Goal: Task Accomplishment & Management: Use online tool/utility

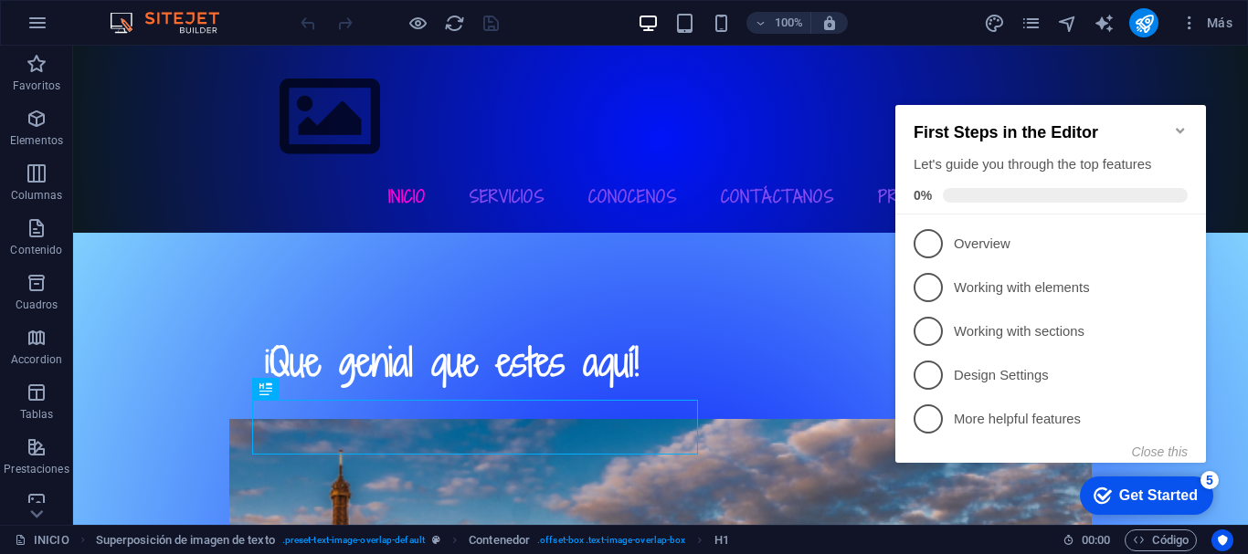
click at [1177, 123] on icon "Minimize checklist" at bounding box center [1180, 130] width 15 height 15
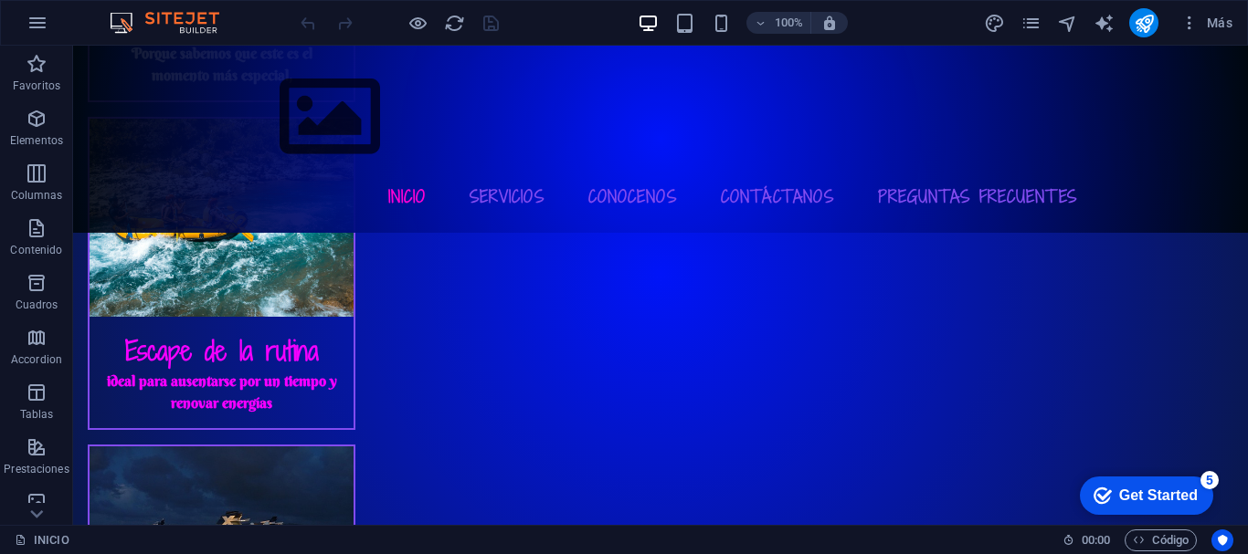
scroll to position [2858, 0]
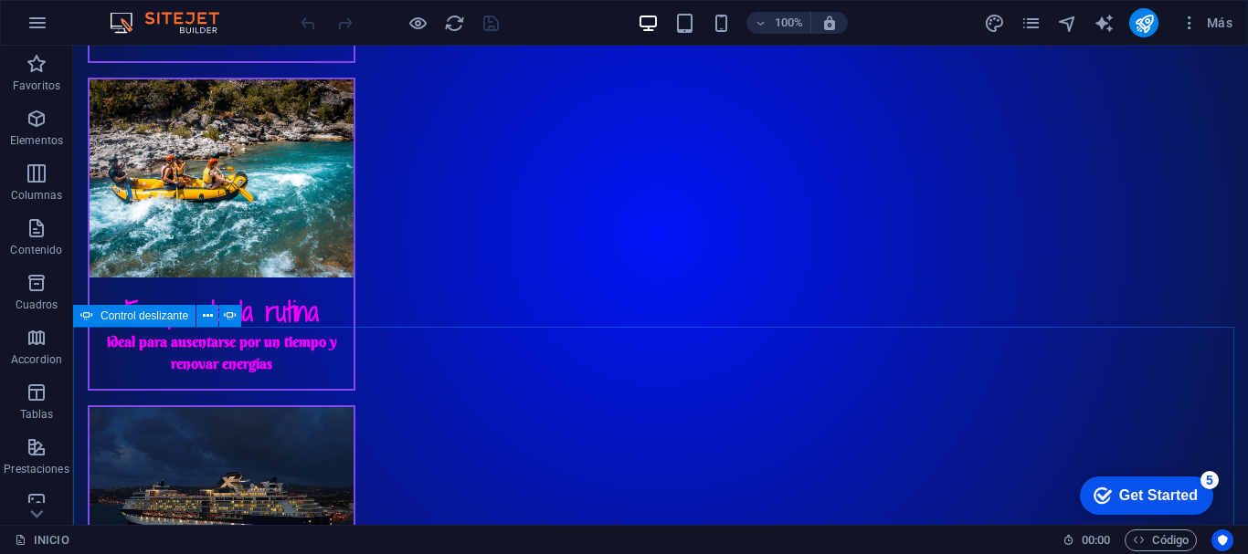
click at [103, 316] on span "Control deslizante" at bounding box center [144, 316] width 88 height 11
select select "ms"
select select "s"
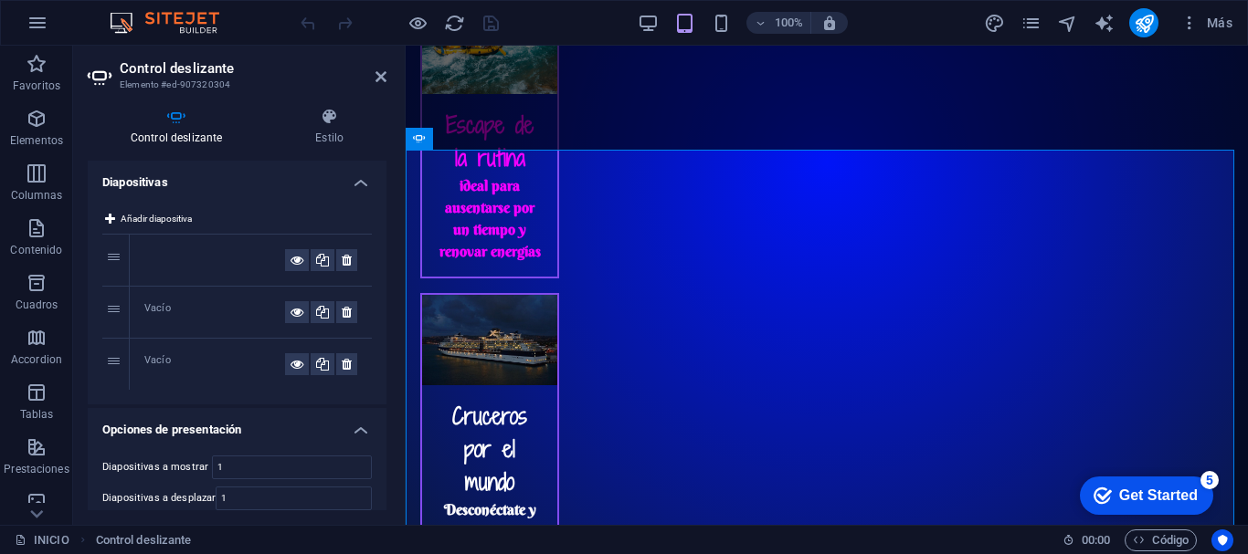
scroll to position [2817, 0]
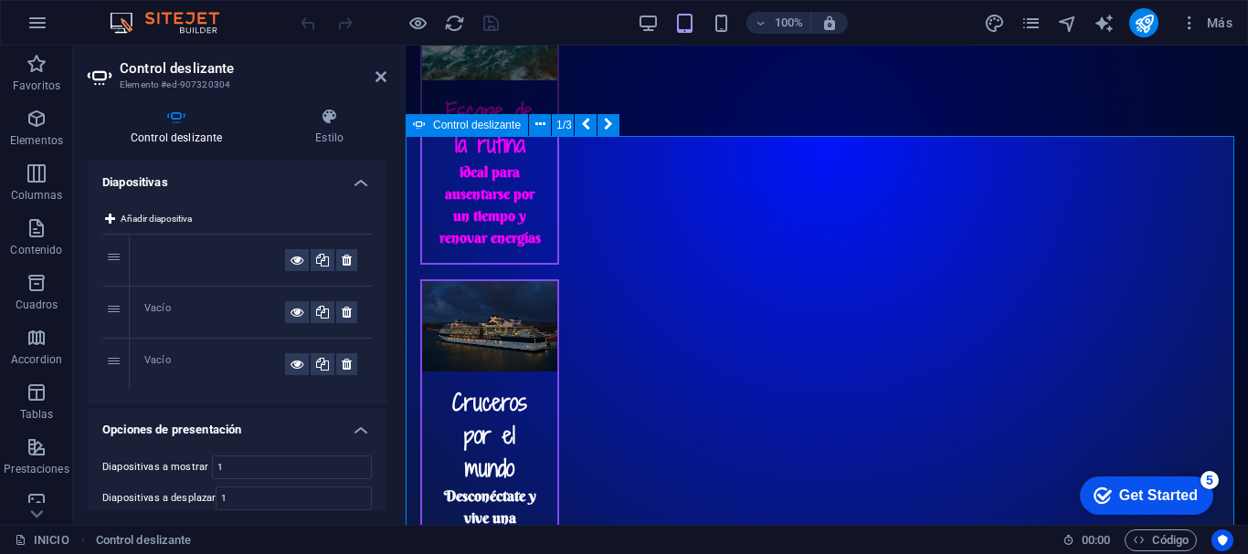
click at [459, 127] on span "Control deslizante" at bounding box center [477, 125] width 88 height 11
click at [537, 126] on icon at bounding box center [540, 124] width 10 height 19
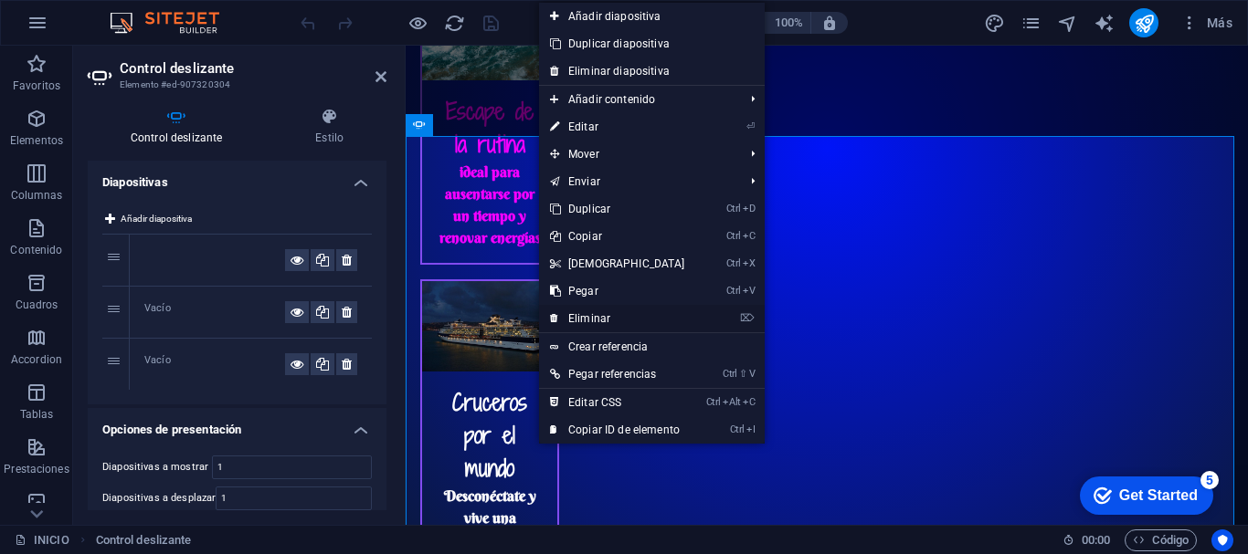
click at [593, 317] on link "⌦ Eliminar" at bounding box center [617, 318] width 157 height 27
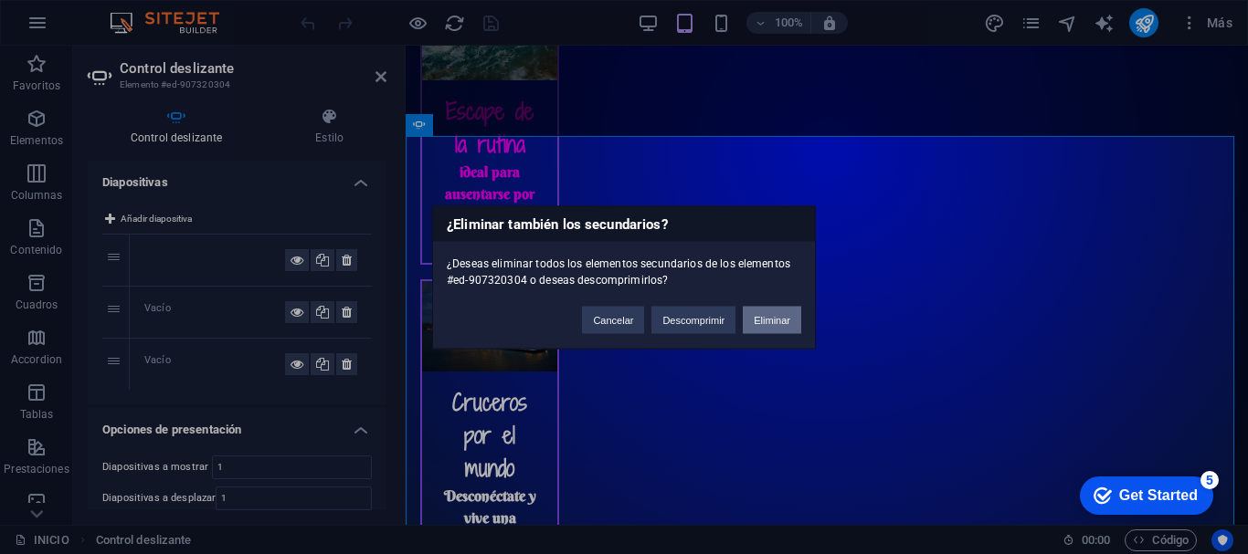
click at [779, 322] on button "Eliminar" at bounding box center [772, 319] width 58 height 27
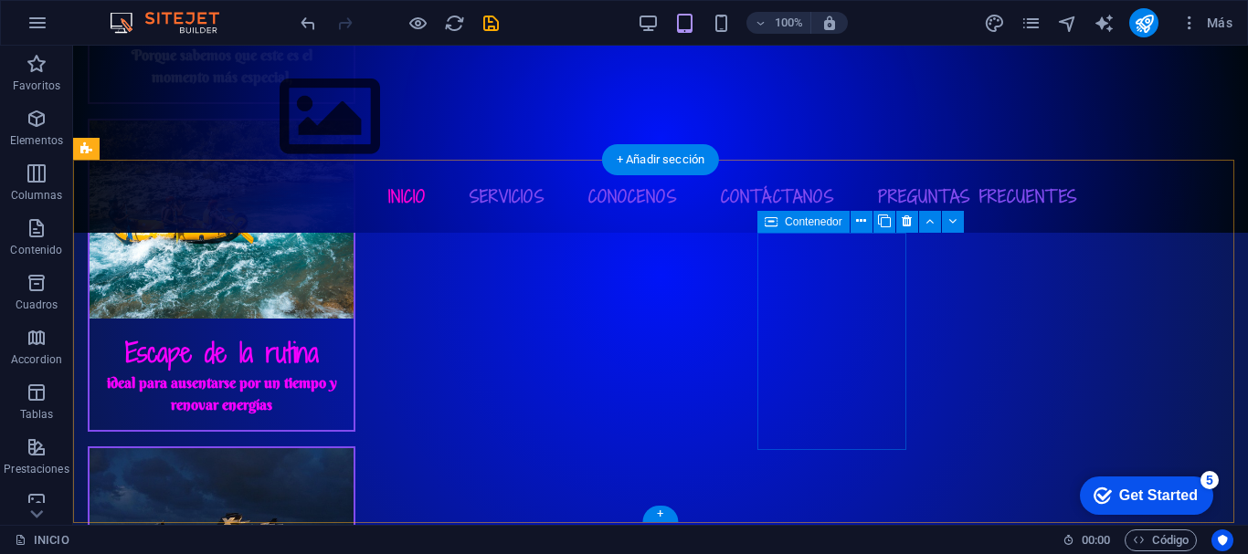
scroll to position [2655, 0]
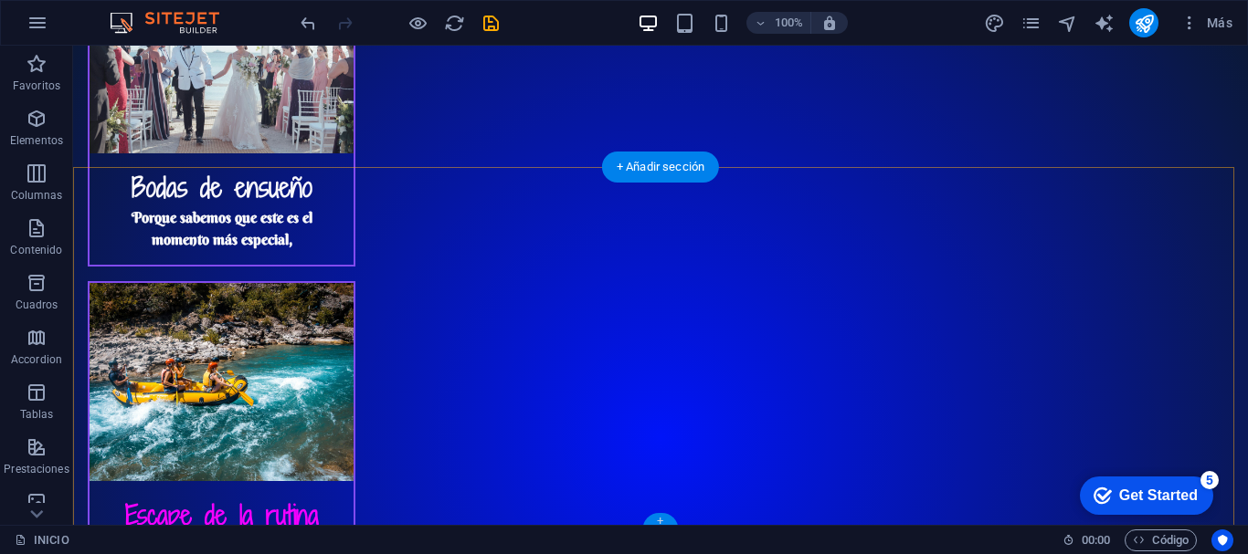
click at [660, 520] on div "+" at bounding box center [660, 521] width 36 height 16
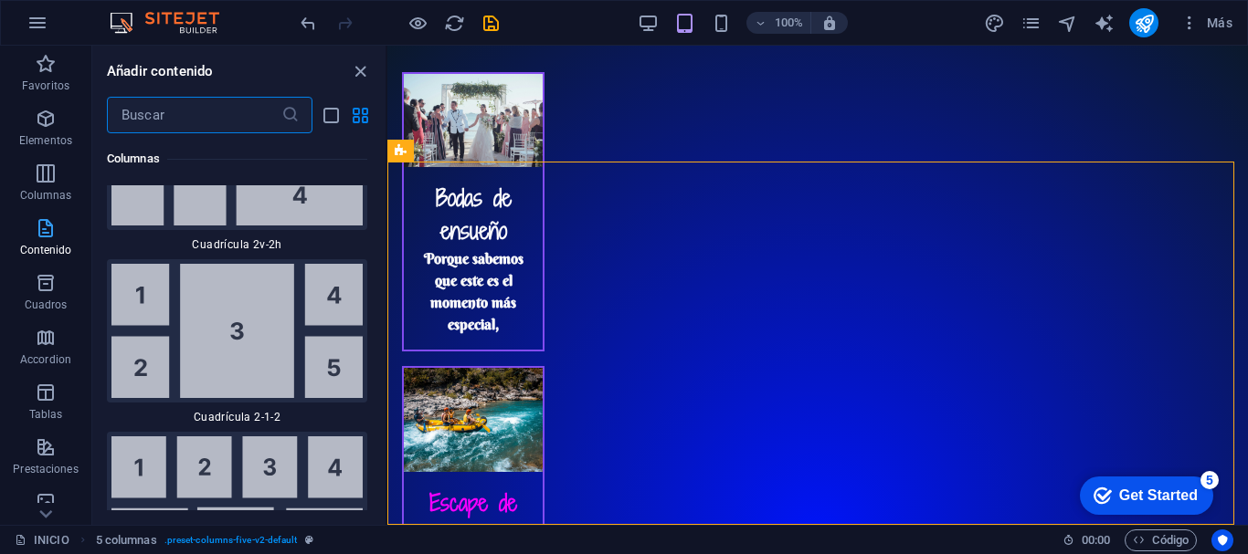
scroll to position [5954, 0]
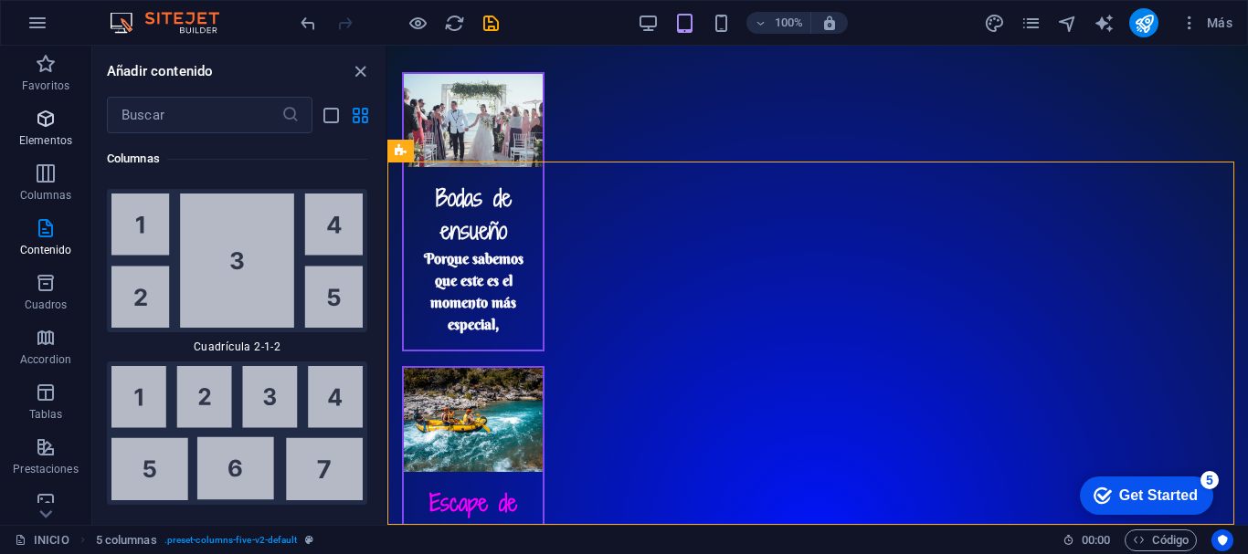
click at [37, 128] on icon "button" at bounding box center [46, 119] width 22 height 22
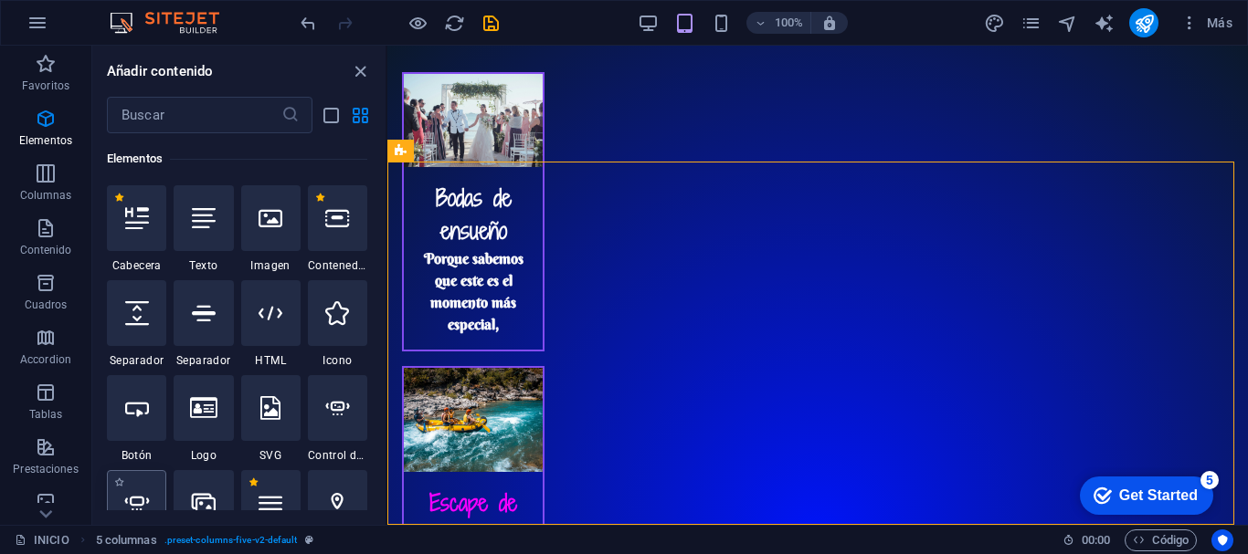
click at [142, 504] on icon at bounding box center [137, 503] width 24 height 24
select select "ms"
select select "s"
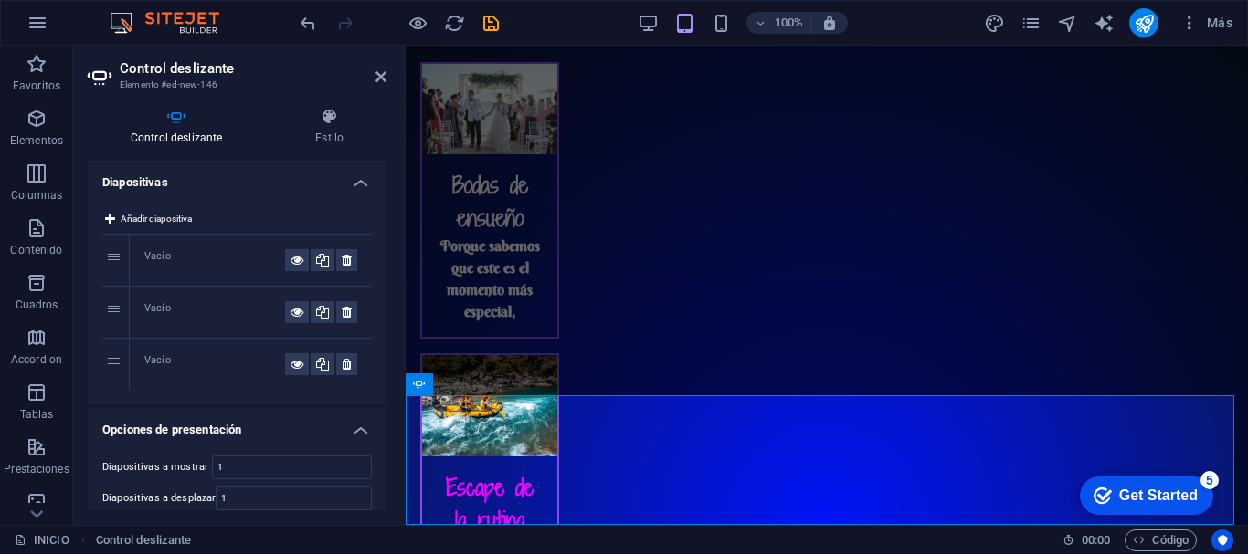
scroll to position [2558, 0]
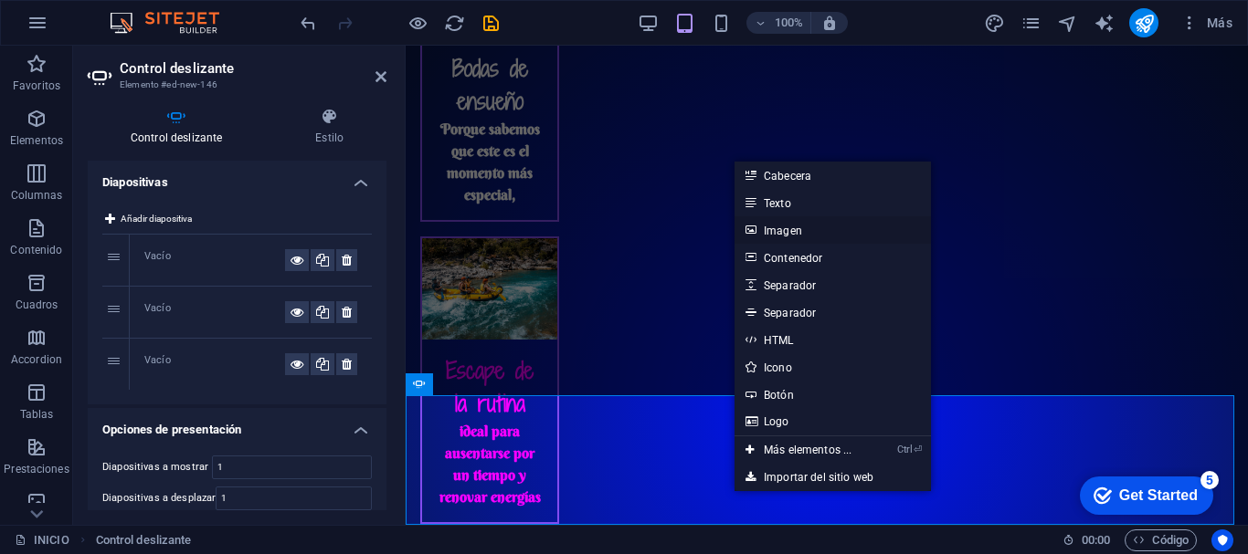
click at [776, 230] on link "Imagen" at bounding box center [832, 229] width 196 height 27
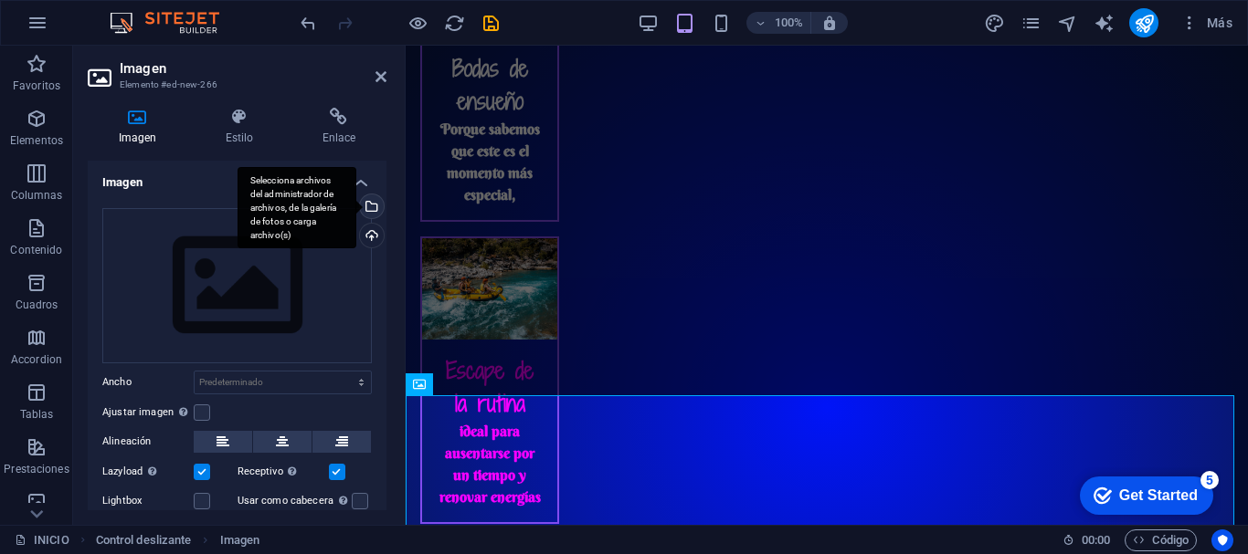
click at [366, 203] on div "Selecciona archivos del administrador de archivos, de la galería de fotos o car…" at bounding box center [369, 208] width 27 height 27
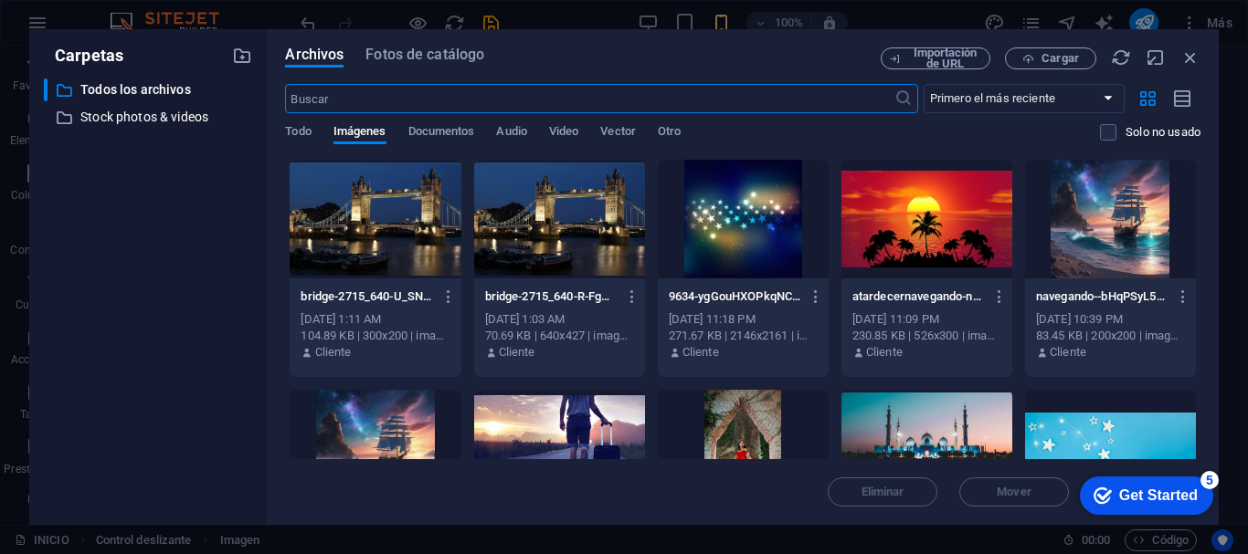
scroll to position [5220, 0]
click at [447, 297] on icon "button" at bounding box center [448, 297] width 17 height 16
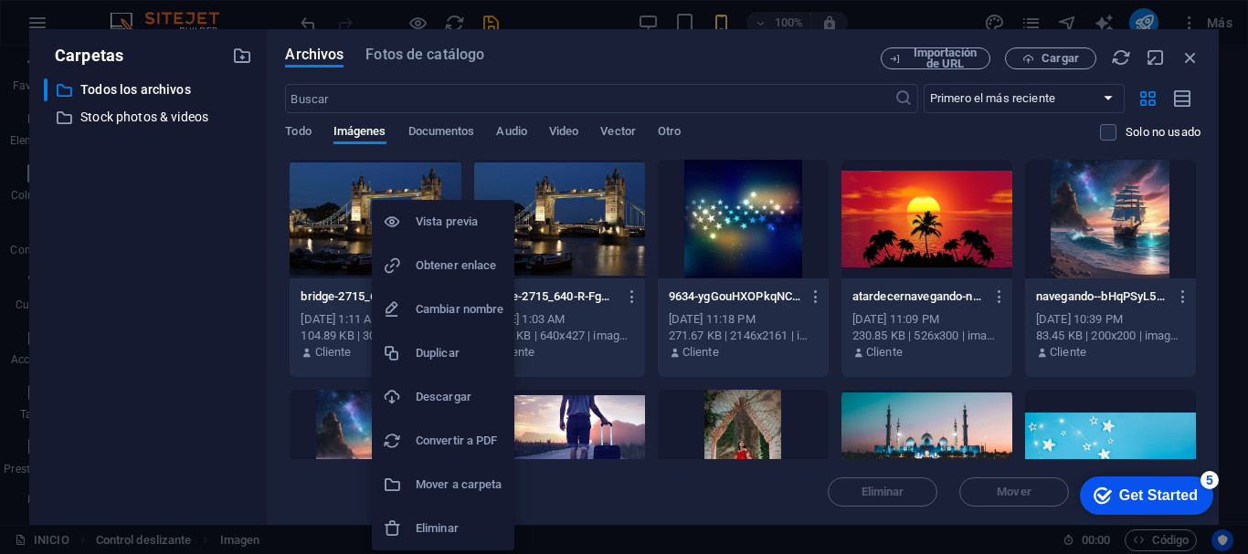
click at [470, 528] on h6 "Eliminar" at bounding box center [460, 529] width 88 height 22
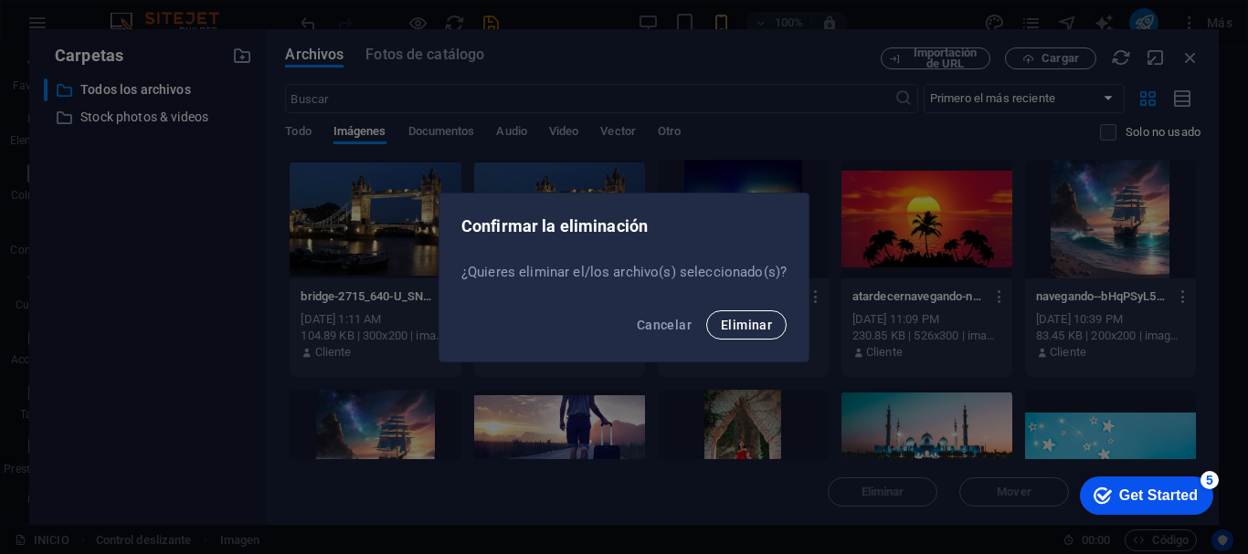
click at [743, 327] on span "Eliminar" at bounding box center [746, 325] width 51 height 15
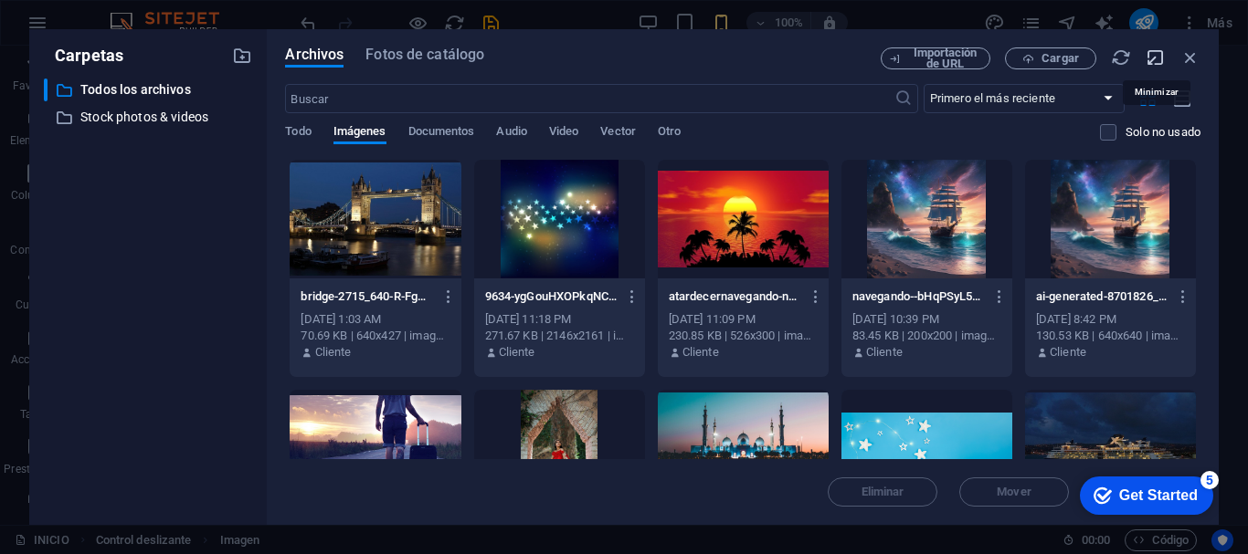
click at [1153, 63] on icon "button" at bounding box center [1156, 58] width 20 height 20
select select "image"
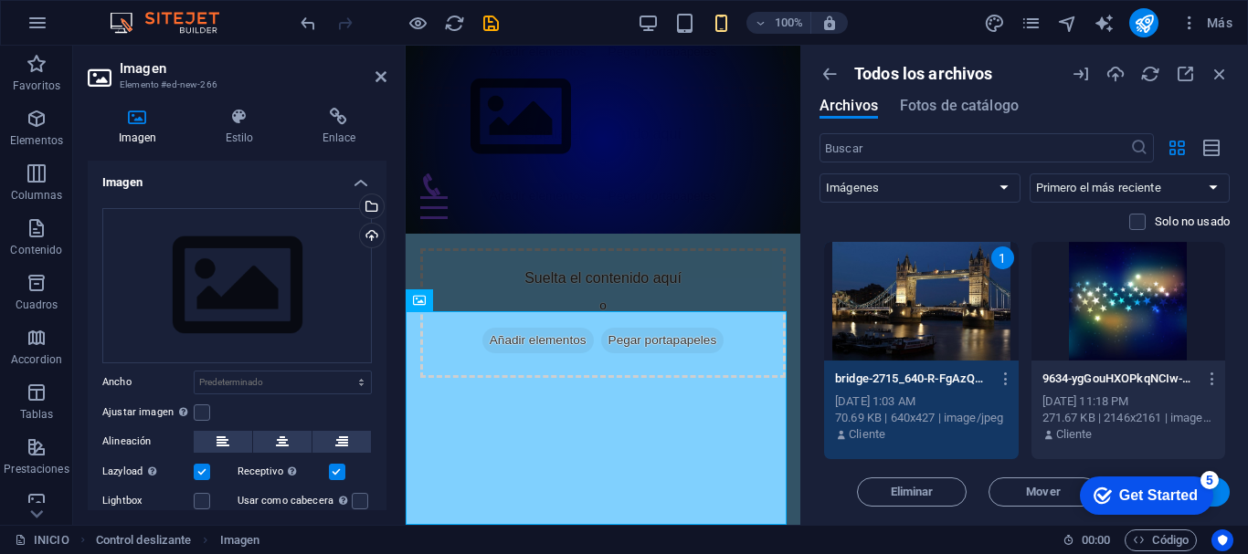
click at [911, 301] on div "1" at bounding box center [921, 301] width 195 height 119
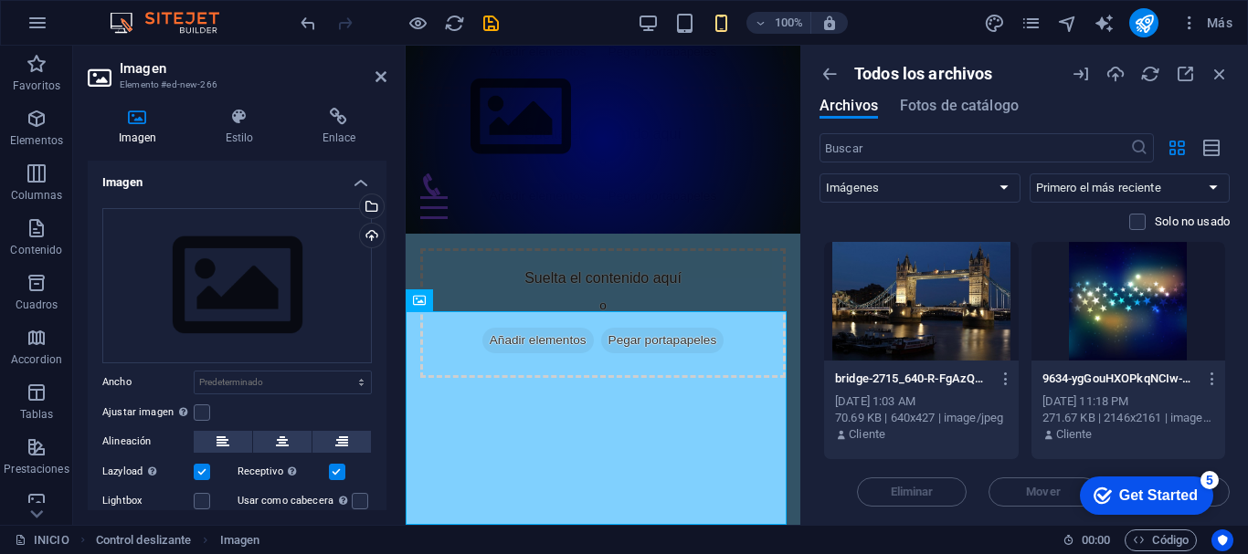
click at [911, 301] on div at bounding box center [921, 301] width 195 height 119
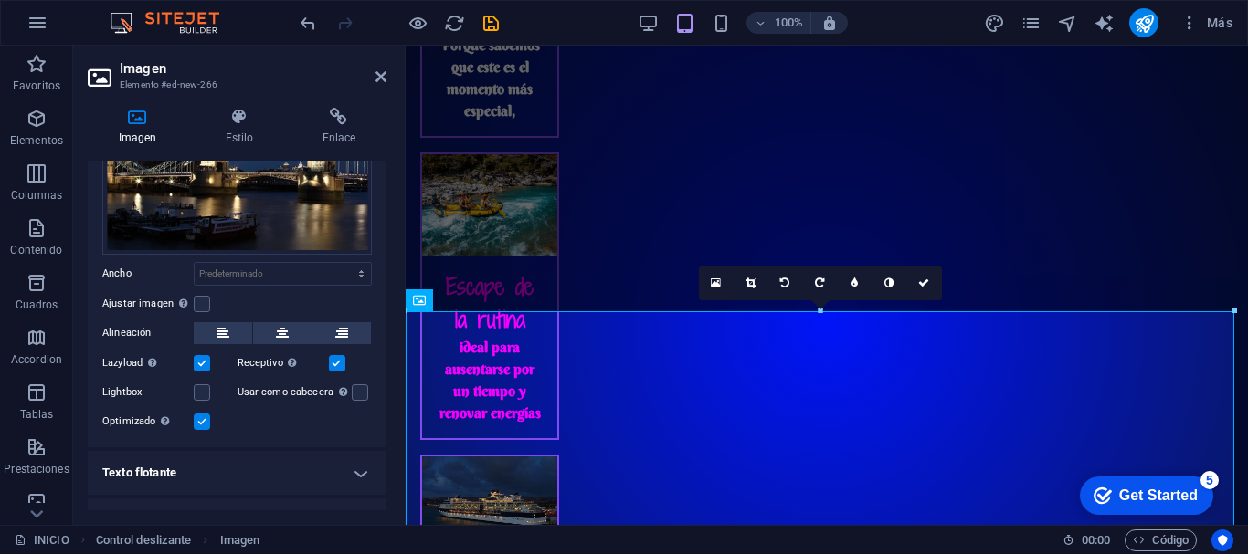
scroll to position [165, 0]
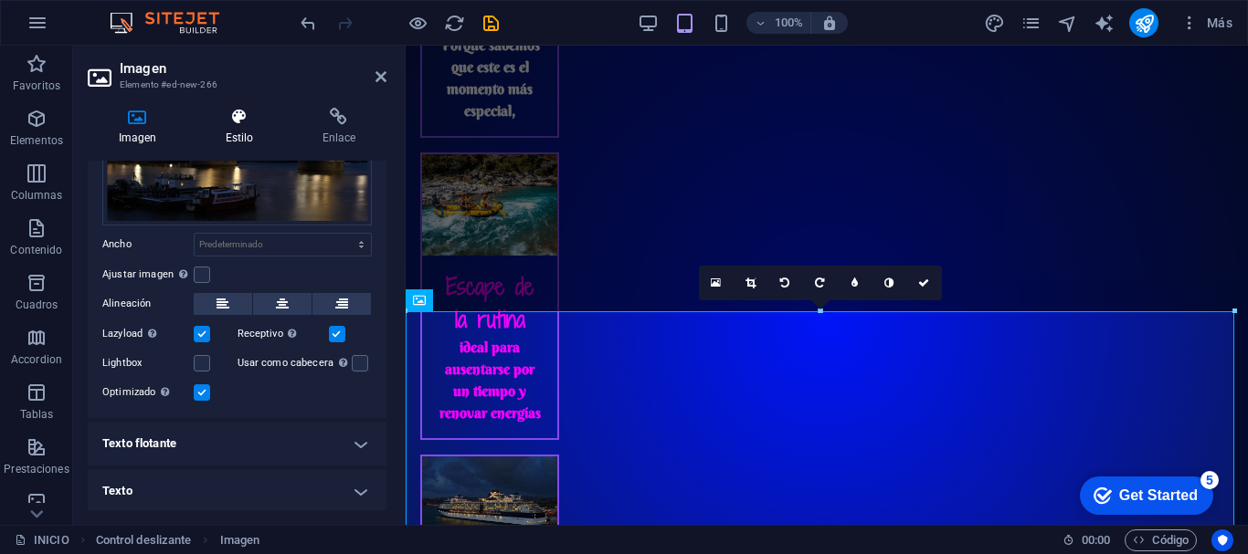
click at [233, 129] on h4 "Estilo" at bounding box center [243, 127] width 97 height 38
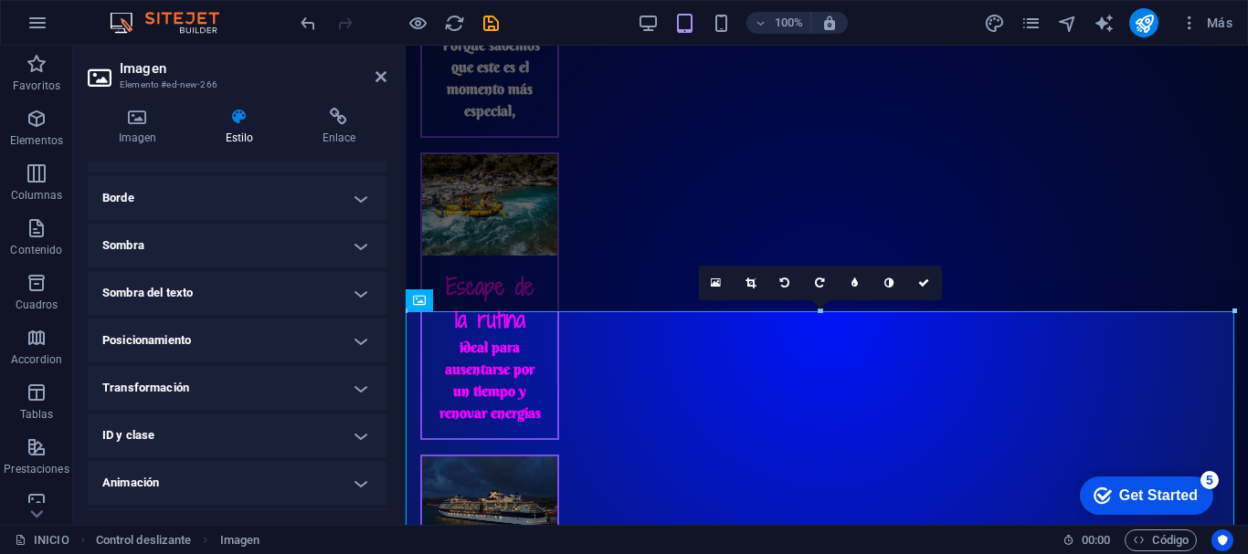
scroll to position [227, 0]
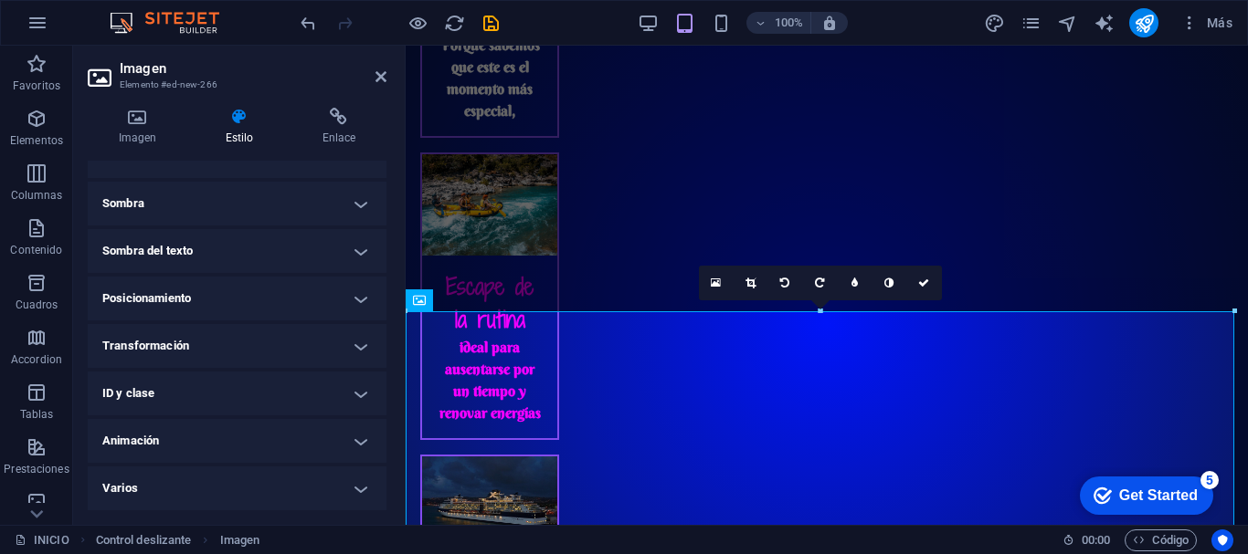
click at [364, 345] on h4 "Transformación" at bounding box center [237, 346] width 299 height 44
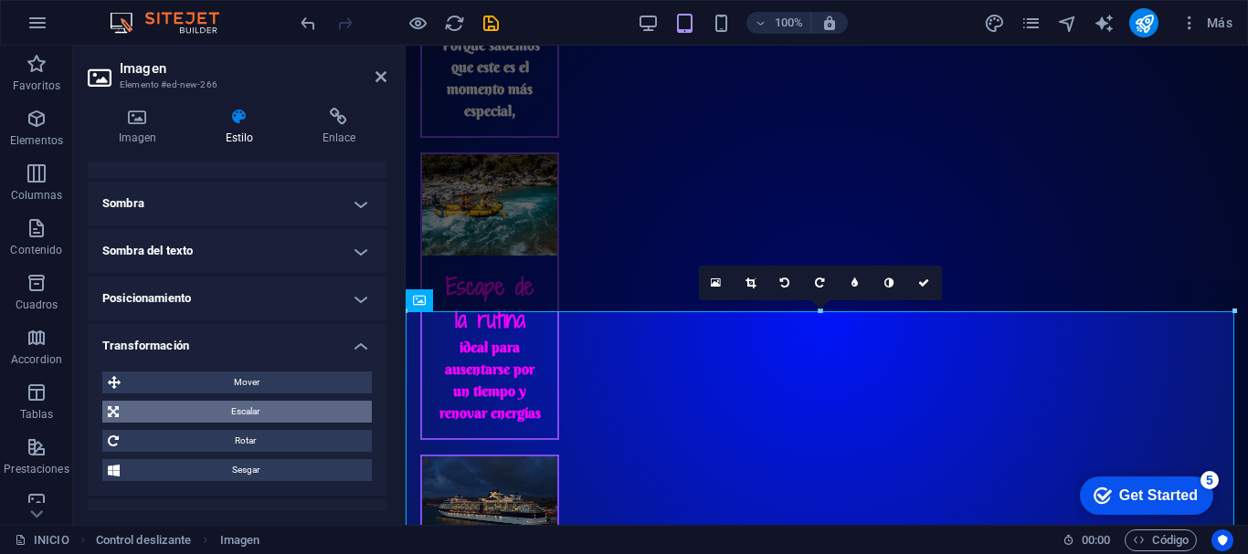
click at [251, 412] on span "Escalar" at bounding box center [245, 412] width 242 height 22
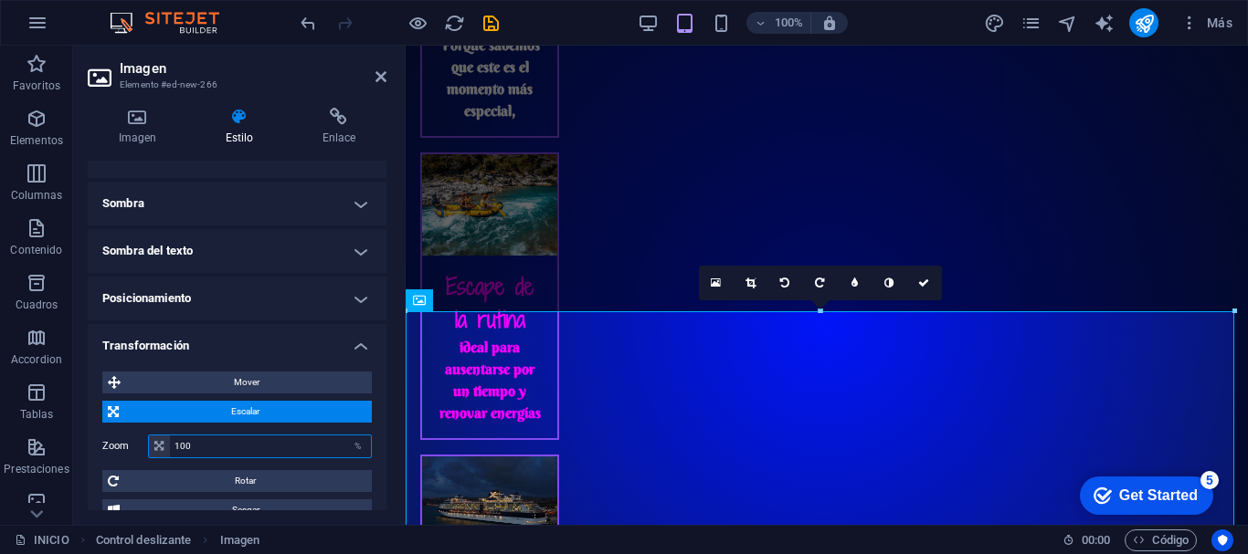
click at [239, 446] on input "100" at bounding box center [270, 447] width 201 height 22
type input "1"
type input "50"
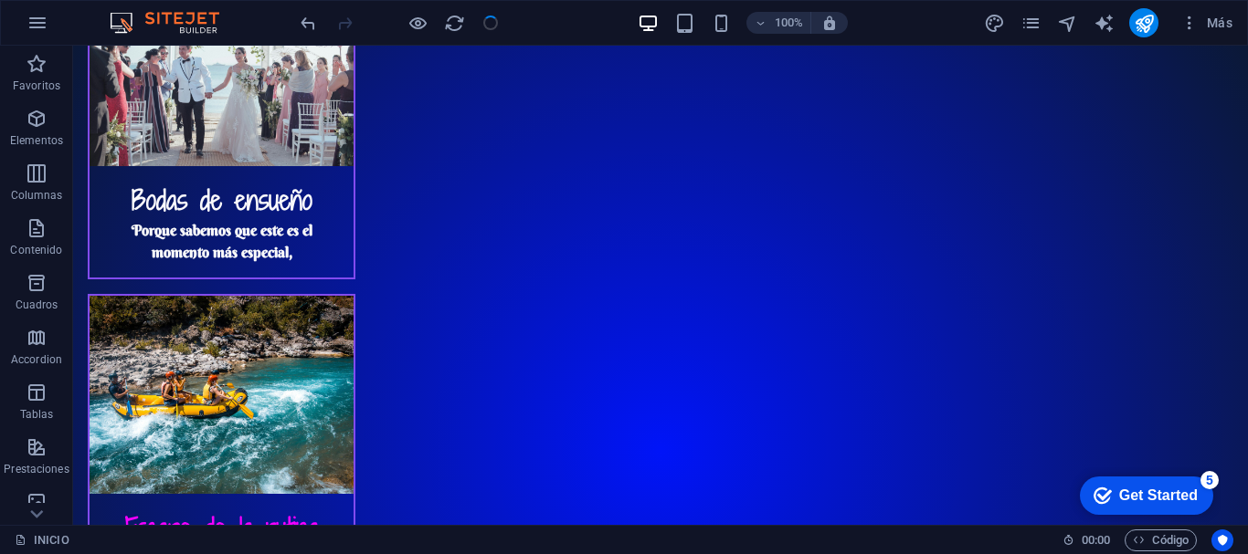
scroll to position [2882, 0]
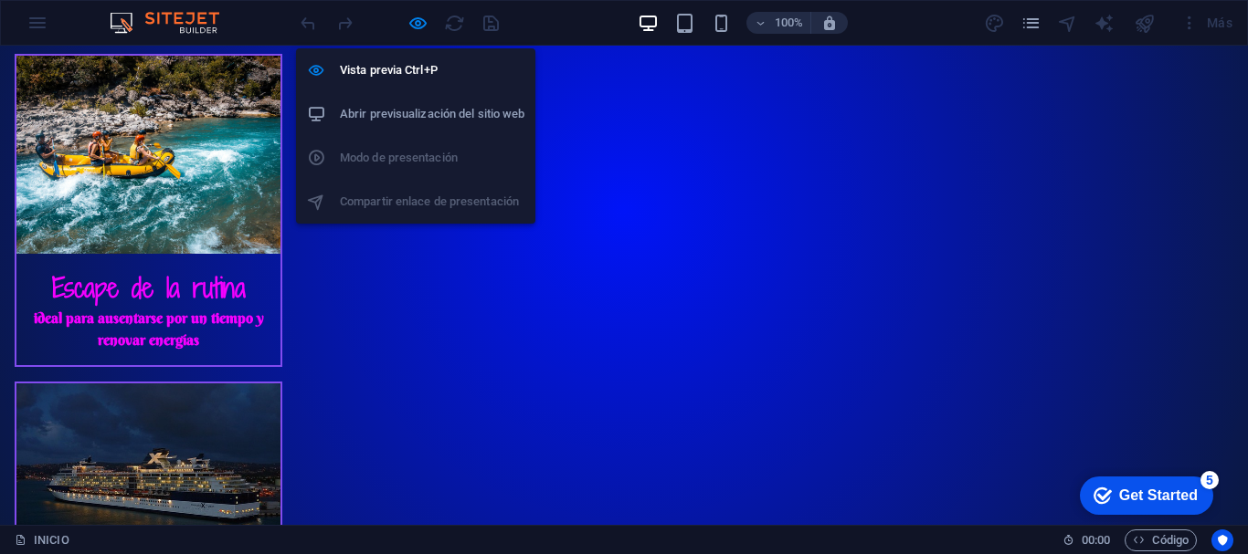
click at [426, 118] on h6 "Abrir previsualización del sitio web" at bounding box center [432, 114] width 185 height 22
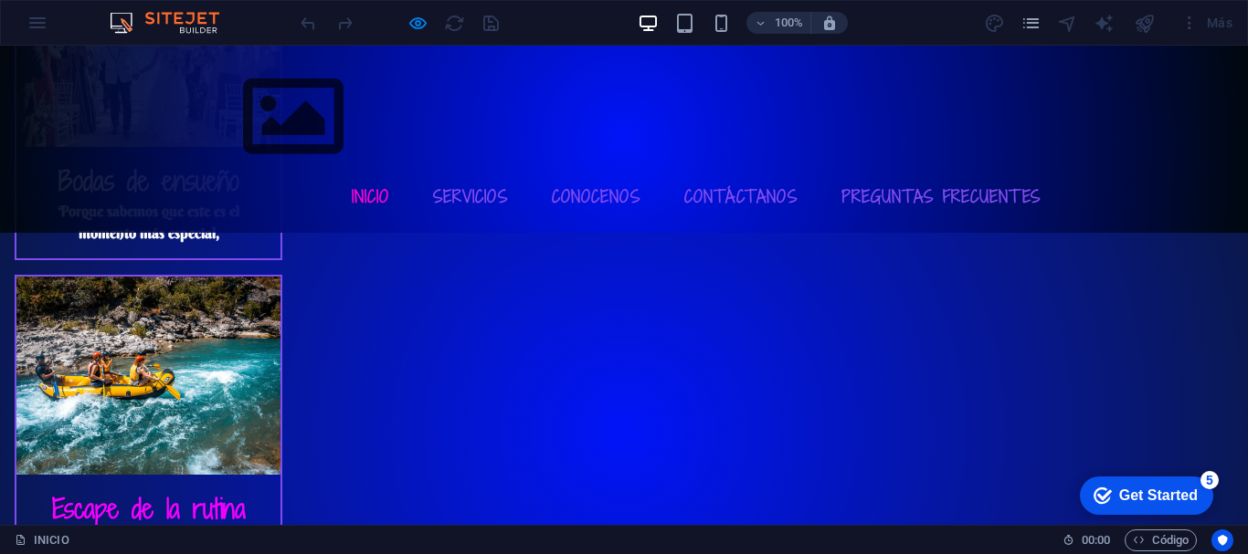
scroll to position [2645, 0]
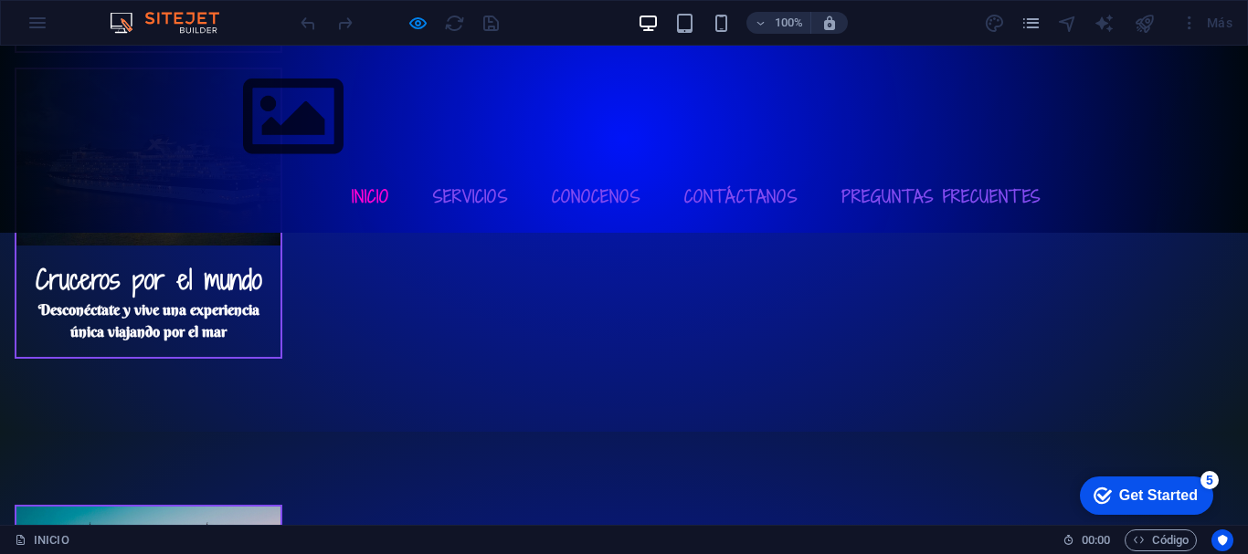
scroll to position [3149, 0]
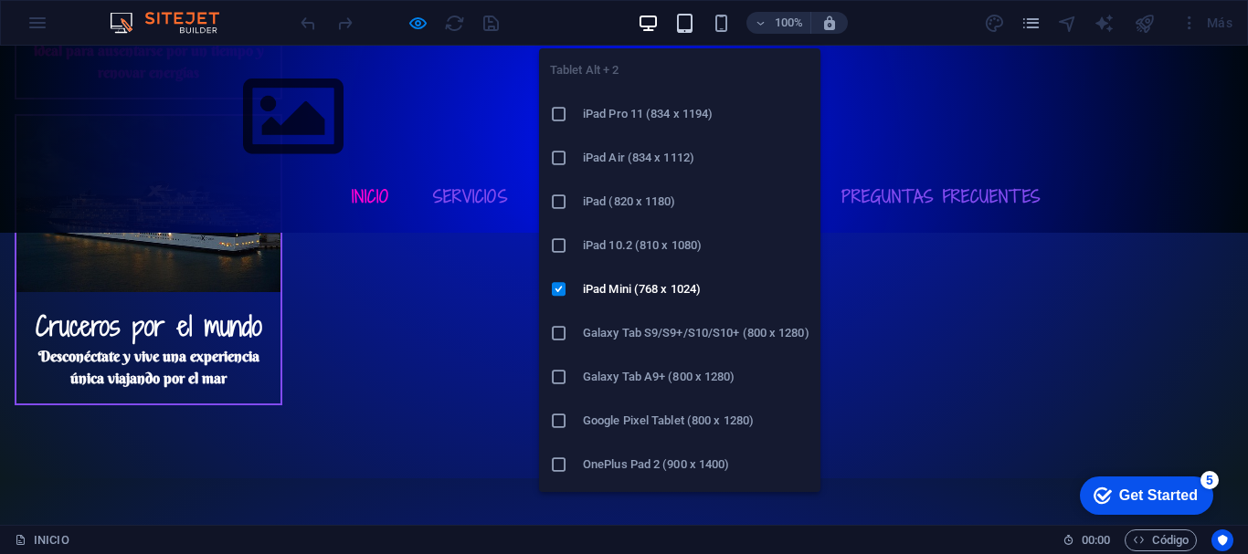
click at [684, 26] on icon "button" at bounding box center [684, 23] width 21 height 21
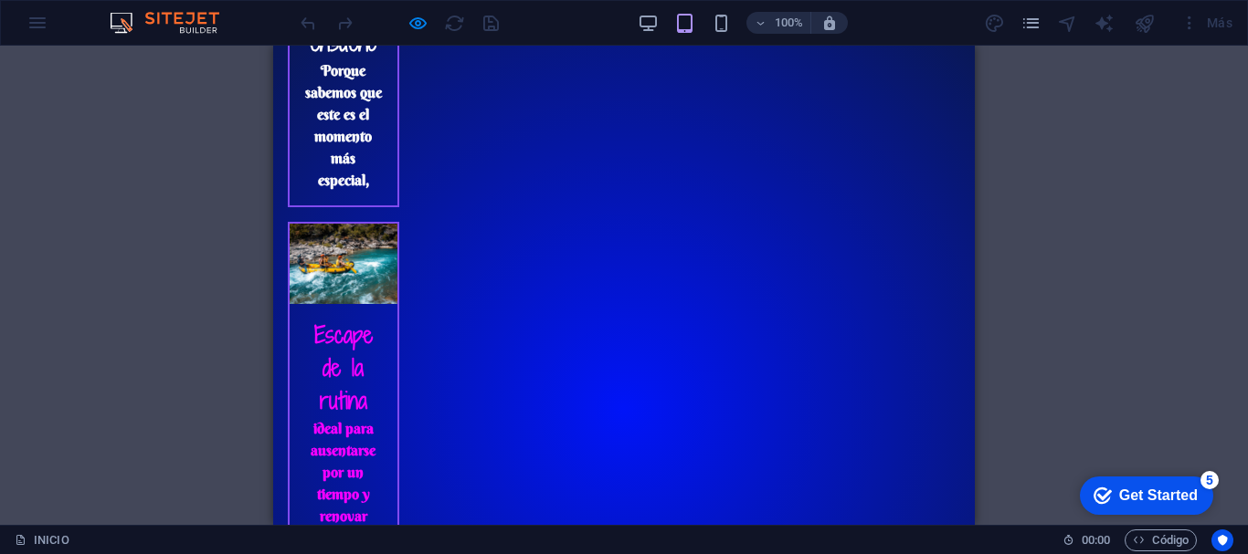
scroll to position [2653, 0]
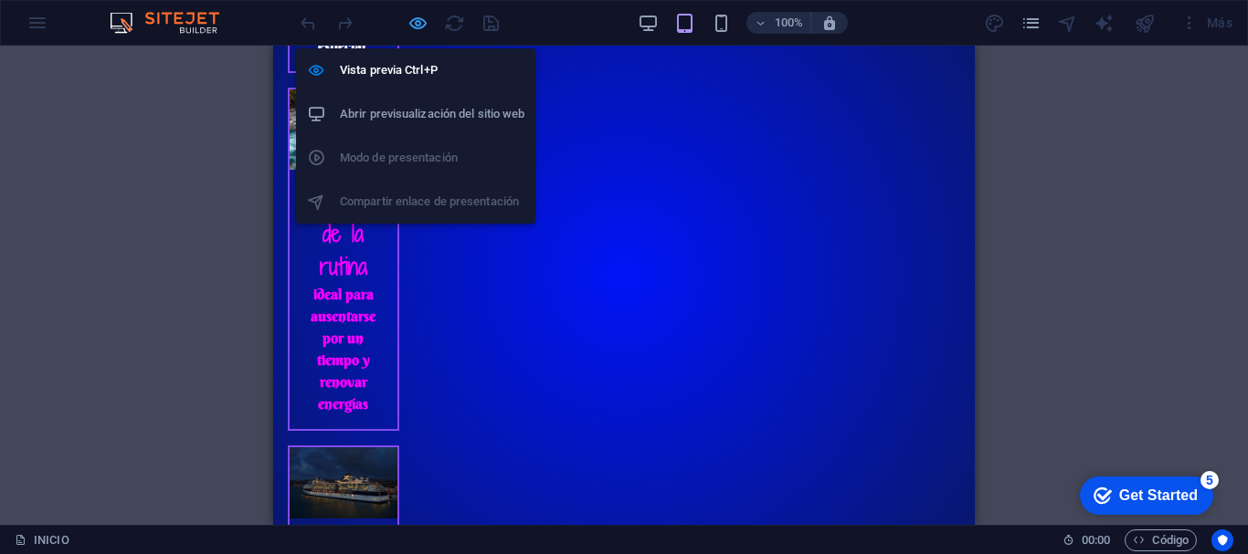
click at [0, 0] on icon "button" at bounding box center [0, 0] width 0 height 0
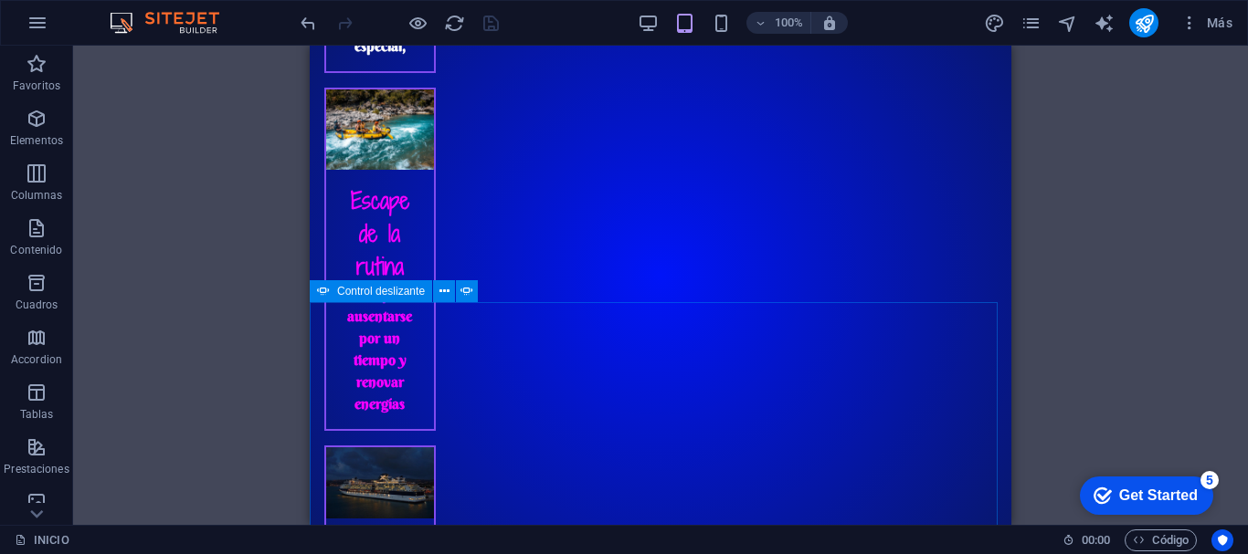
click at [395, 287] on span "Control deslizante" at bounding box center [381, 291] width 88 height 11
select select "ms"
select select "s"
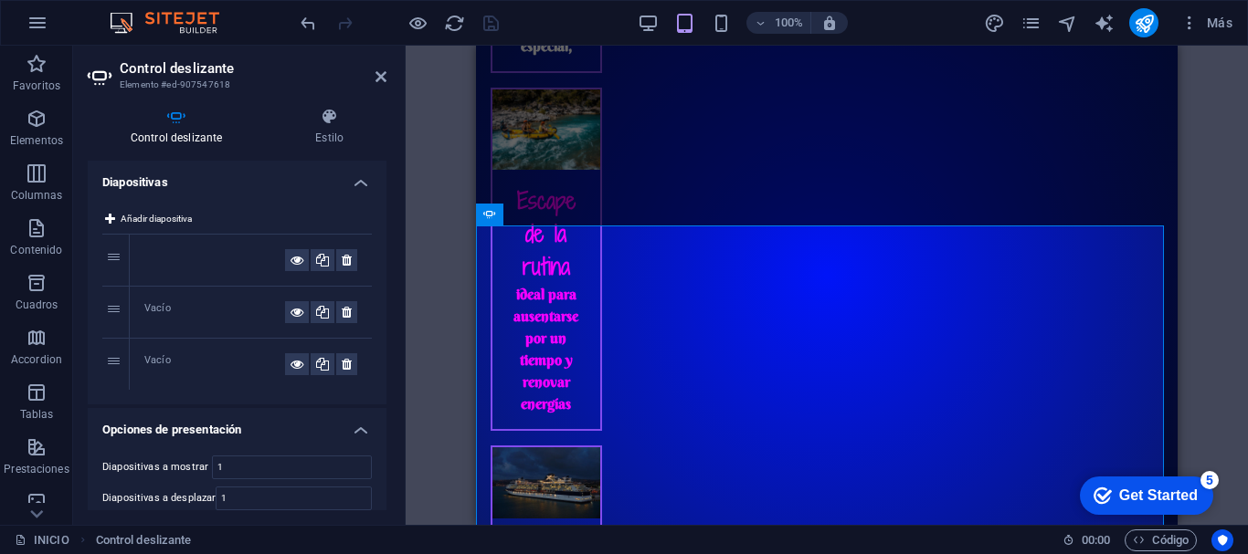
scroll to position [2888, 0]
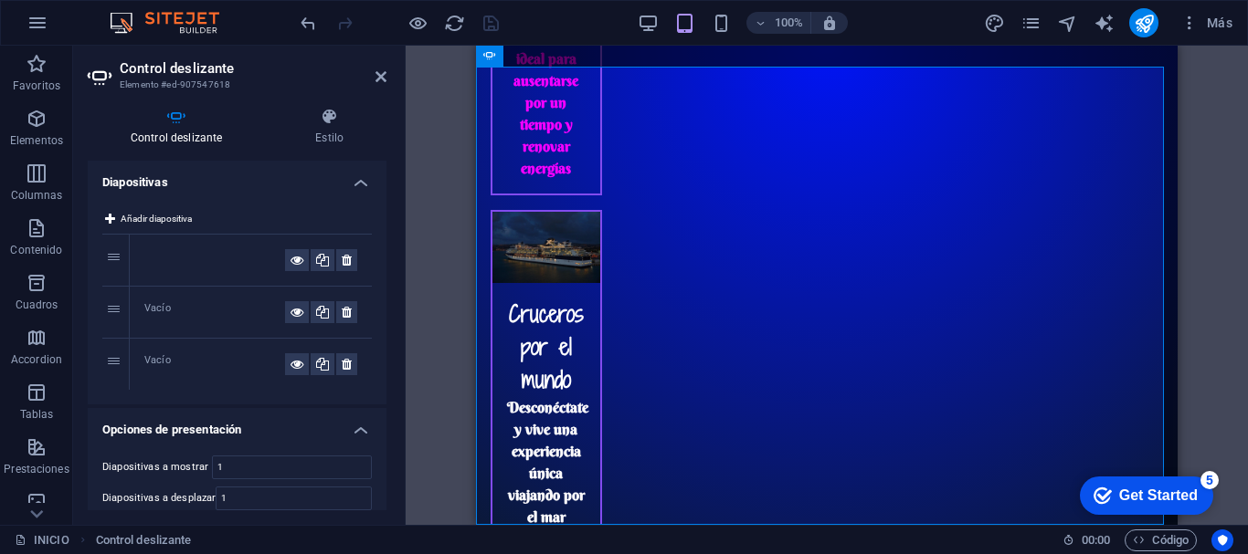
drag, startPoint x: 1167, startPoint y: 431, endPoint x: 572, endPoint y: 54, distance: 704.3
click at [693, 167] on span "Imagen" at bounding box center [693, 170] width 37 height 11
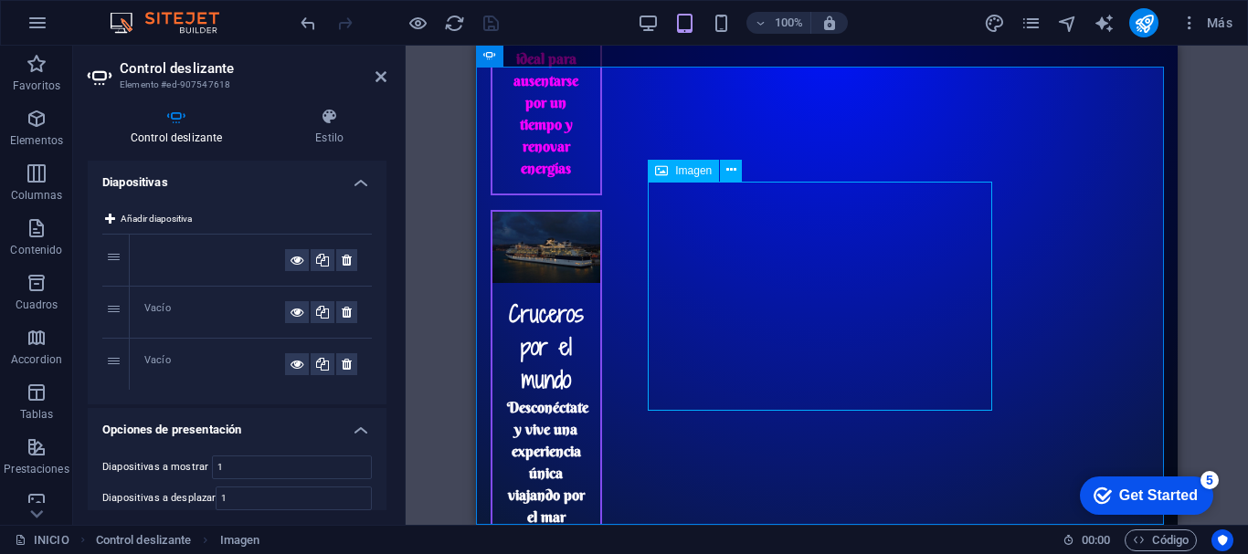
click at [693, 167] on span "Imagen" at bounding box center [693, 170] width 37 height 11
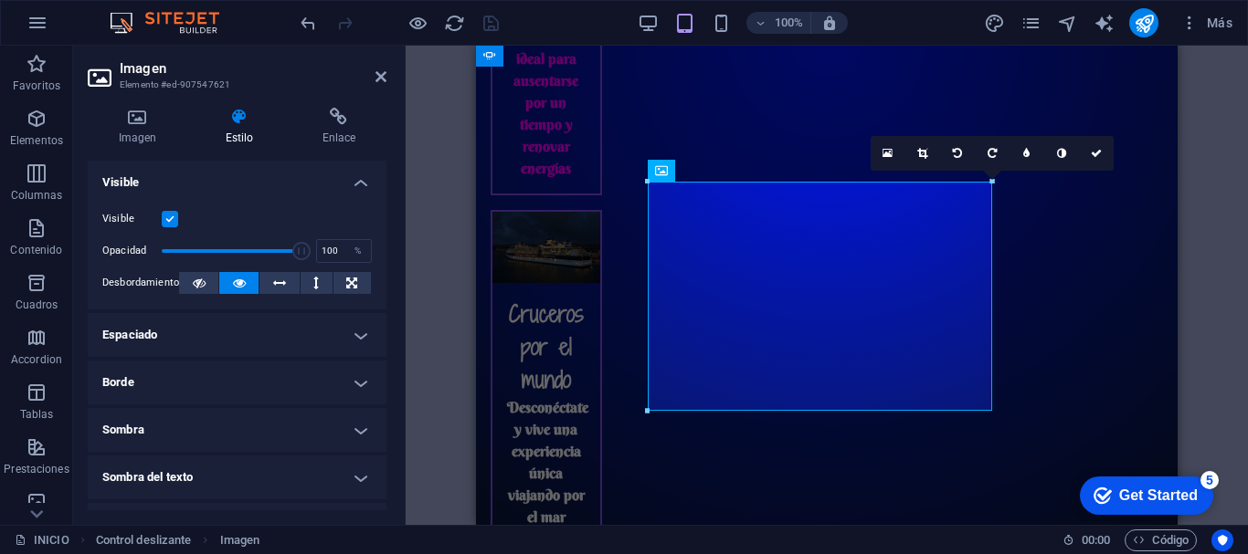
drag, startPoint x: 382, startPoint y: 280, endPoint x: 381, endPoint y: 343, distance: 63.0
click at [381, 343] on ul "Diseño La forma en la que este elemento se expande en la disposición (Flexbox).…" at bounding box center [237, 533] width 299 height 744
click at [141, 132] on h4 "Imagen" at bounding box center [141, 127] width 107 height 38
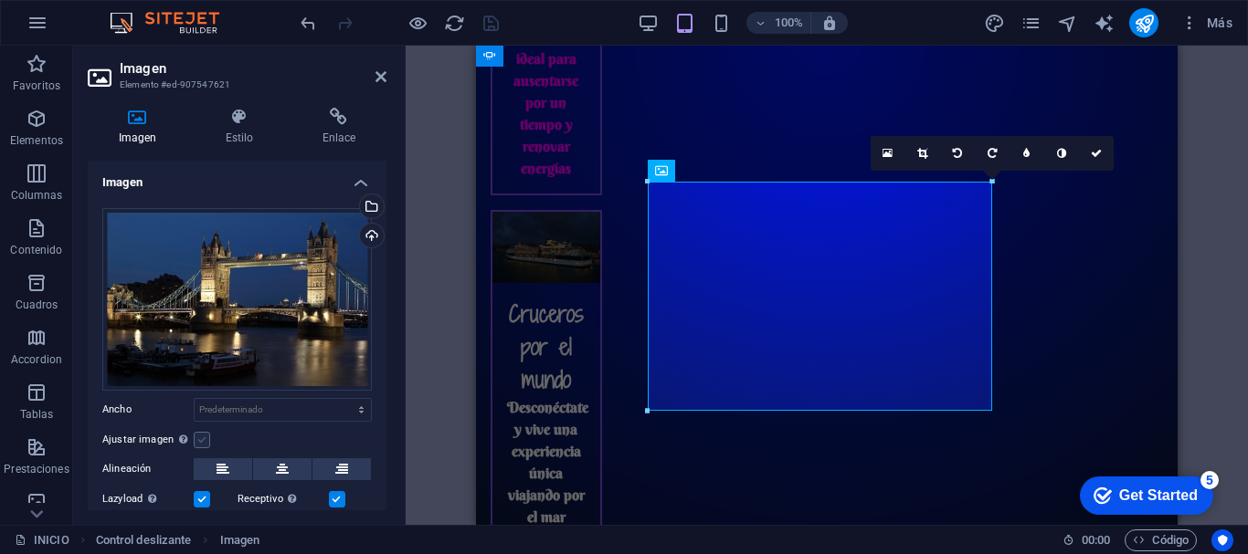
click at [205, 432] on label at bounding box center [202, 440] width 16 height 16
click at [0, 0] on input "Ajustar imagen Ajustar imagen automáticamente a un ancho y alto fijo" at bounding box center [0, 0] width 0 height 0
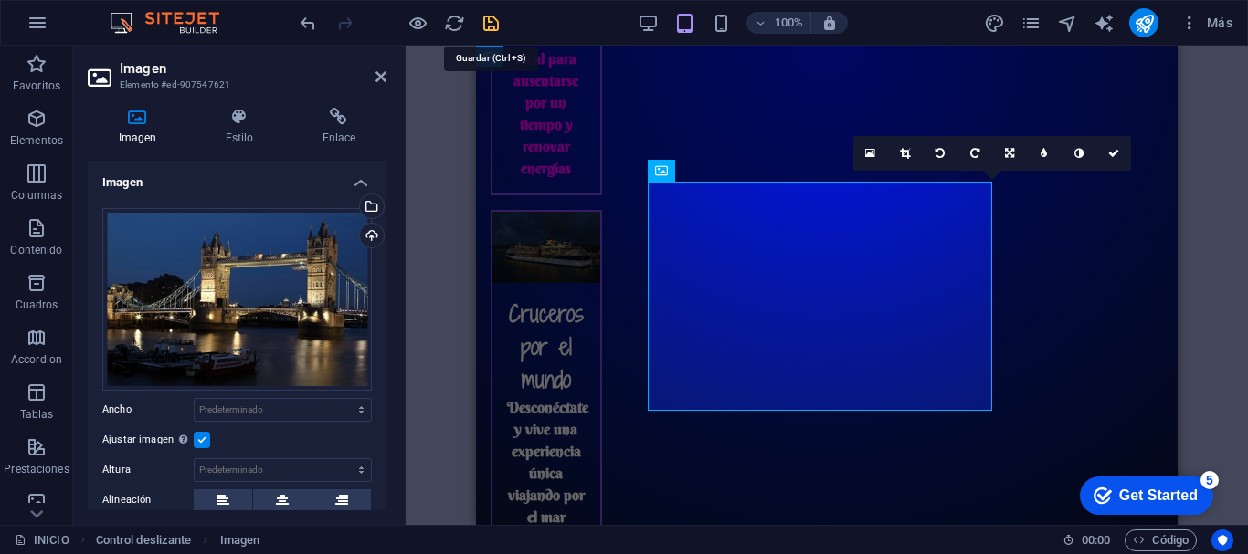
click at [486, 25] on icon "save" at bounding box center [490, 23] width 21 height 21
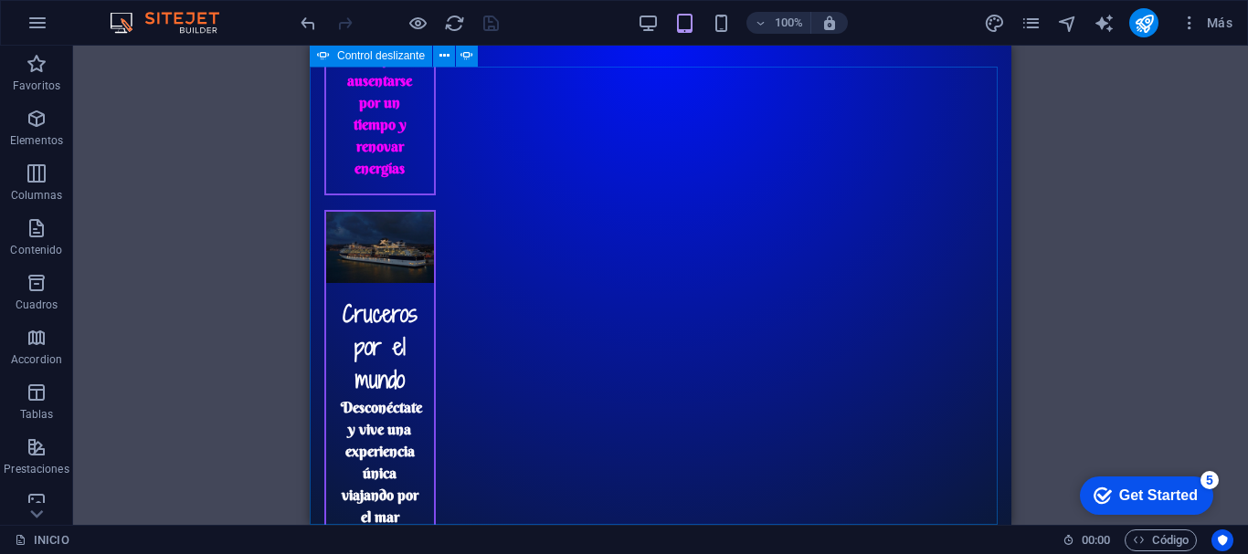
click at [387, 54] on span "Control deslizante" at bounding box center [381, 55] width 88 height 11
click at [513, 172] on span "Imagen" at bounding box center [527, 170] width 37 height 11
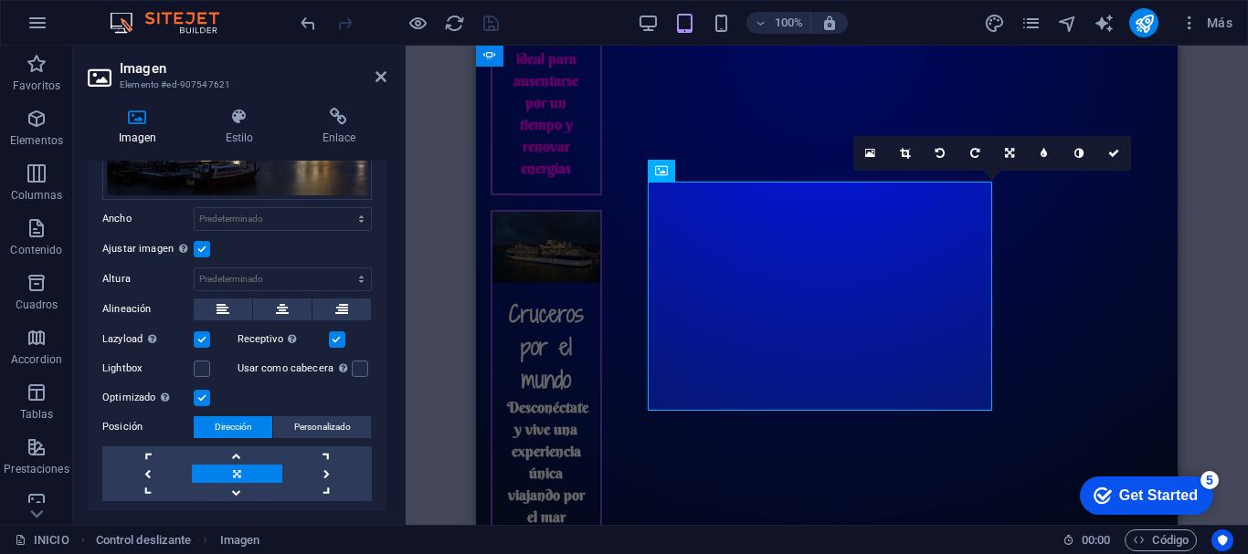
scroll to position [289, 0]
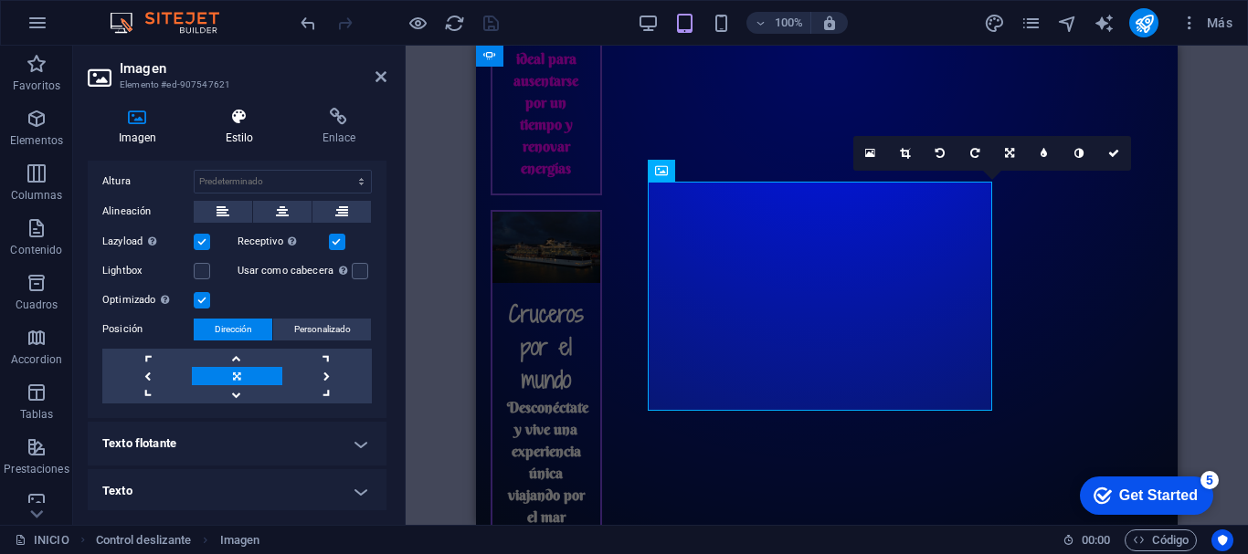
click at [242, 122] on icon at bounding box center [240, 117] width 90 height 18
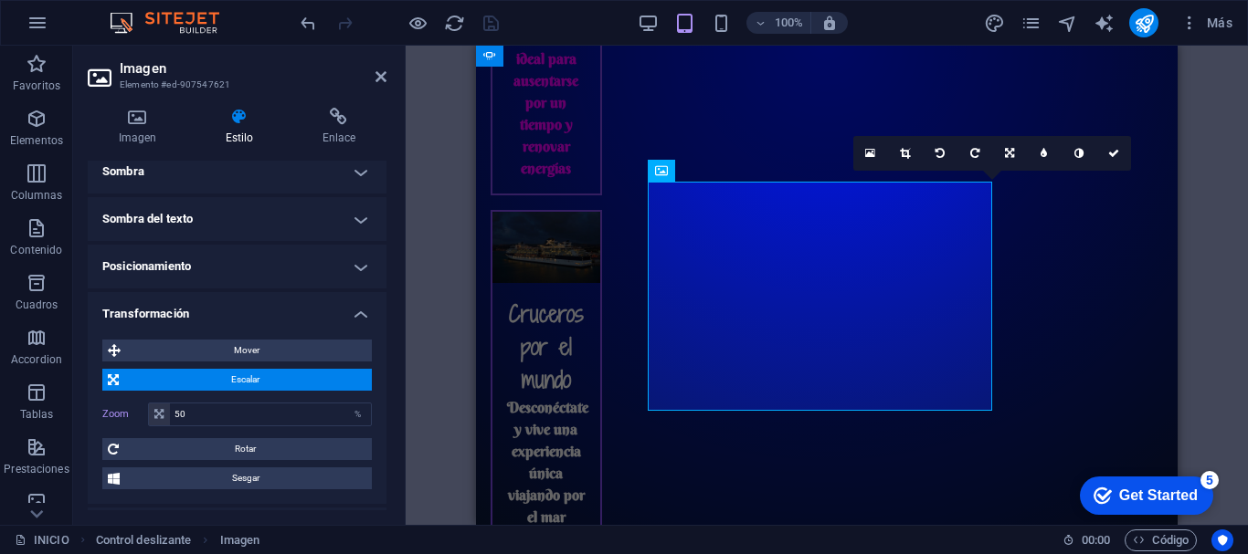
scroll to position [261, 0]
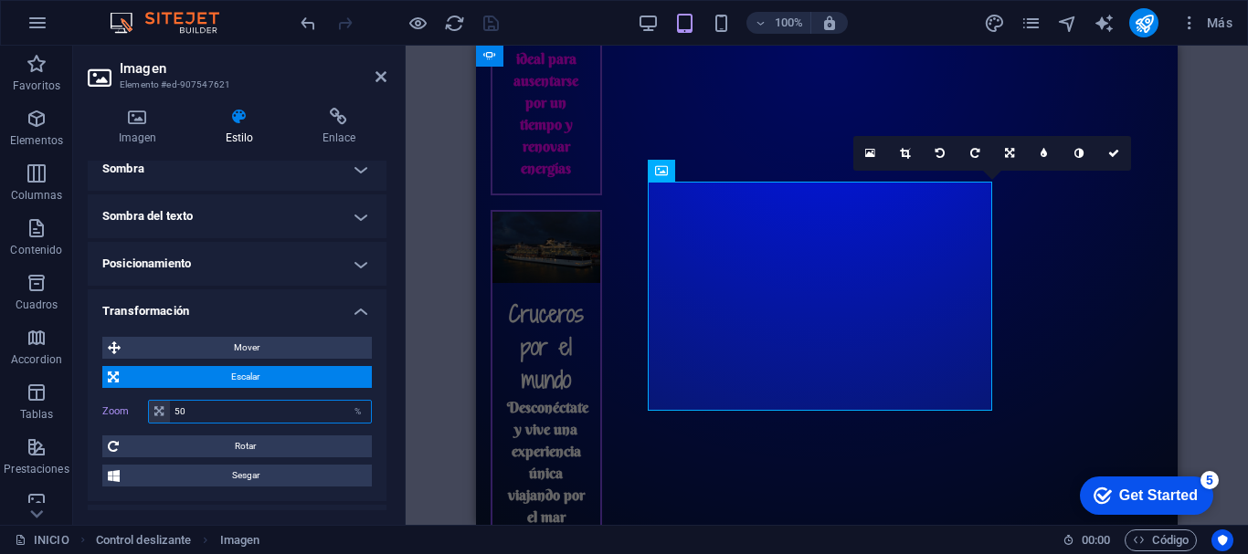
drag, startPoint x: 195, startPoint y: 408, endPoint x: 174, endPoint y: 404, distance: 21.5
click at [174, 404] on input "50" at bounding box center [270, 412] width 201 height 22
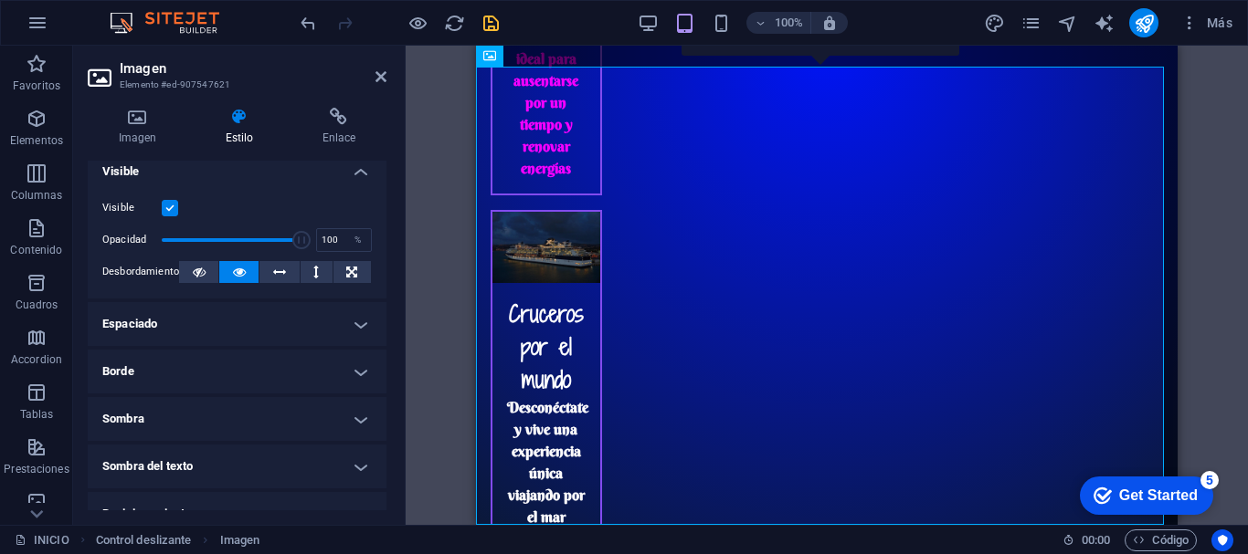
scroll to position [0, 0]
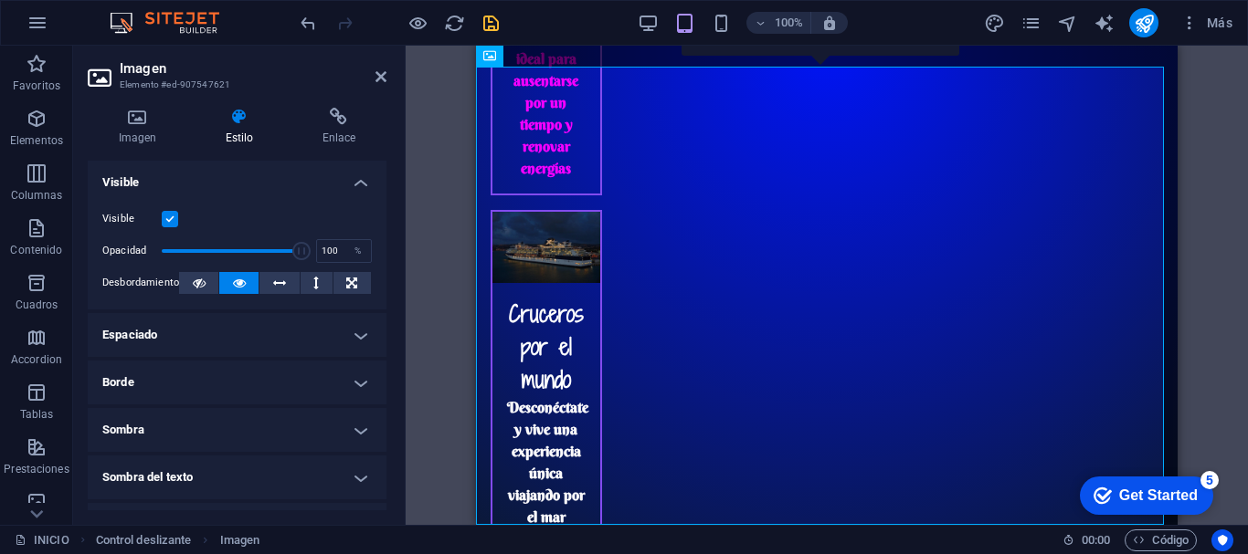
type input "100"
click at [131, 146] on div "Imagen Estilo Enlace Imagen Arrastra archivos aquí, haz clic para escoger archi…" at bounding box center [237, 309] width 299 height 403
click at [132, 129] on h4 "Imagen" at bounding box center [141, 127] width 107 height 38
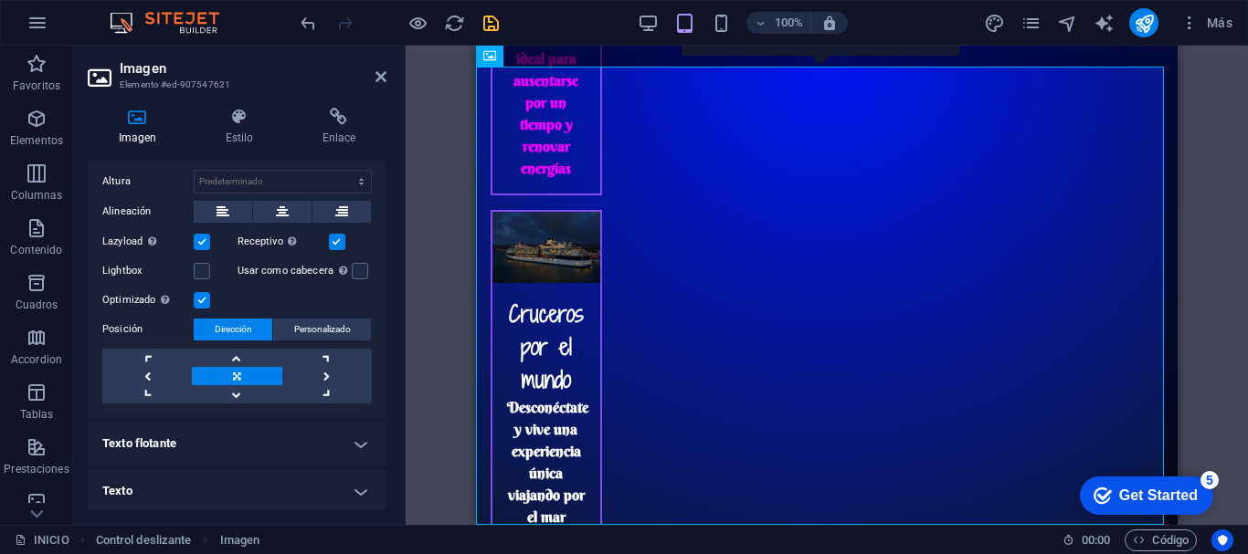
drag, startPoint x: 386, startPoint y: 402, endPoint x: 386, endPoint y: 364, distance: 37.5
click at [386, 364] on div "Imagen Estilo Enlace Imagen Arrastra archivos aquí, haz clic para escoger archi…" at bounding box center [237, 309] width 328 height 432
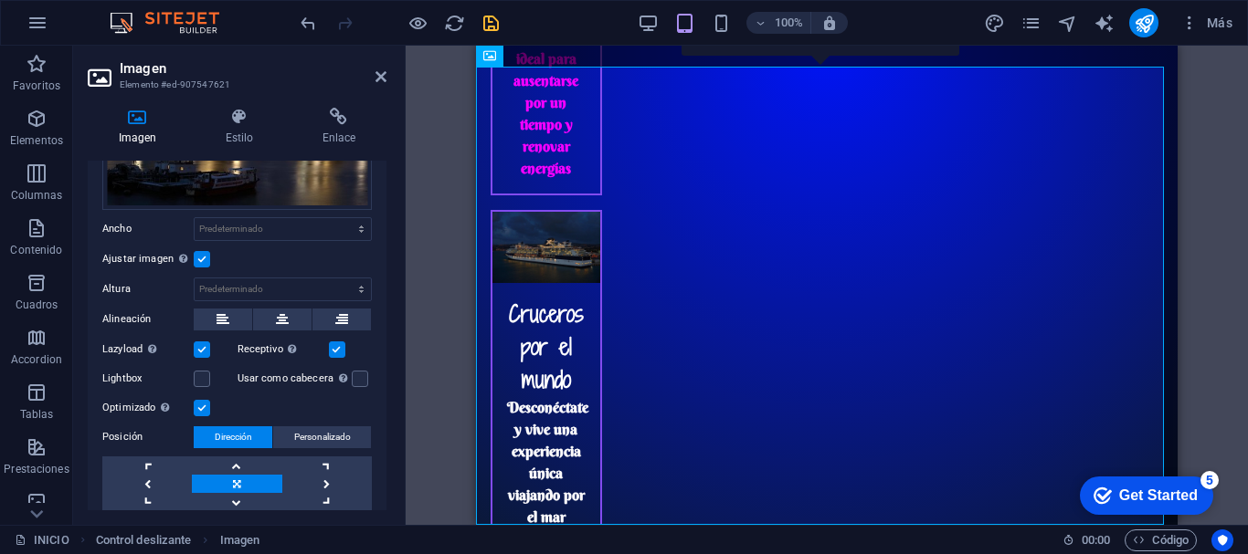
scroll to position [157, 0]
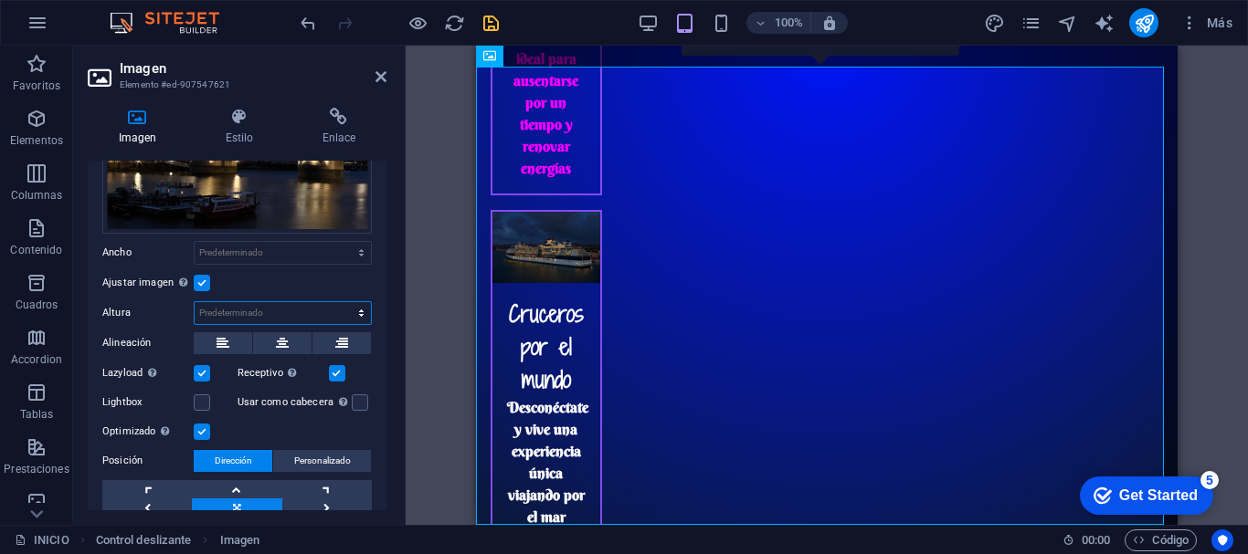
click at [232, 311] on select "Predeterminado automático px" at bounding box center [283, 313] width 176 height 22
select select "px"
click at [342, 302] on select "Predeterminado automático px" at bounding box center [283, 313] width 176 height 22
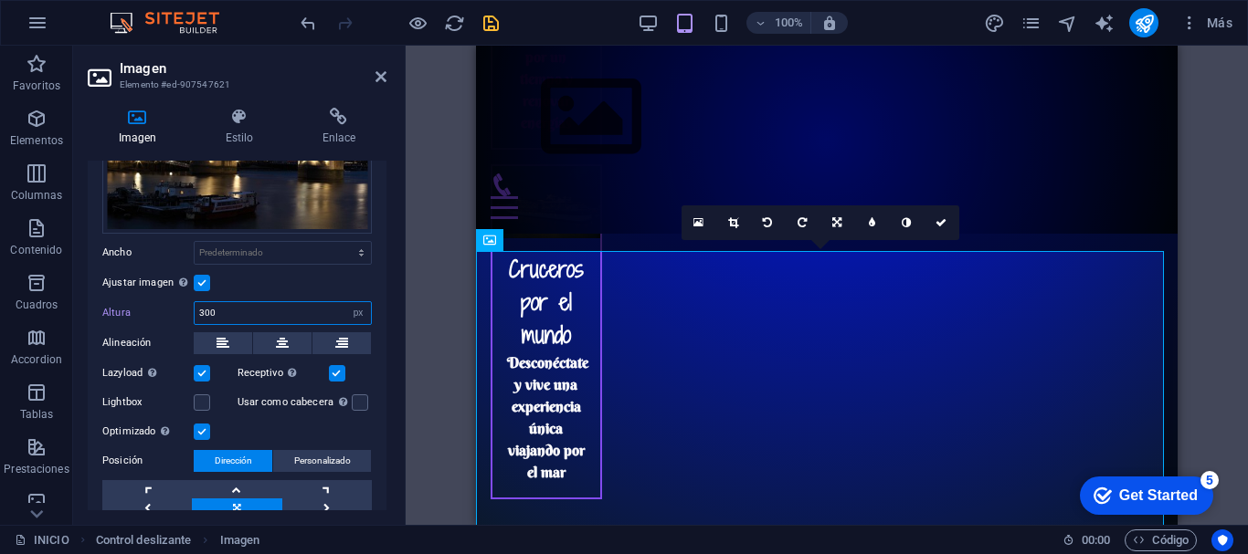
scroll to position [2704, 0]
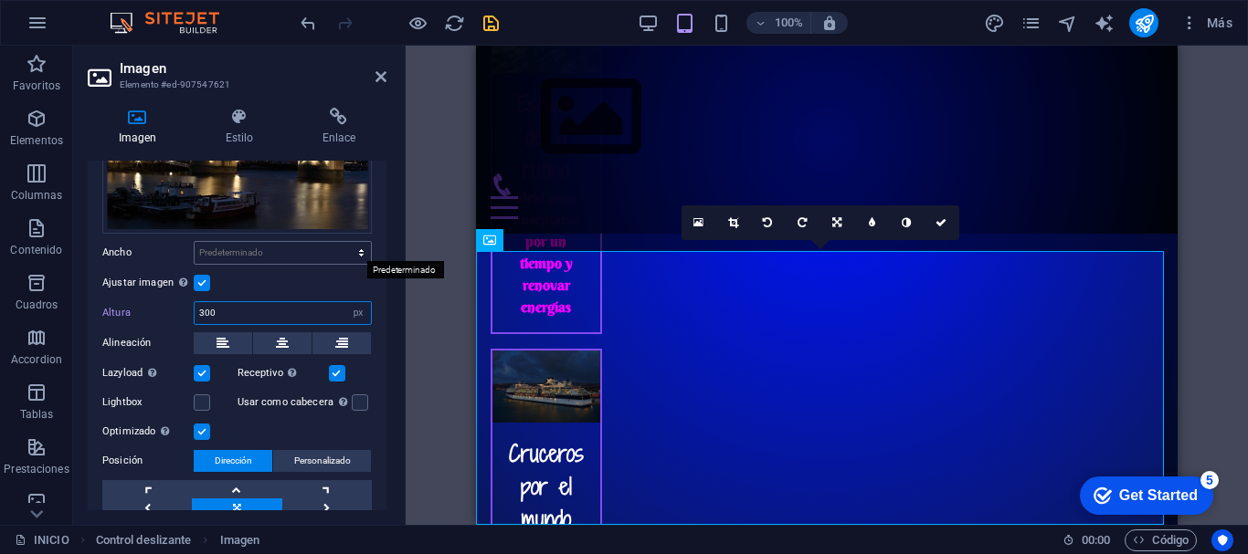
type input "300"
click at [236, 251] on select "Predeterminado automático px rem % em vh vw" at bounding box center [283, 253] width 176 height 22
select select "px"
click at [342, 242] on select "Predeterminado automático px rem % em vh vw" at bounding box center [283, 253] width 176 height 22
type input "5"
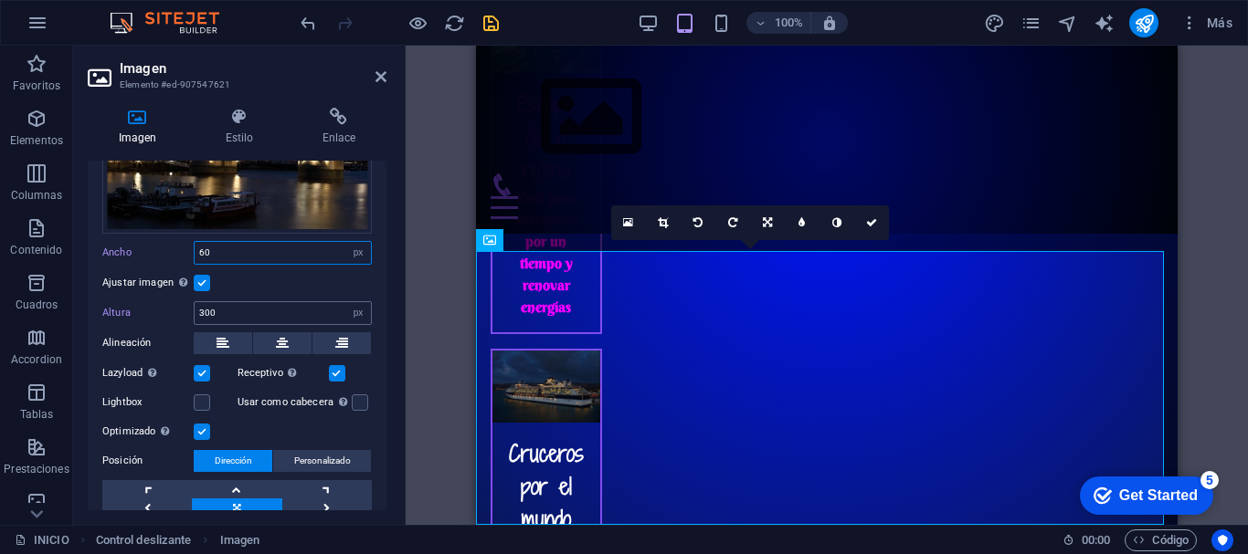
type input "6"
type input "500"
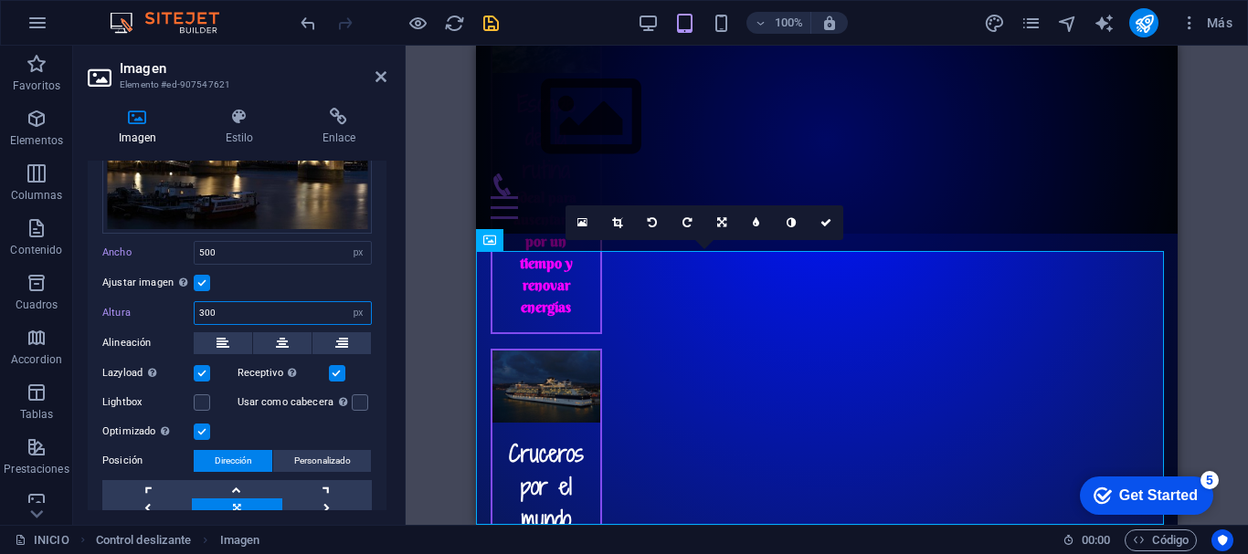
click at [234, 309] on input "300" at bounding box center [283, 313] width 176 height 22
type input "3"
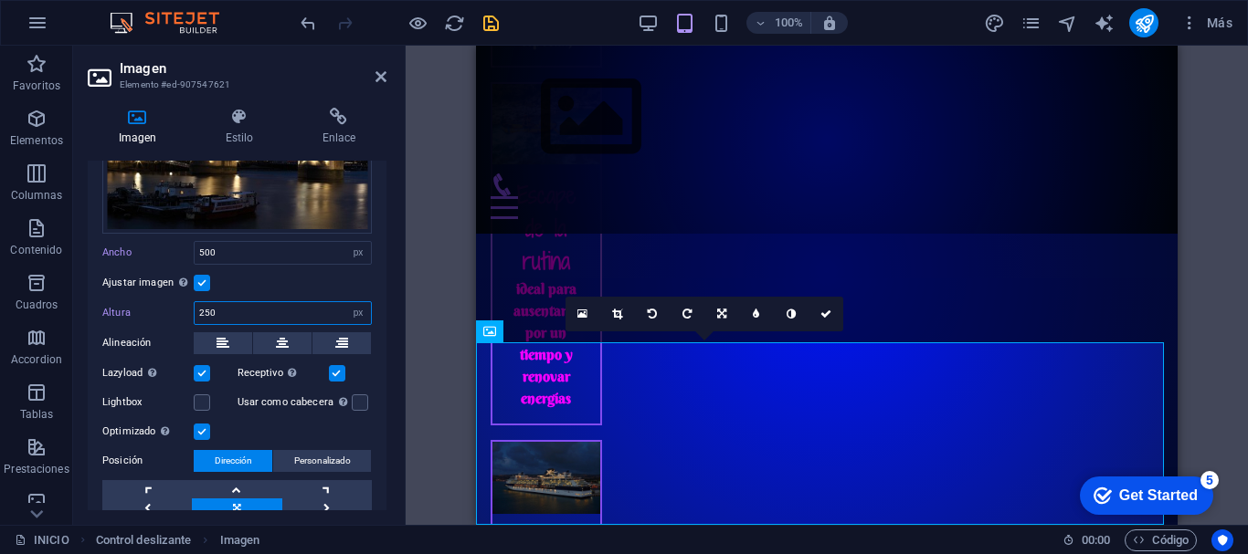
scroll to position [2658, 0]
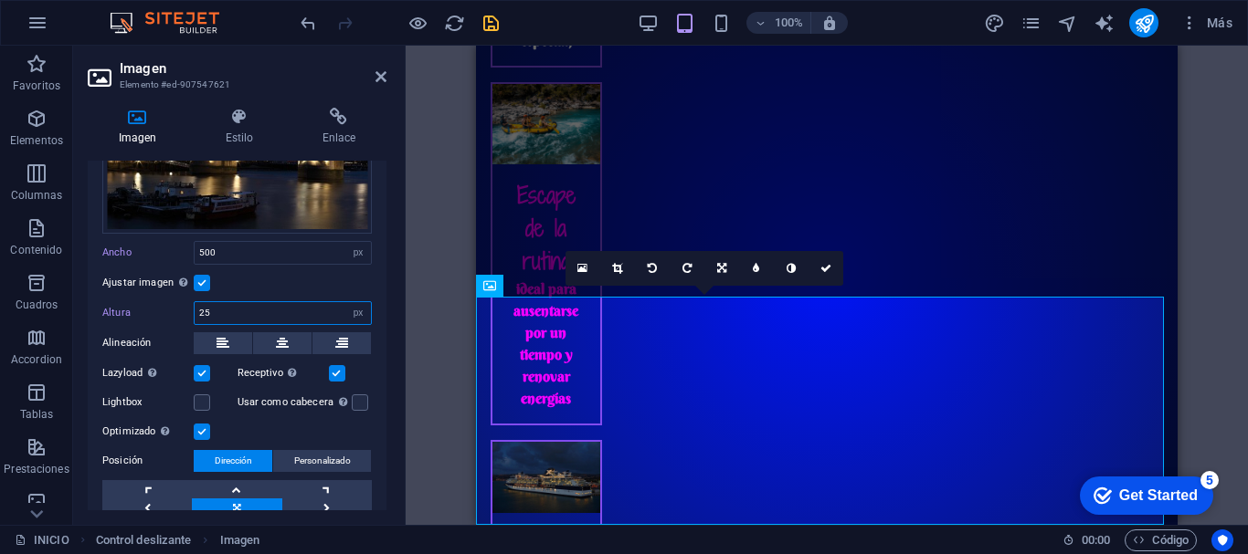
type input "2"
type input "300"
click at [488, 26] on icon "save" at bounding box center [490, 23] width 21 height 21
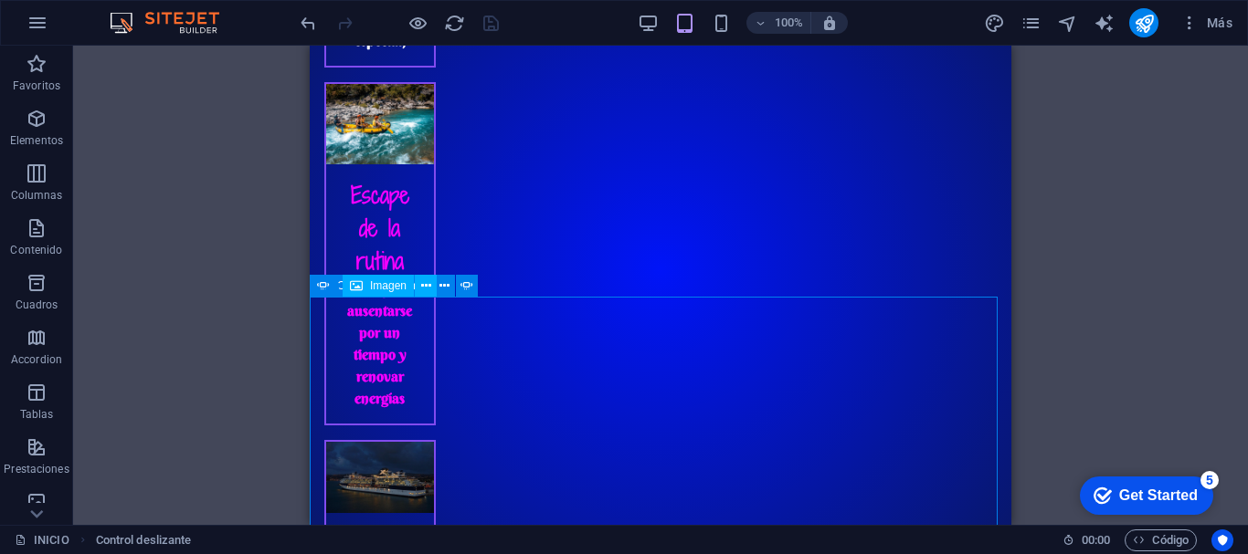
click at [383, 280] on span "Imagen" at bounding box center [388, 285] width 37 height 11
select select "px"
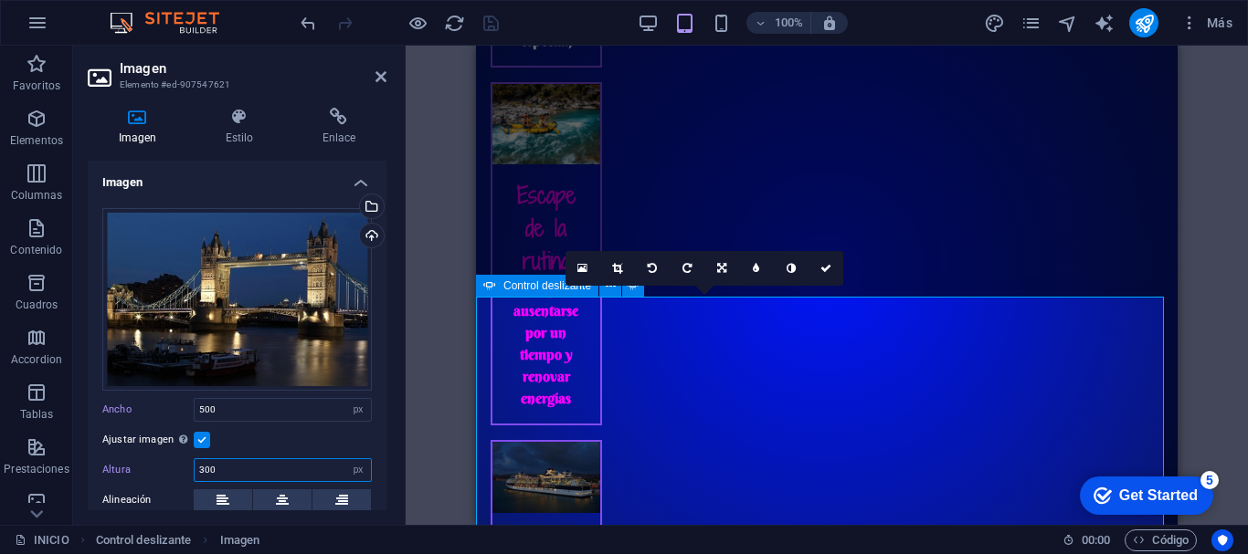
click at [259, 465] on input "300" at bounding box center [283, 470] width 176 height 22
type input "3"
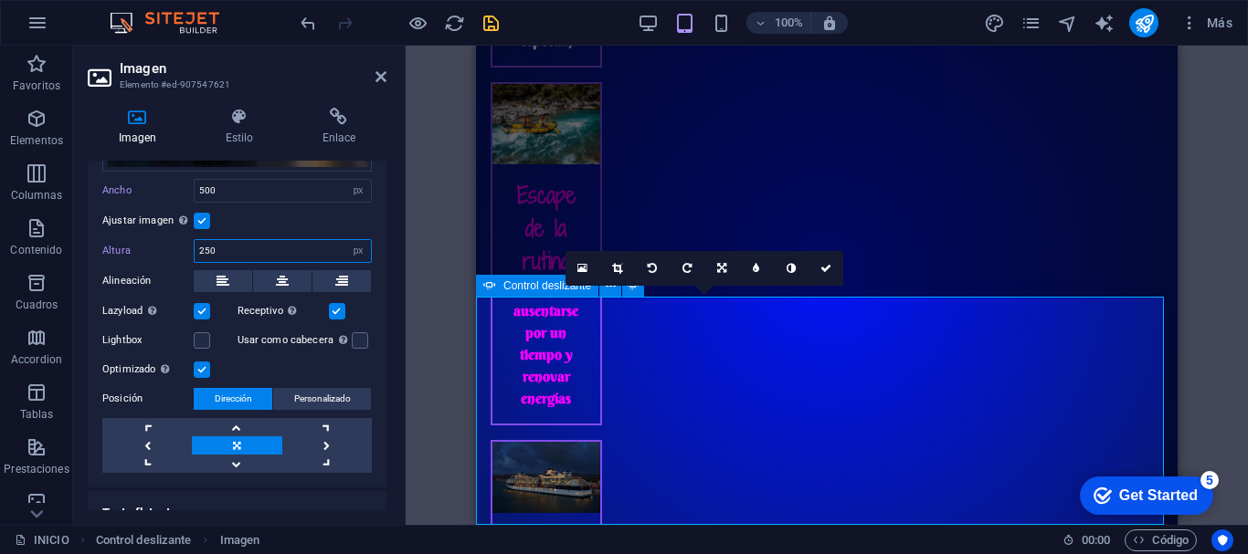
scroll to position [257, 0]
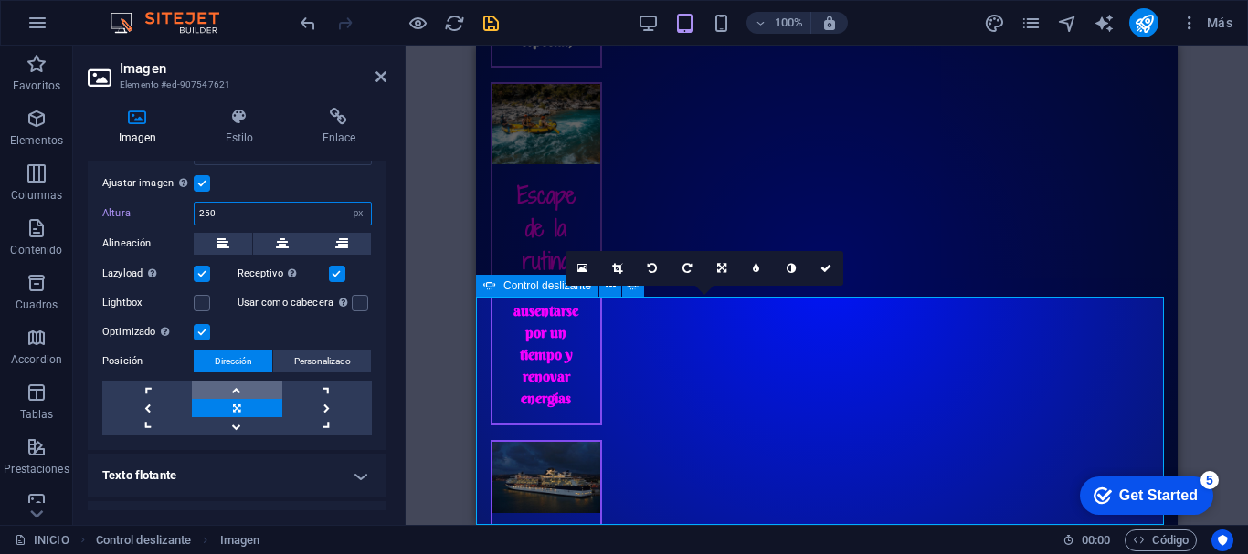
type input "250"
click at [248, 382] on link at bounding box center [237, 390] width 90 height 18
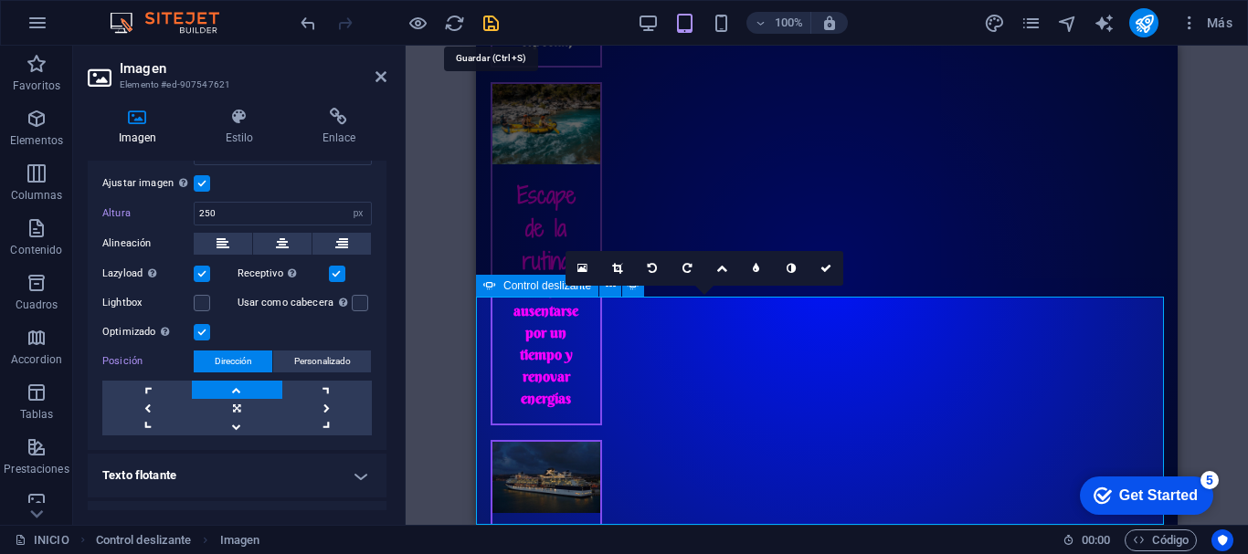
click at [493, 23] on icon "save" at bounding box center [490, 23] width 21 height 21
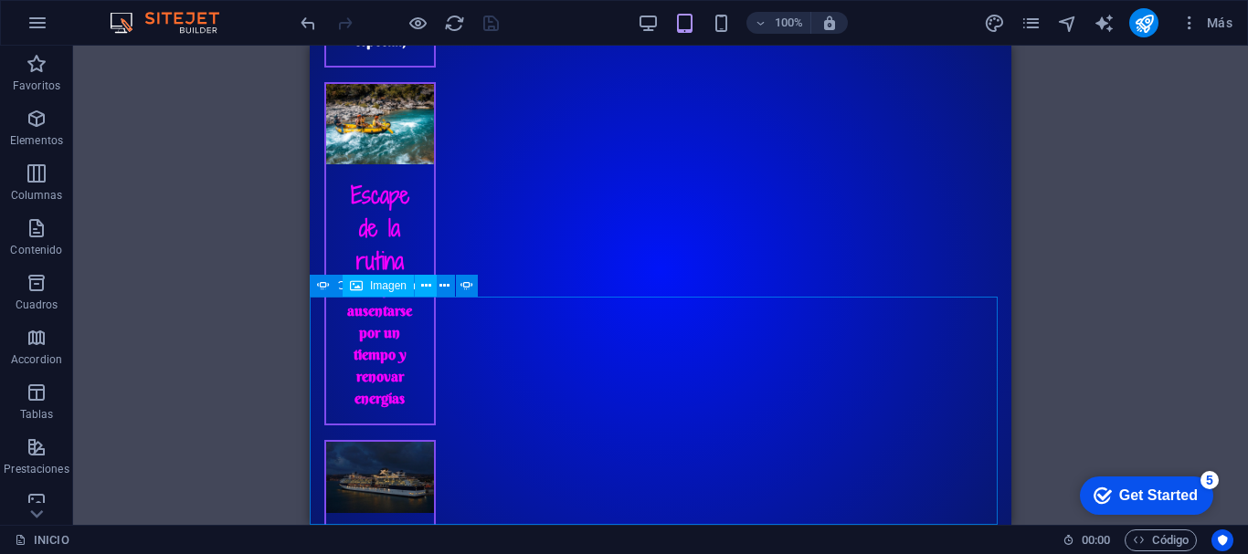
click at [379, 287] on span "Imagen" at bounding box center [388, 285] width 37 height 11
select select "px"
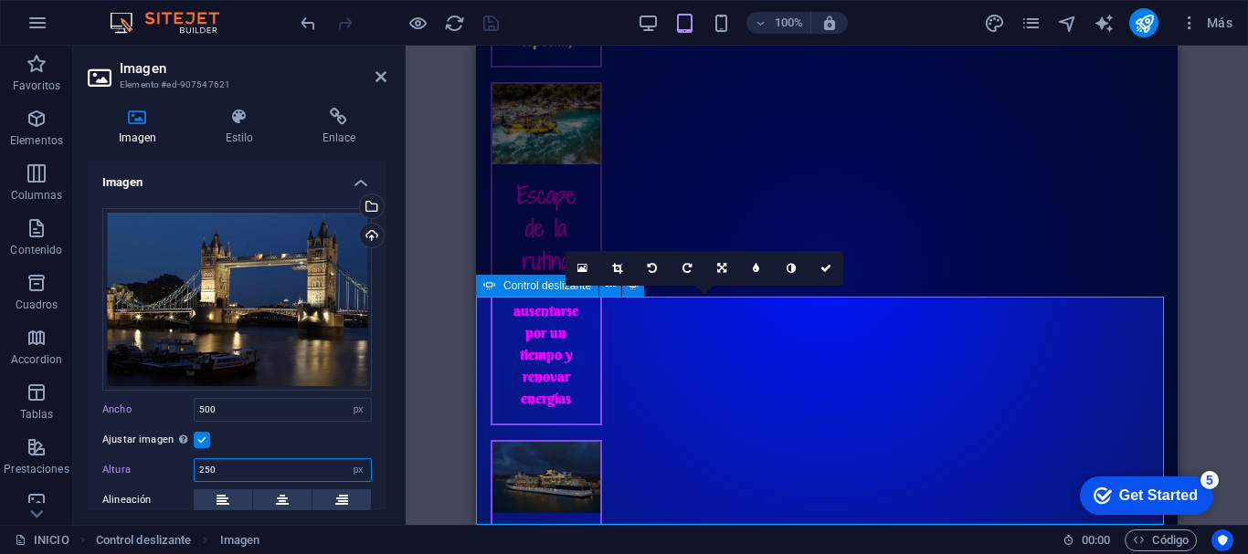
drag, startPoint x: 233, startPoint y: 470, endPoint x: 204, endPoint y: 470, distance: 29.2
click at [204, 470] on input "250" at bounding box center [283, 470] width 176 height 22
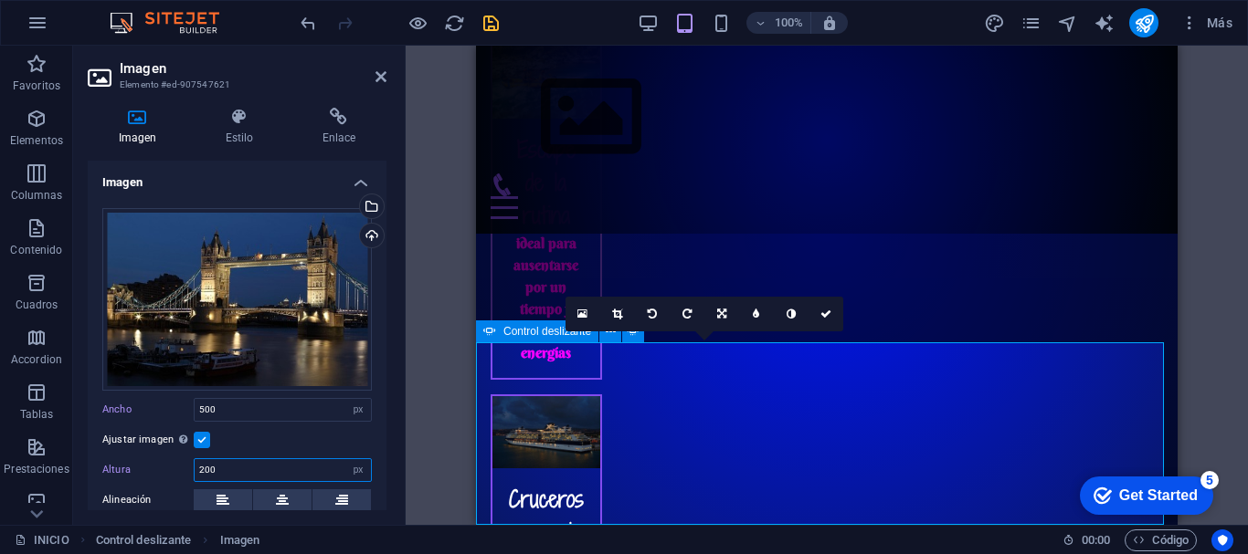
scroll to position [2613, 0]
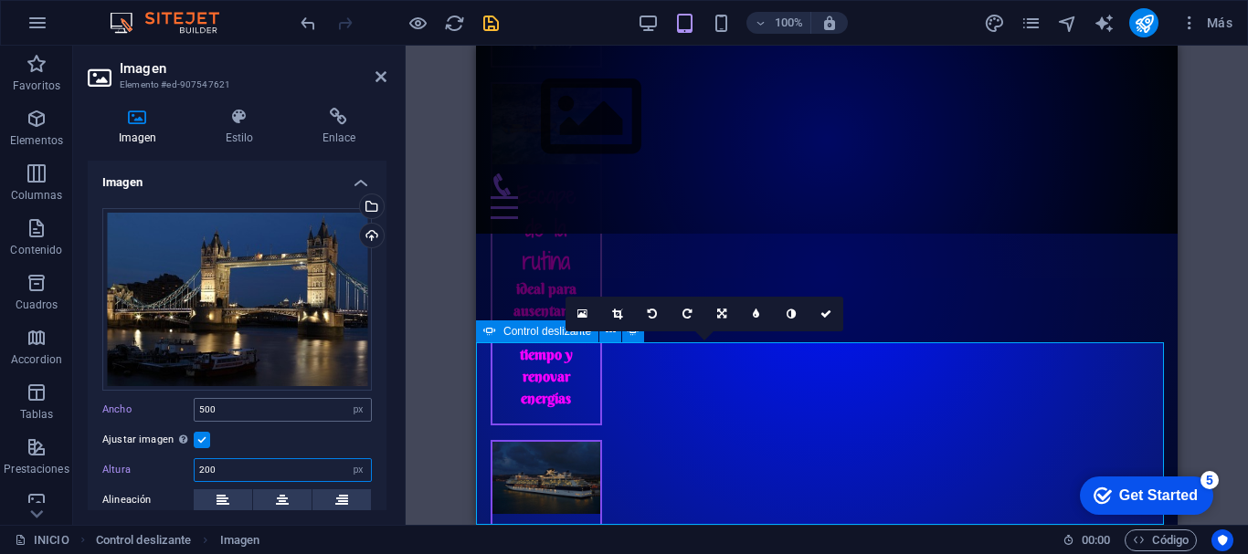
type input "200"
click at [205, 411] on input "500" at bounding box center [283, 410] width 176 height 22
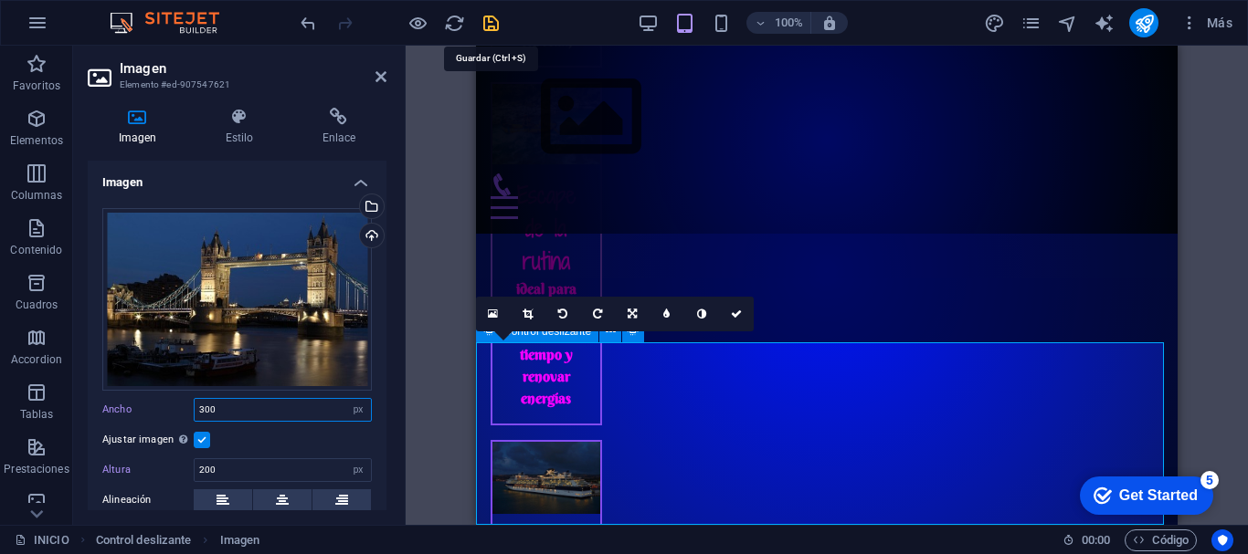
type input "300"
click at [492, 25] on icon "save" at bounding box center [490, 23] width 21 height 21
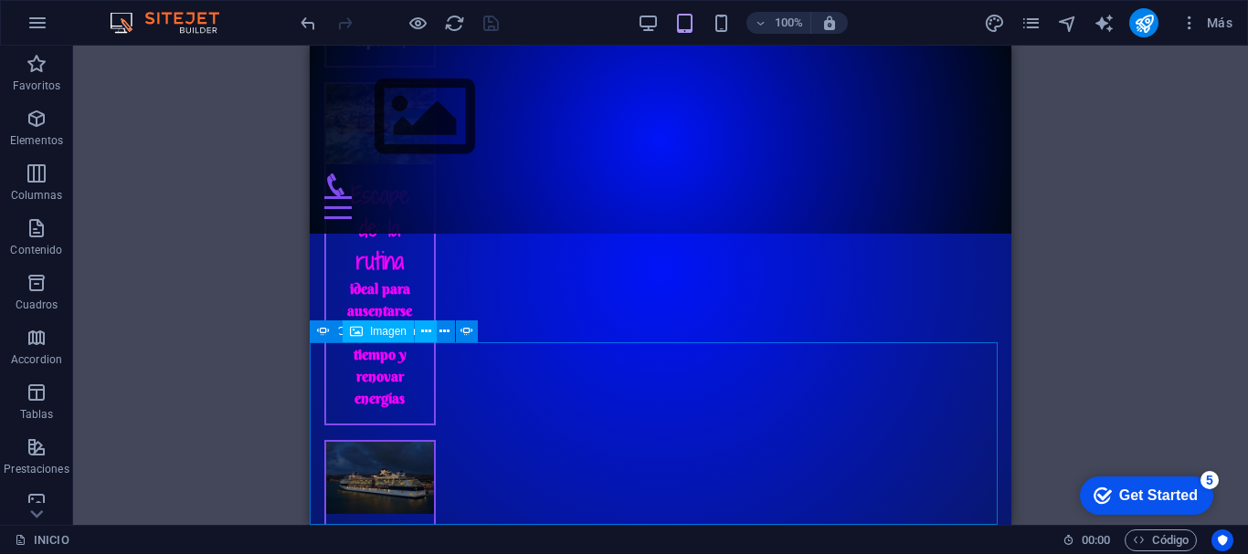
click at [375, 330] on span "Imagen" at bounding box center [388, 331] width 37 height 11
select select "px"
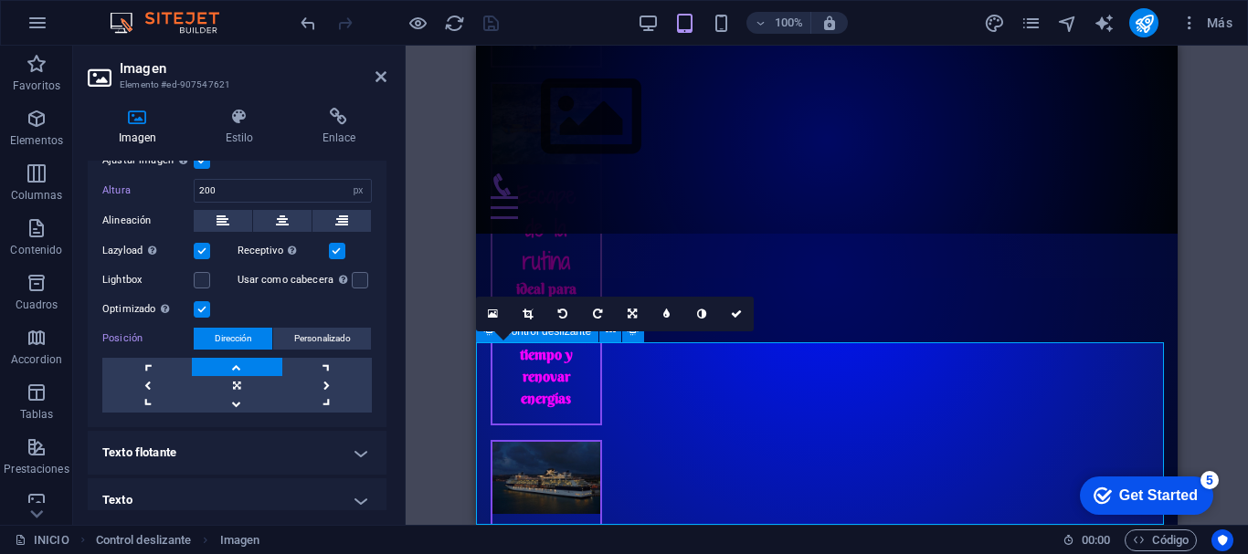
scroll to position [289, 0]
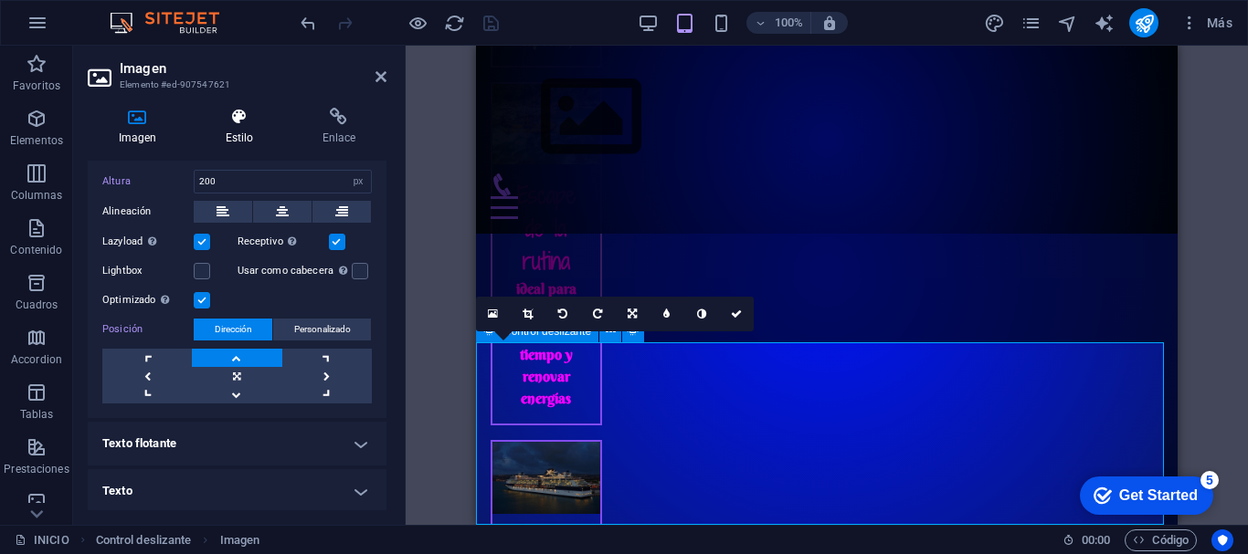
click at [226, 132] on h4 "Estilo" at bounding box center [243, 127] width 97 height 38
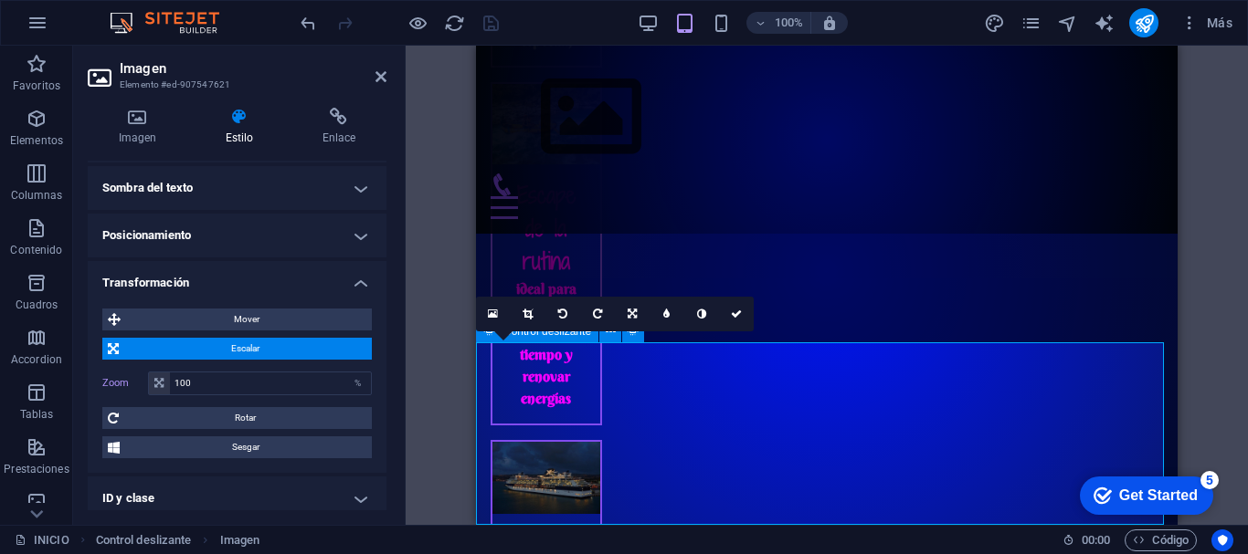
scroll to position [307, 0]
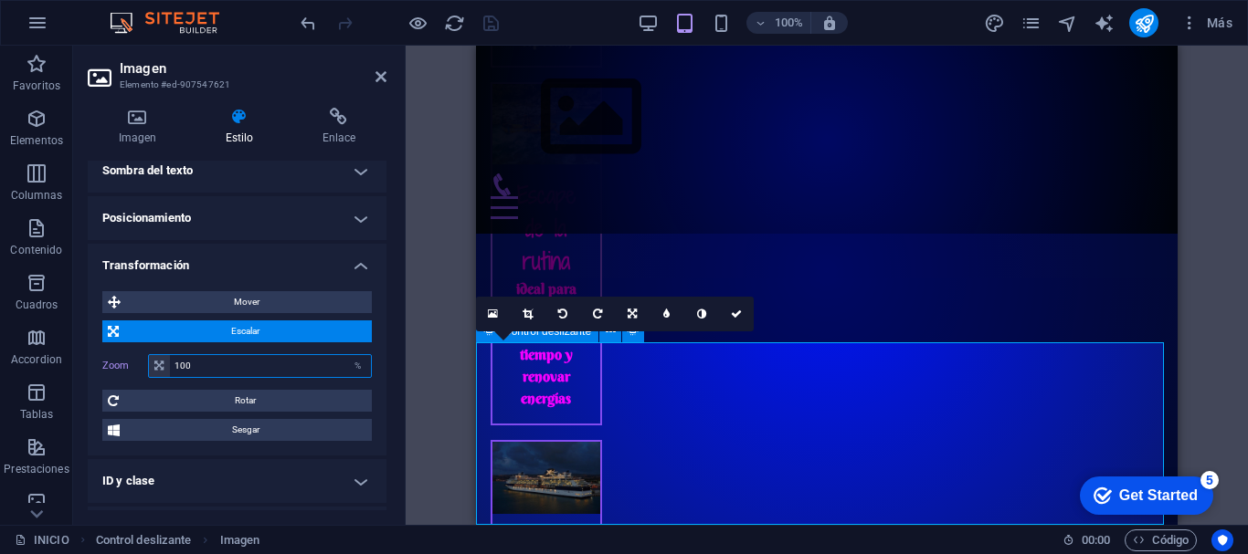
drag, startPoint x: 232, startPoint y: 366, endPoint x: 172, endPoint y: 364, distance: 60.4
click at [172, 364] on input "100" at bounding box center [270, 366] width 201 height 22
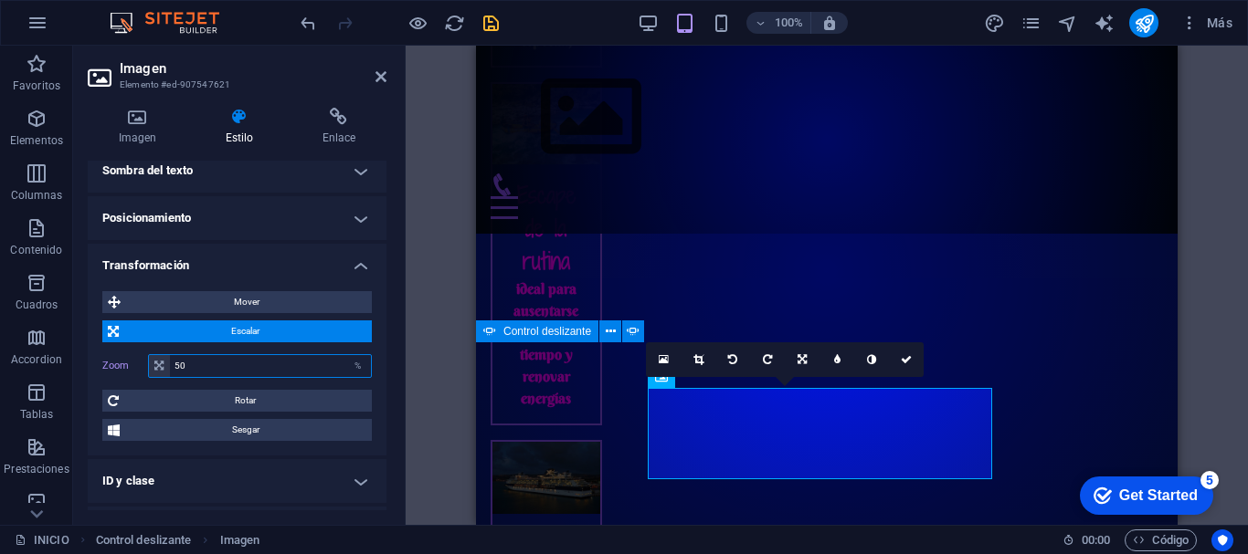
type input "5"
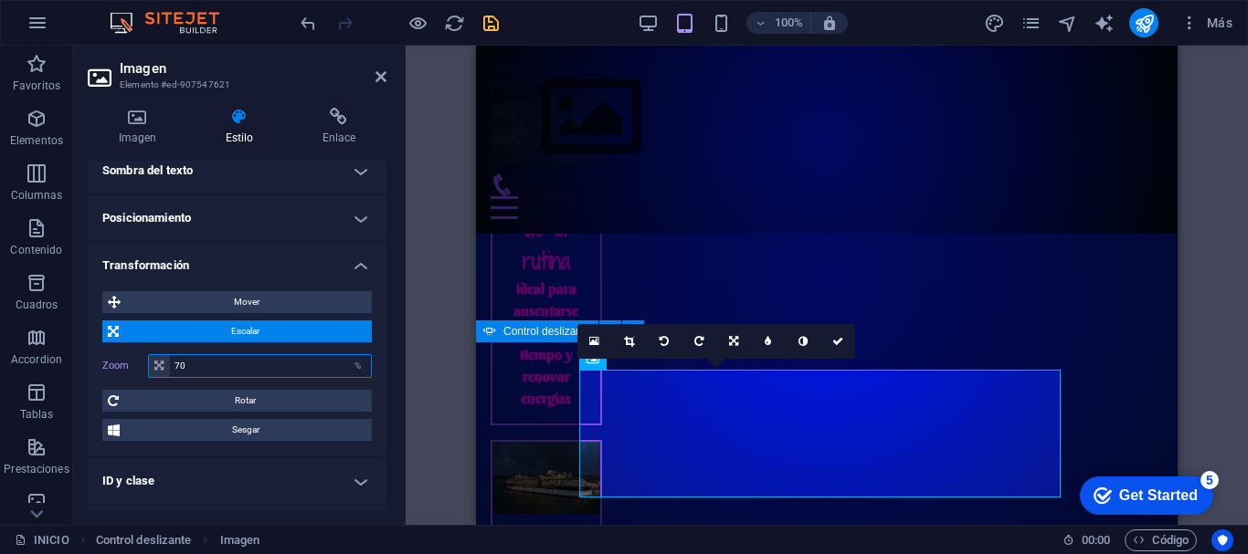
type input "7"
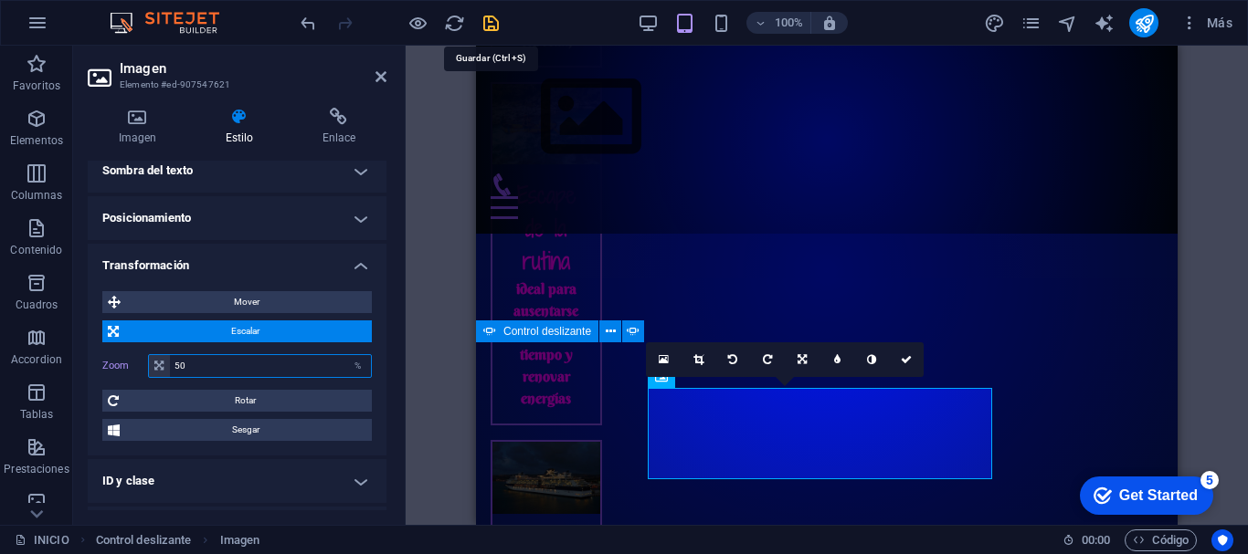
type input "50"
click at [488, 26] on icon "save" at bounding box center [490, 23] width 21 height 21
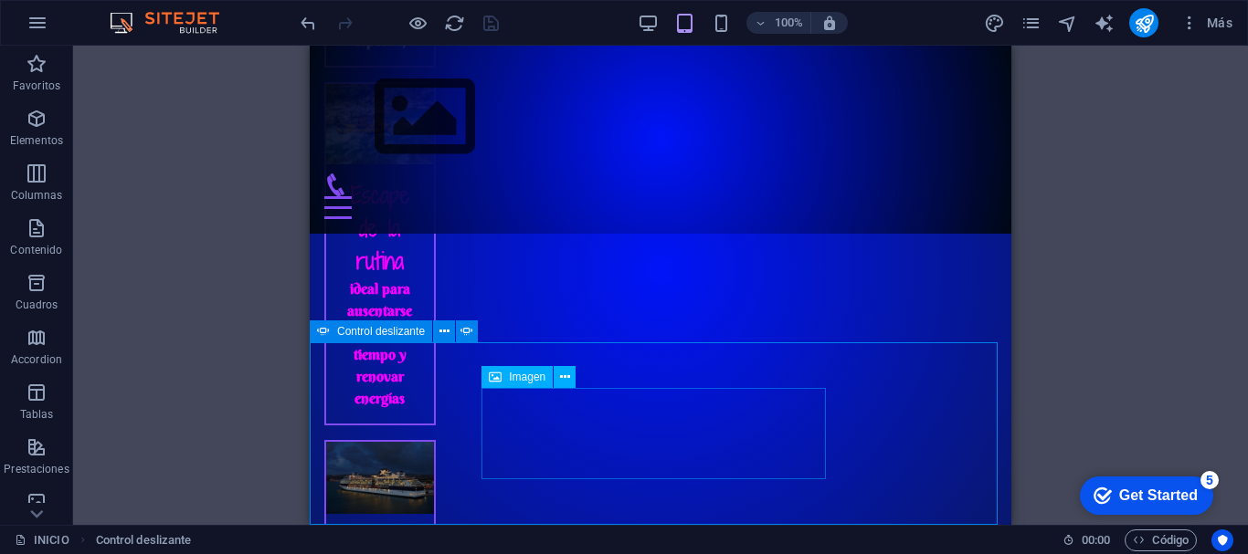
click at [512, 379] on span "Imagen" at bounding box center [527, 377] width 37 height 11
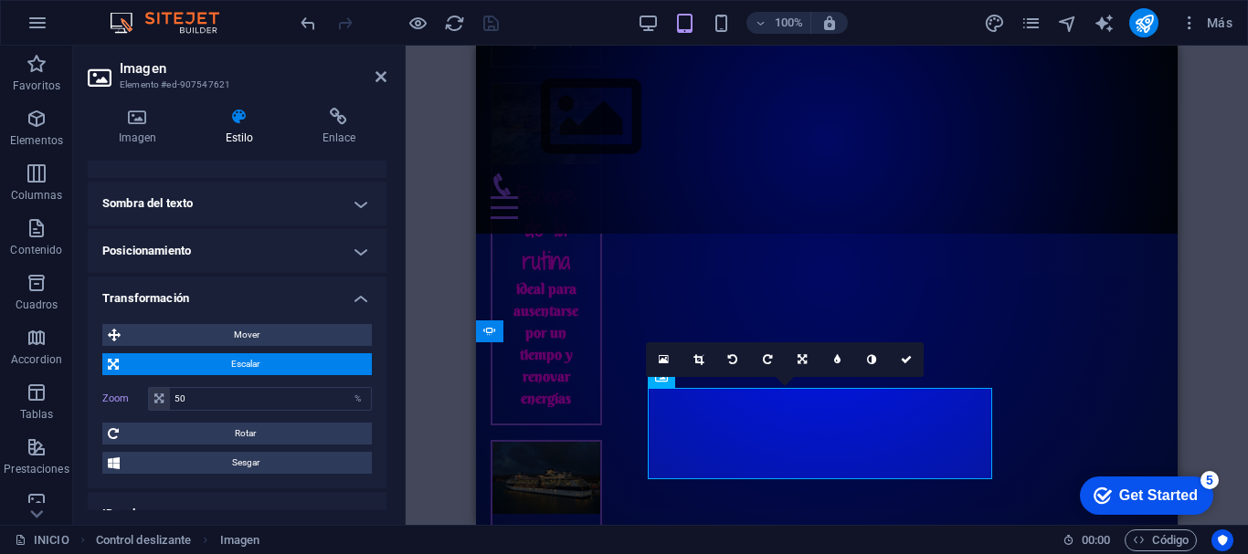
scroll to position [281, 0]
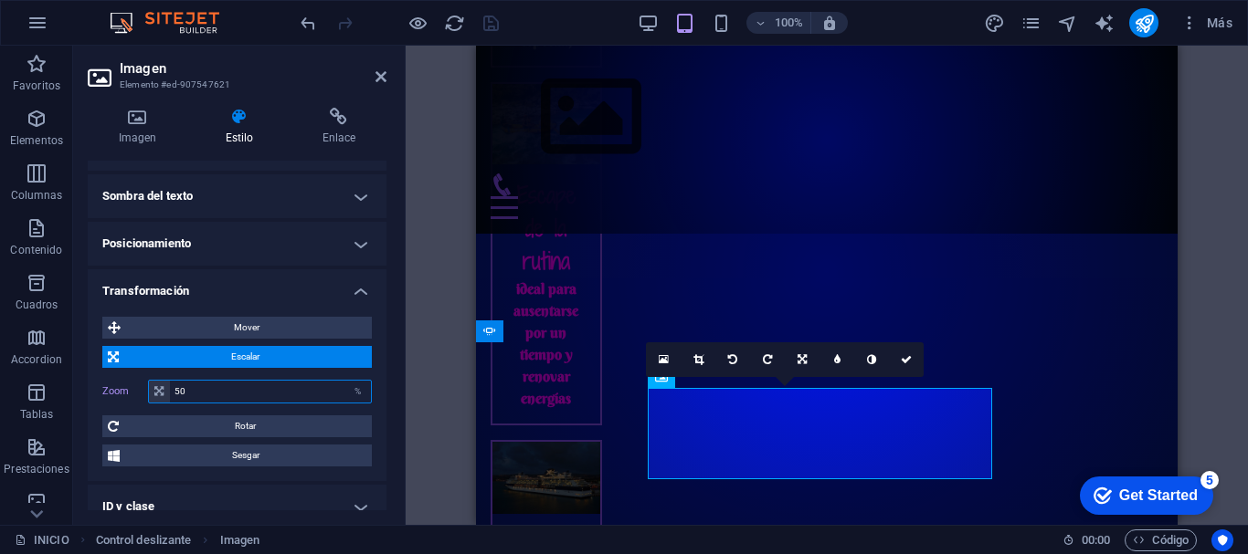
drag, startPoint x: 194, startPoint y: 390, endPoint x: 167, endPoint y: 390, distance: 26.5
click at [167, 390] on div "50 %" at bounding box center [260, 392] width 224 height 24
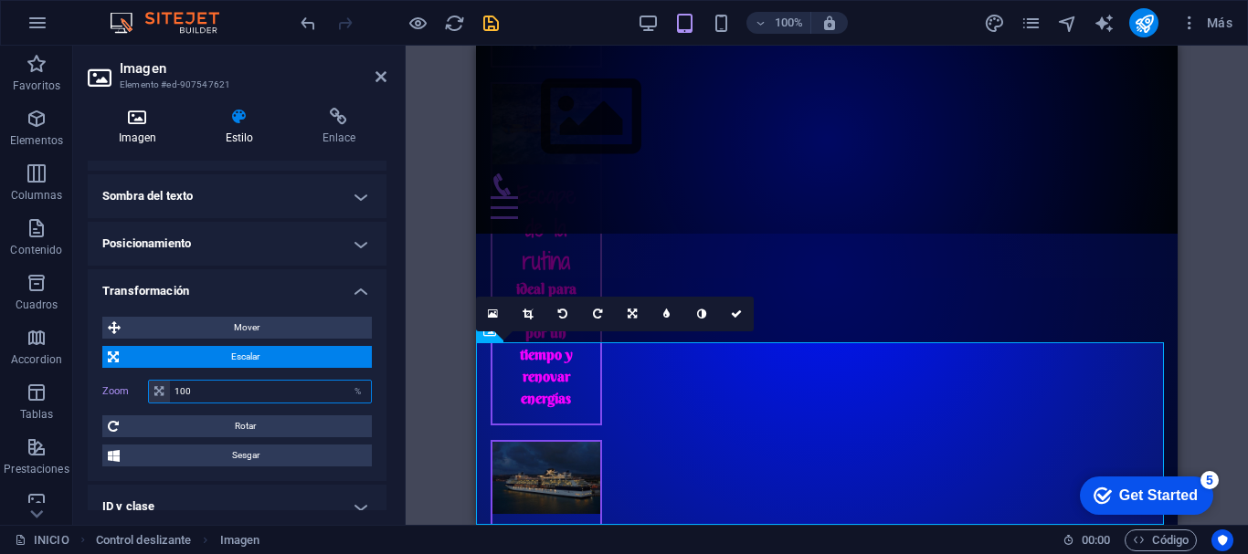
type input "100"
click at [163, 134] on h4 "Imagen" at bounding box center [141, 127] width 107 height 38
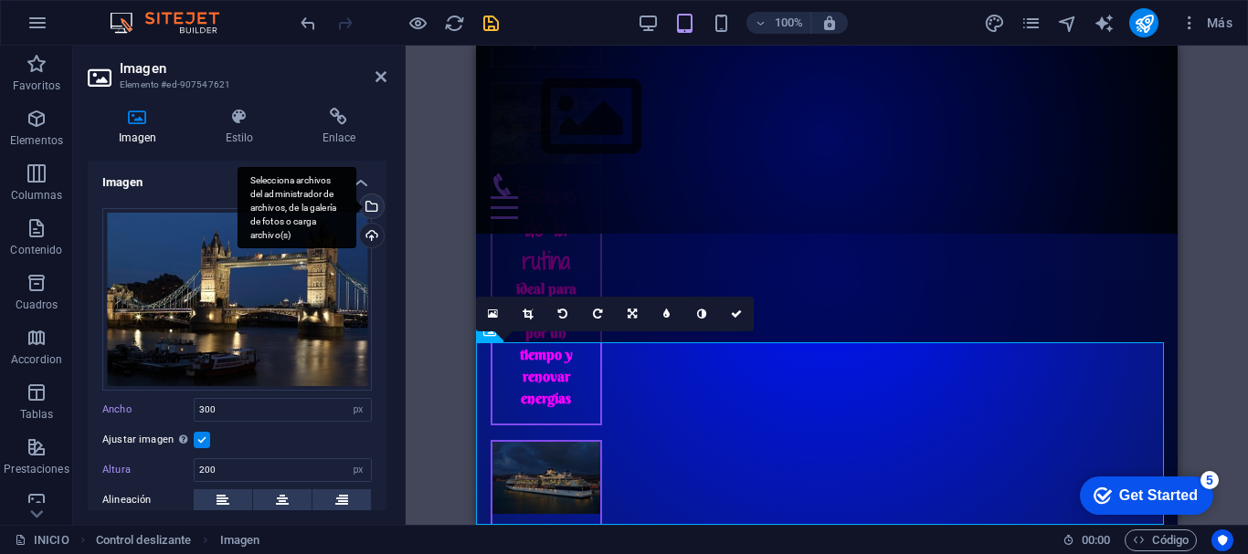
click at [366, 205] on div "Selecciona archivos del administrador de archivos, de la galería de fotos o car…" at bounding box center [369, 208] width 27 height 27
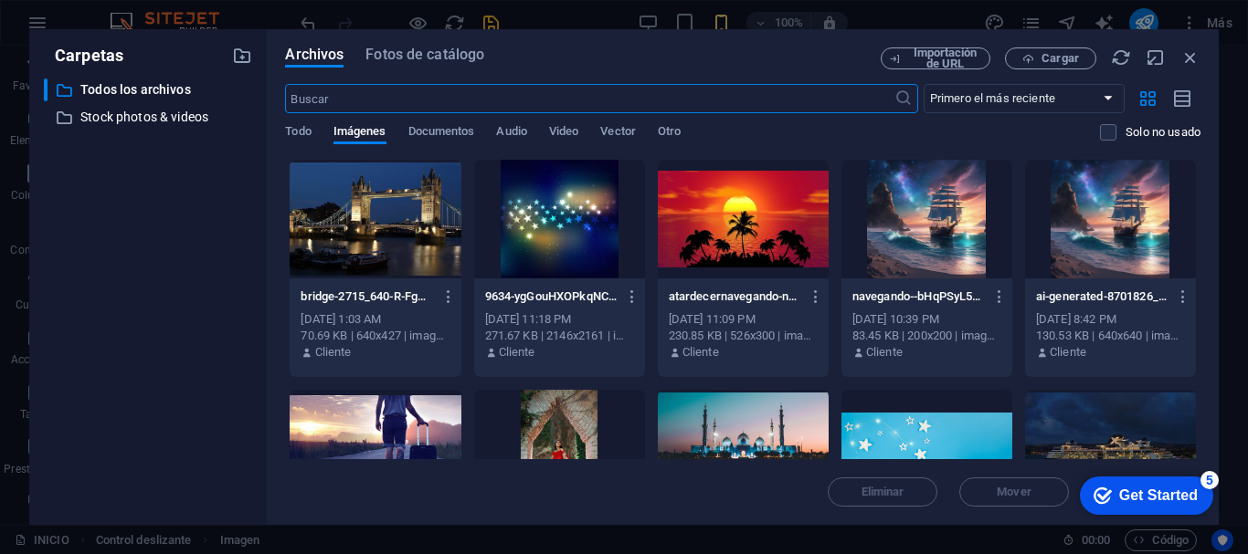
scroll to position [5188, 0]
click at [1072, 63] on span "Cargar" at bounding box center [1059, 58] width 37 height 11
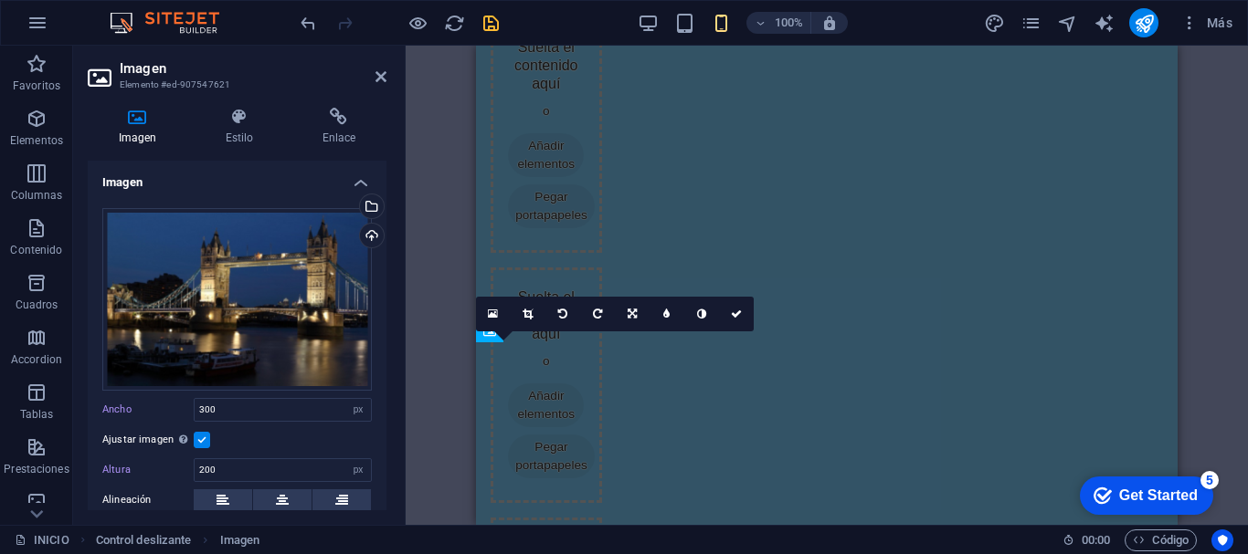
scroll to position [2613, 0]
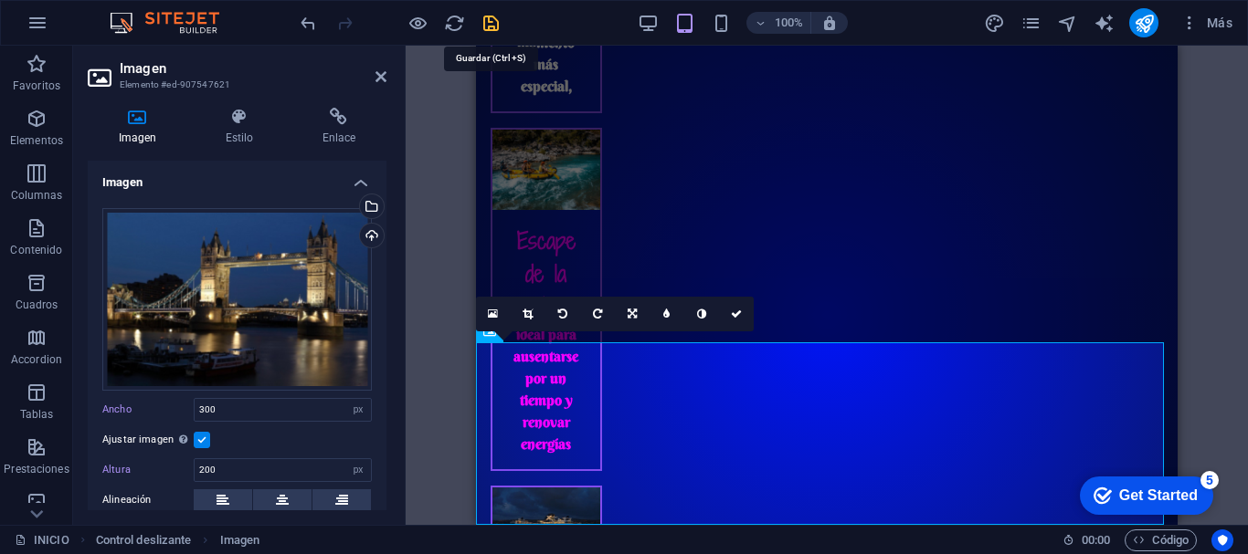
click at [496, 25] on icon "save" at bounding box center [490, 23] width 21 height 21
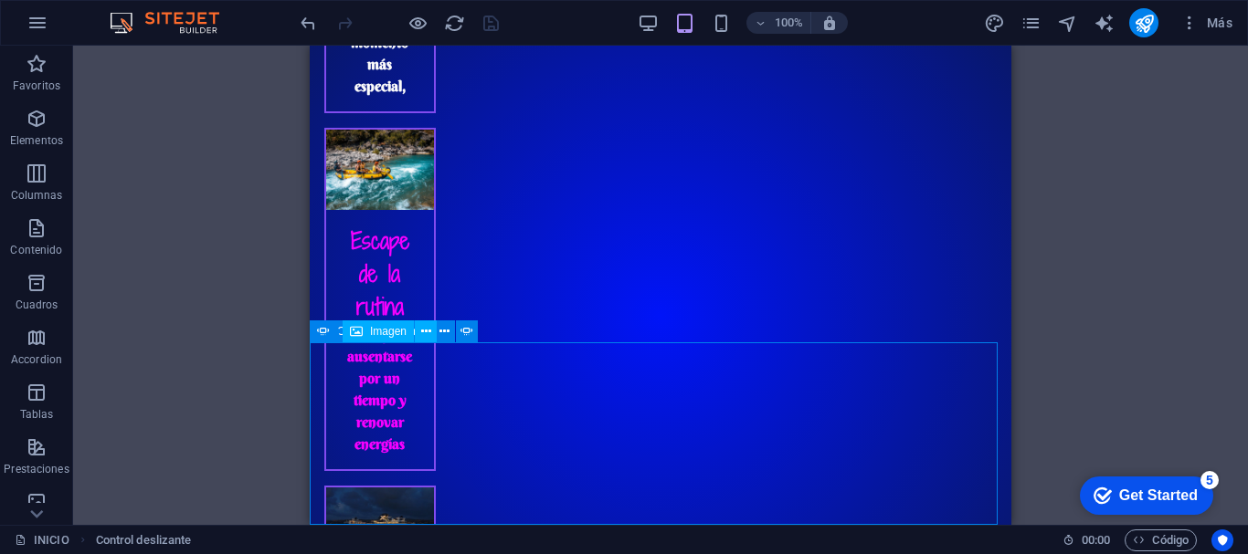
click at [373, 334] on span "Imagen" at bounding box center [388, 331] width 37 height 11
select select "px"
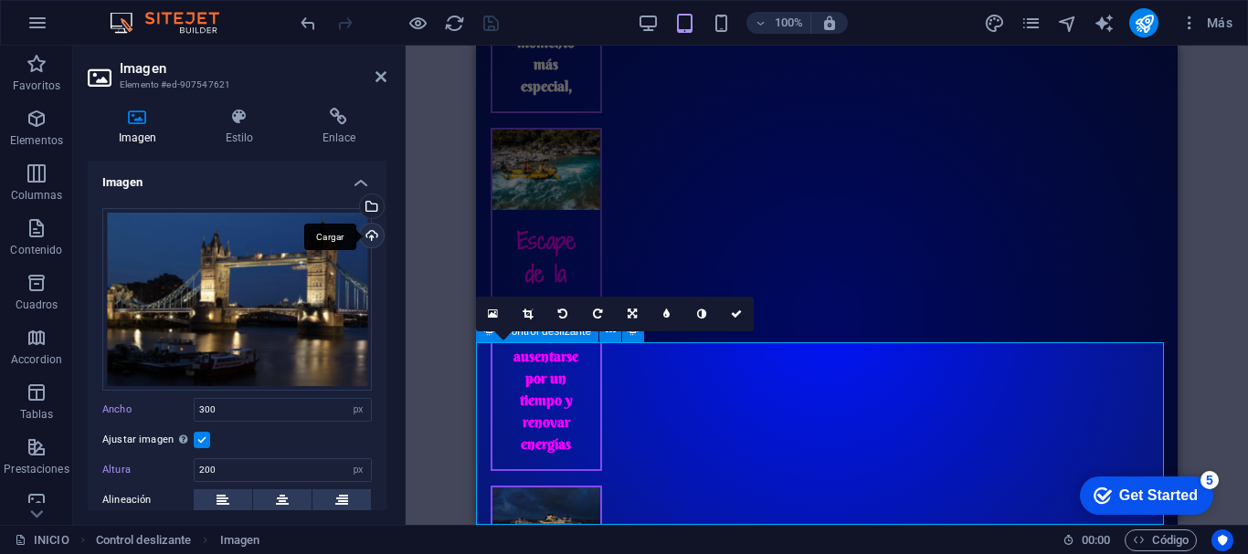
click at [364, 232] on div "Cargar" at bounding box center [369, 237] width 27 height 27
click at [491, 19] on icon "save" at bounding box center [490, 23] width 21 height 21
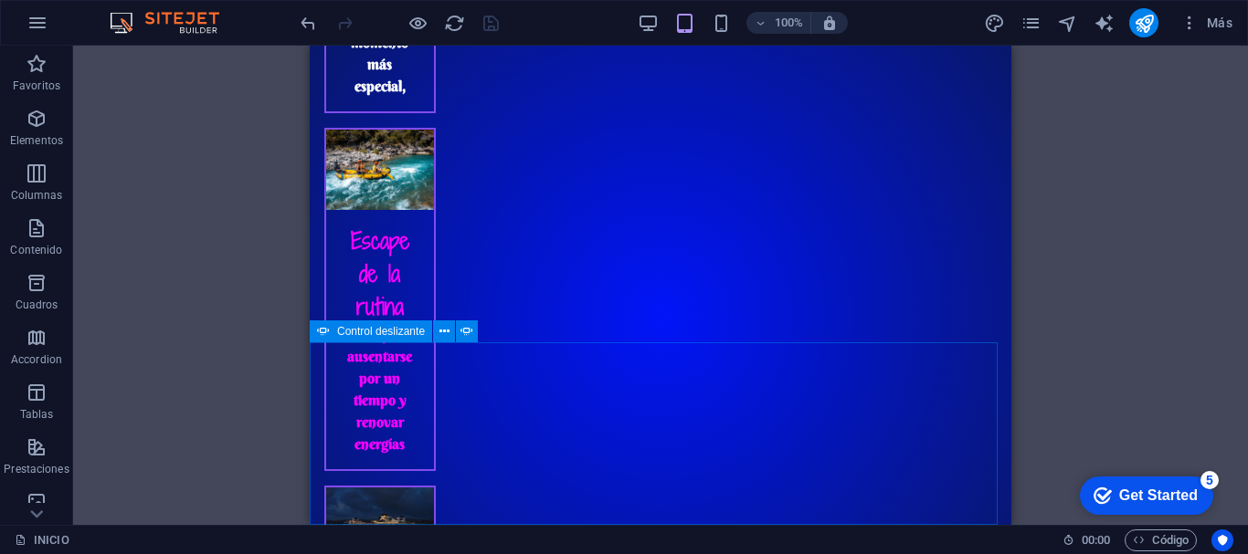
click at [338, 327] on span "Control deslizante" at bounding box center [381, 331] width 88 height 11
select select "ms"
select select "s"
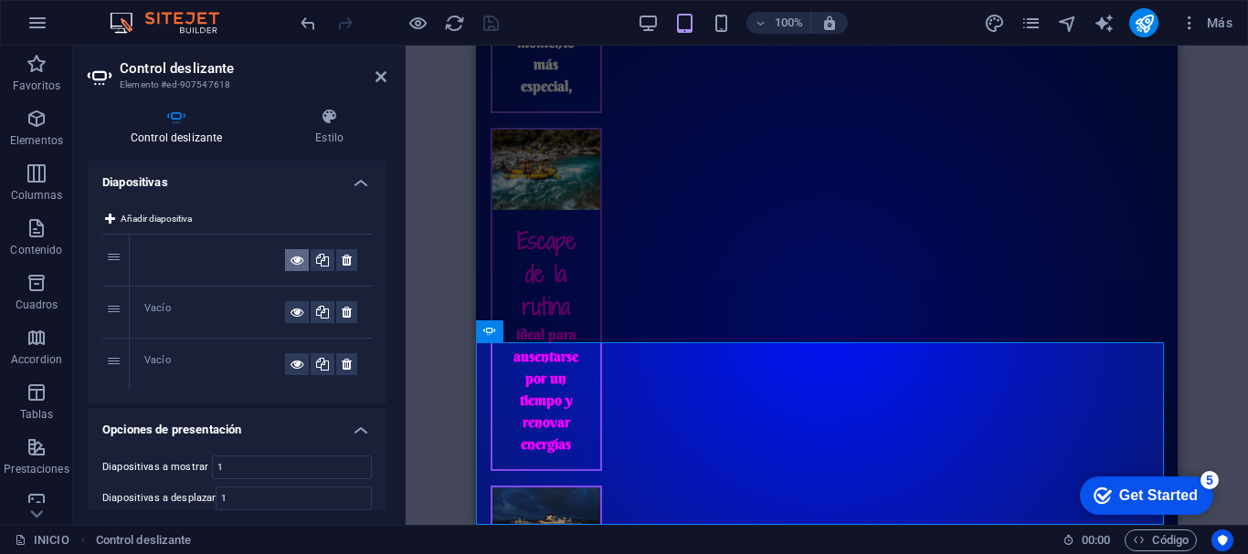
click at [290, 260] on icon at bounding box center [296, 260] width 13 height 22
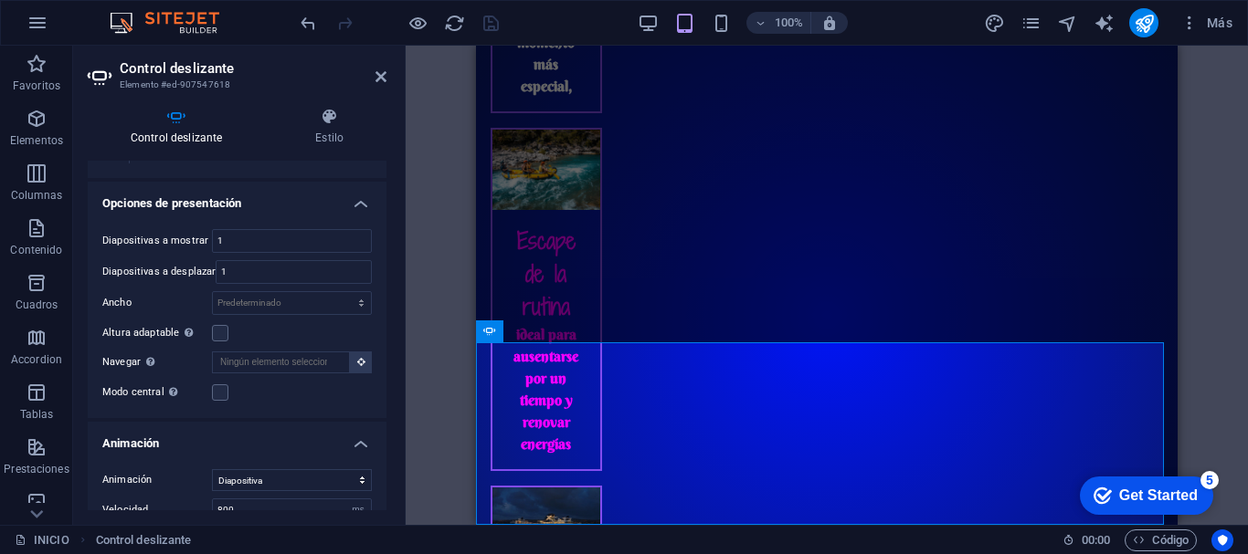
scroll to position [230, 0]
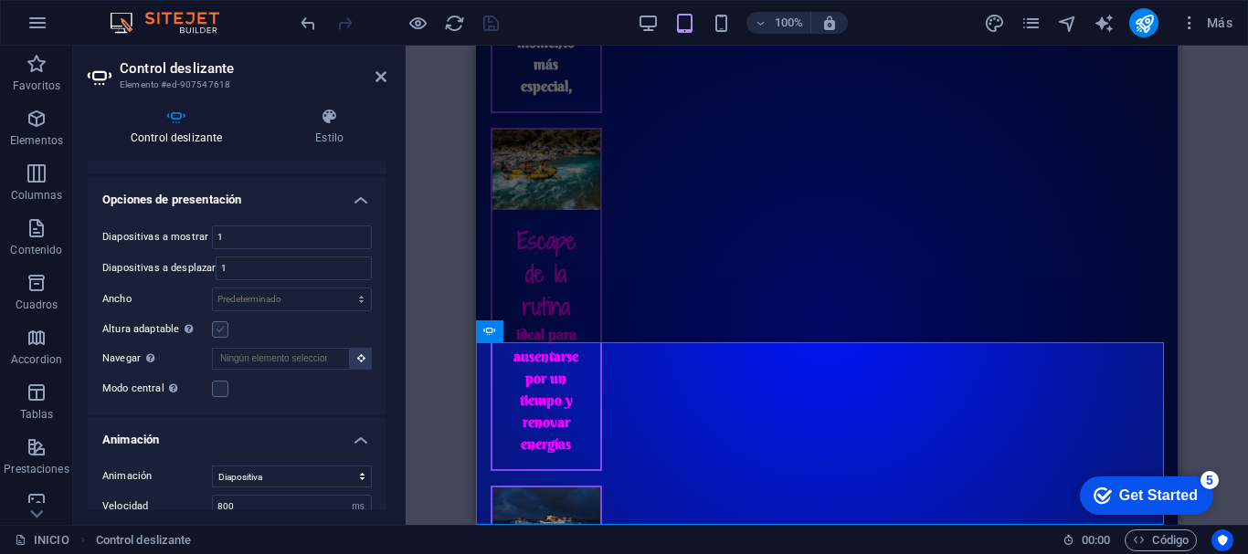
click at [225, 330] on label at bounding box center [220, 330] width 16 height 16
click at [0, 0] on input "Altura adaptable Ajustar automáticamente el alto para controles deslizantes de …" at bounding box center [0, 0] width 0 height 0
click at [491, 23] on icon "save" at bounding box center [490, 23] width 21 height 21
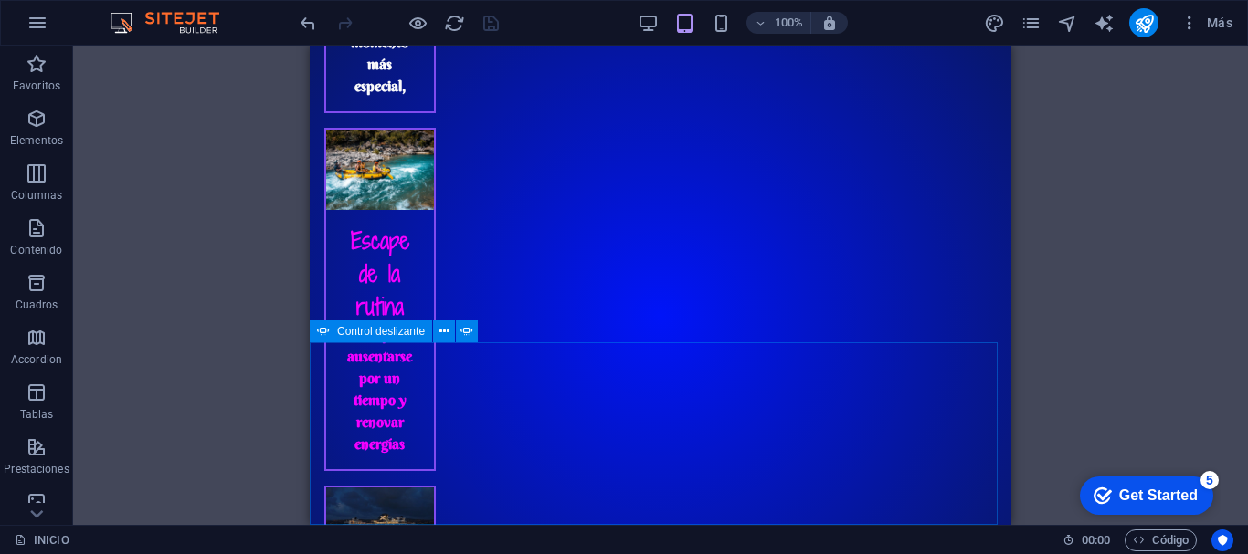
click at [335, 333] on div "Control deslizante" at bounding box center [371, 332] width 122 height 22
select select "ms"
select select "s"
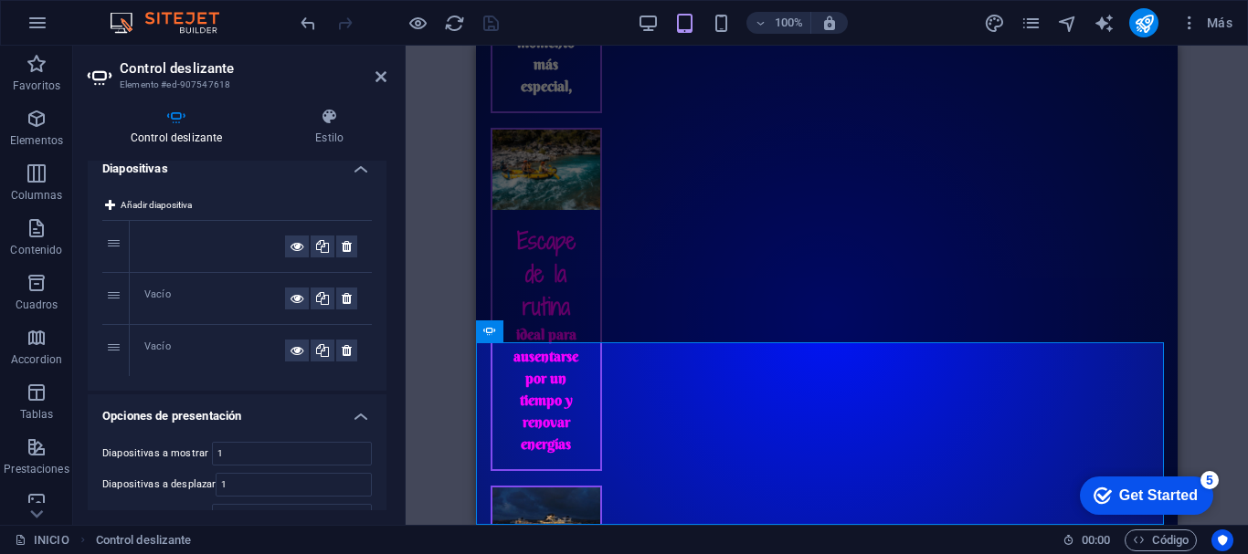
scroll to position [0, 0]
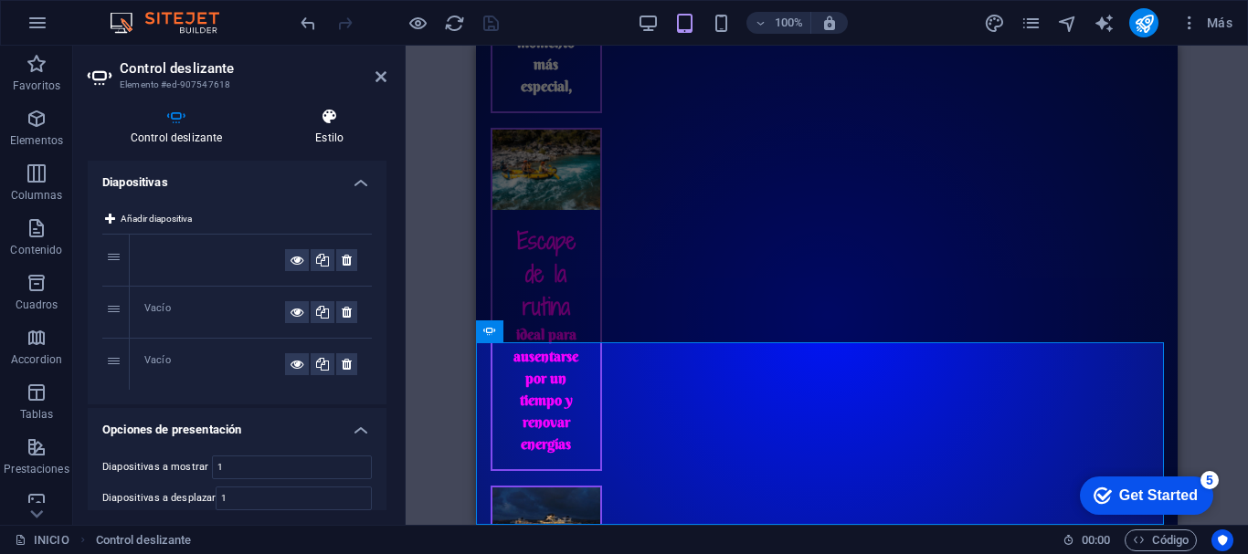
click at [344, 141] on h4 "Estilo" at bounding box center [329, 127] width 114 height 38
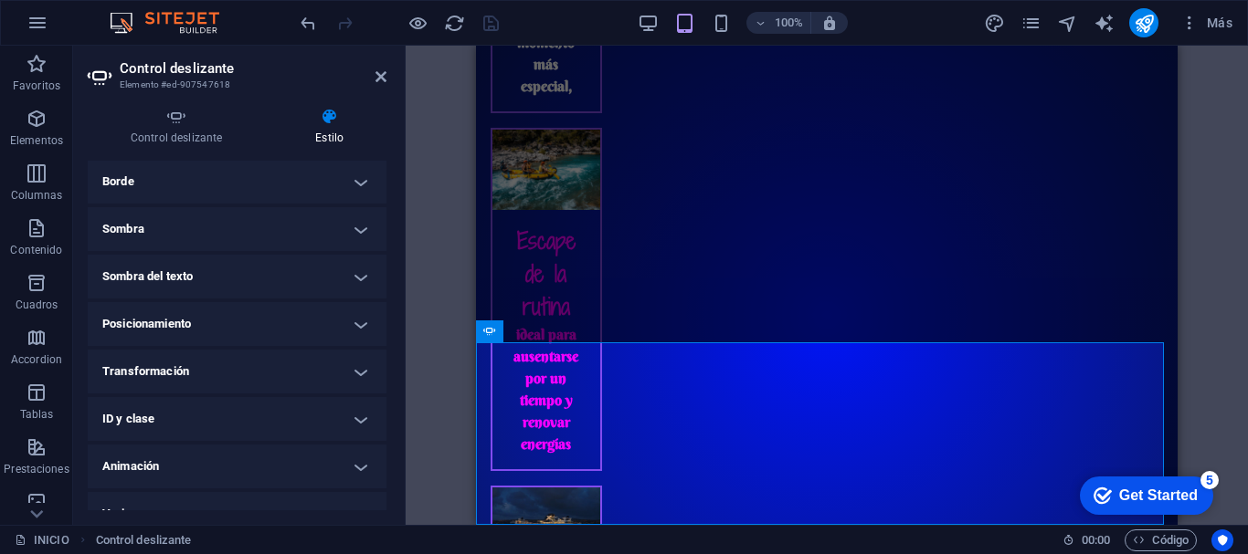
scroll to position [227, 0]
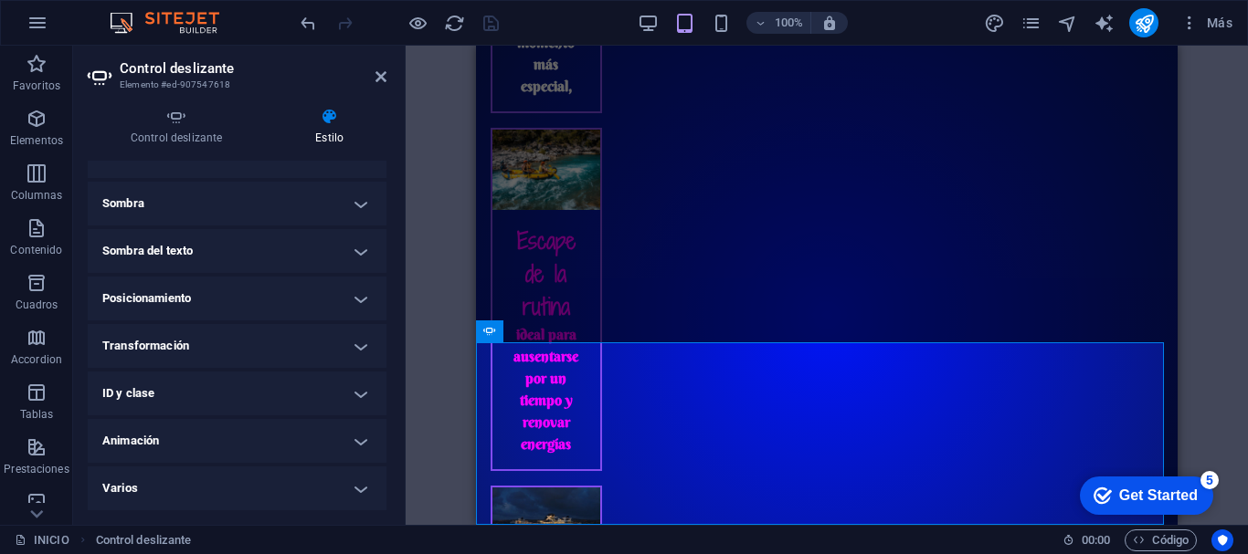
click at [361, 350] on h4 "Transformación" at bounding box center [237, 346] width 299 height 44
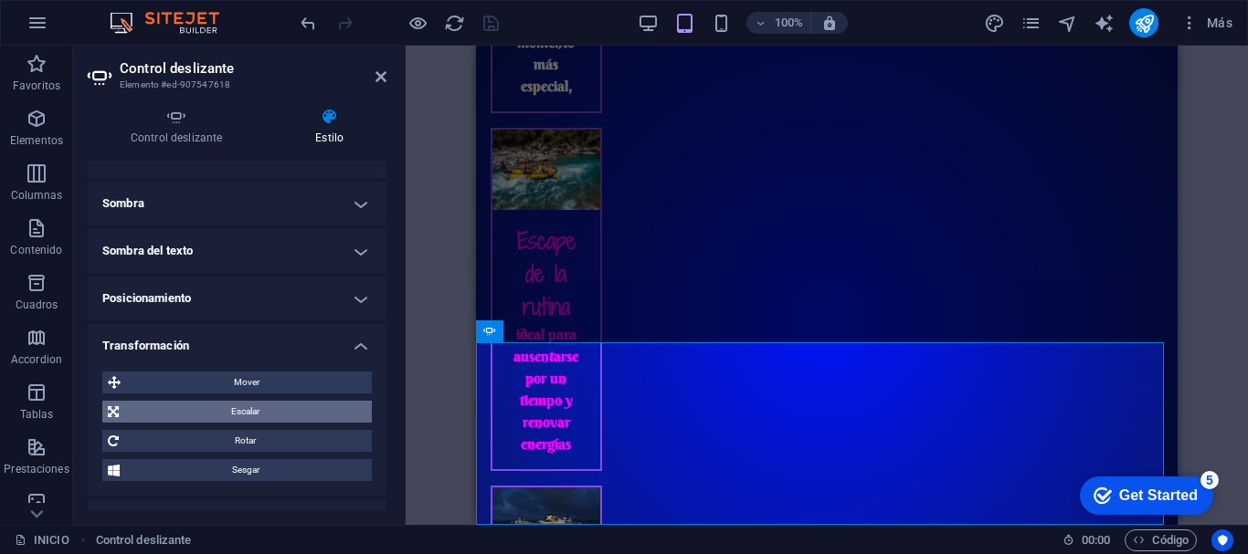
click at [259, 409] on span "Escalar" at bounding box center [245, 412] width 242 height 22
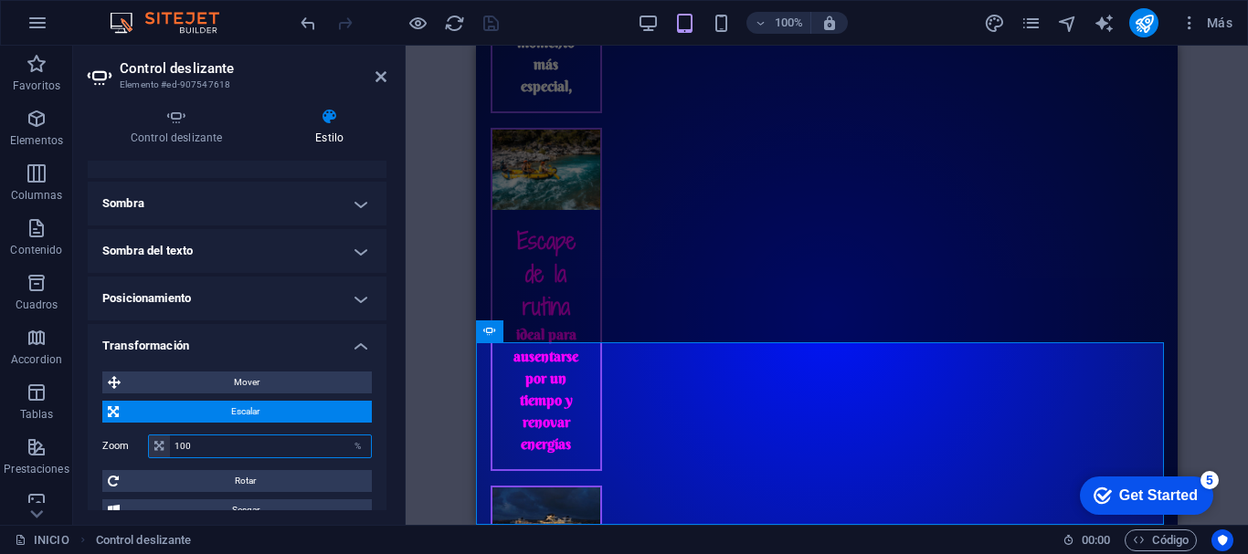
drag, startPoint x: 207, startPoint y: 448, endPoint x: 173, endPoint y: 448, distance: 34.7
click at [173, 448] on input "100" at bounding box center [270, 447] width 201 height 22
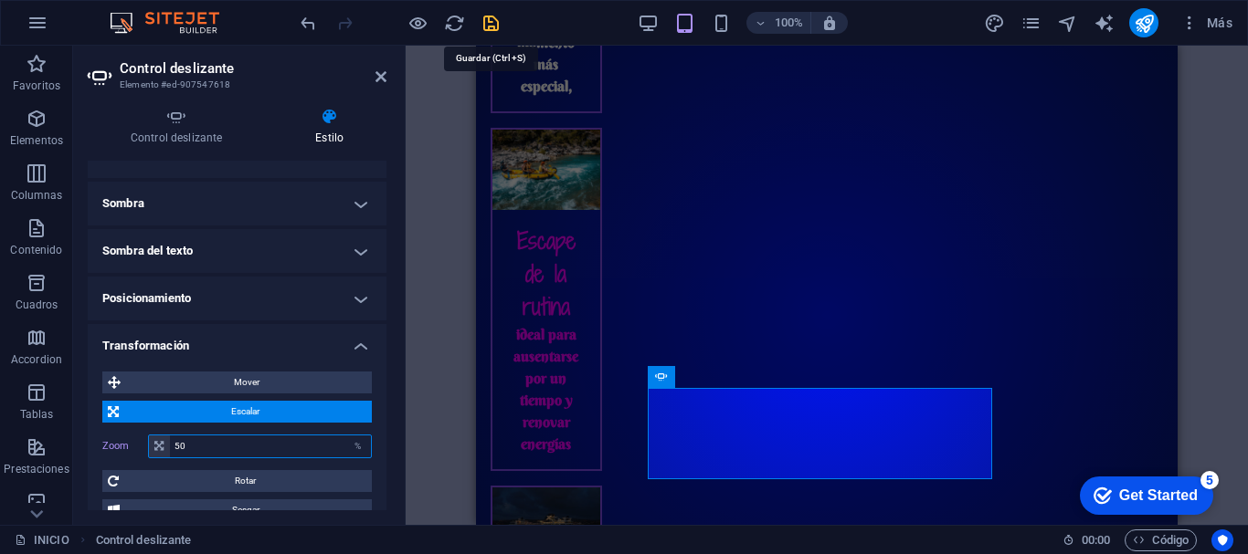
type input "50"
click at [492, 20] on icon "save" at bounding box center [490, 23] width 21 height 21
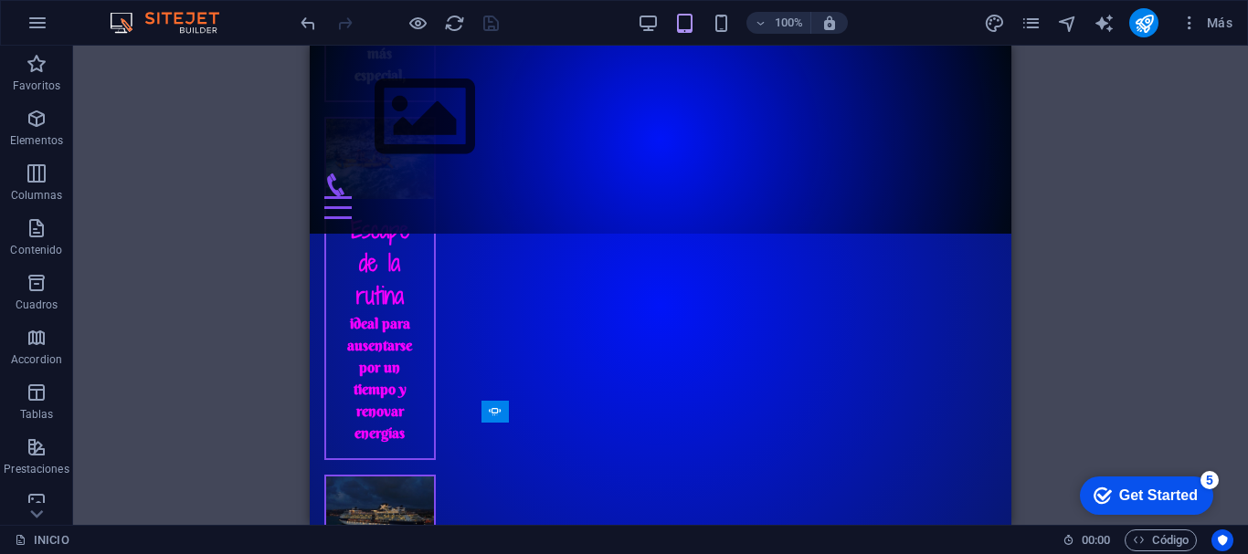
scroll to position [2560, 0]
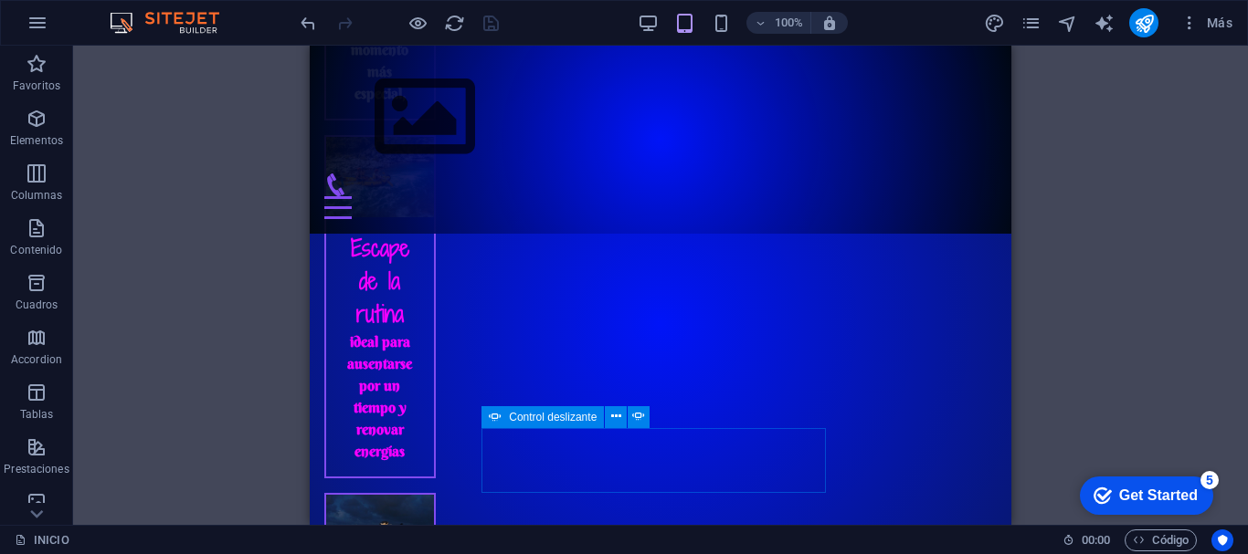
click at [516, 417] on span "Control deslizante" at bounding box center [553, 417] width 88 height 11
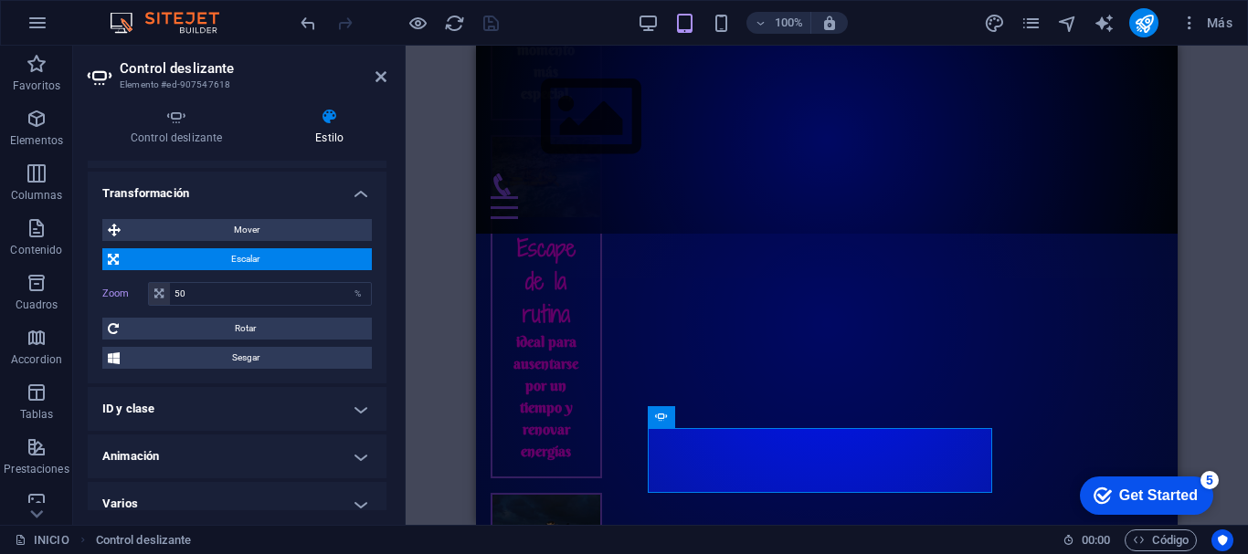
scroll to position [385, 0]
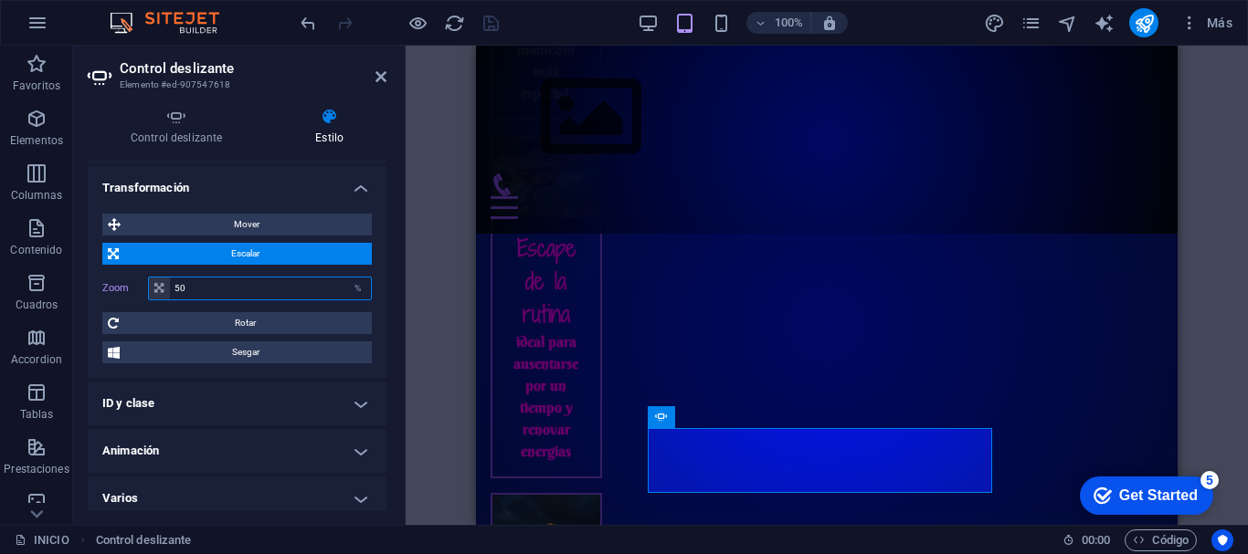
drag, startPoint x: 228, startPoint y: 289, endPoint x: 166, endPoint y: 289, distance: 62.1
click at [166, 289] on div "50 %" at bounding box center [260, 289] width 224 height 24
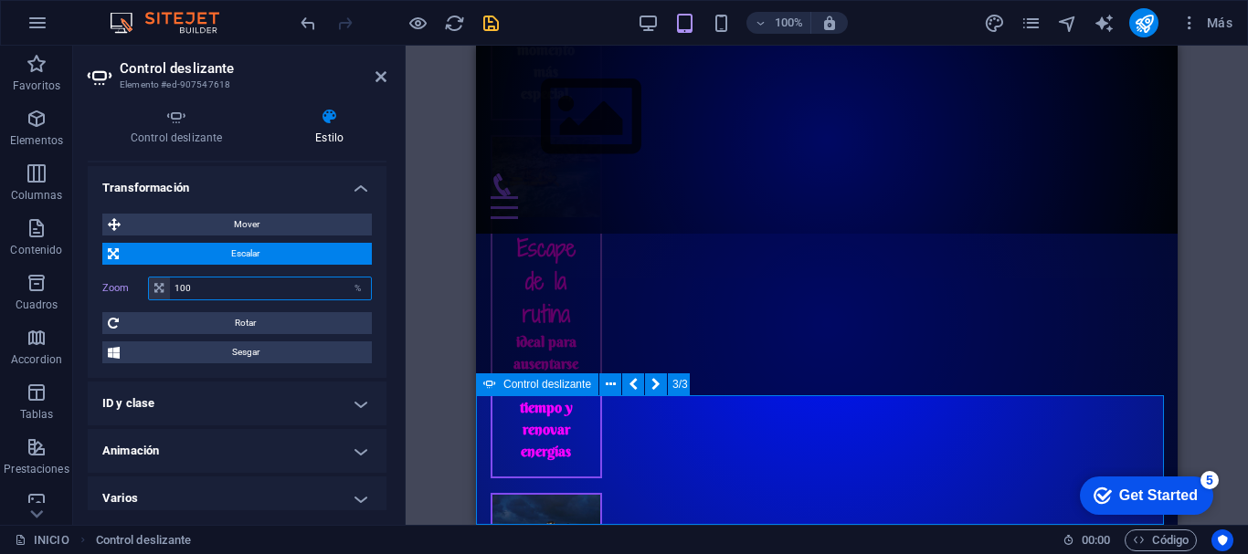
type input "100"
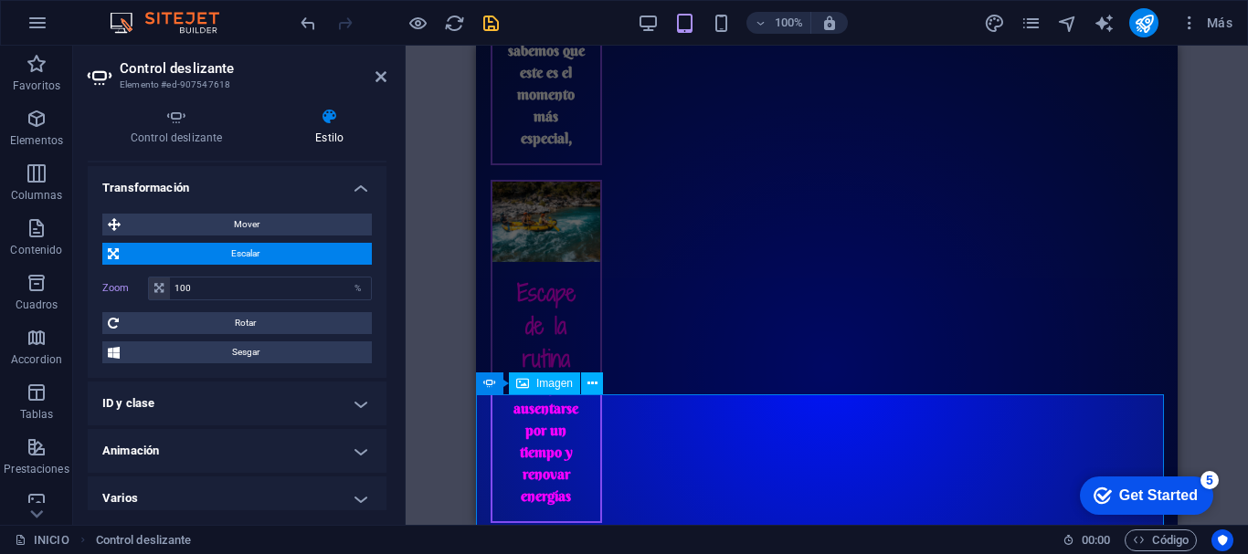
click at [539, 388] on span "Imagen" at bounding box center [554, 383] width 37 height 11
select select "px"
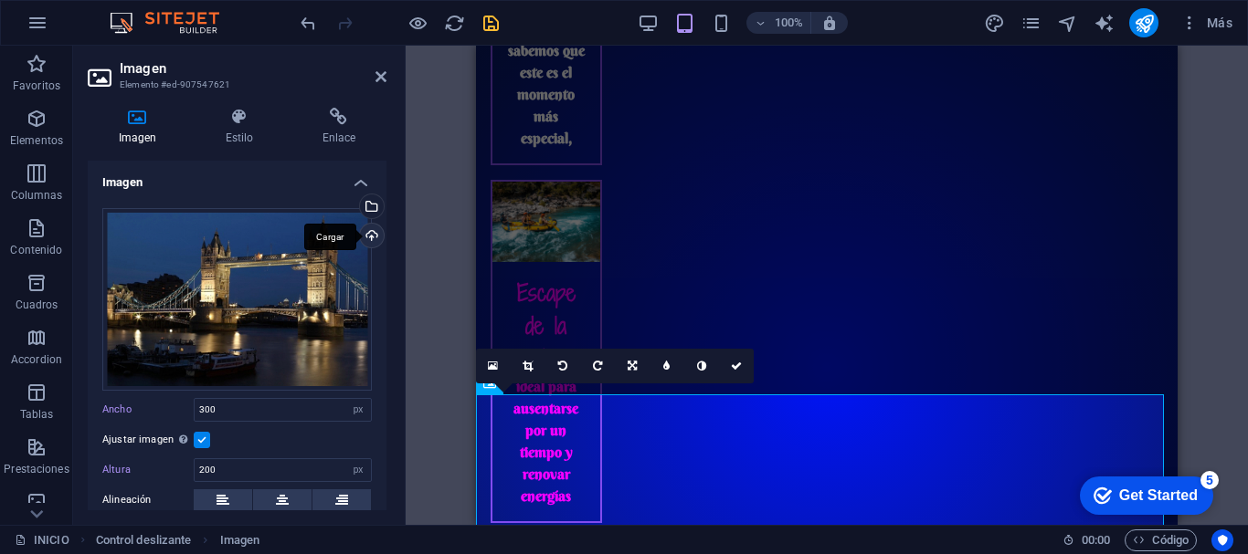
click at [365, 232] on div "Cargar" at bounding box center [369, 237] width 27 height 27
click at [488, 24] on icon "save" at bounding box center [490, 23] width 21 height 21
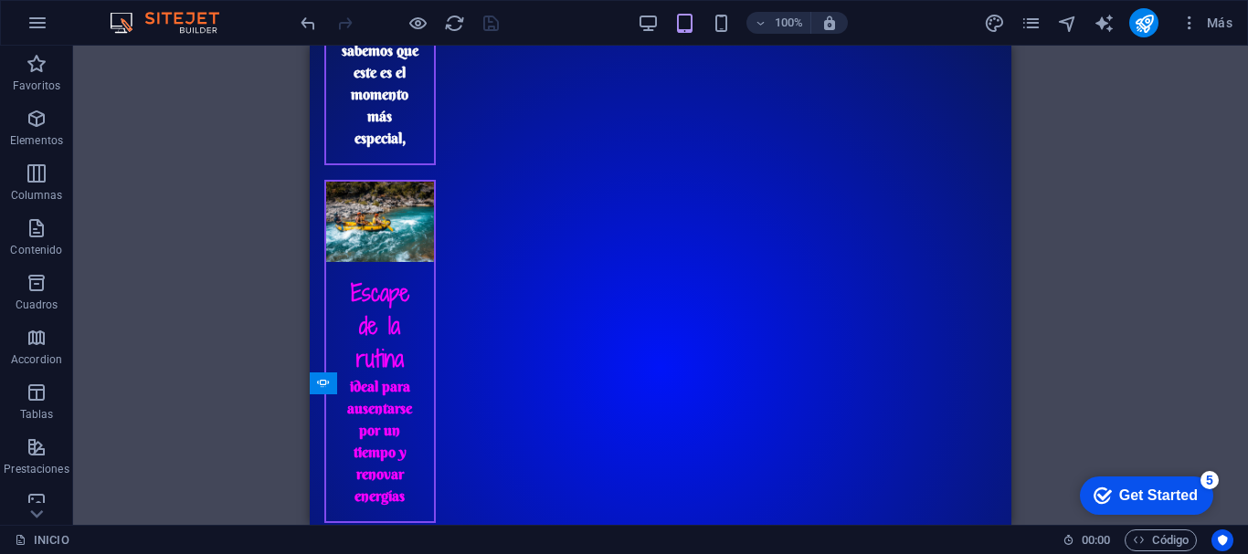
scroll to position [2560, 0]
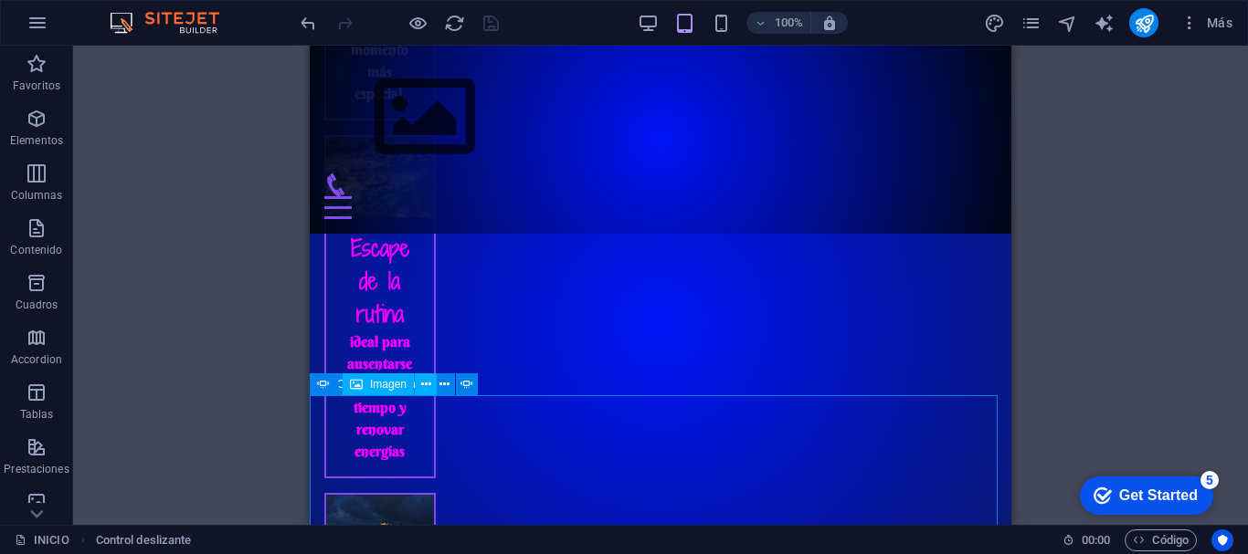
click at [373, 388] on span "Imagen" at bounding box center [388, 384] width 37 height 11
select select "px"
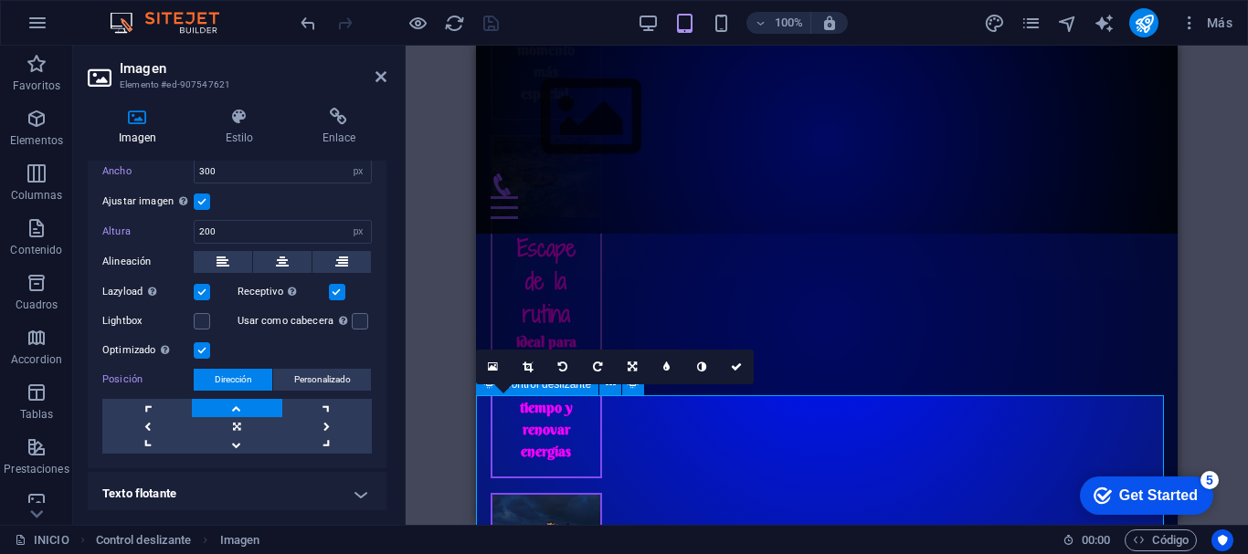
scroll to position [289, 0]
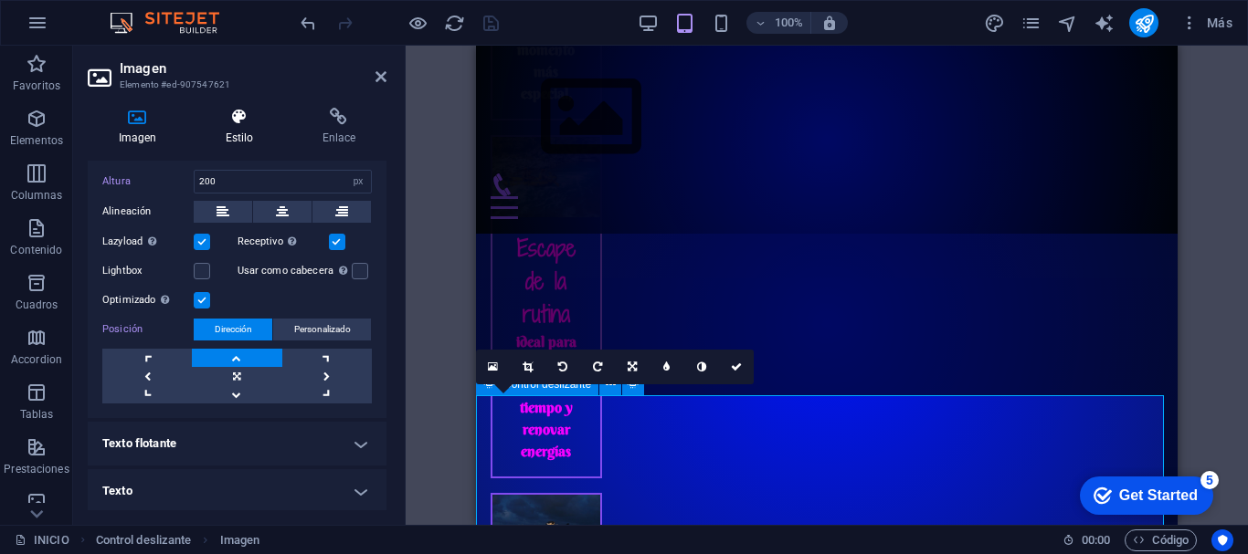
click at [264, 121] on icon at bounding box center [240, 117] width 90 height 18
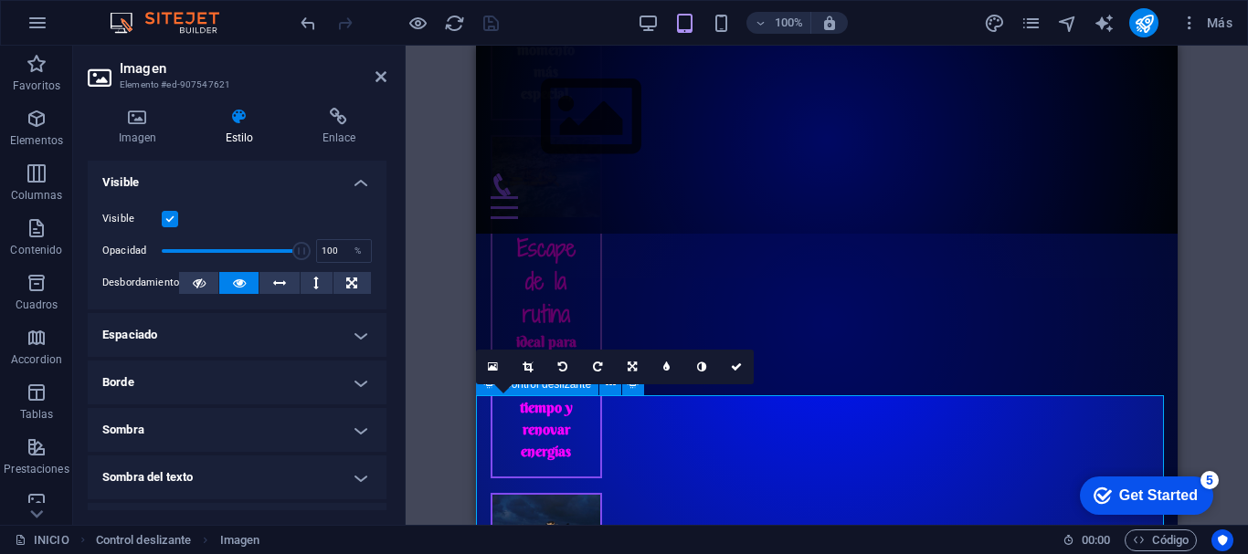
drag, startPoint x: 381, startPoint y: 239, endPoint x: 382, endPoint y: 280, distance: 41.1
click at [382, 281] on div "Visible Opacidad 100 % Desbordamiento" at bounding box center [237, 252] width 299 height 116
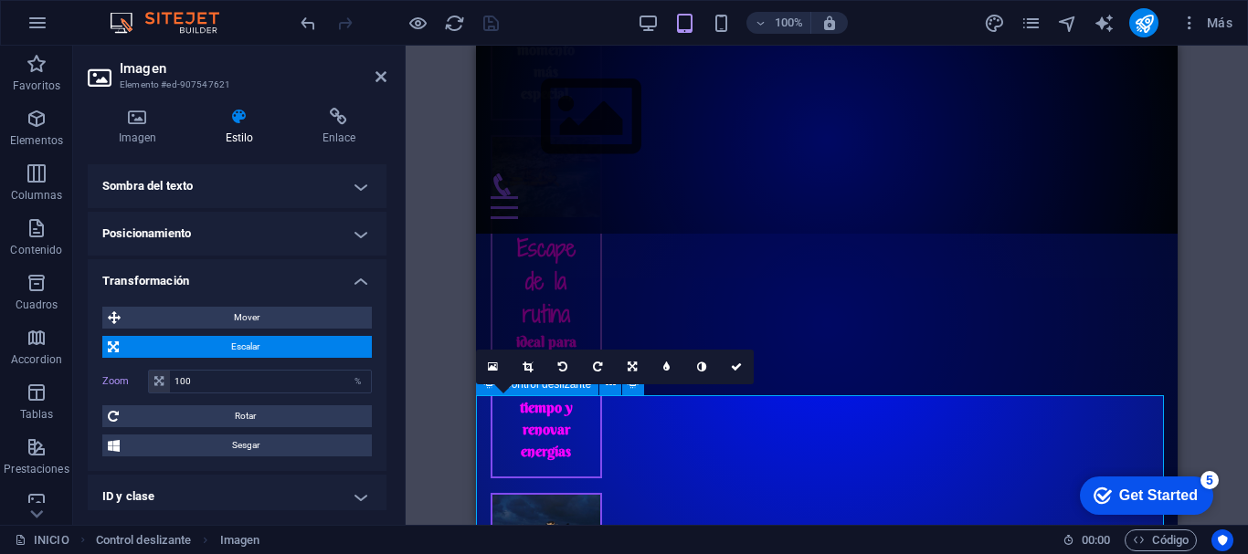
scroll to position [292, 0]
drag, startPoint x: 232, startPoint y: 382, endPoint x: 161, endPoint y: 388, distance: 71.5
click at [161, 388] on div "100 %" at bounding box center [260, 381] width 224 height 24
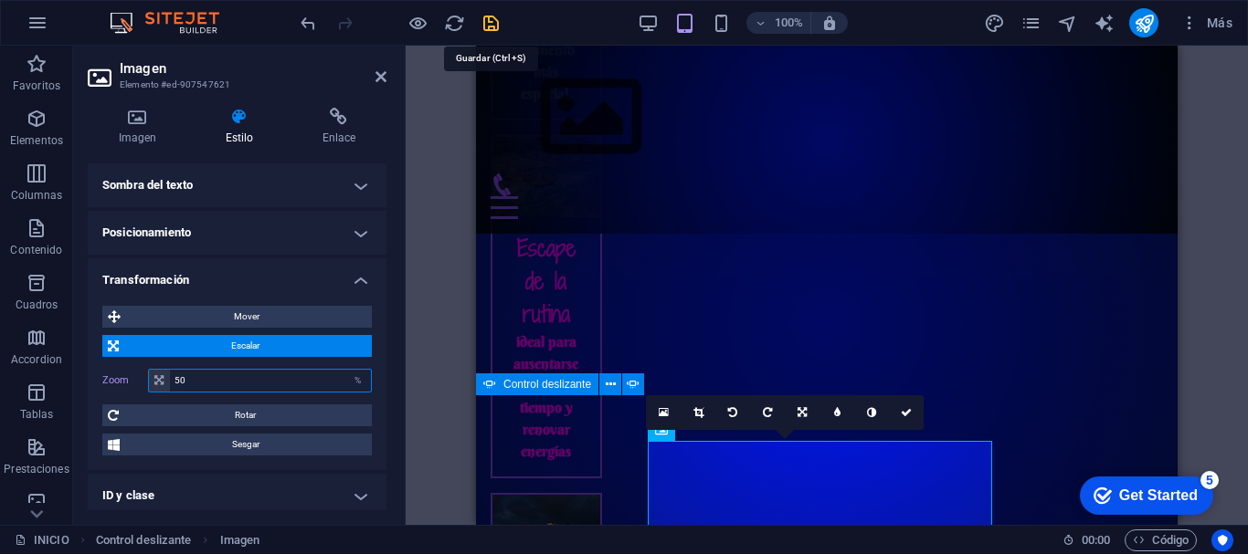
type input "50"
click at [488, 14] on icon "save" at bounding box center [490, 23] width 21 height 21
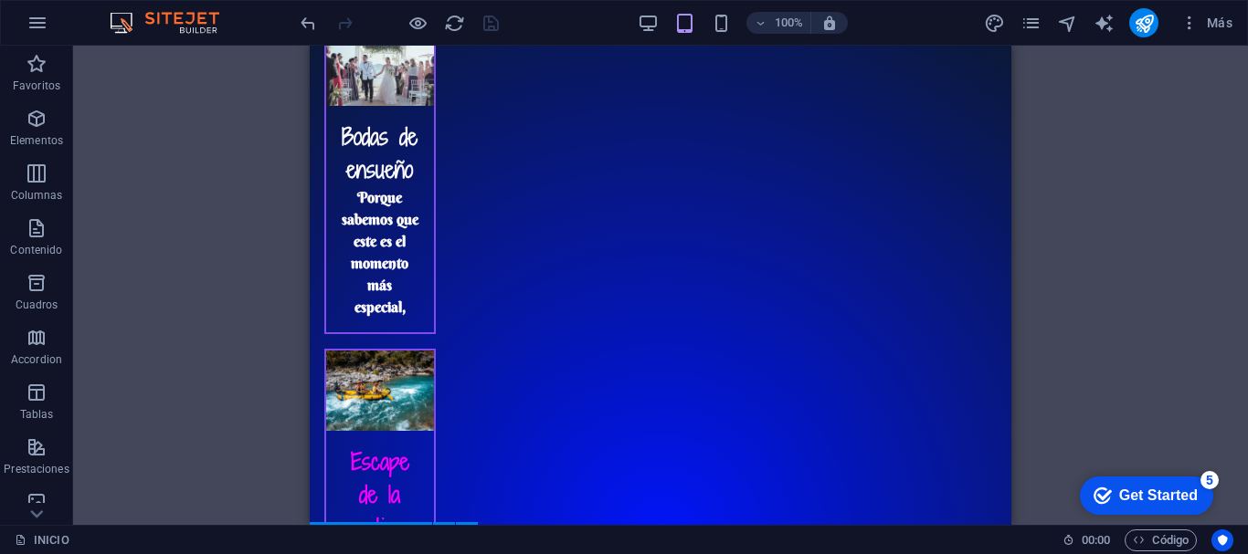
scroll to position [2429, 0]
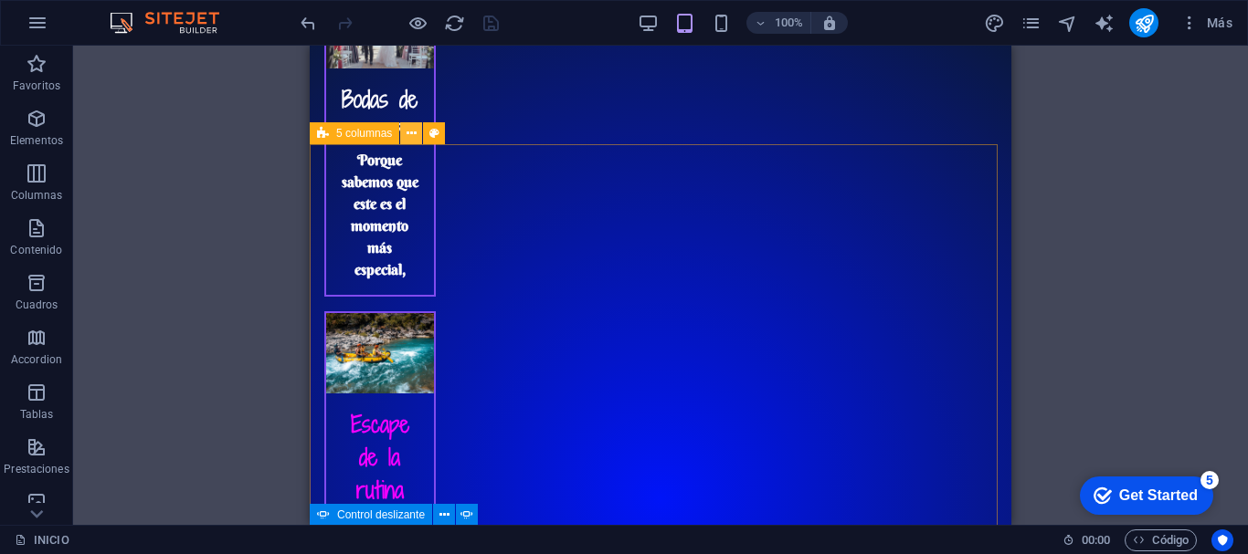
click at [412, 138] on icon at bounding box center [412, 133] width 10 height 19
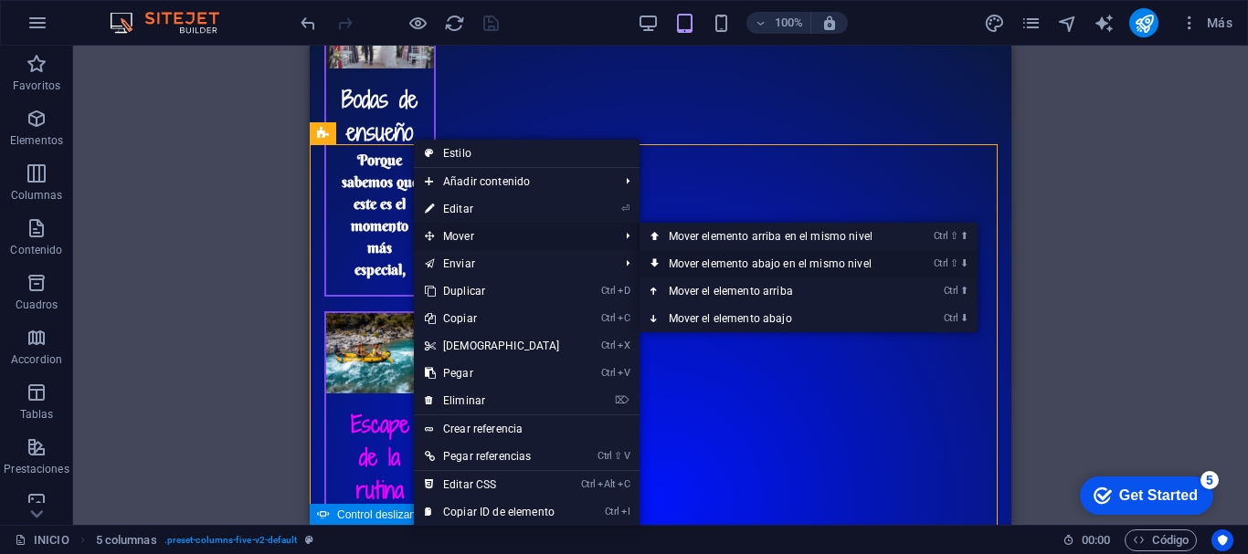
click at [705, 258] on link "Ctrl ⇧ ⬇ Mover elemento abajo en el mismo nivel" at bounding box center [773, 263] width 269 height 27
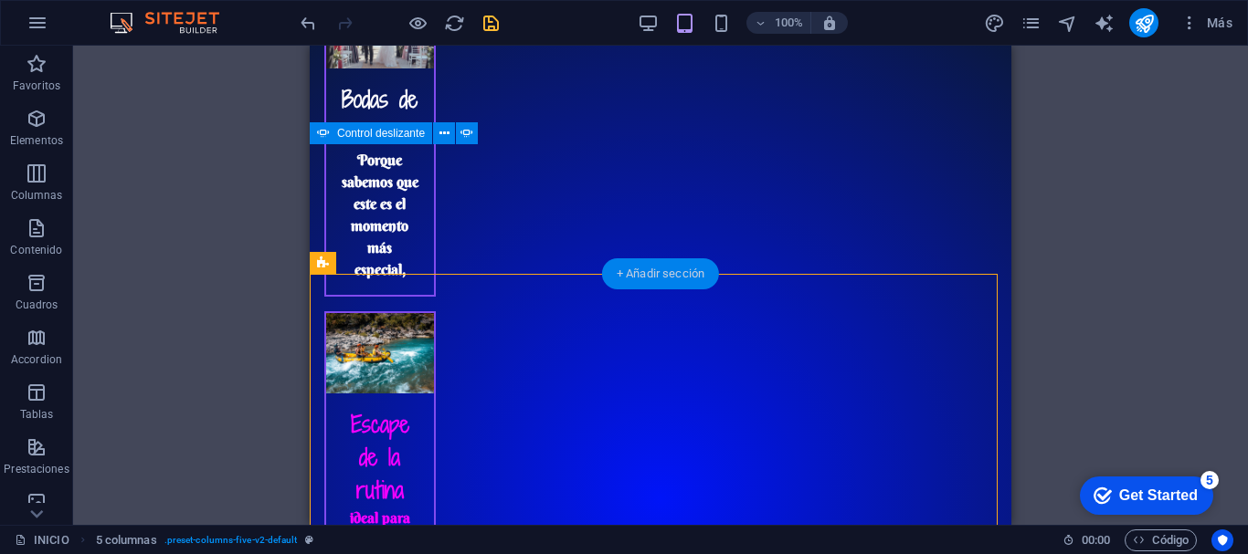
click at [635, 278] on div "+ Añadir sección" at bounding box center [660, 274] width 117 height 31
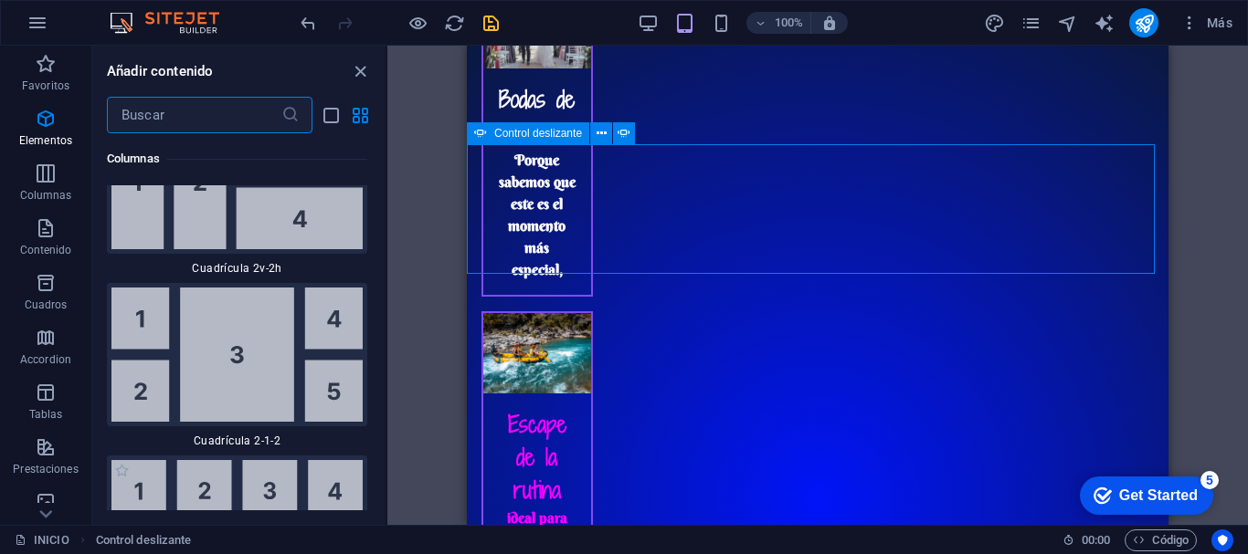
scroll to position [5743, 0]
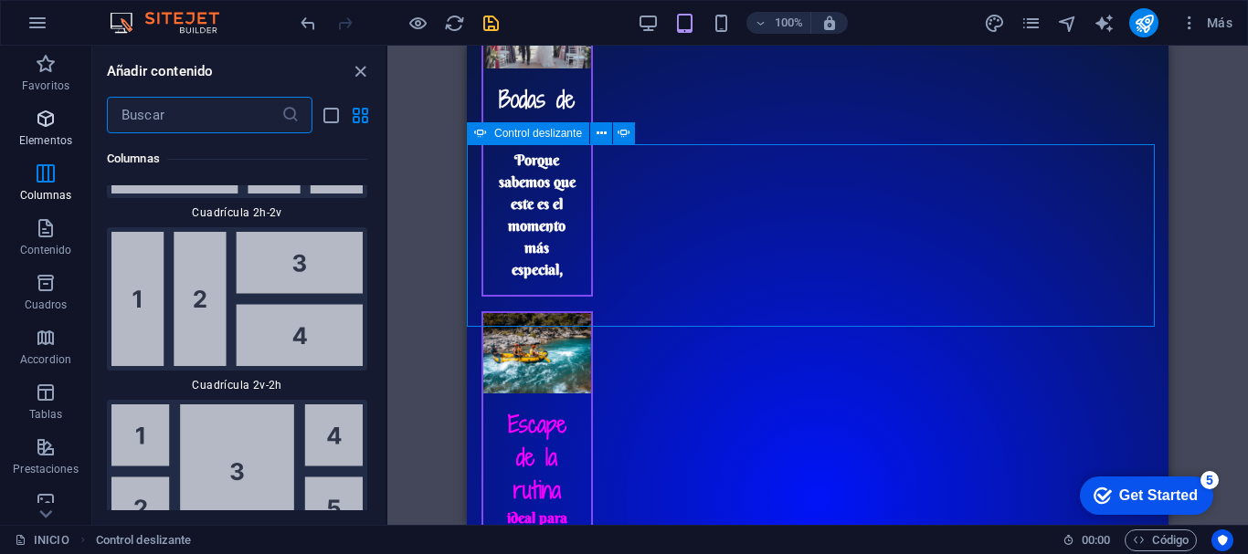
click at [53, 132] on span "Elementos" at bounding box center [45, 130] width 91 height 44
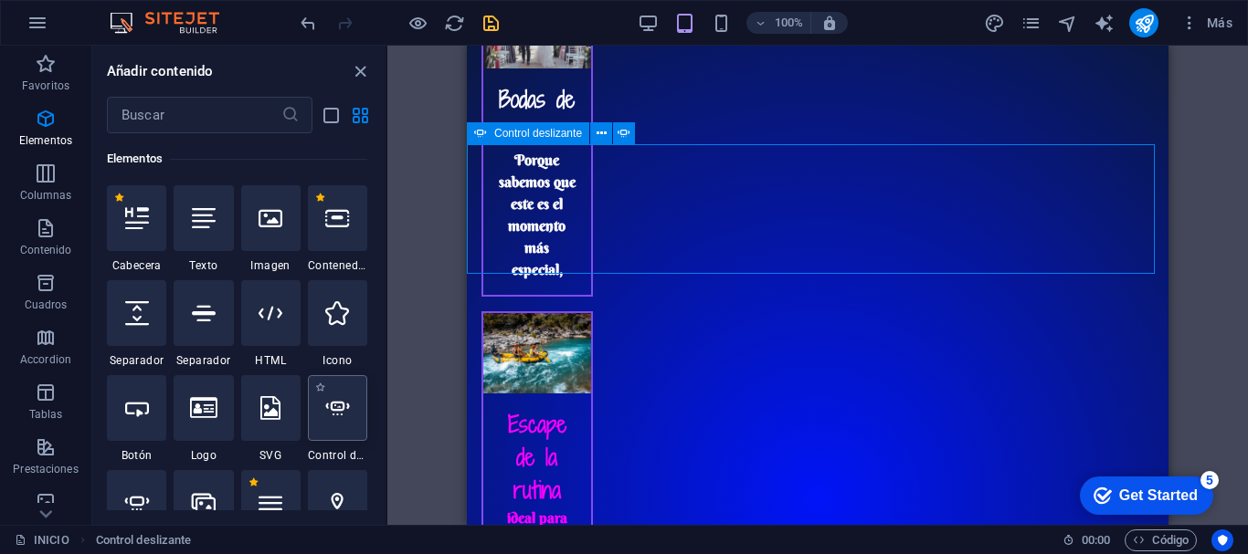
click at [338, 401] on icon at bounding box center [337, 408] width 24 height 24
select select "ms"
select select "s"
select select "progressive"
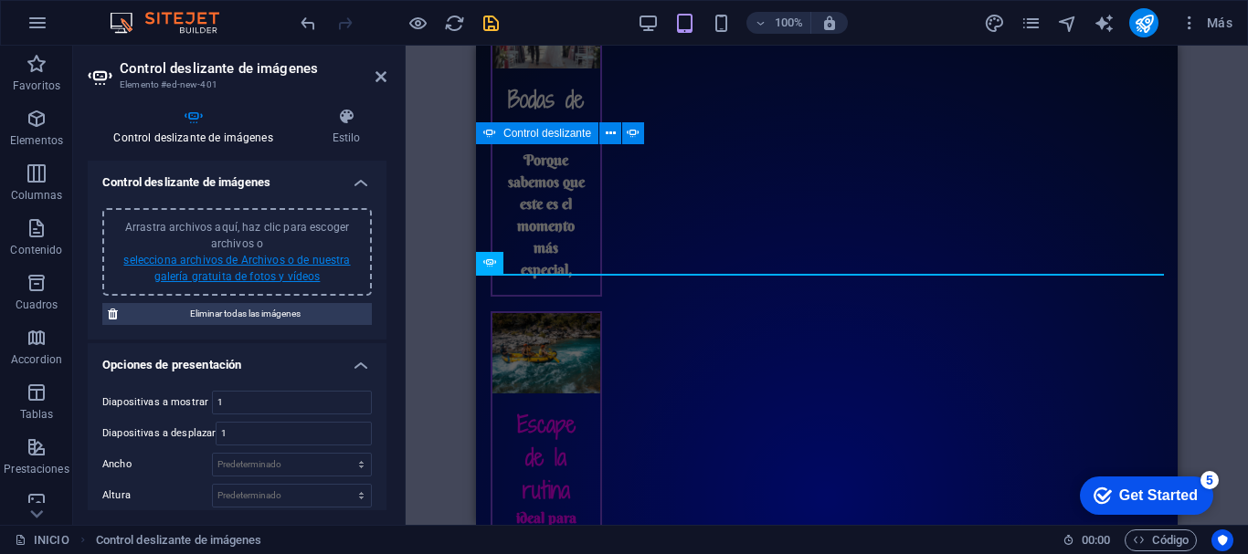
click at [286, 272] on link "selecciona archivos de Archivos o de nuestra galería gratuita de fotos y vídeos" at bounding box center [236, 268] width 227 height 29
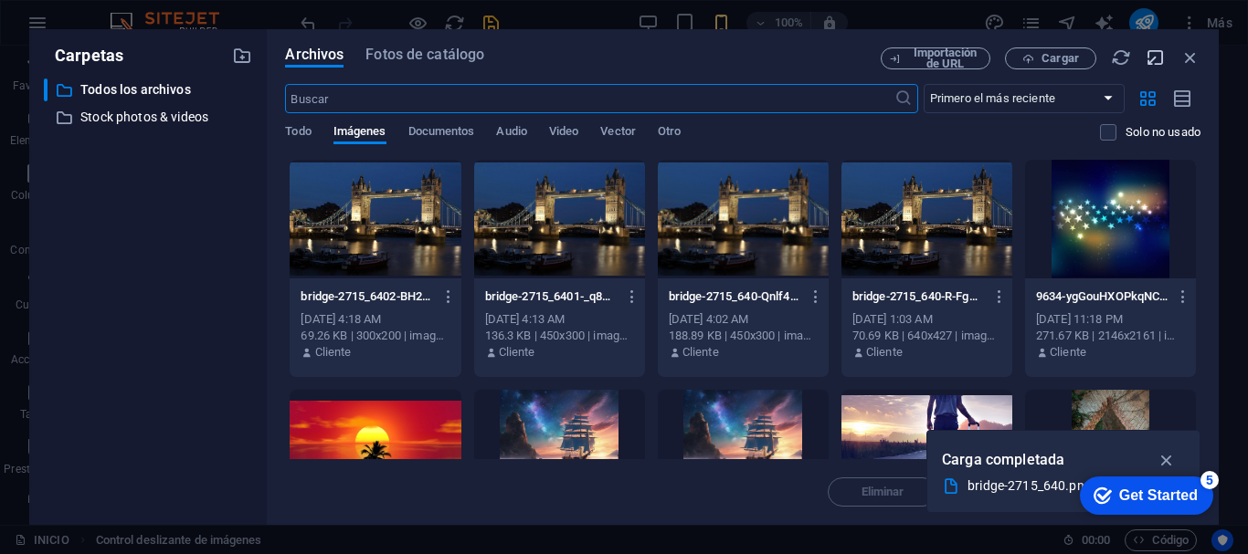
click at [1158, 54] on icon "button" at bounding box center [1156, 58] width 20 height 20
select select "image"
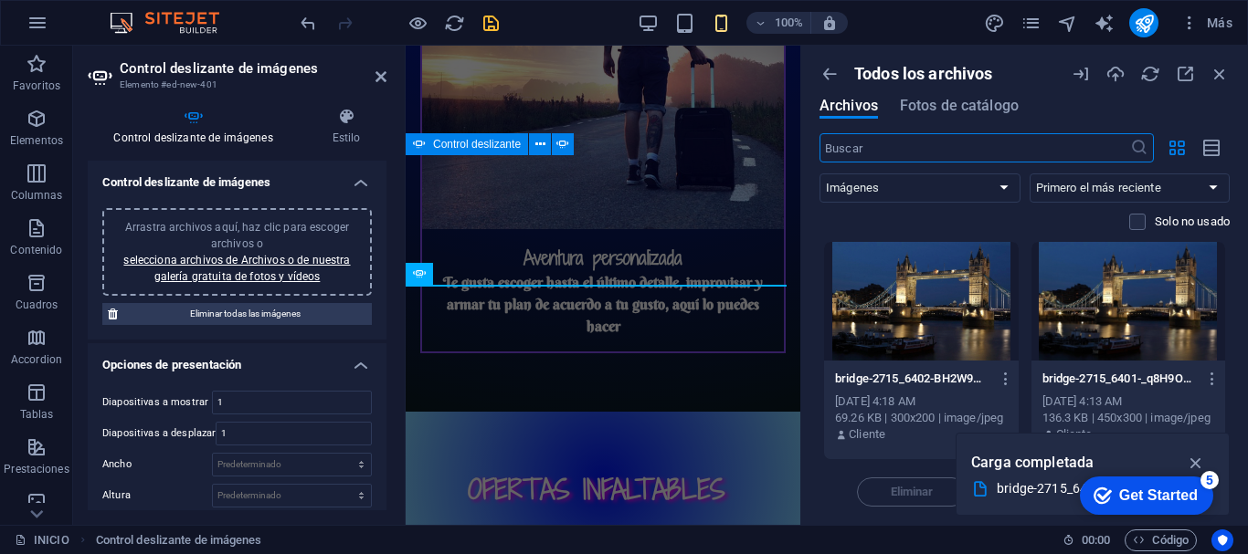
click at [1107, 297] on div at bounding box center [1128, 301] width 195 height 119
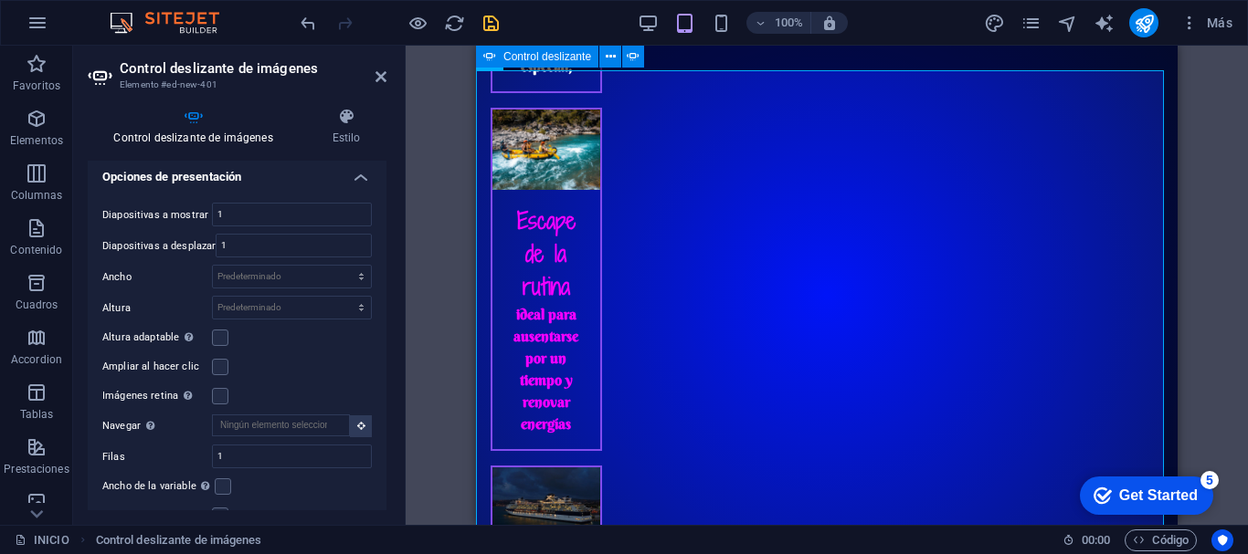
scroll to position [327, 0]
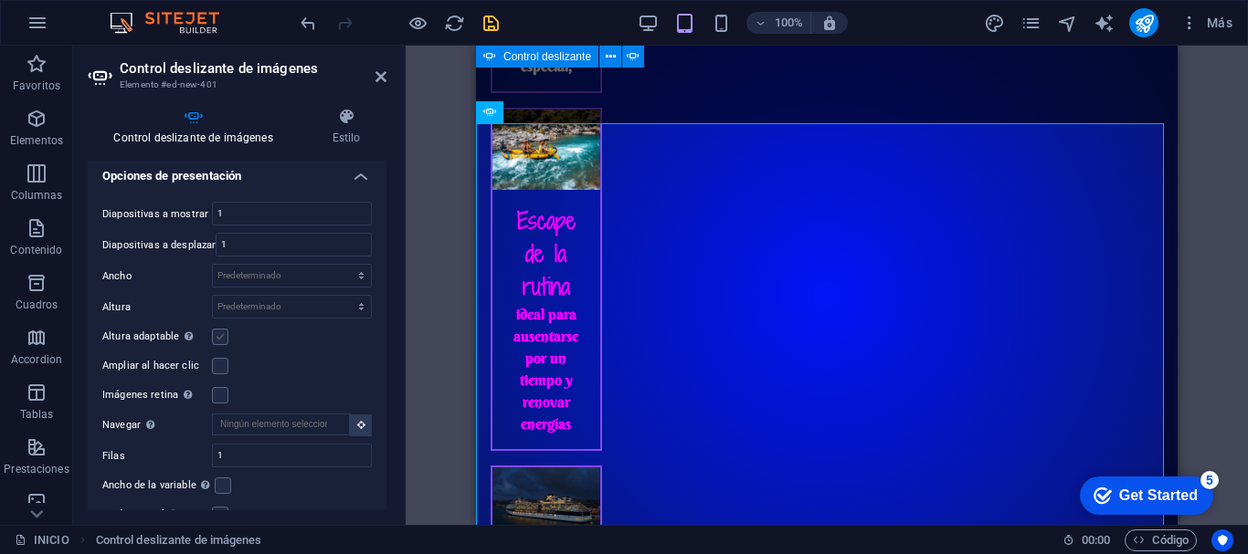
click at [223, 336] on label at bounding box center [220, 337] width 16 height 16
click at [0, 0] on input "Altura adaptable Ajustar automáticamente el alto para controles deslizantes de …" at bounding box center [0, 0] width 0 height 0
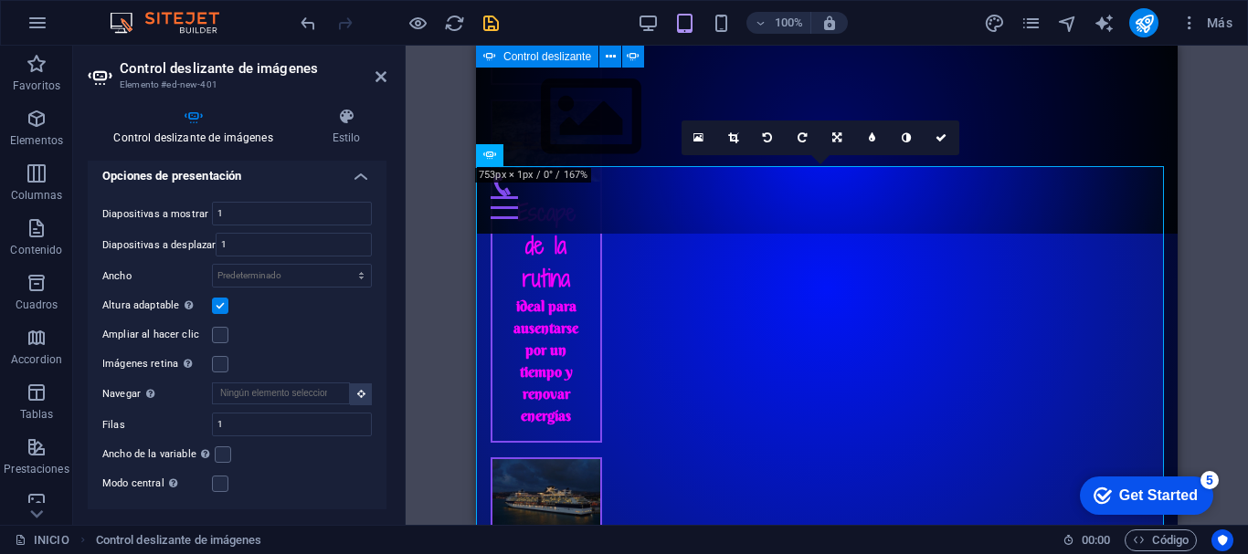
scroll to position [2587, 0]
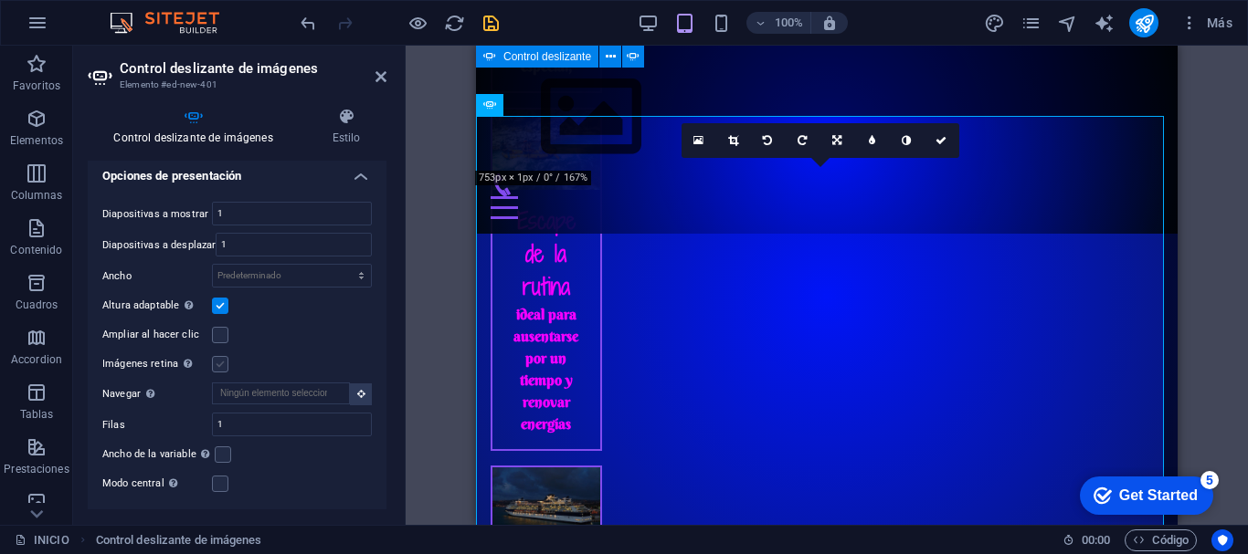
click at [217, 365] on label at bounding box center [220, 364] width 16 height 16
click at [0, 0] on input "Imágenes retina Automáticamente cargar tamaños optimizados de smartphone e imag…" at bounding box center [0, 0] width 0 height 0
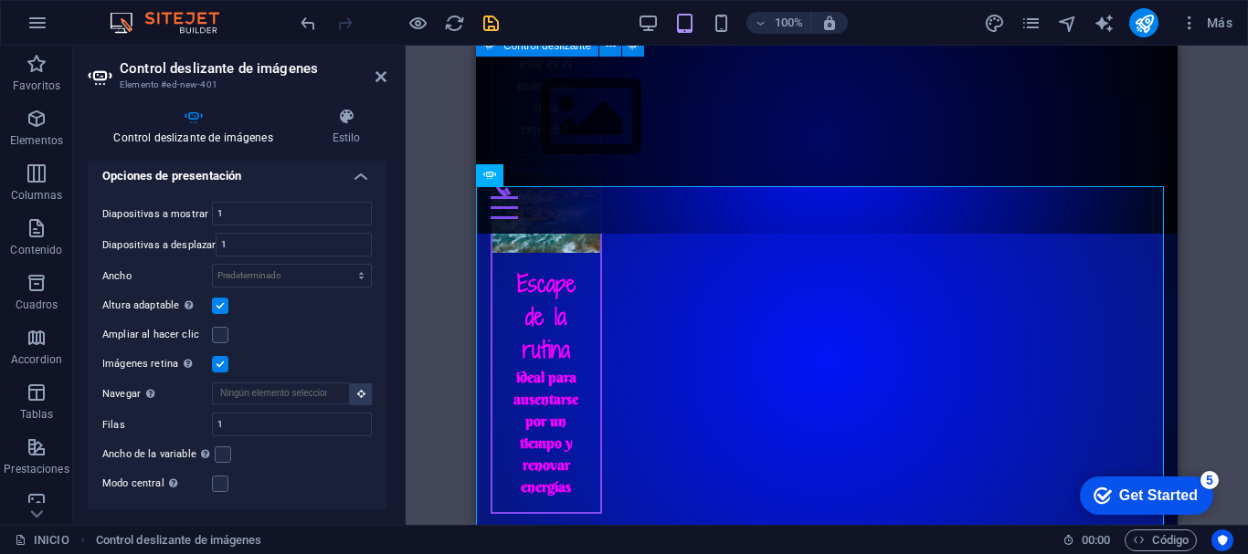
scroll to position [2510, 0]
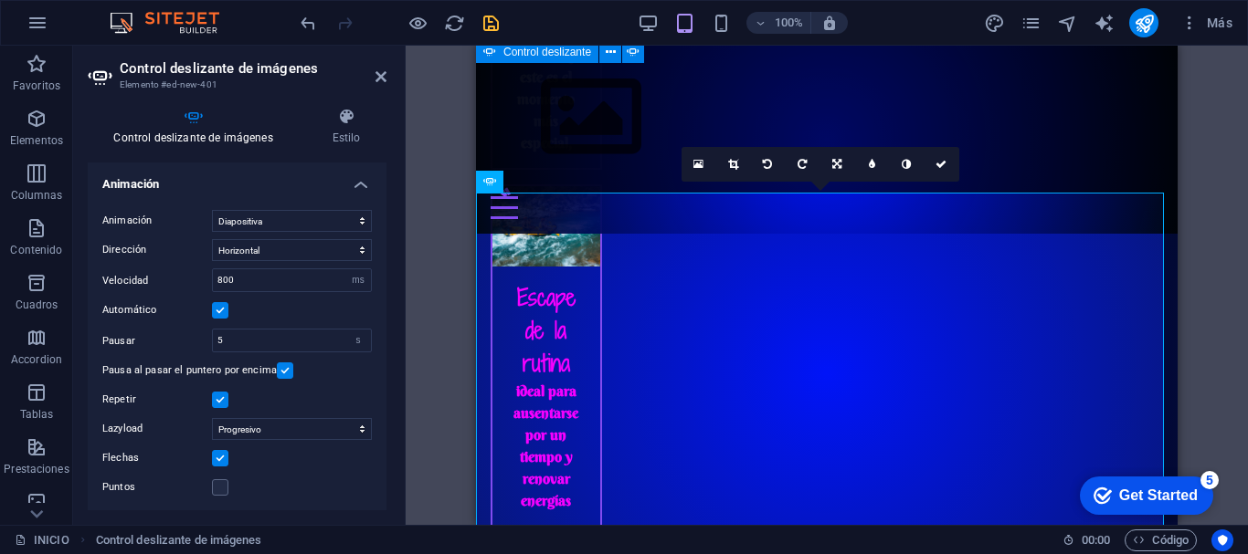
scroll to position [681, 0]
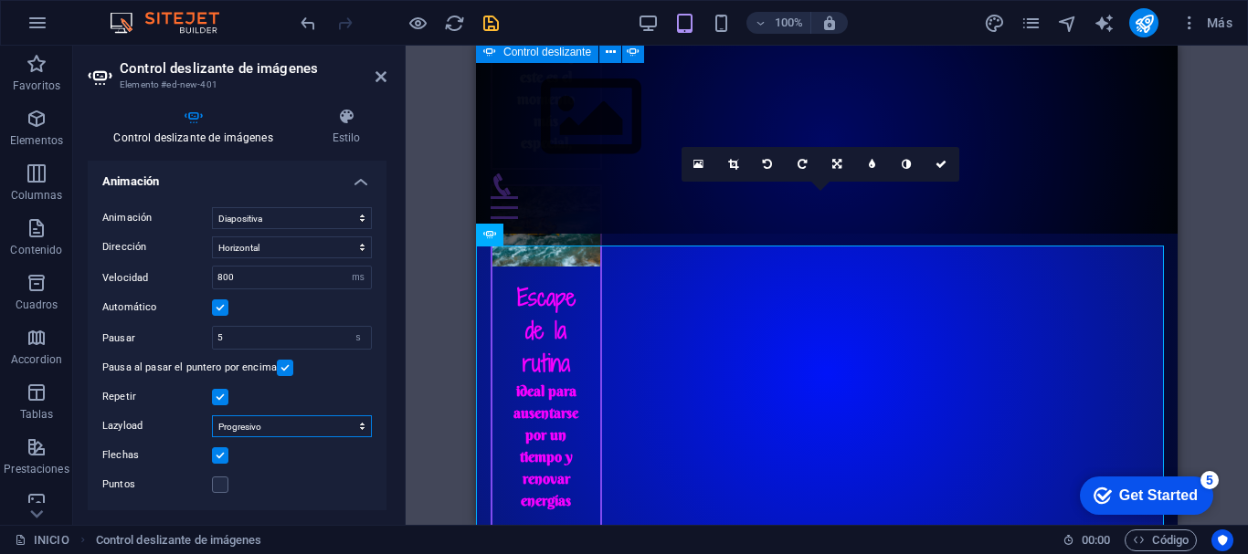
click at [330, 420] on select "Deshabilitado Bajo demanda Progresivo" at bounding box center [292, 427] width 160 height 22
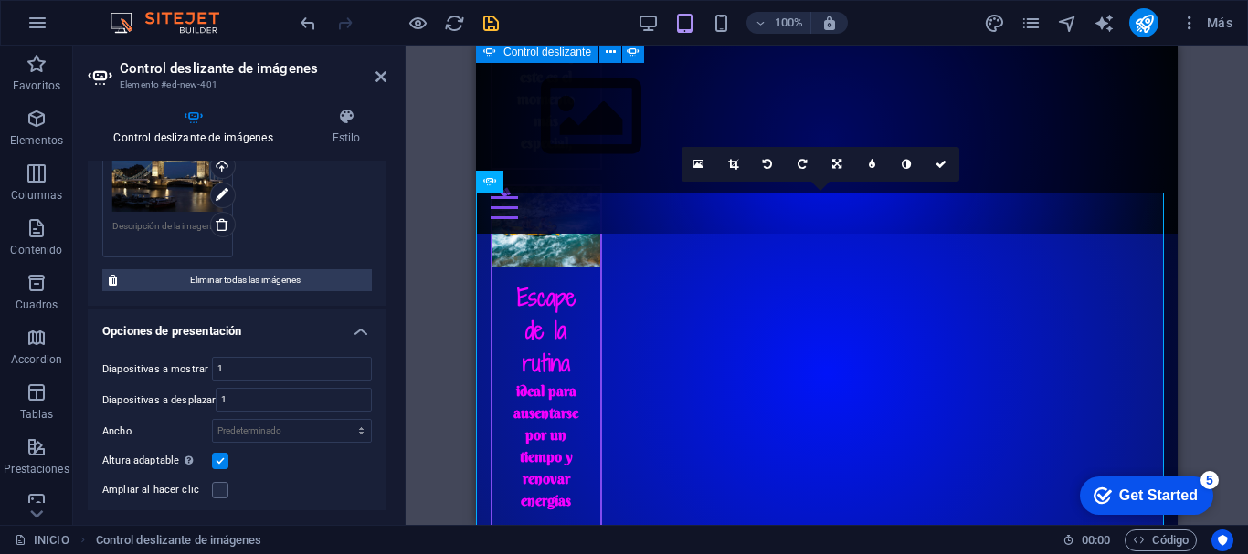
scroll to position [102, 0]
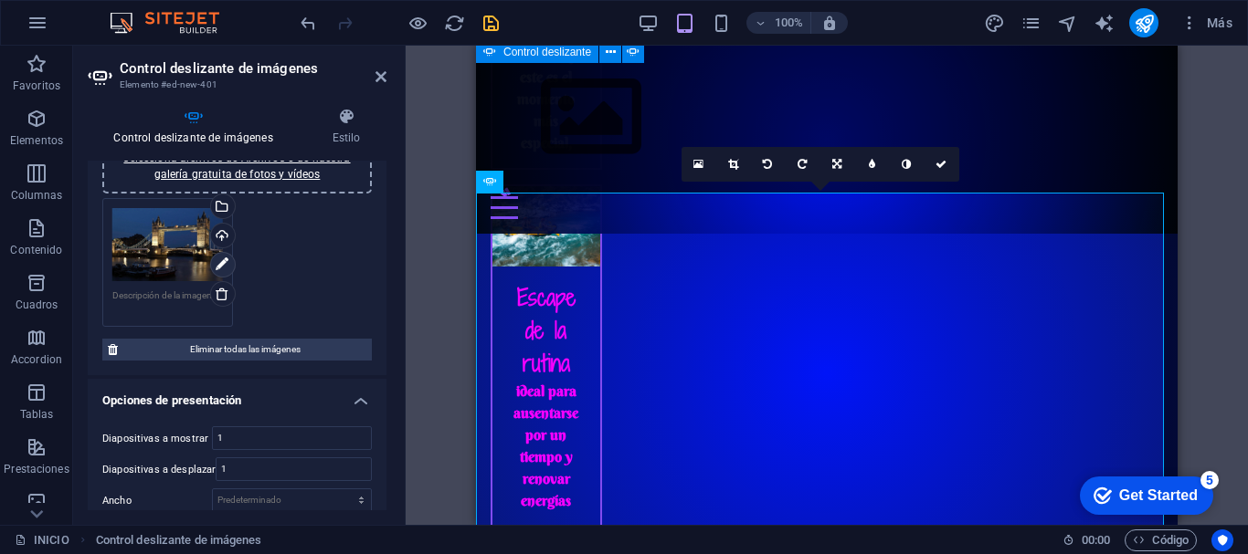
click at [220, 259] on icon at bounding box center [222, 265] width 13 height 22
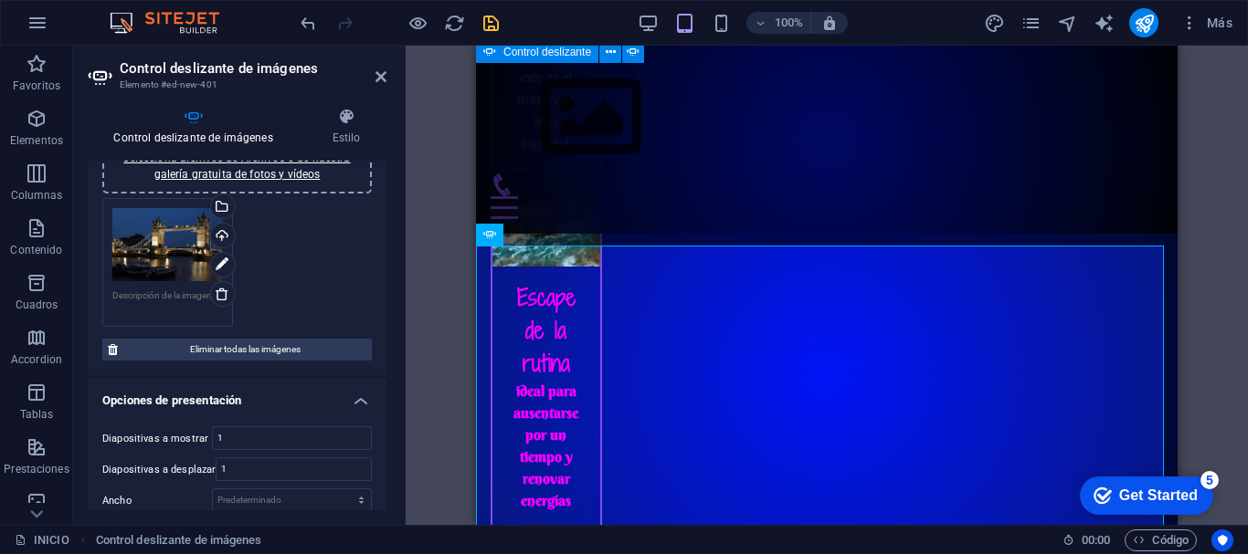
click at [152, 257] on div "Arrastra archivos aquí, haz clic para escoger archivos o selecciona archivos de…" at bounding box center [167, 245] width 111 height 74
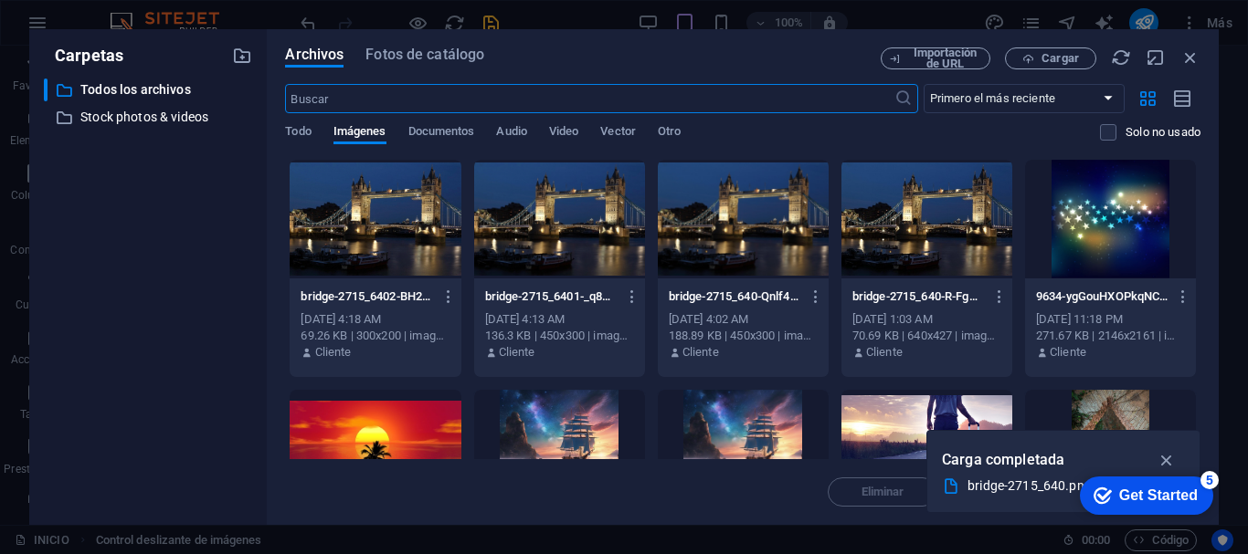
scroll to position [4610, 0]
click at [1181, 58] on icon "button" at bounding box center [1190, 58] width 20 height 20
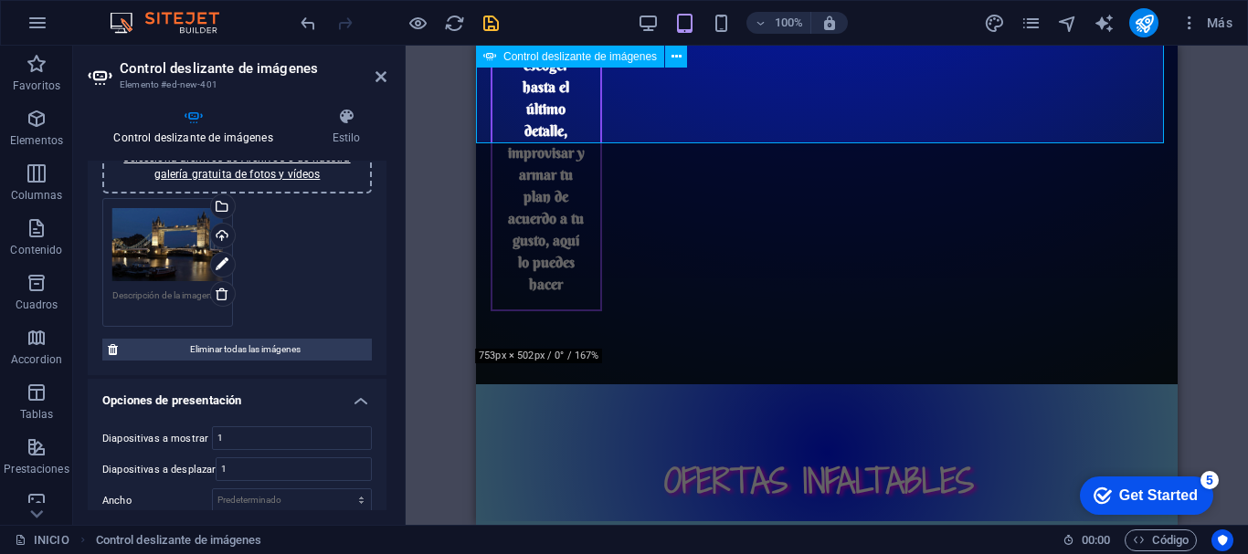
scroll to position [2814, 0]
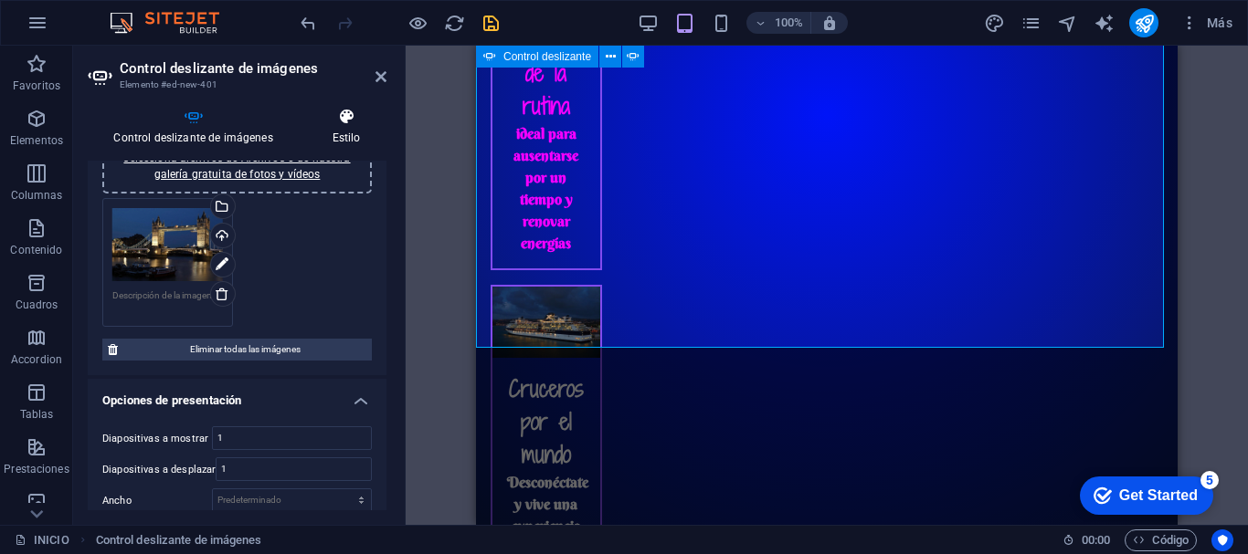
click at [344, 115] on icon at bounding box center [346, 117] width 80 height 18
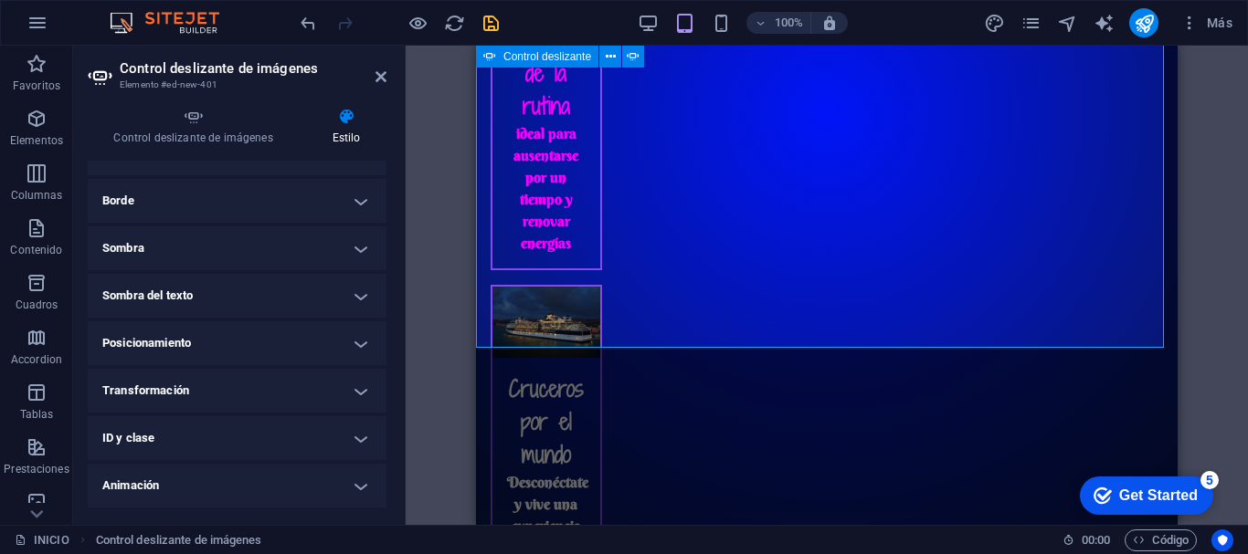
scroll to position [227, 0]
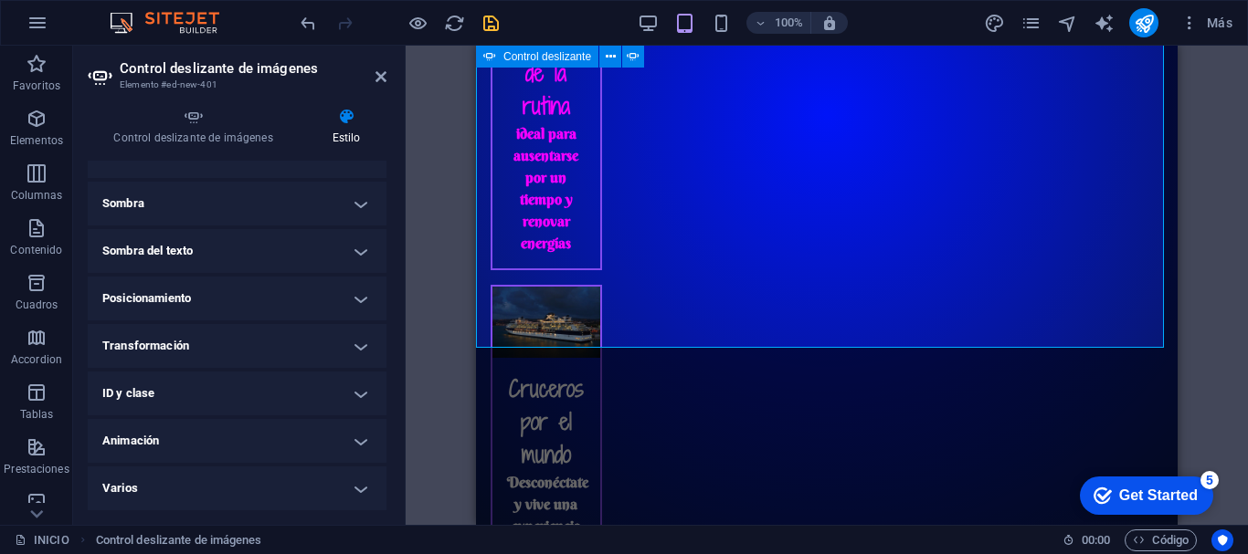
click at [357, 349] on h4 "Transformación" at bounding box center [237, 346] width 299 height 44
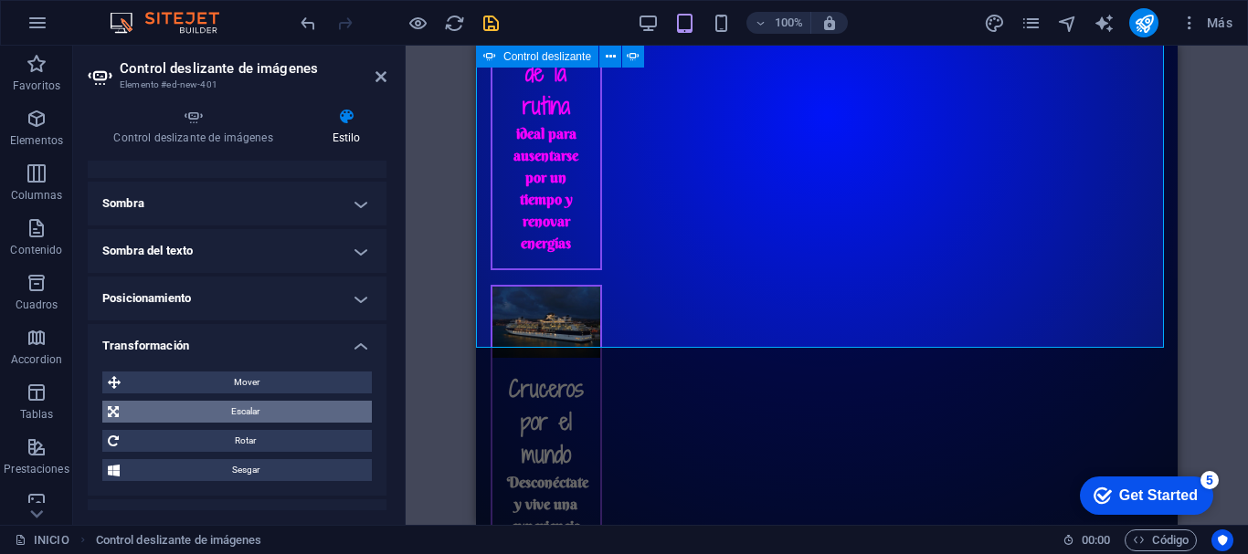
click at [272, 411] on span "Escalar" at bounding box center [245, 412] width 242 height 22
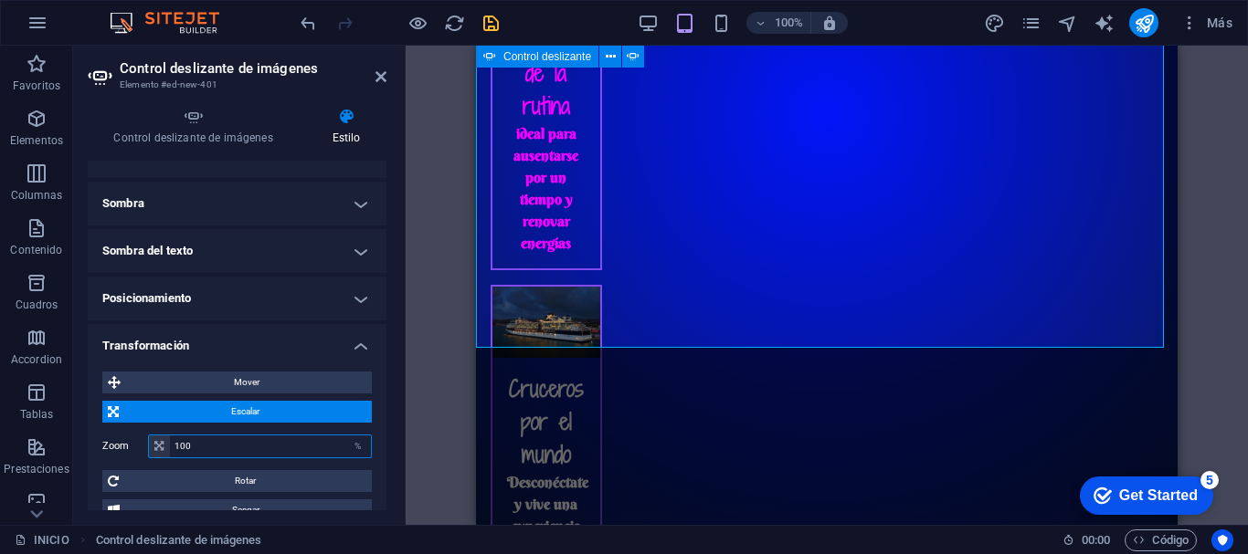
click at [231, 442] on input "100" at bounding box center [270, 447] width 201 height 22
type input "1"
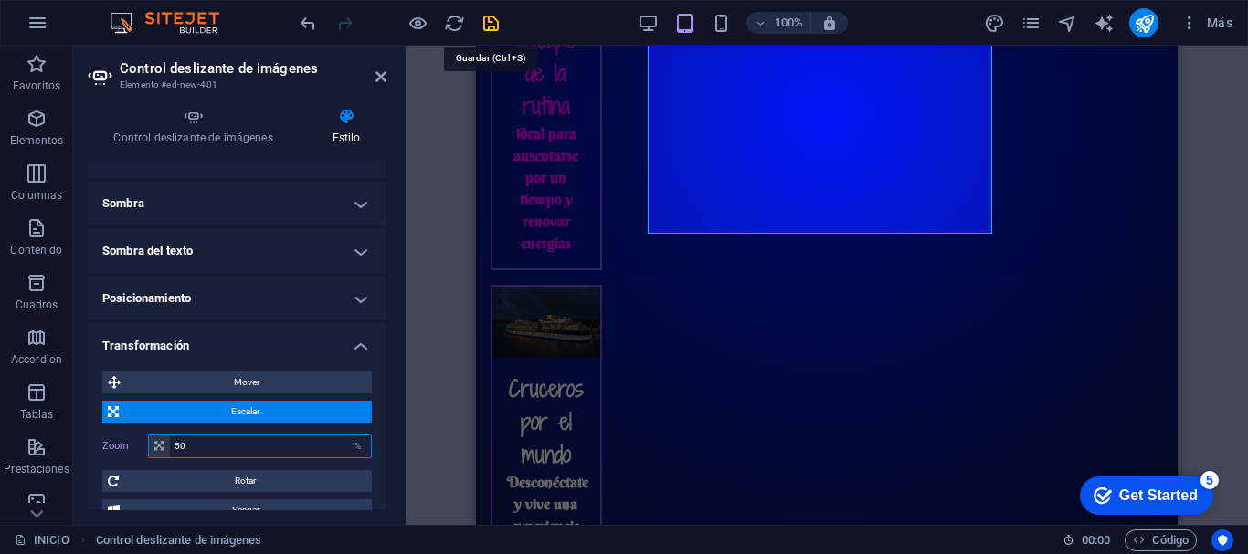
type input "50"
click at [490, 13] on icon "save" at bounding box center [490, 23] width 21 height 21
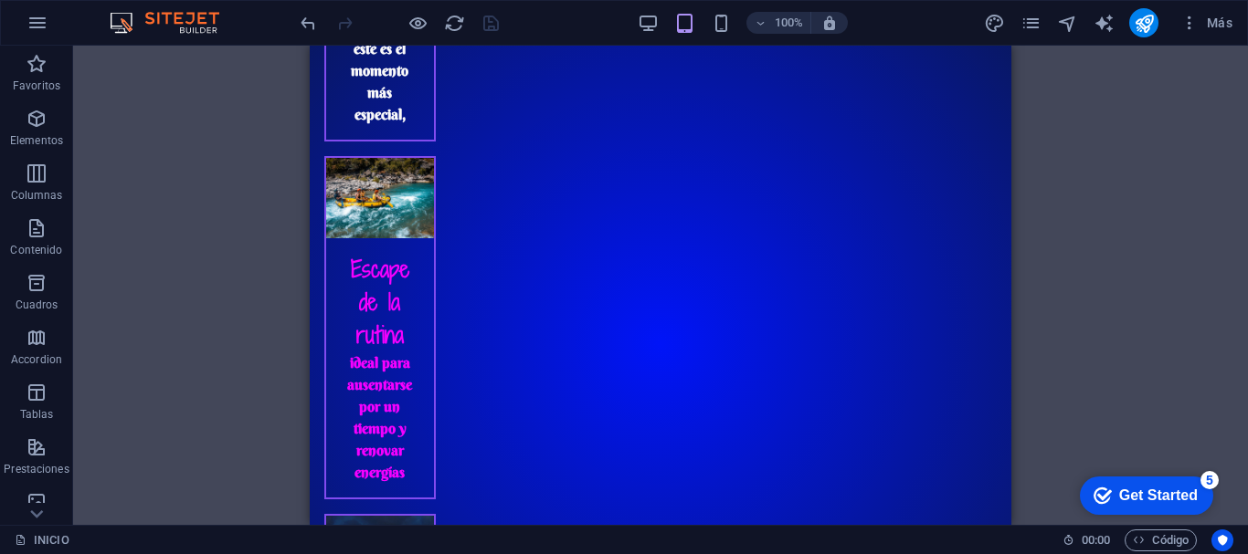
scroll to position [2599, 0]
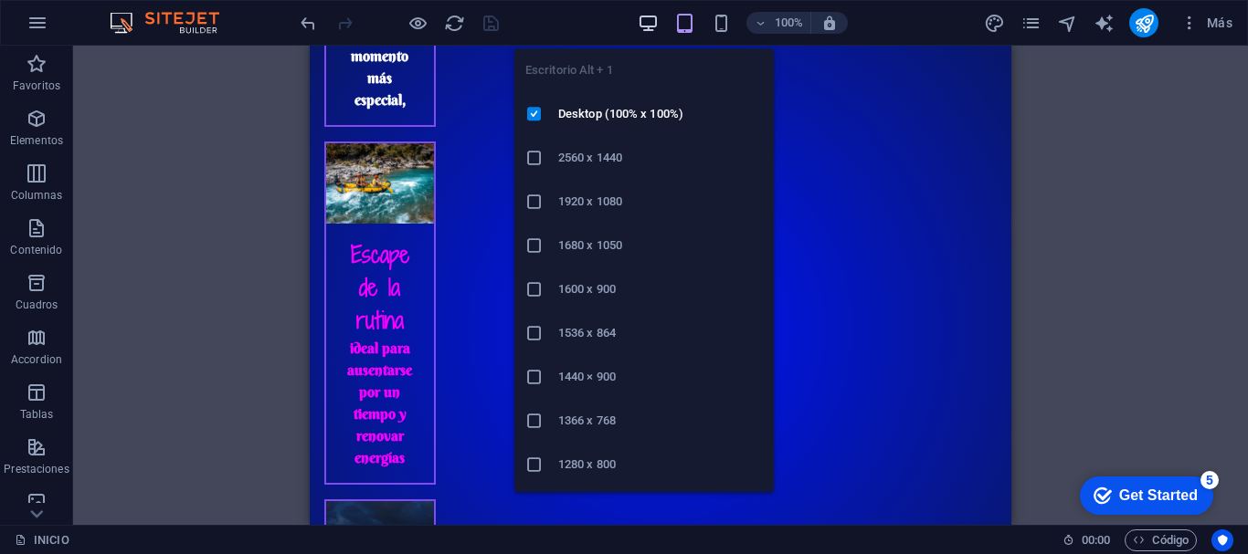
click at [649, 30] on icon "button" at bounding box center [648, 23] width 21 height 21
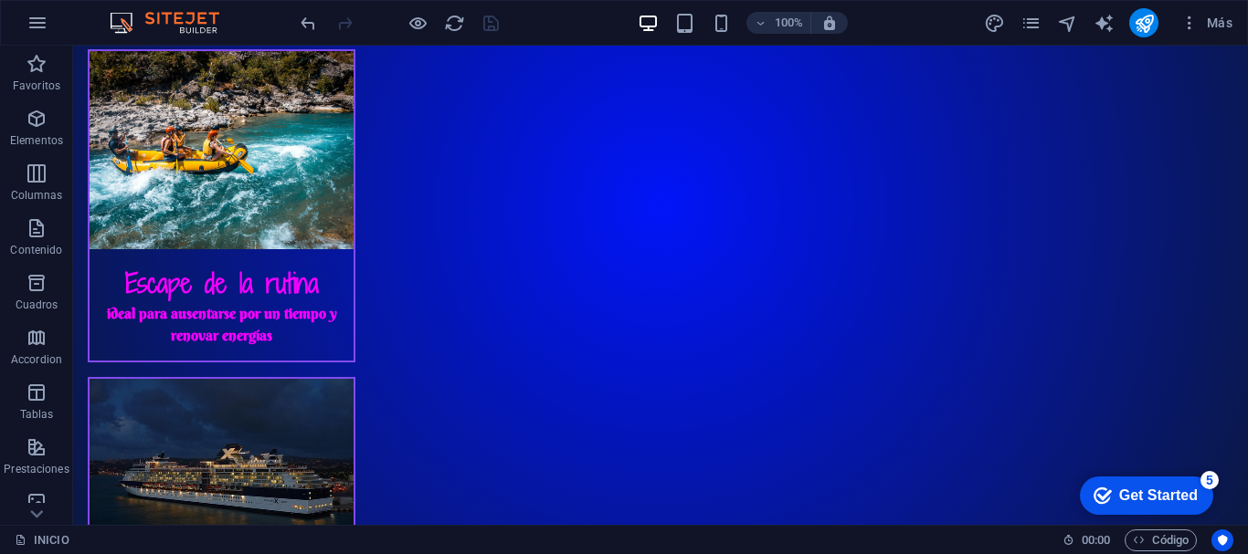
scroll to position [2911, 0]
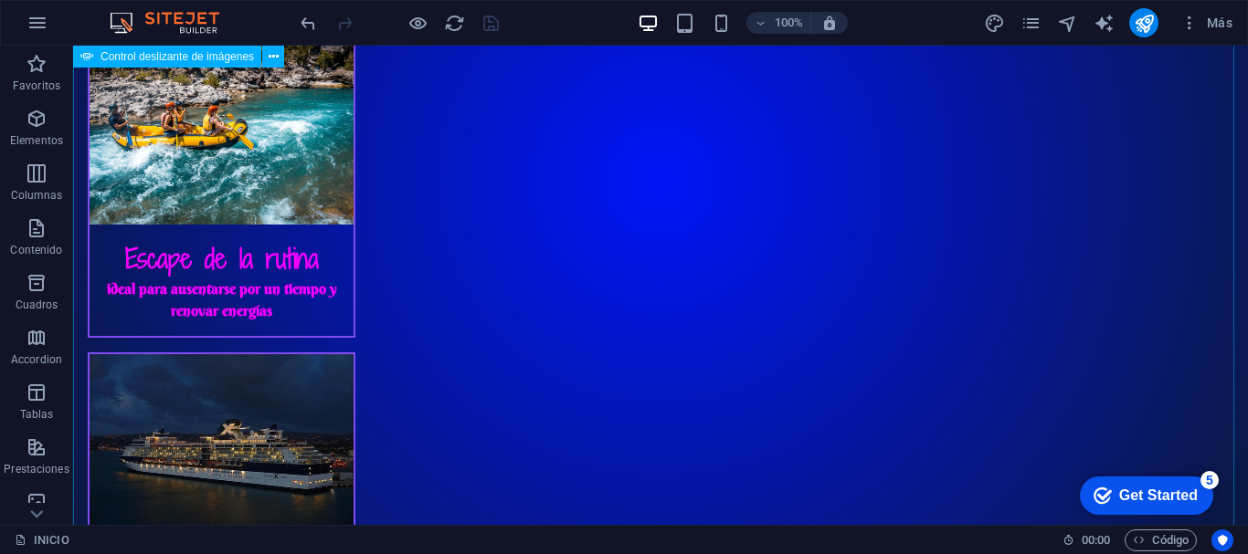
click at [185, 57] on span "Control deslizante de imágenes" at bounding box center [176, 56] width 153 height 11
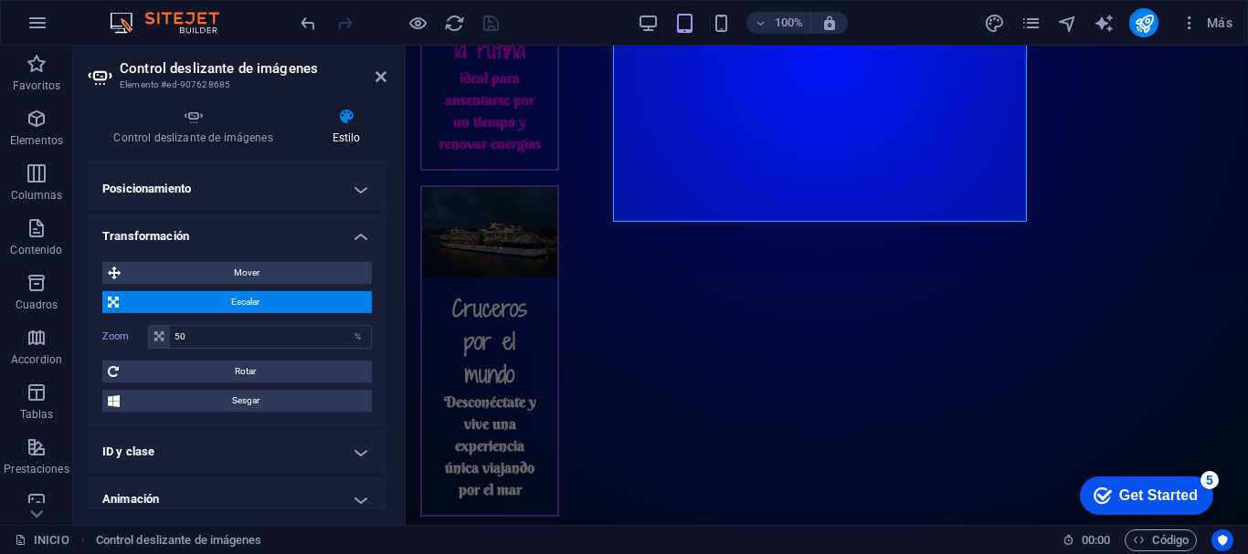
scroll to position [341, 0]
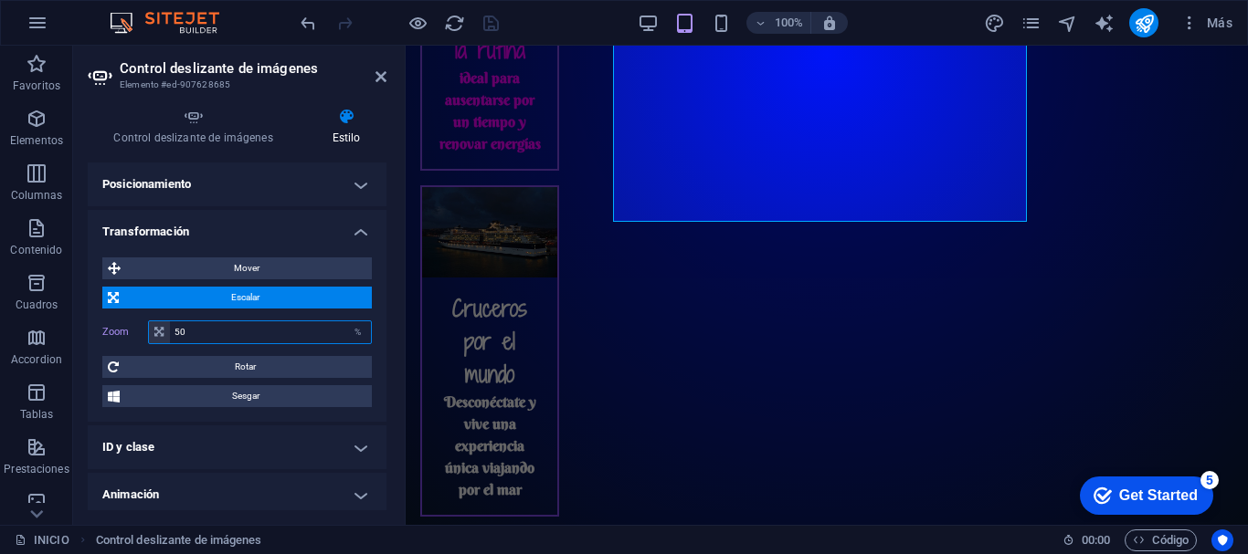
drag, startPoint x: 227, startPoint y: 332, endPoint x: 174, endPoint y: 333, distance: 53.9
click at [174, 333] on input "50" at bounding box center [270, 333] width 201 height 22
type input "0"
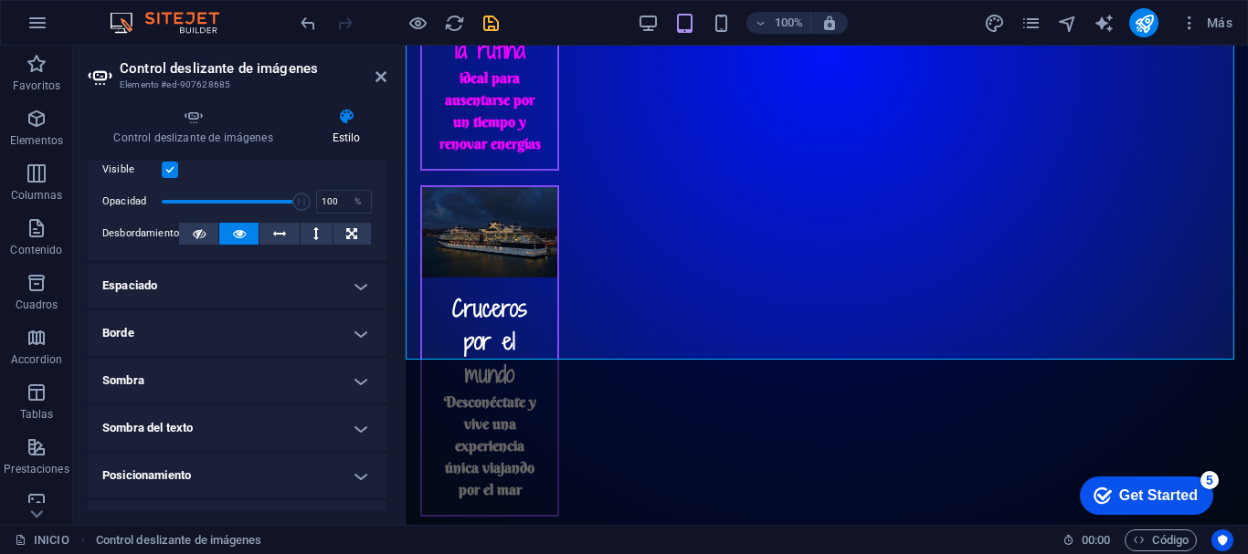
scroll to position [0, 0]
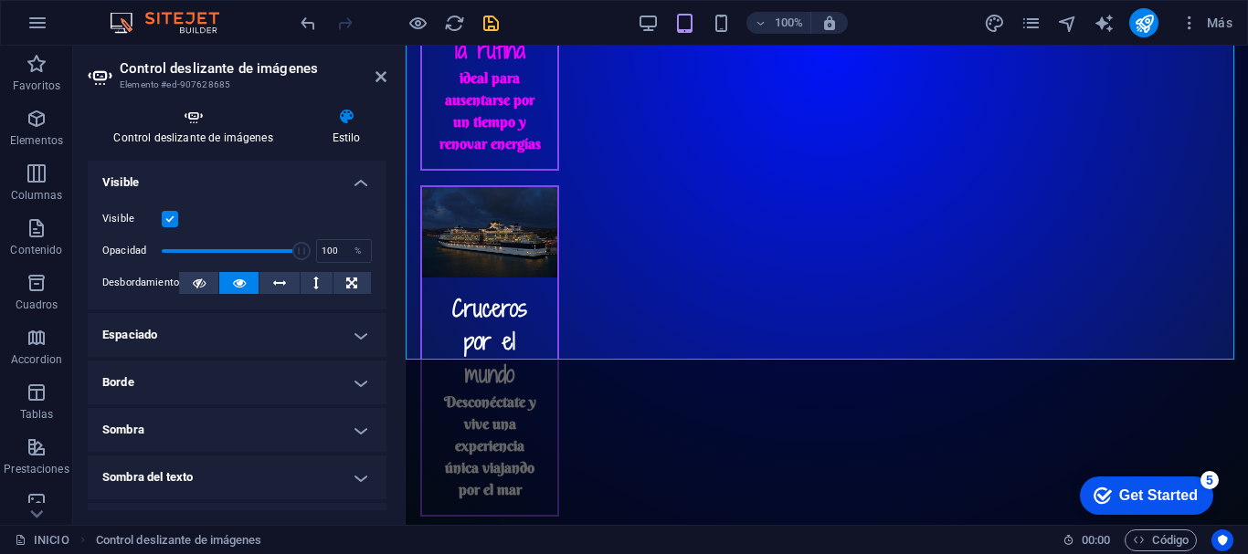
type input "100"
click at [216, 141] on h4 "Control deslizante de imágenes" at bounding box center [197, 127] width 218 height 38
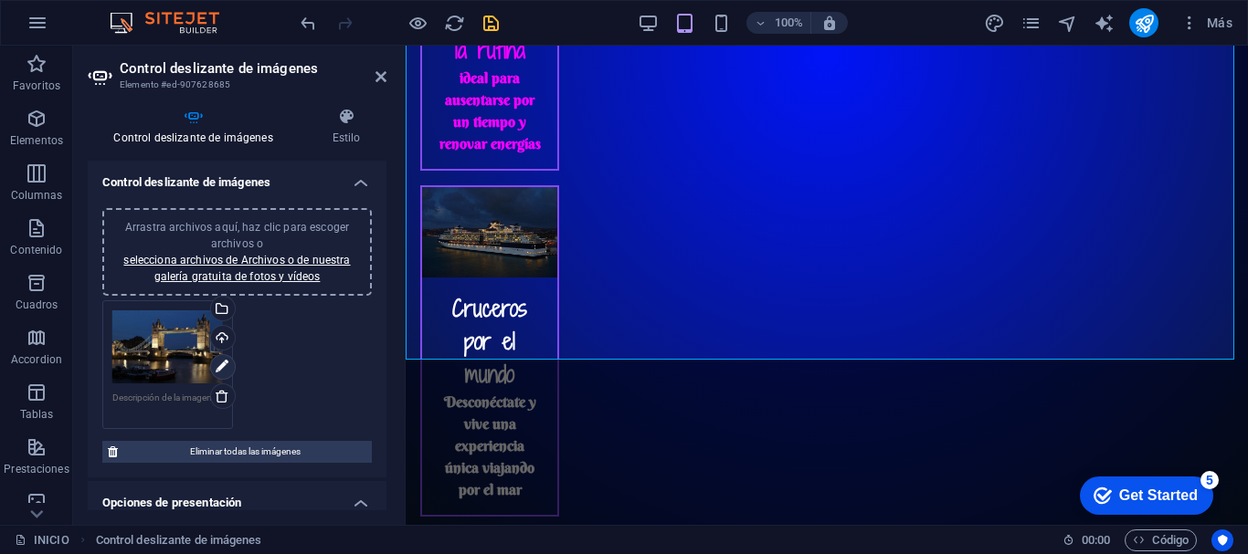
click at [223, 371] on icon at bounding box center [222, 367] width 13 height 22
click at [216, 364] on icon at bounding box center [222, 367] width 13 height 22
click at [179, 367] on div "Arrastra archivos aquí, haz clic para escoger archivos o selecciona archivos de…" at bounding box center [167, 348] width 111 height 74
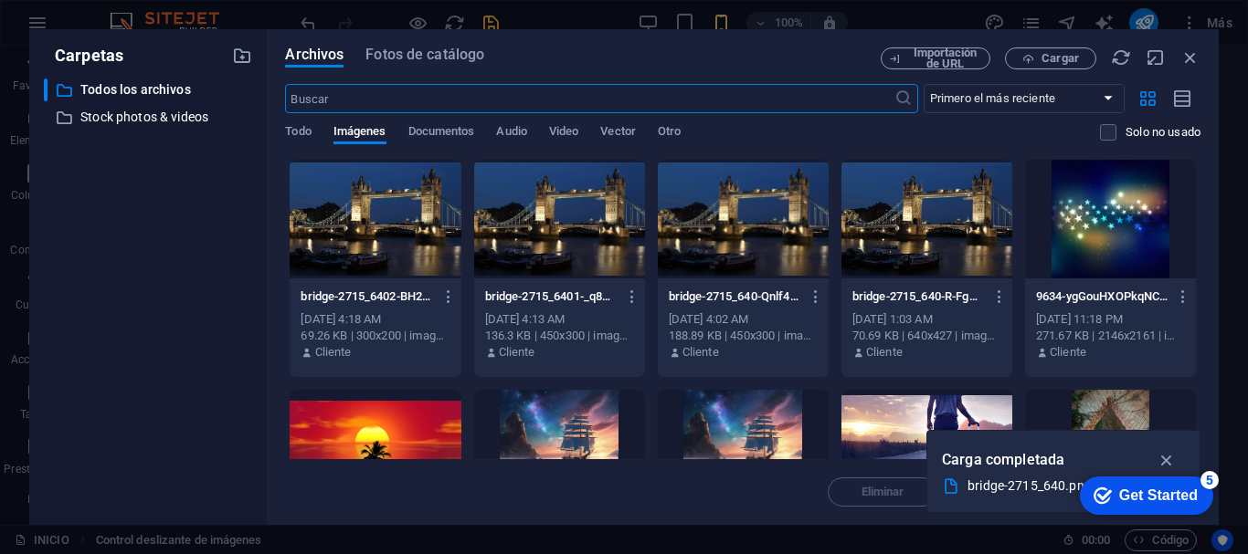
scroll to position [4604, 0]
click at [1192, 56] on icon "button" at bounding box center [1190, 58] width 20 height 20
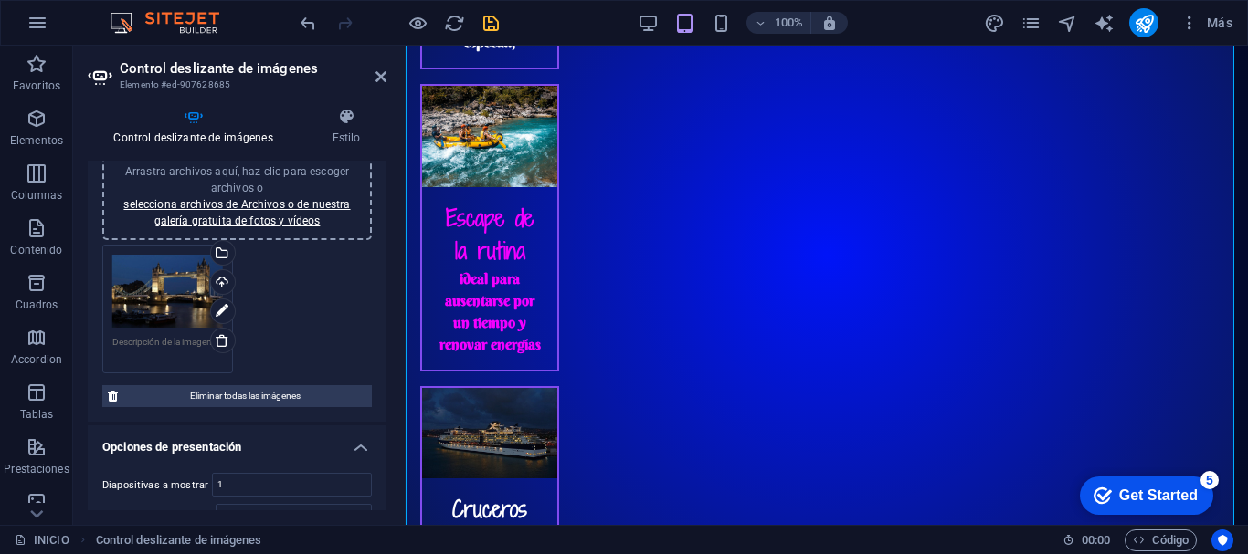
scroll to position [94, 0]
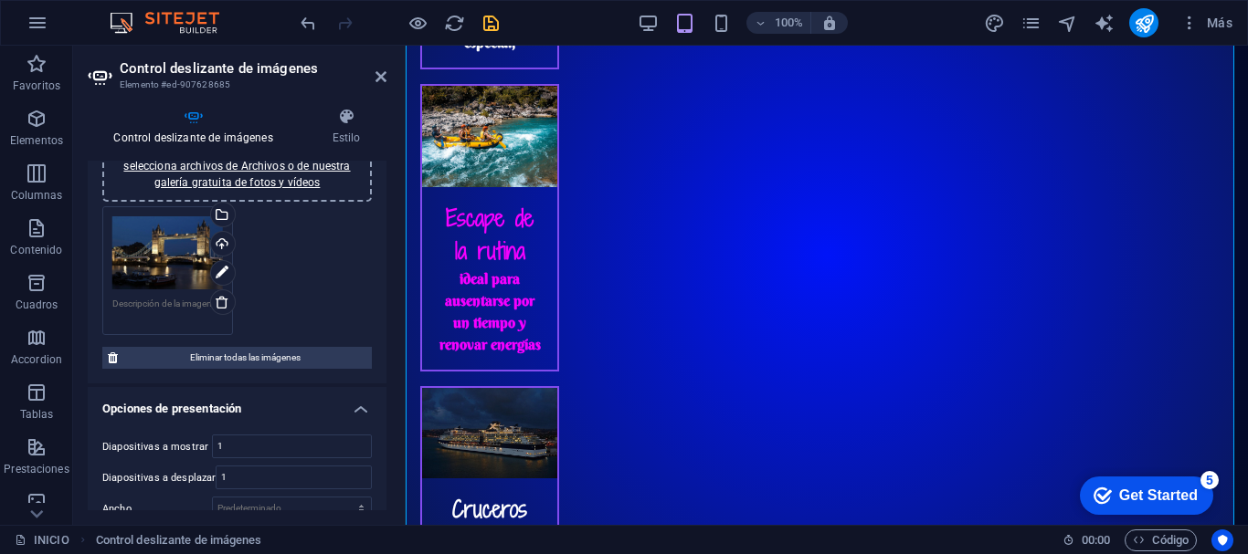
drag, startPoint x: 387, startPoint y: 252, endPoint x: 385, endPoint y: 263, distance: 11.1
click at [385, 255] on div "Control deslizante de imágenes Estilo Control deslizante de imágenes Arrastra a…" at bounding box center [237, 309] width 328 height 432
click at [382, 291] on div "Arrastra archivos aquí, haz clic para escoger archivos o selecciona archivos de…" at bounding box center [237, 242] width 299 height 285
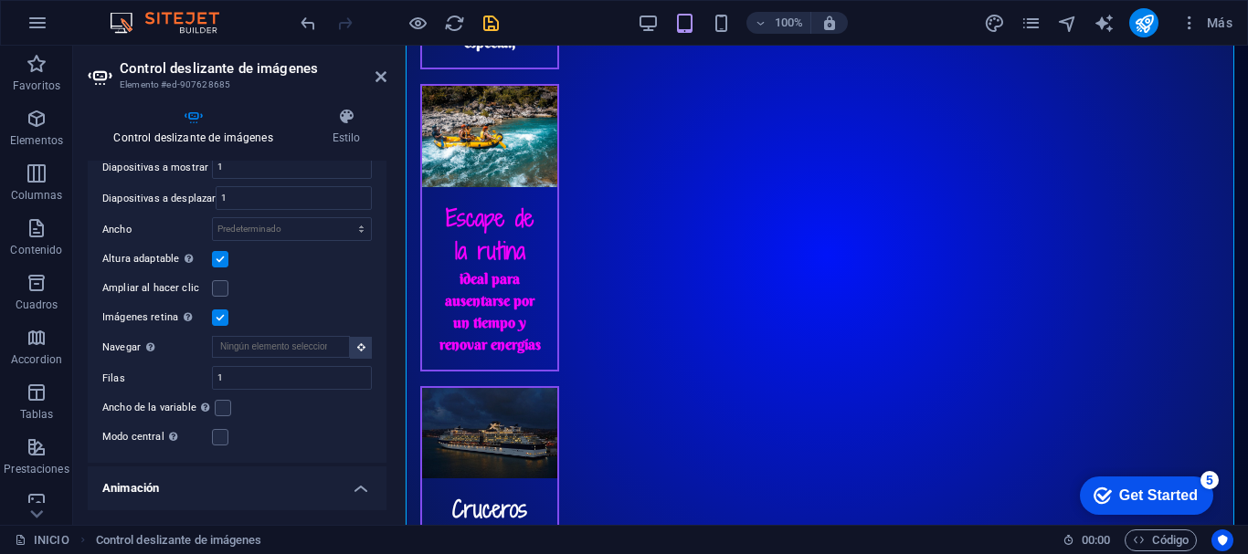
scroll to position [376, 0]
drag, startPoint x: 397, startPoint y: 393, endPoint x: 396, endPoint y: 402, distance: 9.3
click at [396, 402] on div "Control deslizante de imágenes Estilo Control deslizante de imágenes Arrastra a…" at bounding box center [237, 309] width 328 height 432
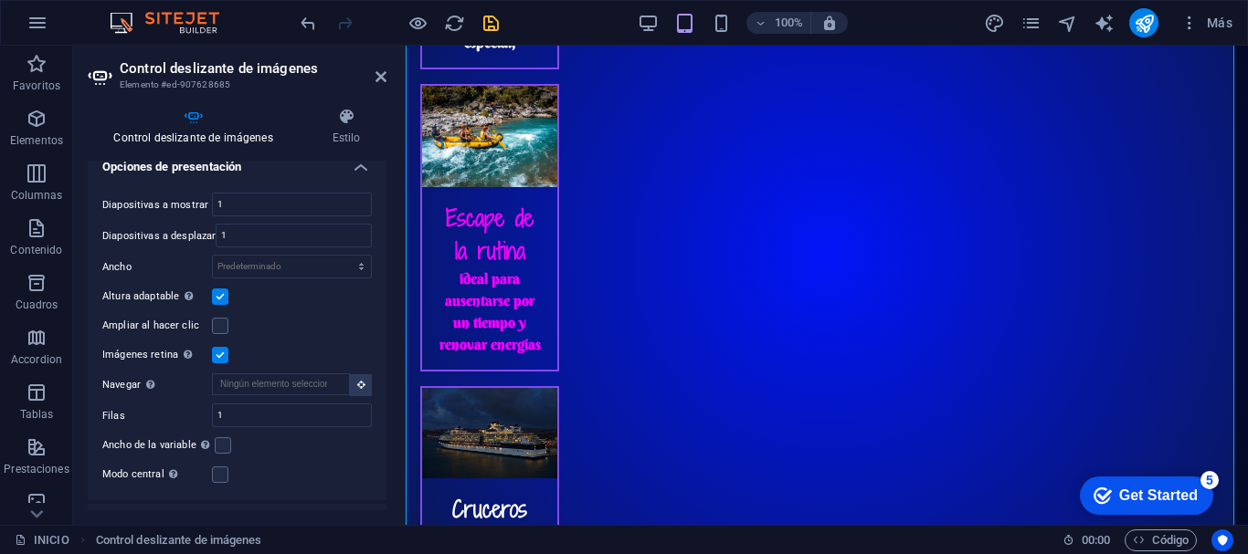
scroll to position [304, 0]
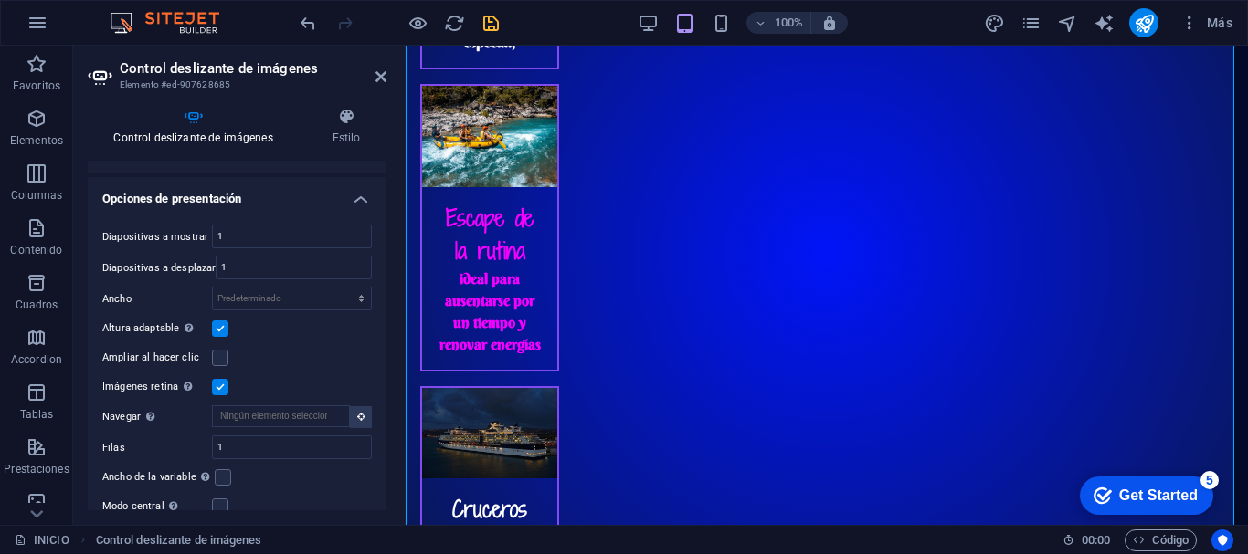
click at [380, 304] on div "Diapositivas a mostrar 1 Diapositivas a desplazar 1 Ancho Predeterminado px % r…" at bounding box center [237, 371] width 299 height 322
click at [289, 299] on select "Predeterminado px % rem em vw vh" at bounding box center [292, 299] width 158 height 22
select select "px"
click at [342, 288] on select "Predeterminado px % rem em vw vh" at bounding box center [292, 299] width 158 height 22
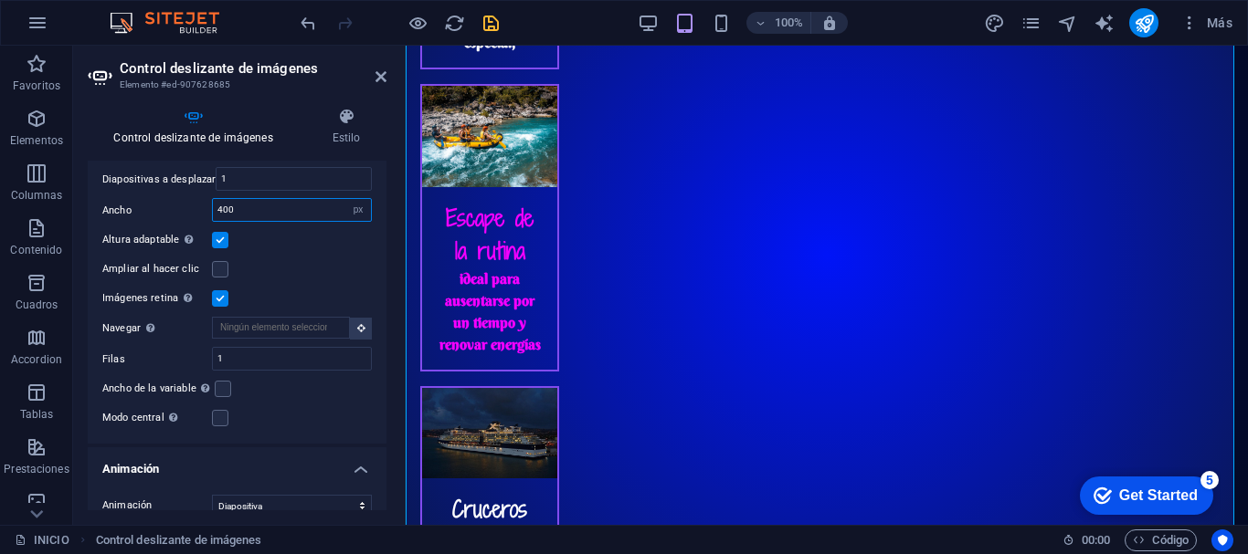
scroll to position [404, 0]
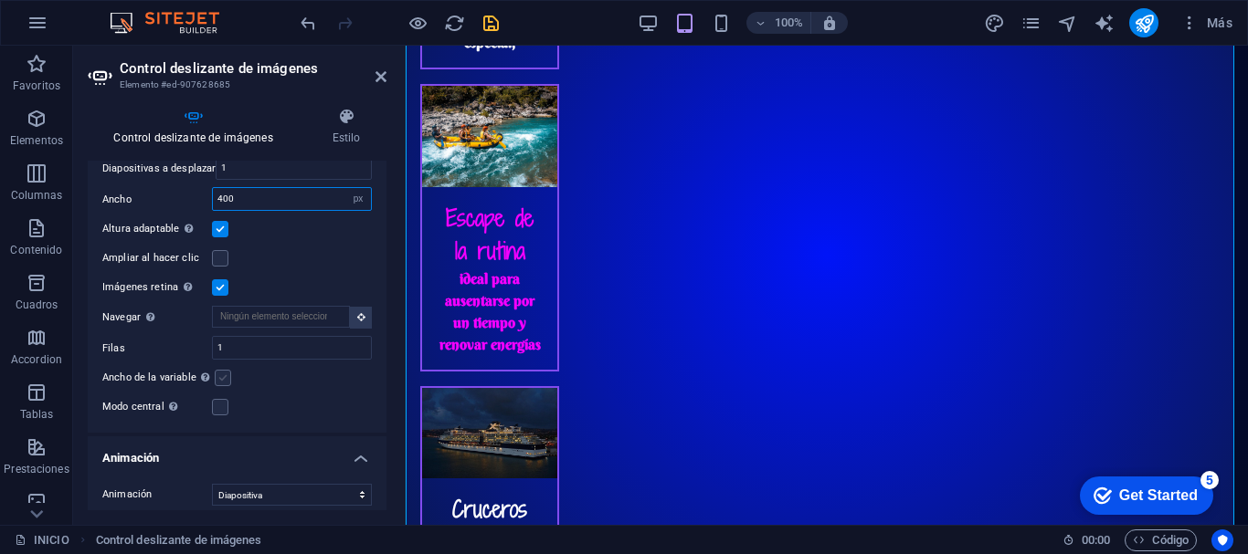
type input "400"
click at [220, 379] on label at bounding box center [223, 378] width 16 height 16
click at [0, 0] on input "Ancho de la variable Ajusta automáticamente el ancho de la diapositiva visible." at bounding box center [0, 0] width 0 height 0
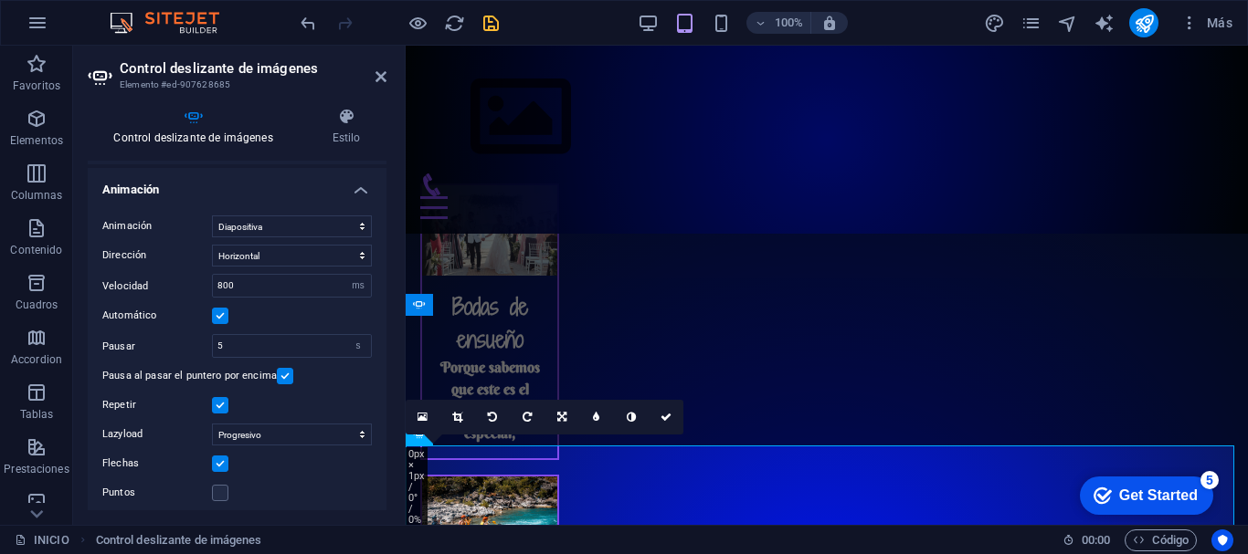
scroll to position [681, 0]
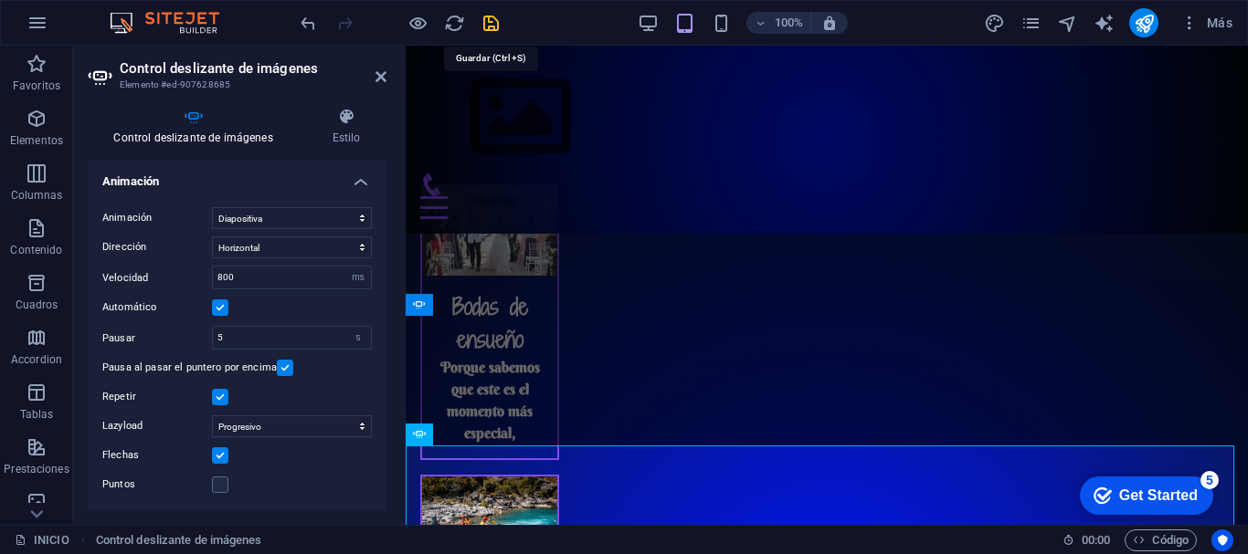
click at [491, 14] on icon "save" at bounding box center [490, 23] width 21 height 21
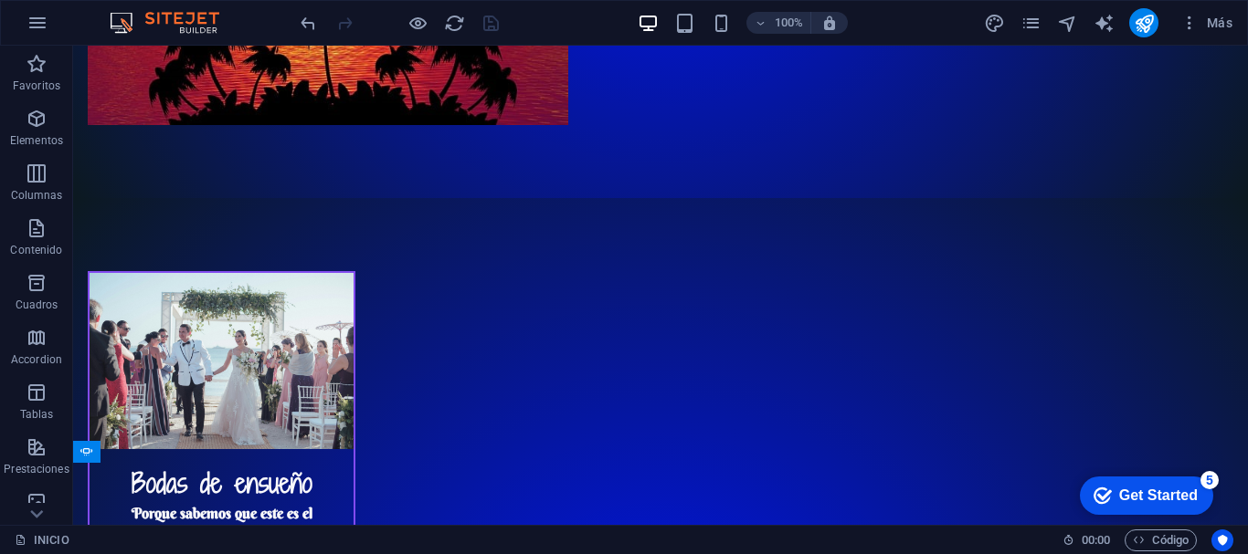
scroll to position [2663, 0]
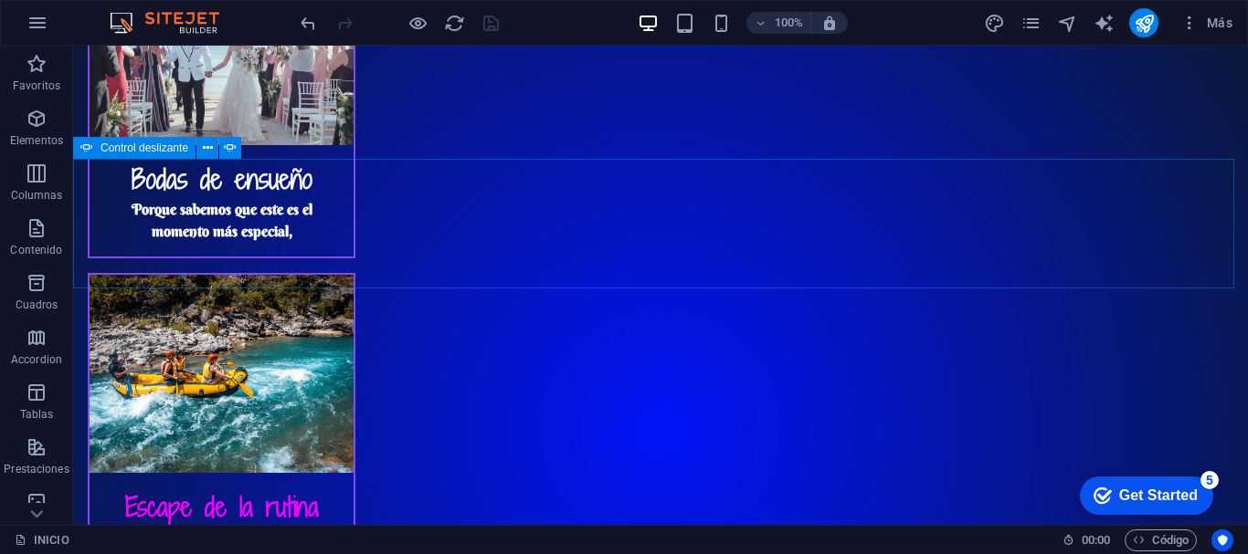
click at [119, 147] on span "Control deslizante" at bounding box center [144, 148] width 88 height 11
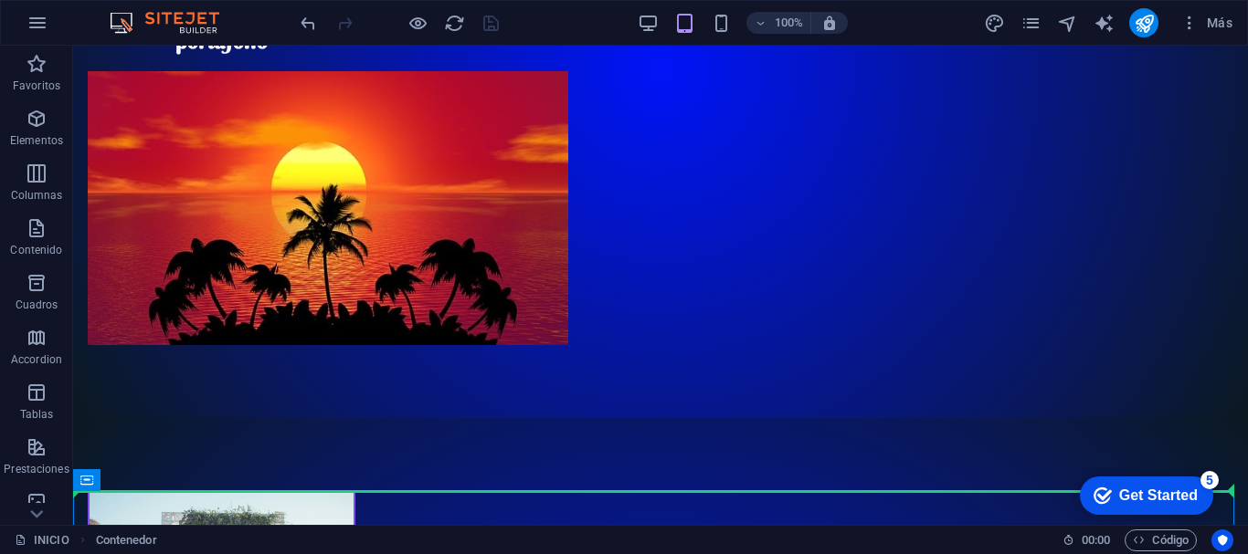
scroll to position [2129, 0]
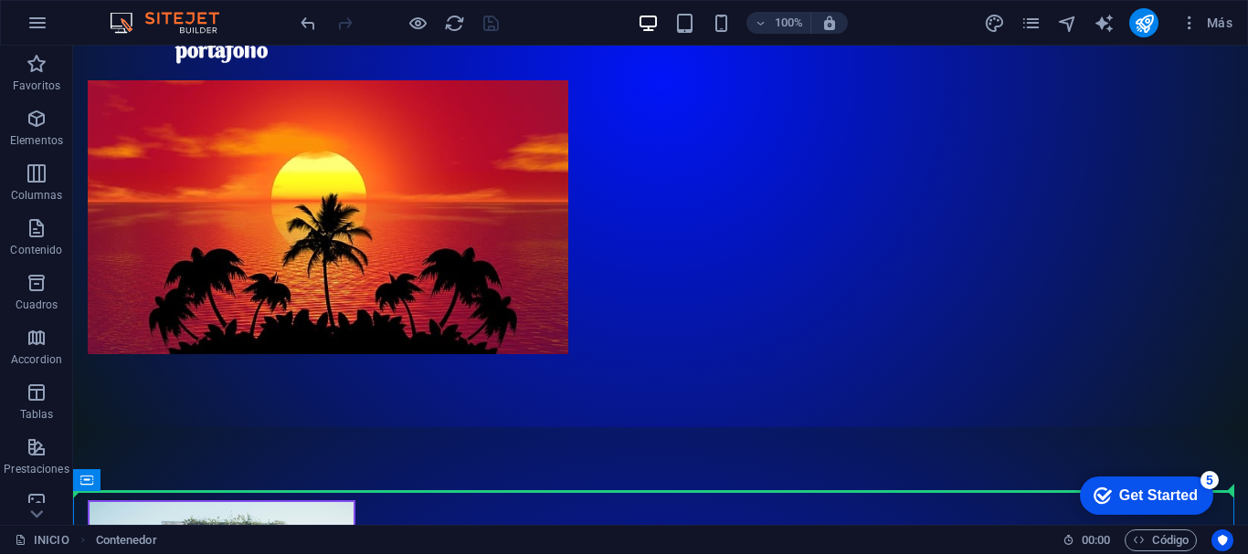
drag, startPoint x: 893, startPoint y: 386, endPoint x: 1235, endPoint y: 444, distance: 346.5
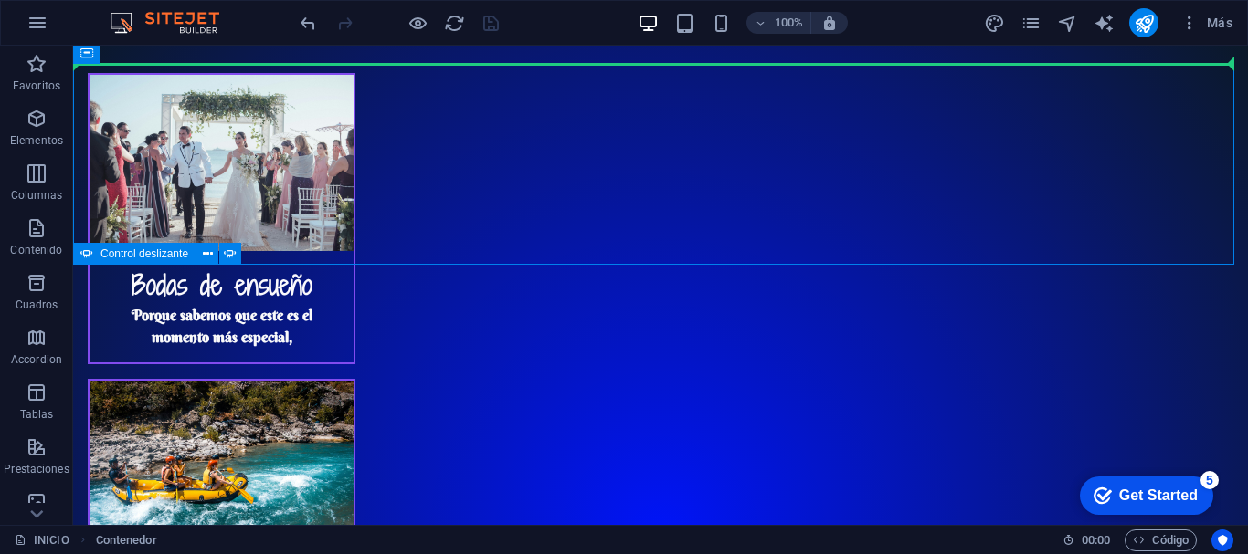
scroll to position [2542, 0]
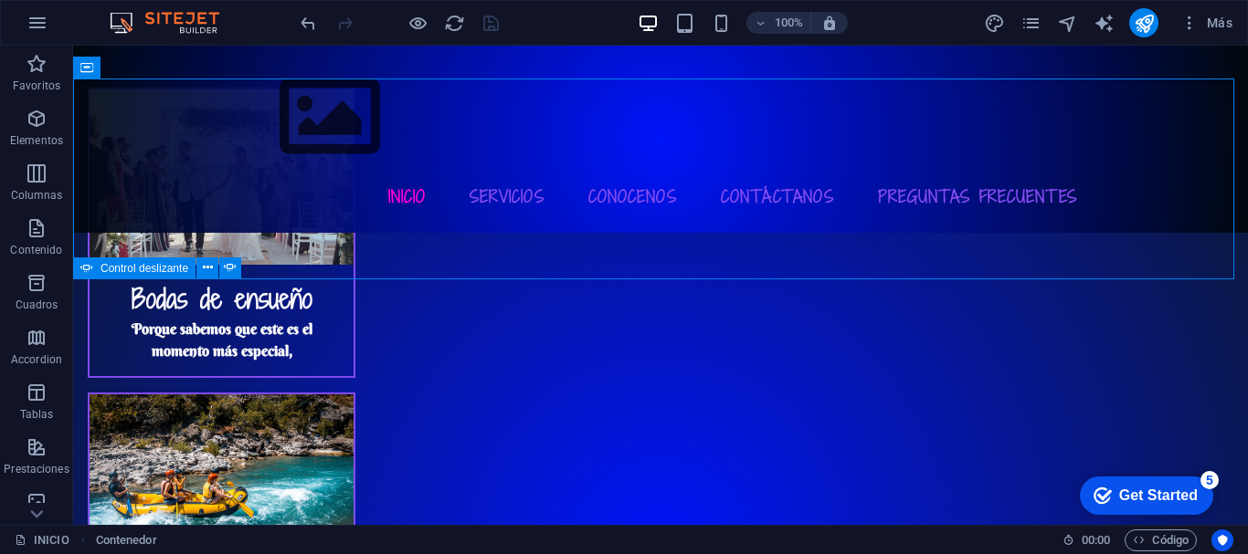
click at [139, 265] on span "Control deslizante" at bounding box center [144, 268] width 88 height 11
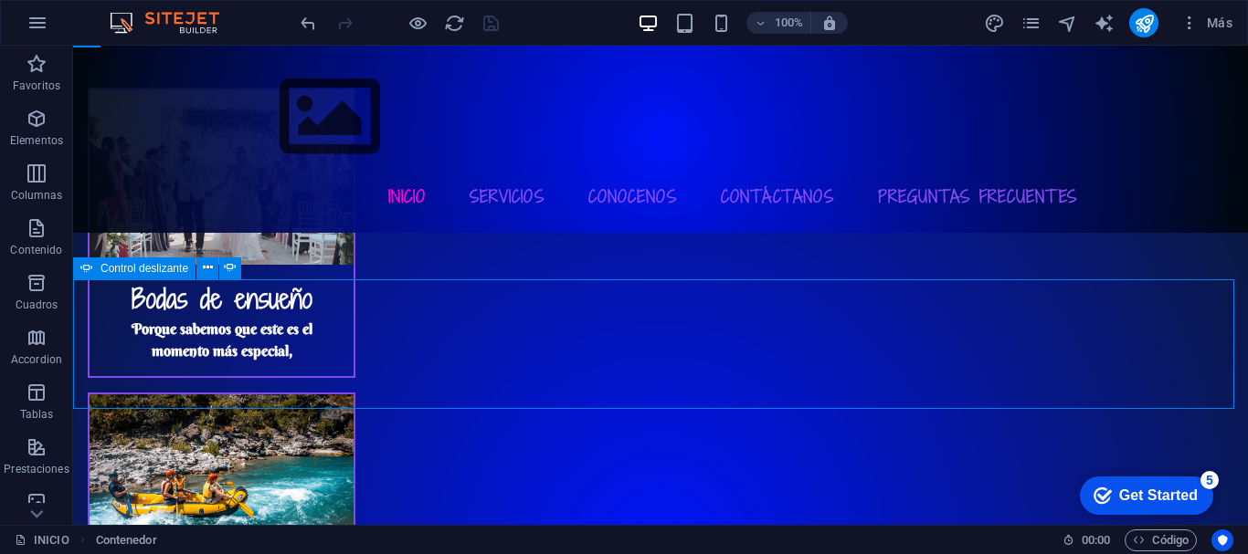
click at [139, 265] on span "Control deslizante" at bounding box center [144, 268] width 88 height 11
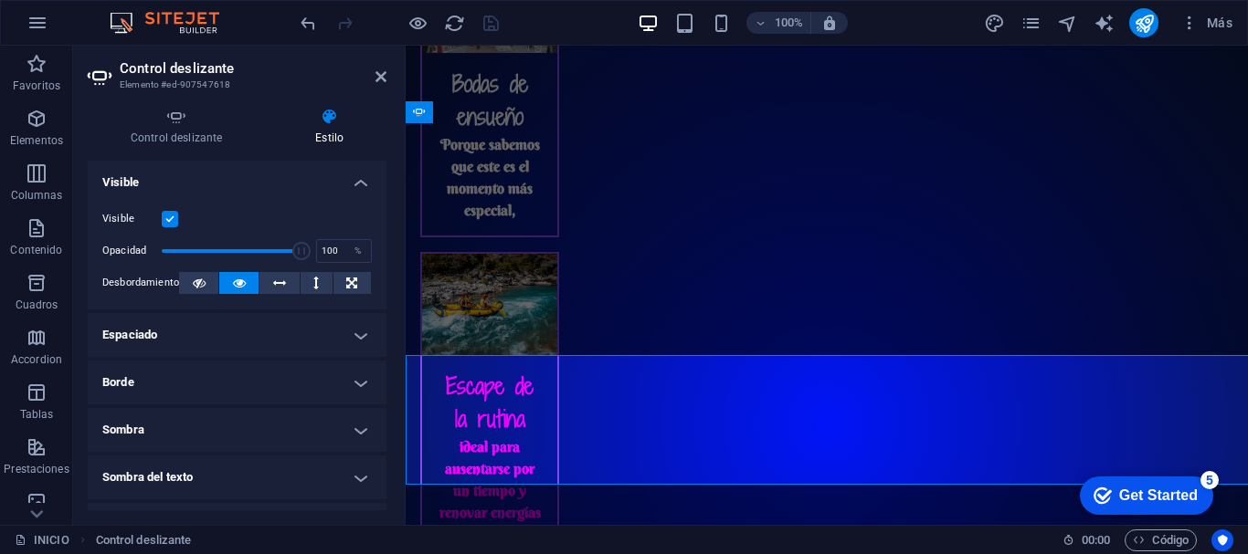
scroll to position [2466, 0]
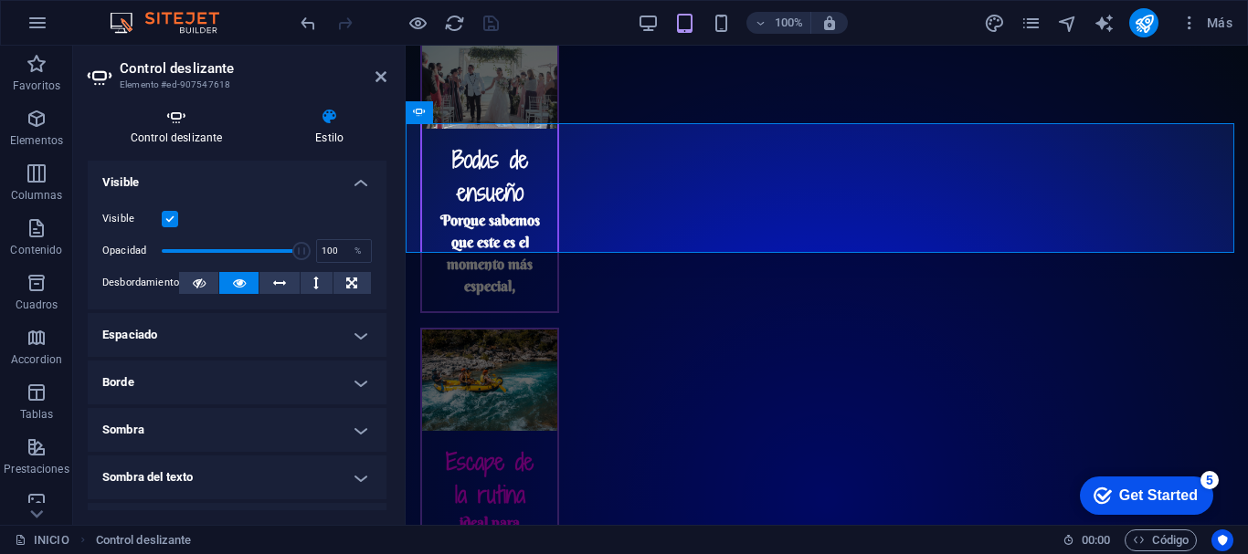
click at [192, 132] on h4 "Control deslizante" at bounding box center [180, 127] width 185 height 38
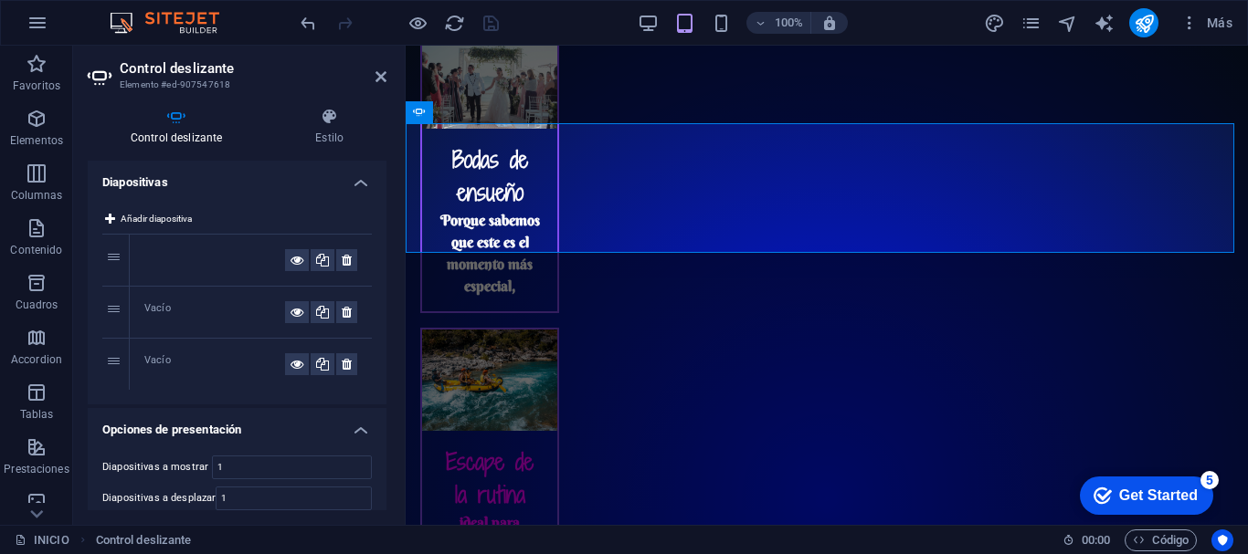
drag, startPoint x: 381, startPoint y: 276, endPoint x: 383, endPoint y: 293, distance: 17.5
click at [383, 293] on div "Diapositivas Añadir diapositiva 1 2 Vacío 3 Vacío Opciones de presentación Diap…" at bounding box center [237, 336] width 299 height 350
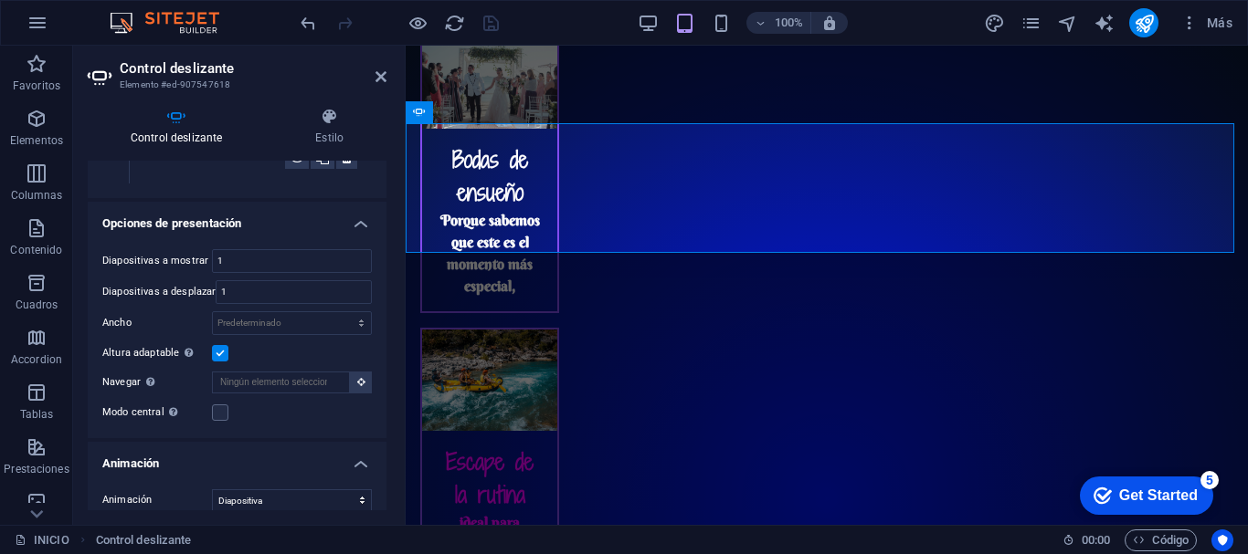
scroll to position [207, 0]
click at [282, 319] on select "Predeterminado px % rem em vw vh" at bounding box center [292, 322] width 158 height 22
select select "px"
click at [342, 311] on select "Predeterminado px % rem em vw vh" at bounding box center [292, 322] width 158 height 22
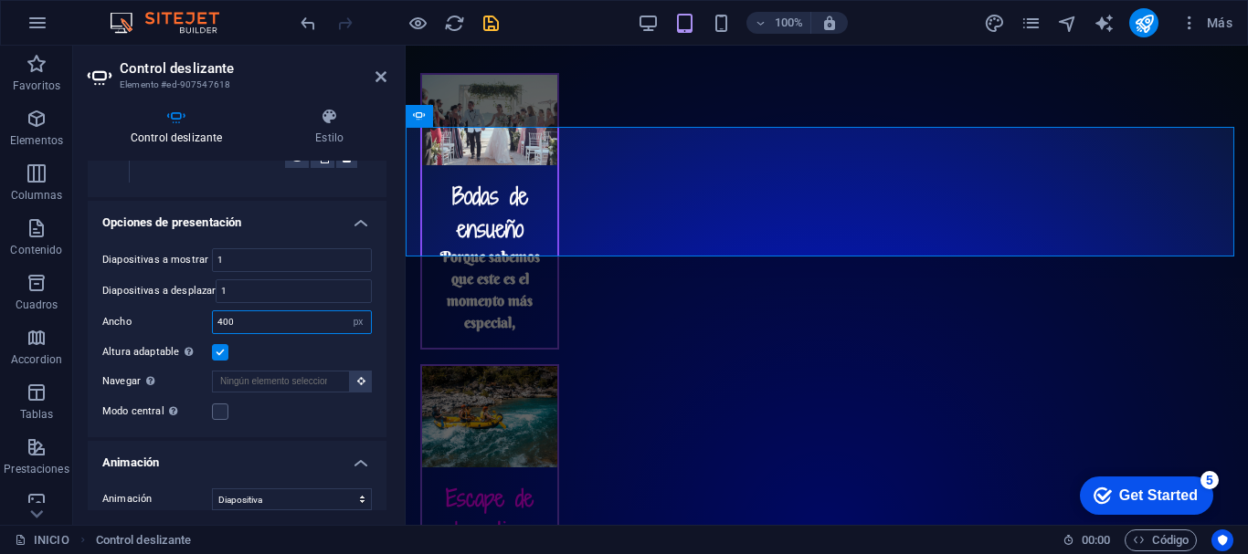
scroll to position [2489, 0]
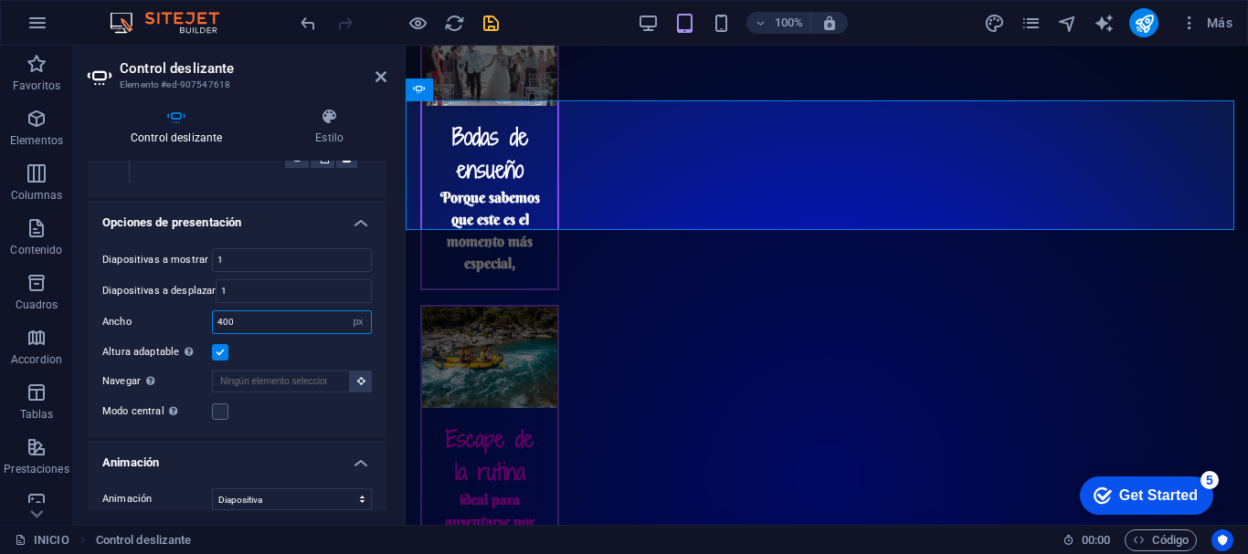
type input "400"
drag, startPoint x: 382, startPoint y: 347, endPoint x: 382, endPoint y: 369, distance: 21.9
click at [382, 369] on div "Diapositivas a mostrar 1 Diapositivas a desplazar 1 Ancho 400 Predeterminado px…" at bounding box center [237, 336] width 299 height 204
click at [386, 368] on div "Control deslizante Estilo Diapositivas Añadir diapositiva 1 2 Vacío 3 Vacío Opc…" at bounding box center [237, 309] width 328 height 432
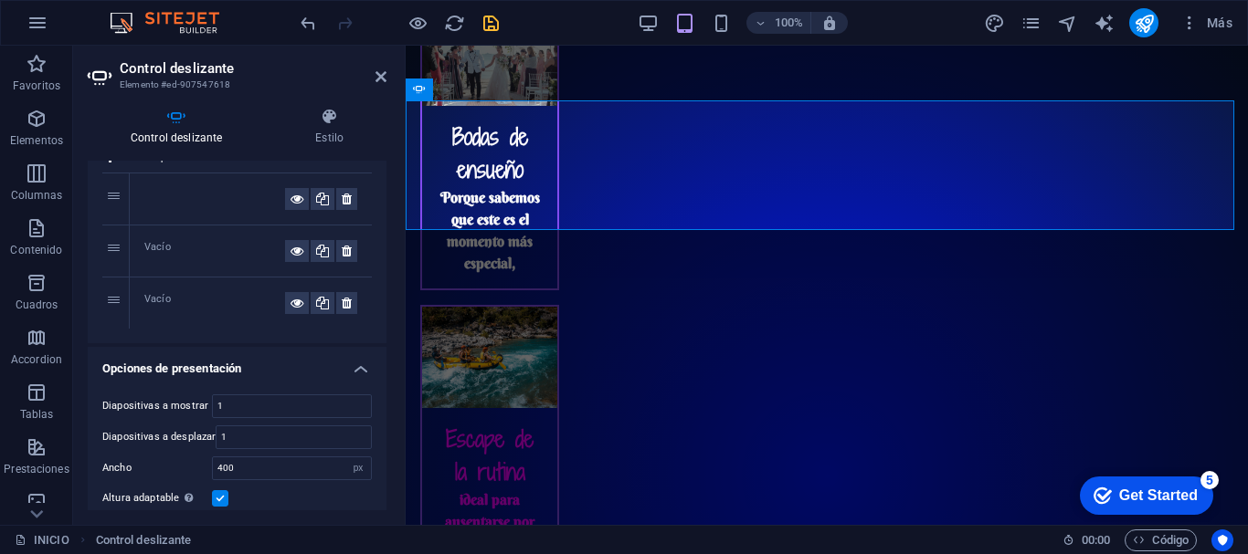
scroll to position [0, 0]
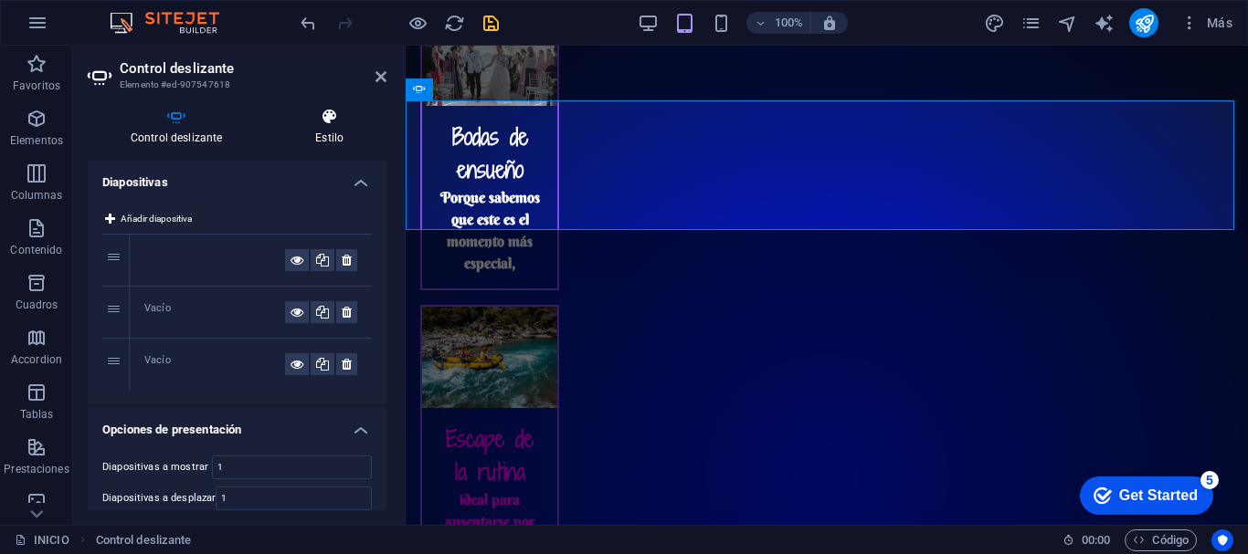
click at [322, 121] on icon at bounding box center [329, 117] width 114 height 18
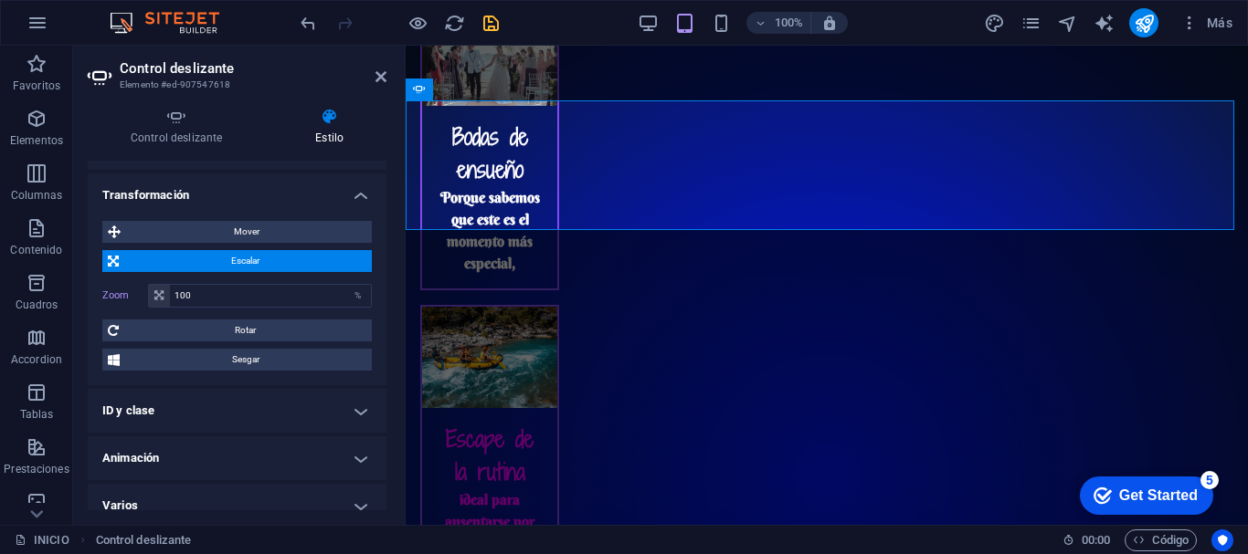
scroll to position [395, 0]
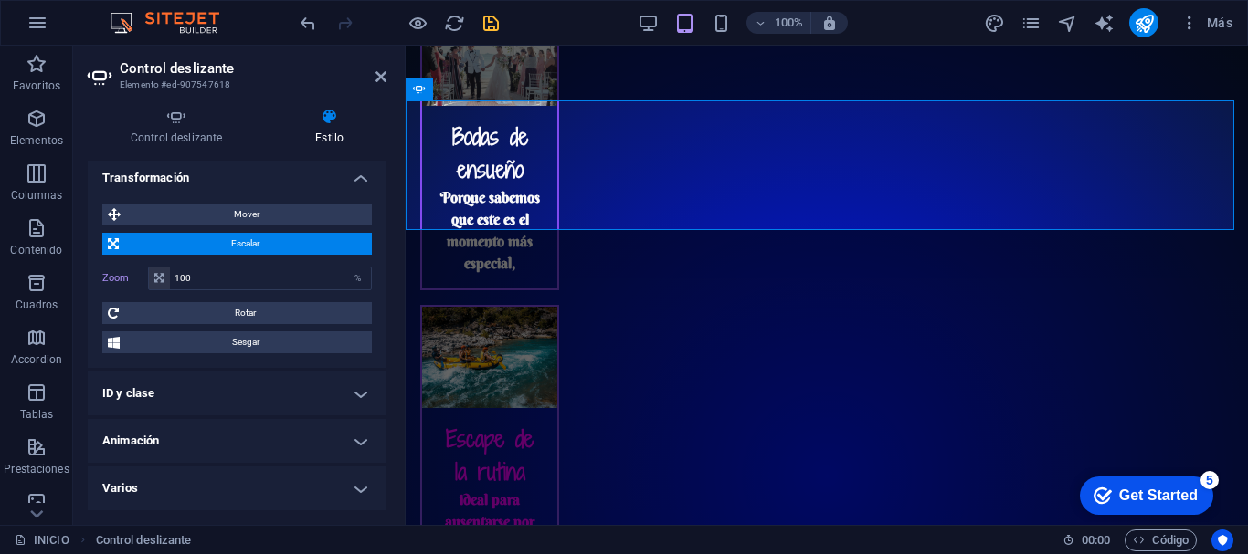
drag, startPoint x: 385, startPoint y: 222, endPoint x: 4, endPoint y: 375, distance: 410.3
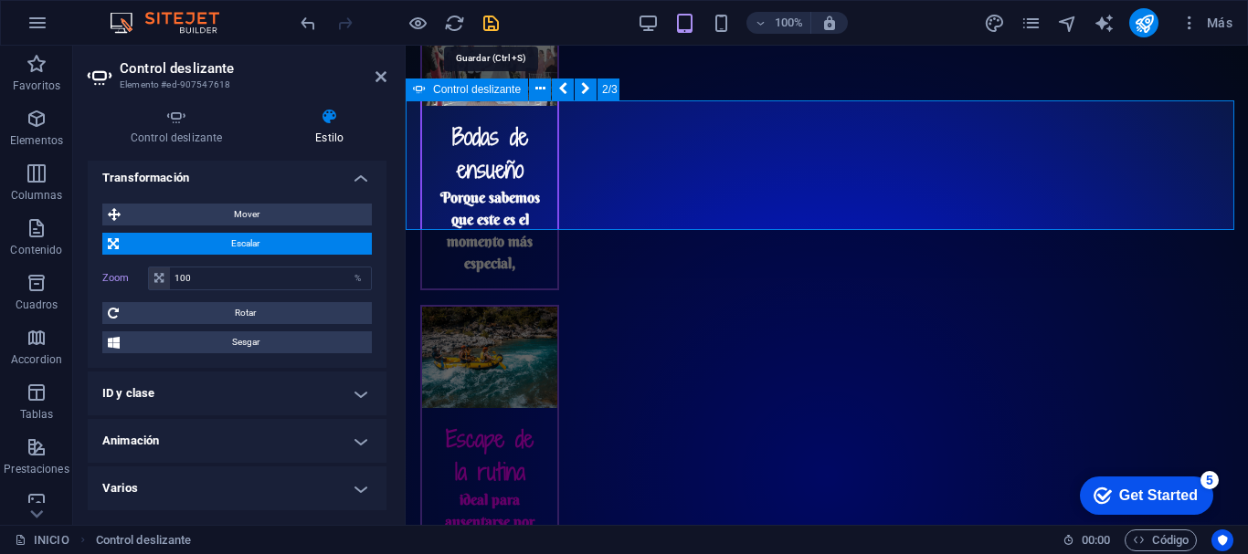
click at [486, 29] on icon "save" at bounding box center [490, 23] width 21 height 21
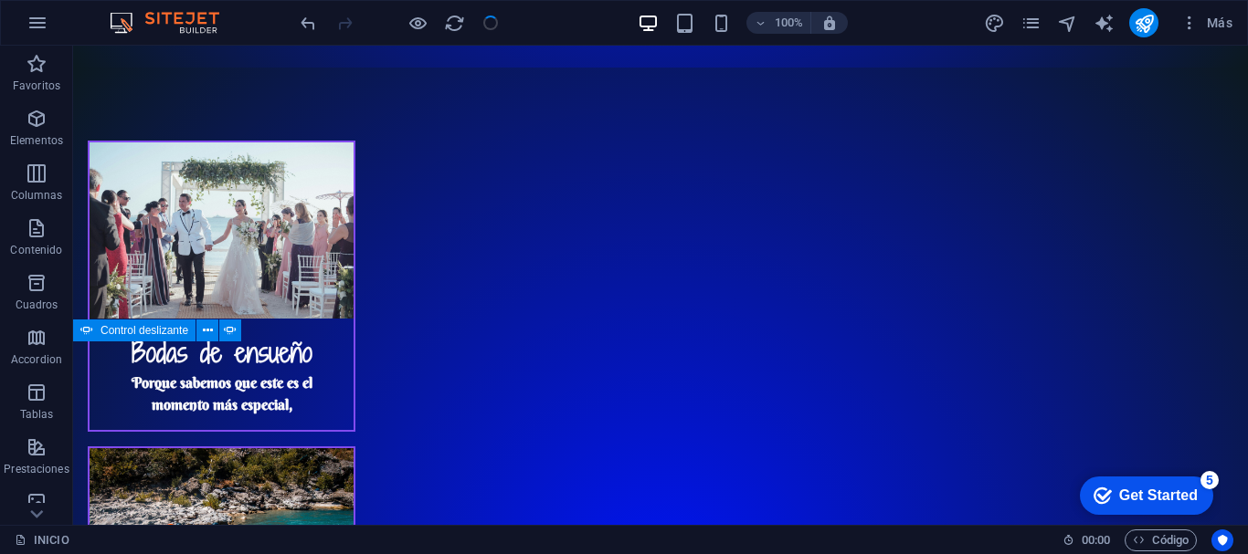
scroll to position [2480, 0]
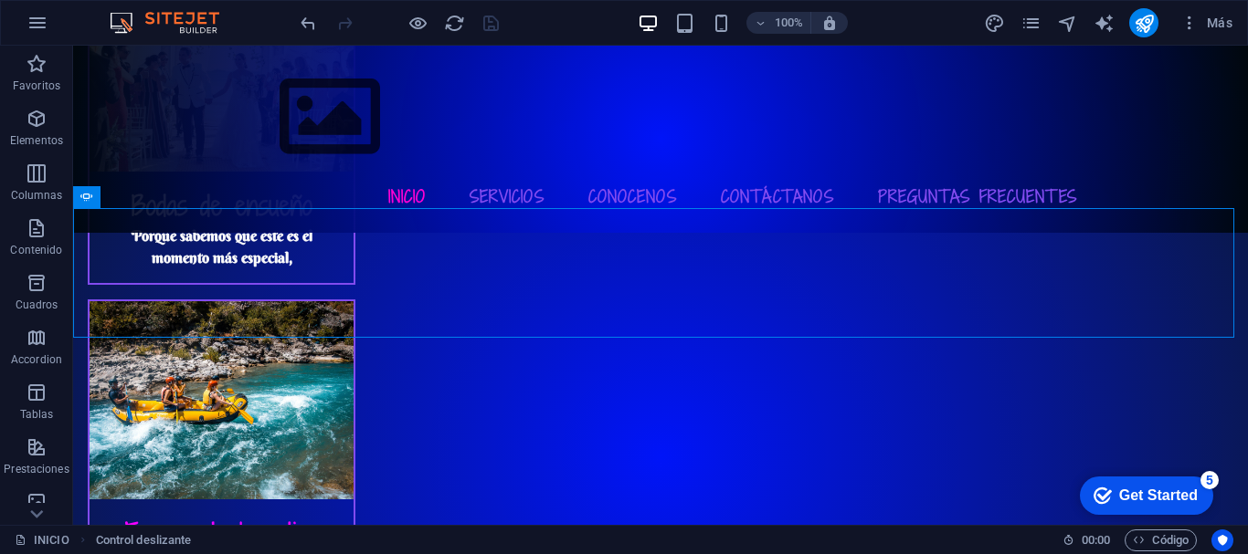
scroll to position [2592, 0]
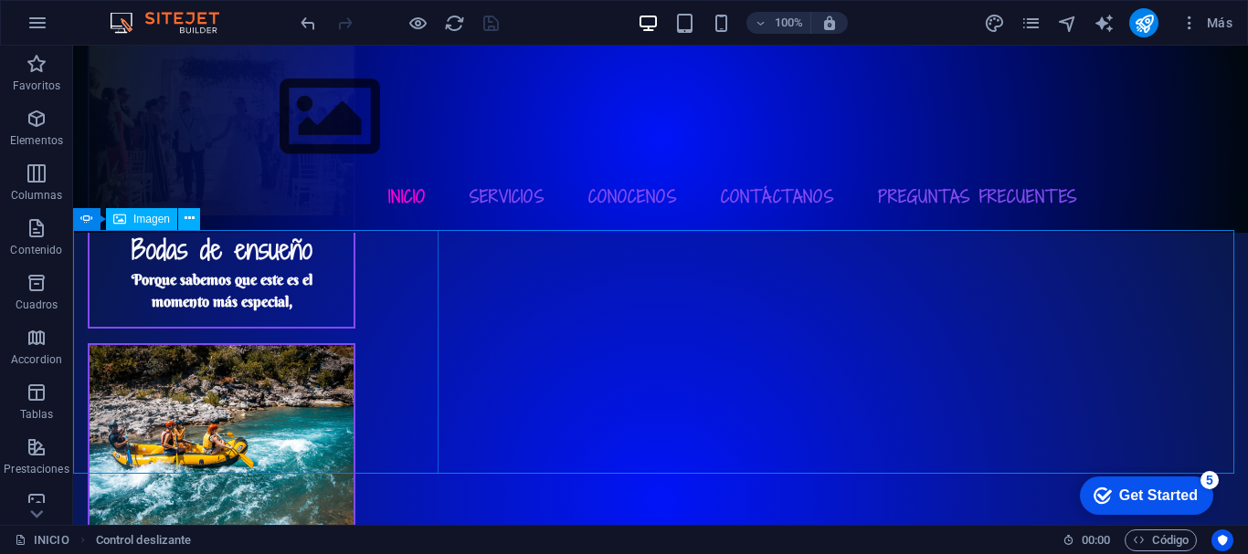
click at [132, 219] on div "Imagen" at bounding box center [141, 219] width 71 height 22
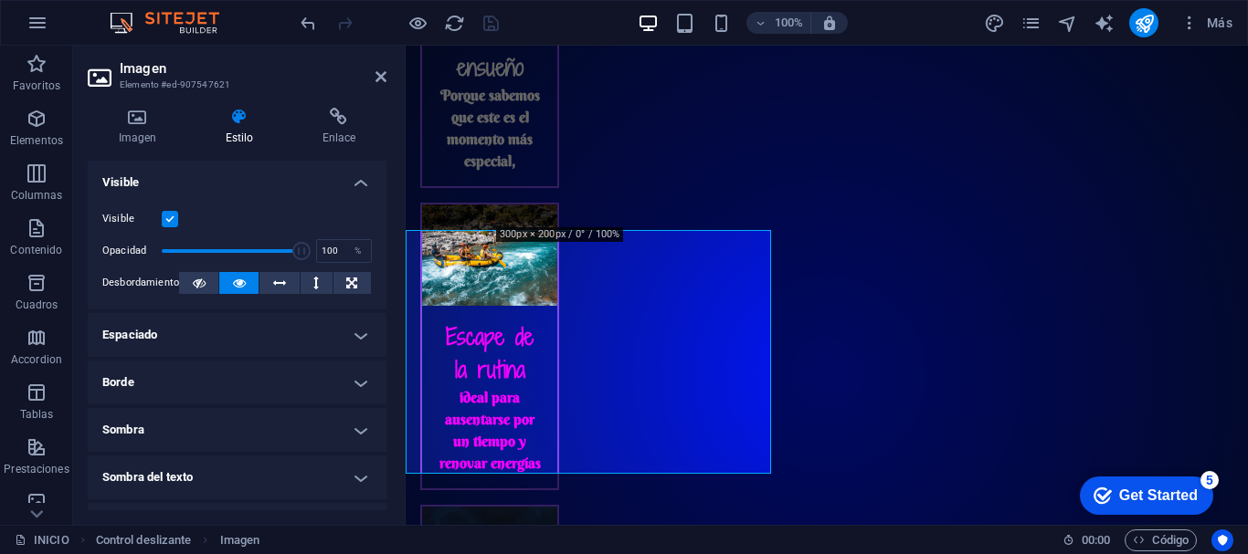
scroll to position [2561, 0]
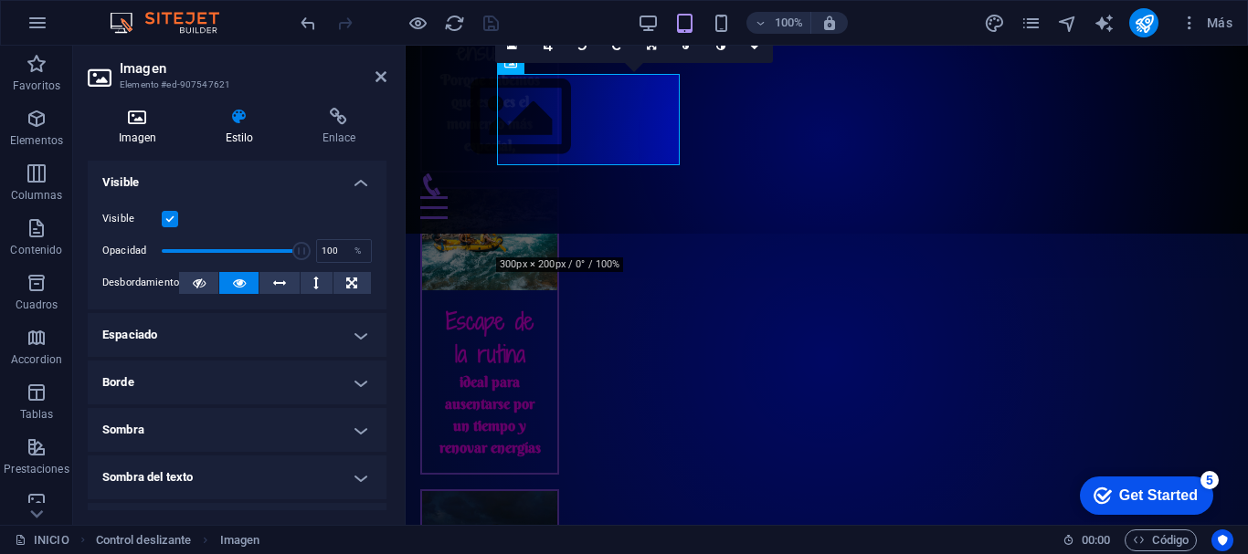
click at [132, 128] on h4 "Imagen" at bounding box center [141, 127] width 107 height 38
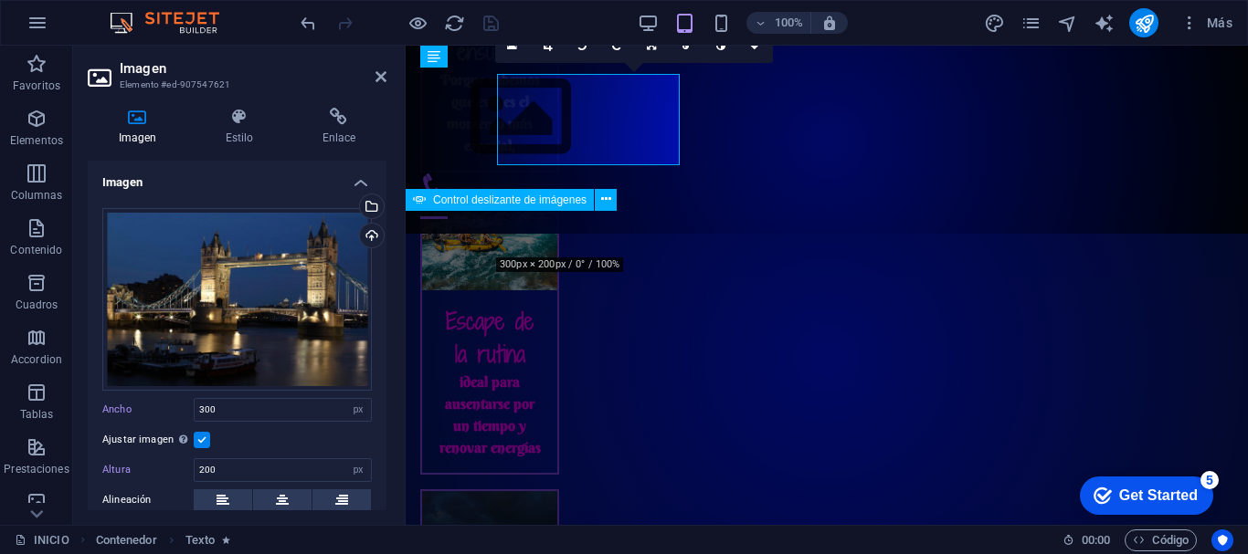
scroll to position [2552, 0]
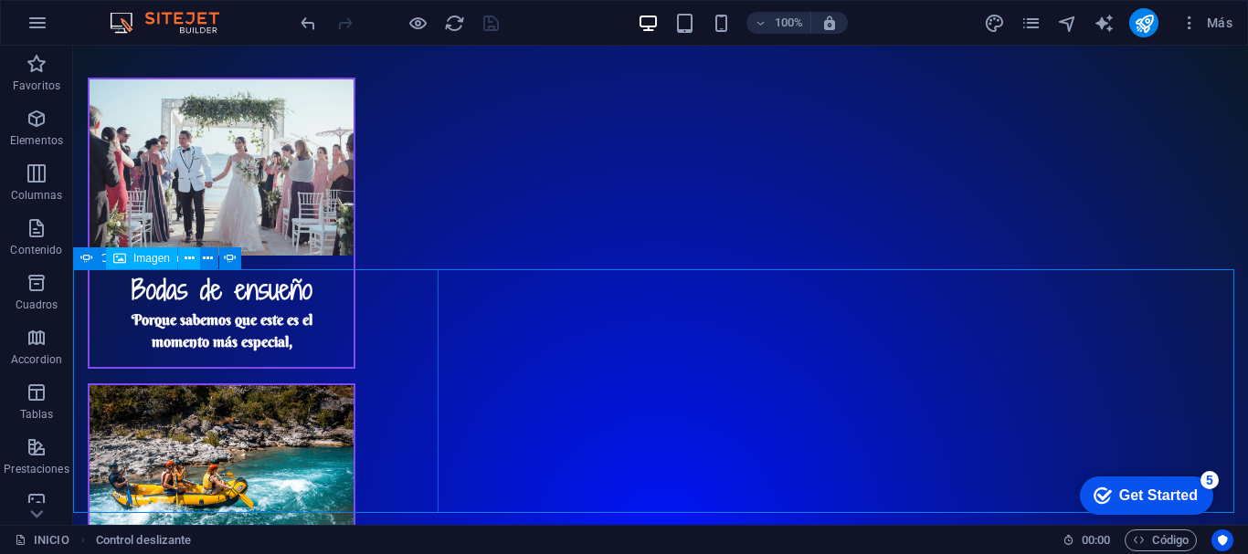
click at [138, 255] on span "Imagen" at bounding box center [151, 258] width 37 height 11
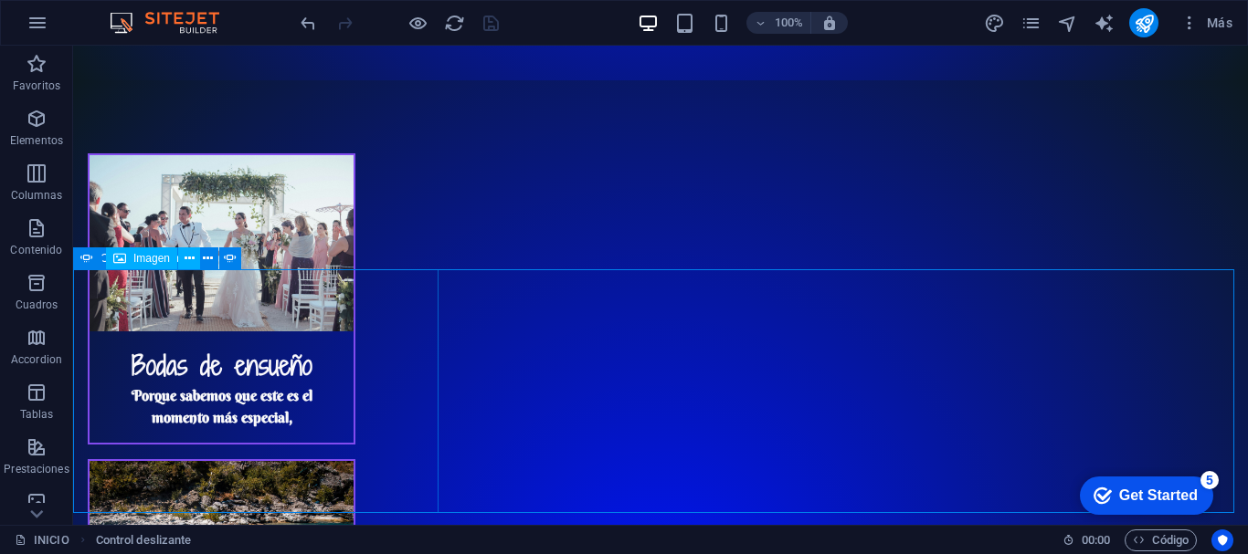
select select "px"
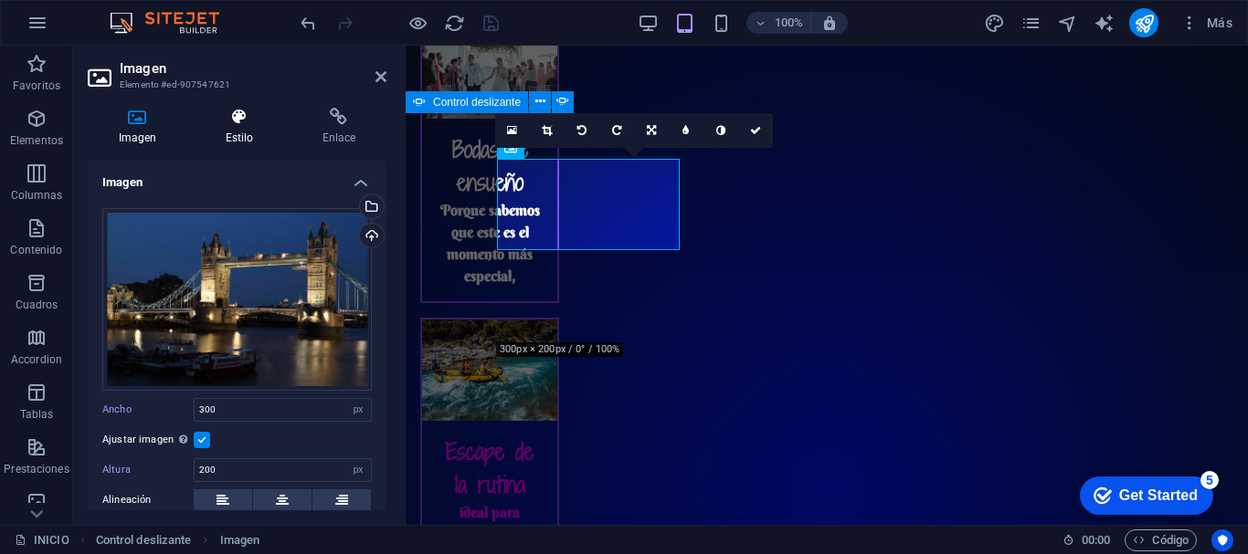
click at [240, 133] on h4 "Estilo" at bounding box center [243, 127] width 97 height 38
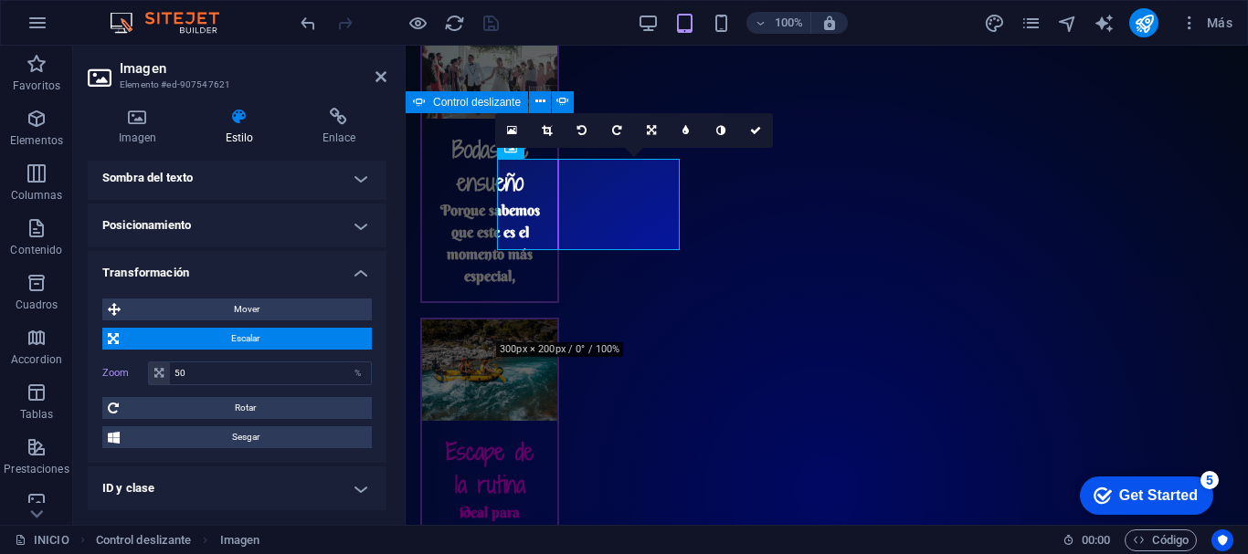
scroll to position [303, 0]
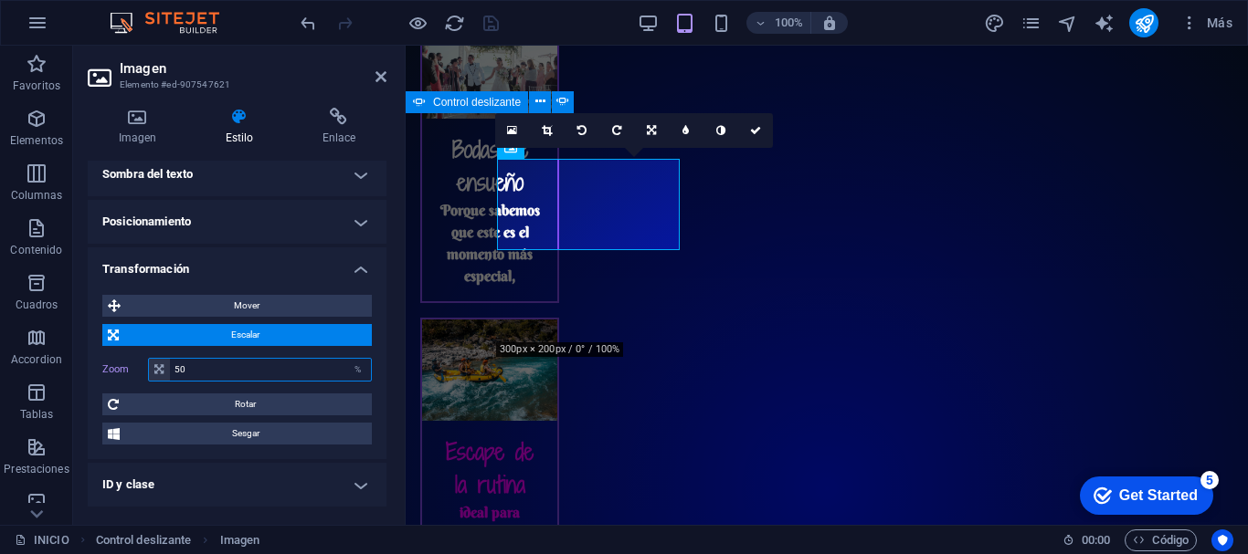
drag, startPoint x: 232, startPoint y: 369, endPoint x: 164, endPoint y: 376, distance: 68.0
click at [164, 376] on div "50 %" at bounding box center [260, 370] width 224 height 24
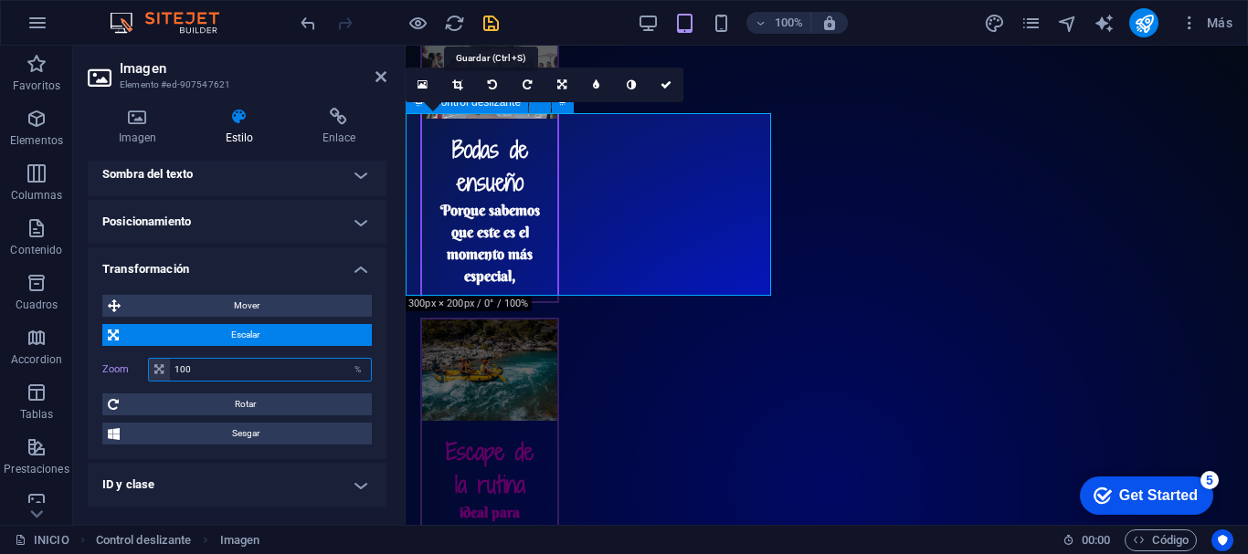
type input "100"
click at [490, 24] on icon "save" at bounding box center [490, 23] width 21 height 21
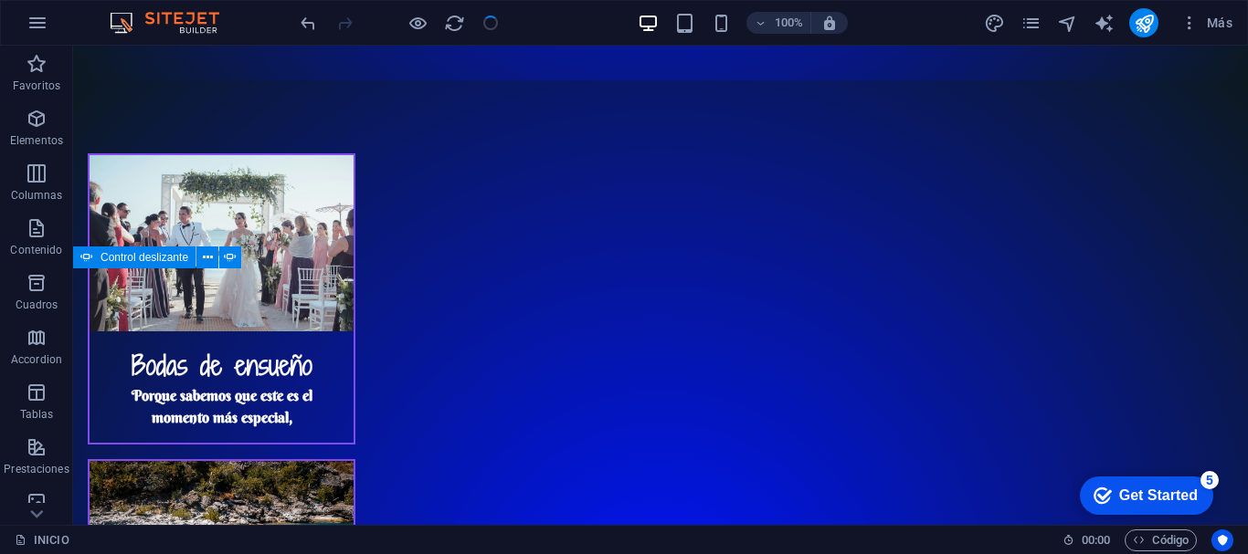
scroll to position [2553, 0]
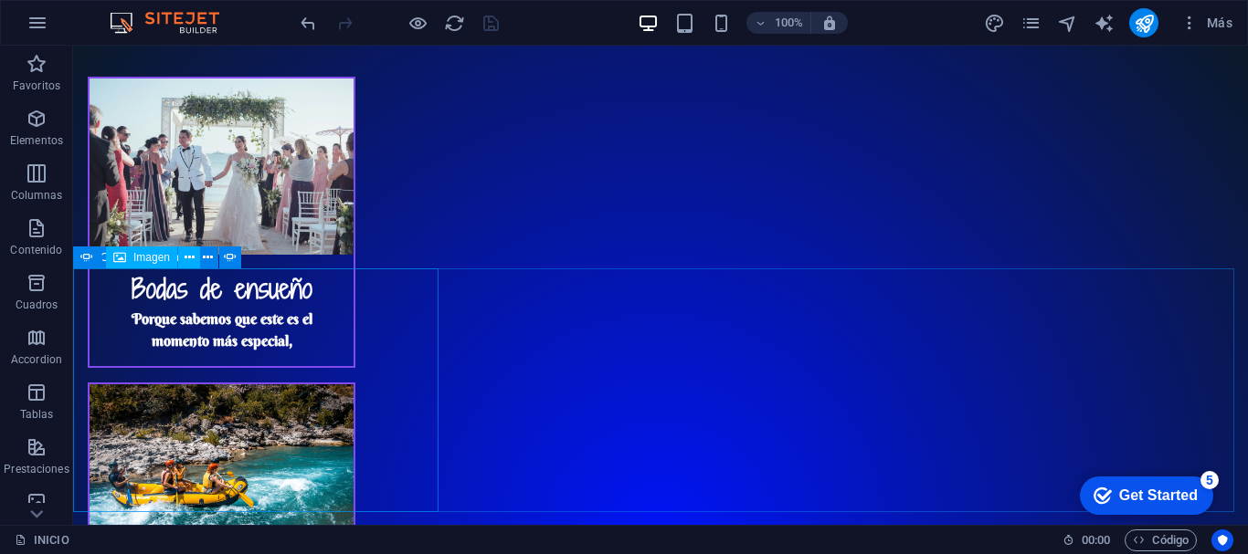
click at [160, 260] on span "Imagen" at bounding box center [151, 257] width 37 height 11
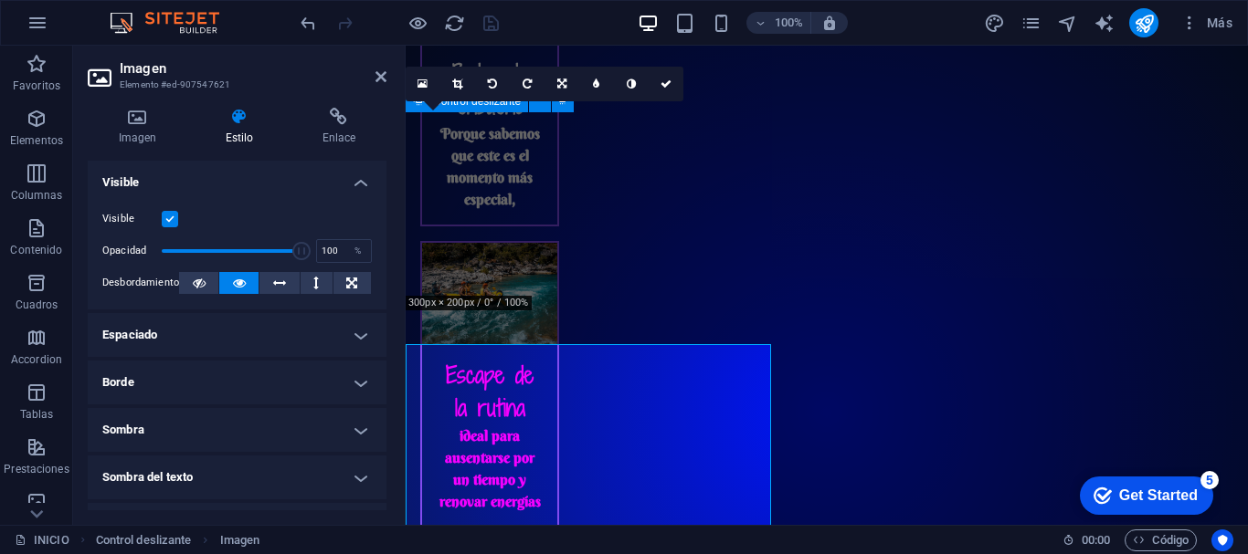
scroll to position [2477, 0]
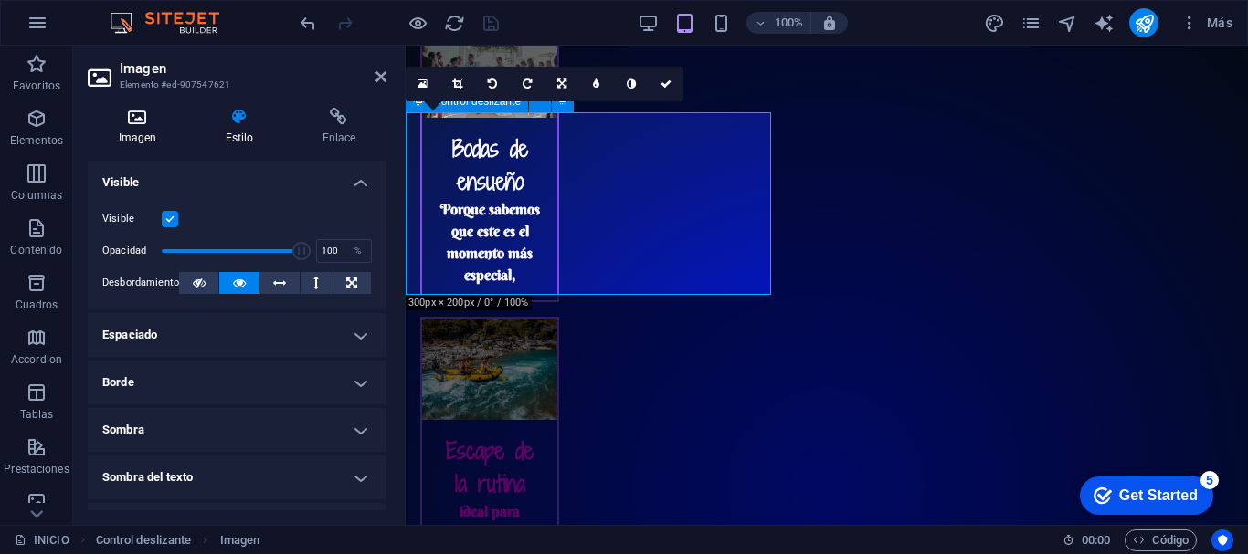
click at [143, 132] on h4 "Imagen" at bounding box center [141, 127] width 107 height 38
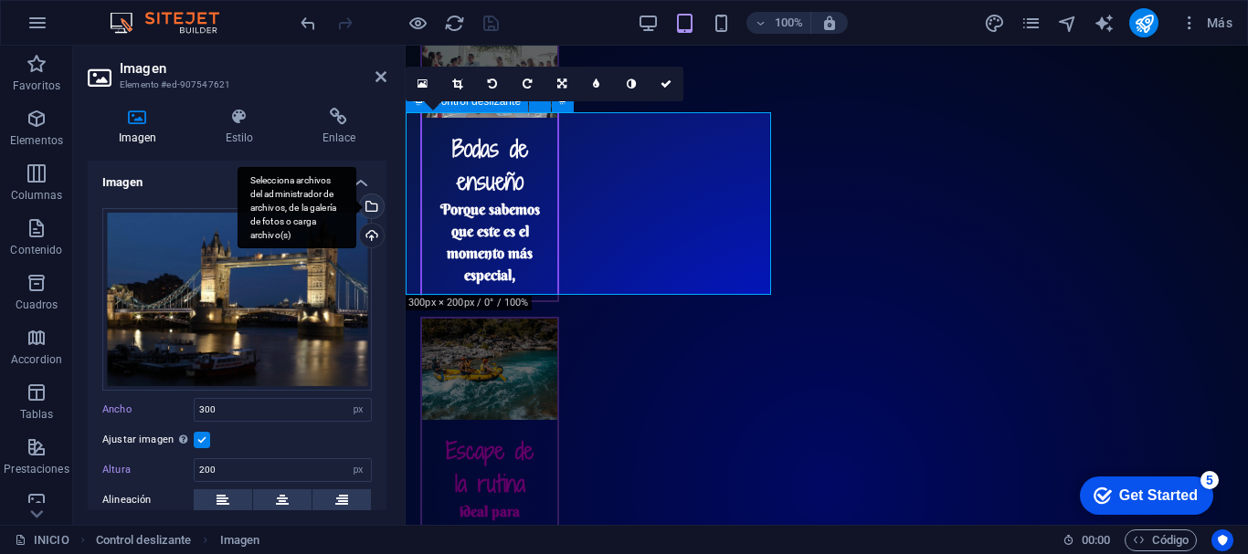
click at [366, 199] on div "Selecciona archivos del administrador de archivos, de la galería de fotos o car…" at bounding box center [369, 208] width 27 height 27
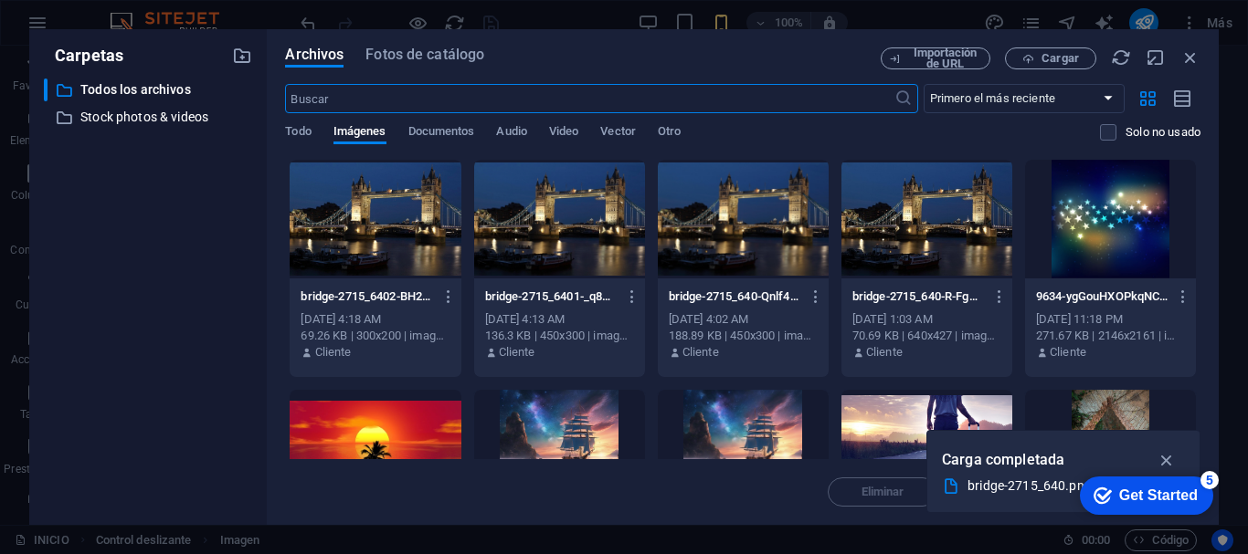
scroll to position [4290, 0]
click at [630, 297] on icon "button" at bounding box center [632, 297] width 17 height 16
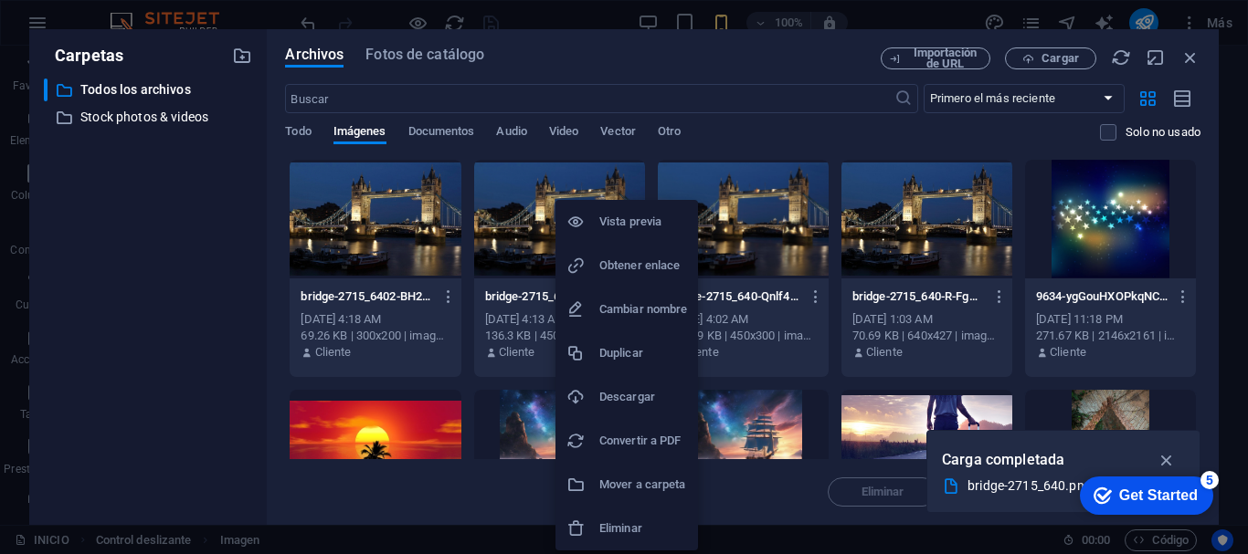
click at [783, 210] on div at bounding box center [624, 277] width 1248 height 554
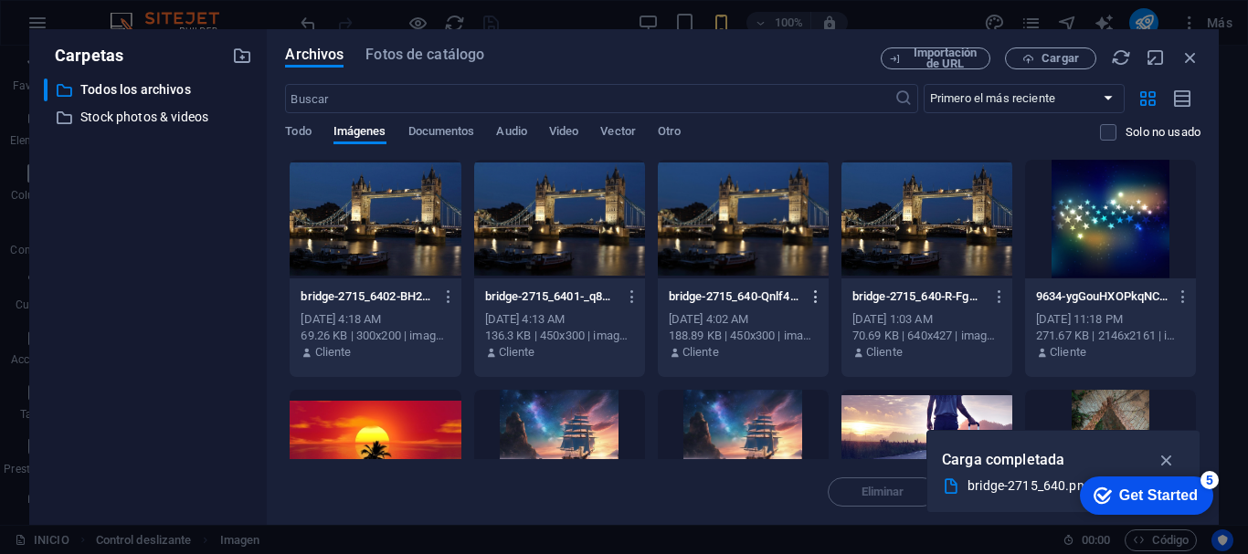
click at [815, 294] on icon "button" at bounding box center [816, 297] width 17 height 16
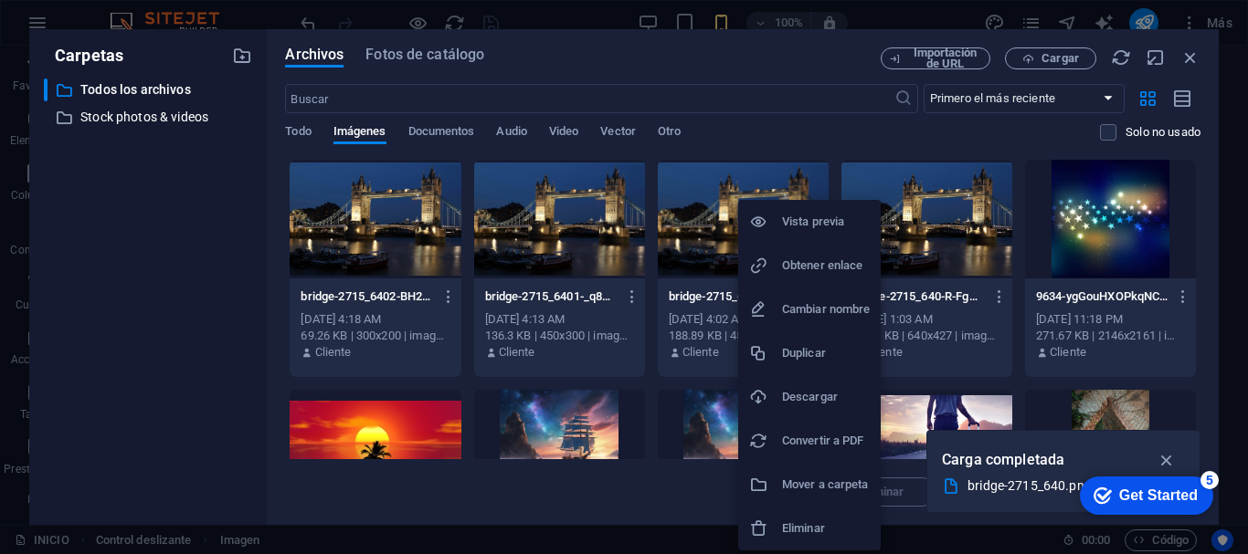
click at [783, 523] on h6 "Eliminar" at bounding box center [826, 529] width 88 height 22
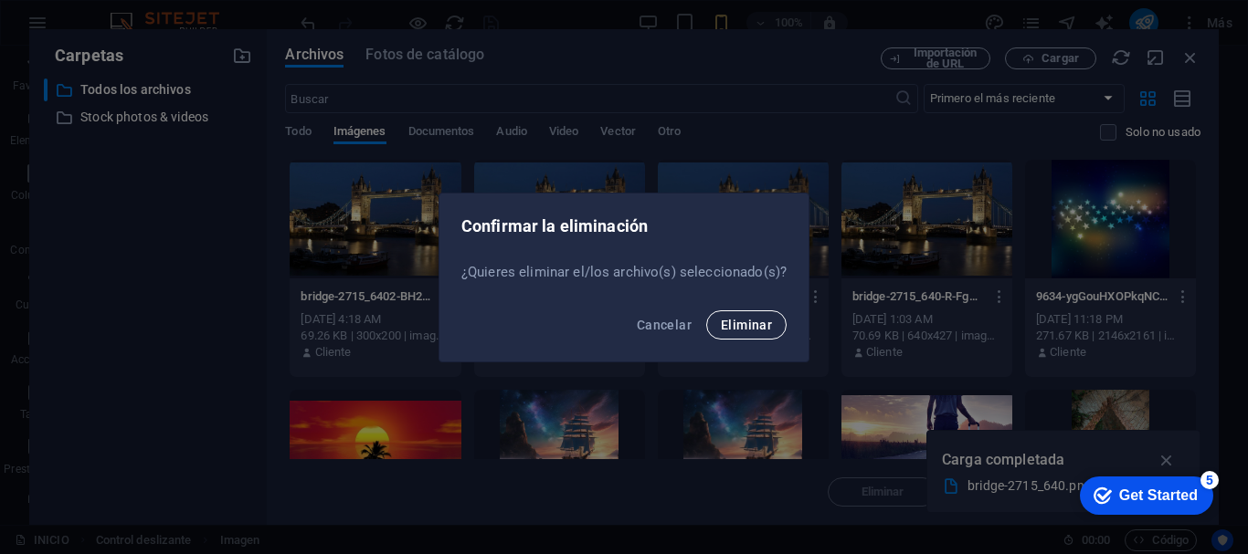
click at [738, 312] on button "Eliminar" at bounding box center [746, 325] width 80 height 29
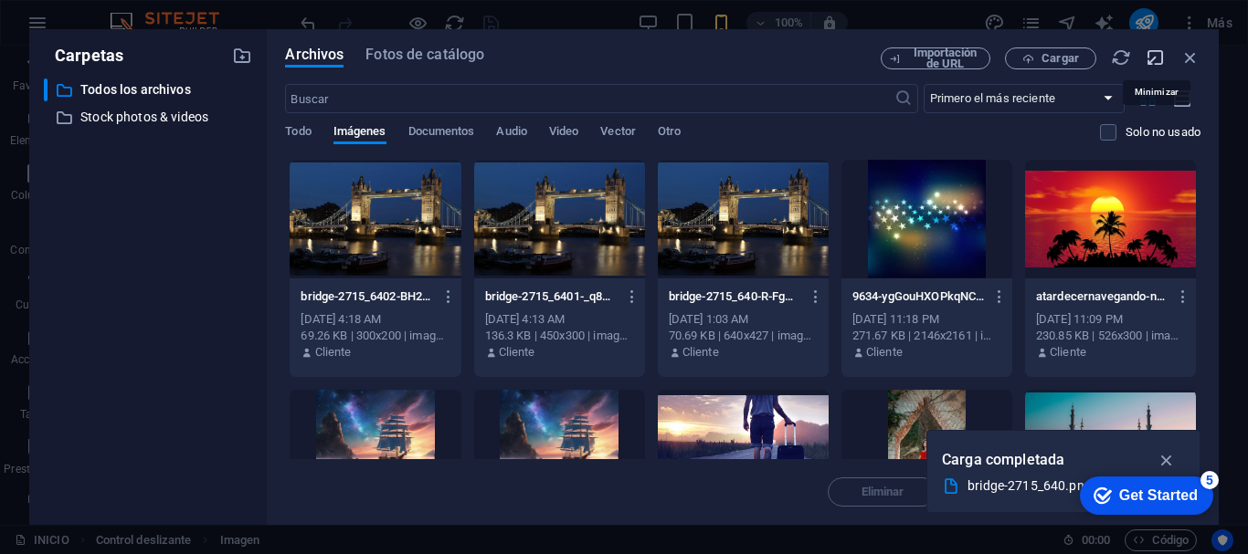
click at [1146, 58] on icon "button" at bounding box center [1156, 58] width 20 height 20
select select "image"
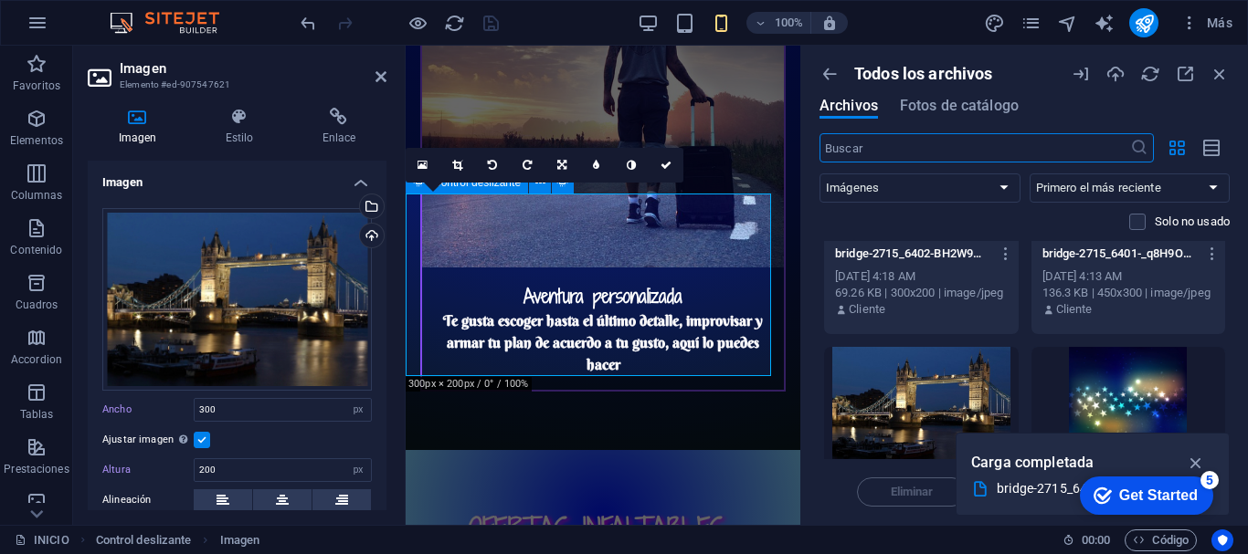
scroll to position [163, 0]
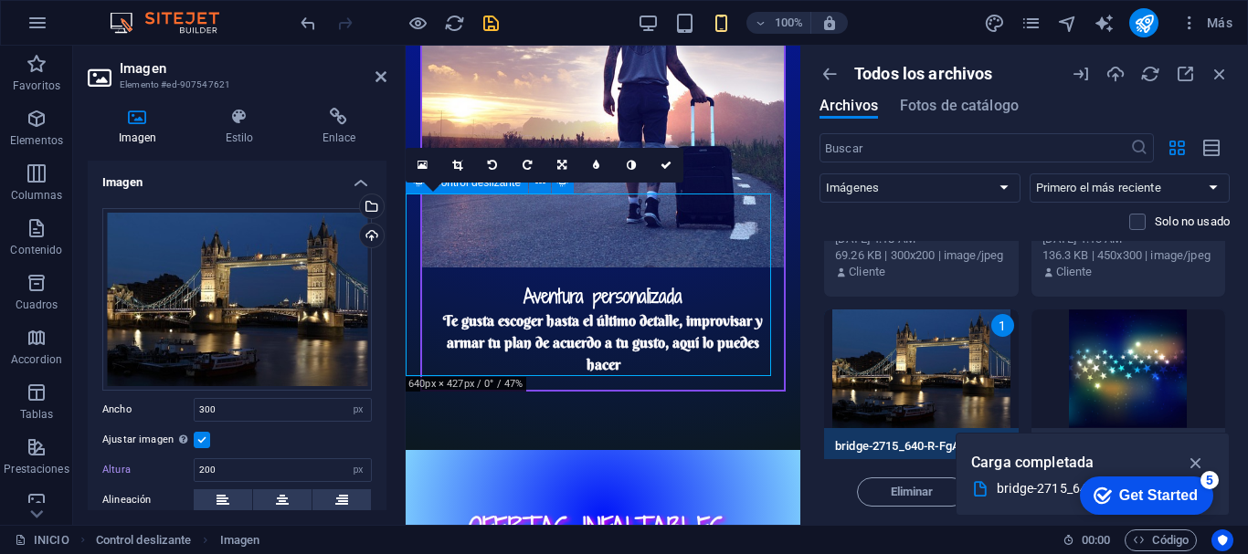
click at [490, 26] on icon "save" at bounding box center [490, 23] width 21 height 21
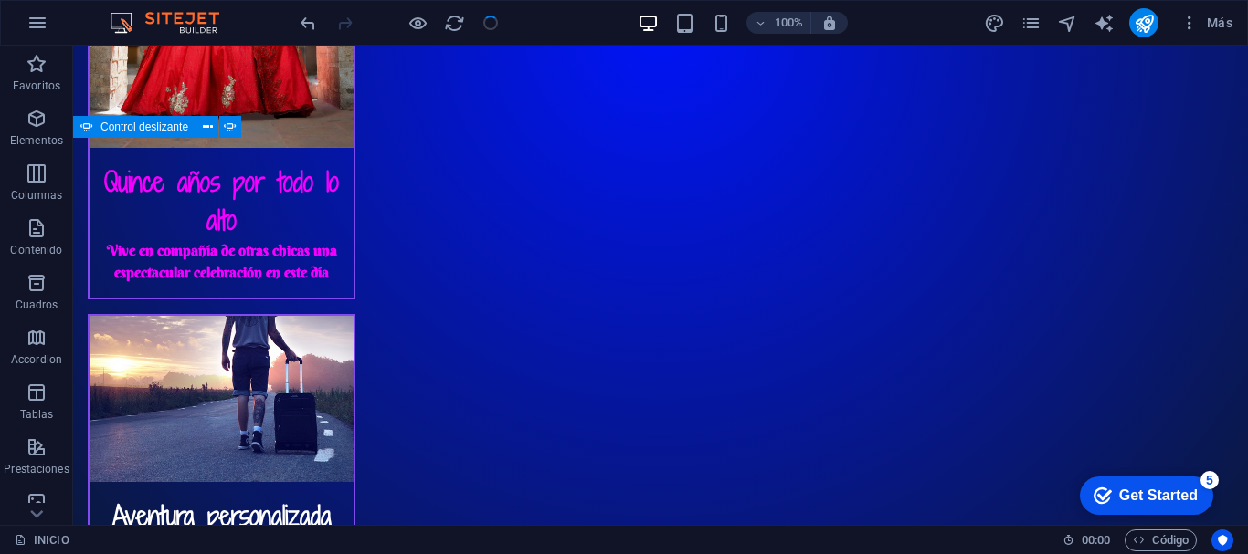
scroll to position [2684, 0]
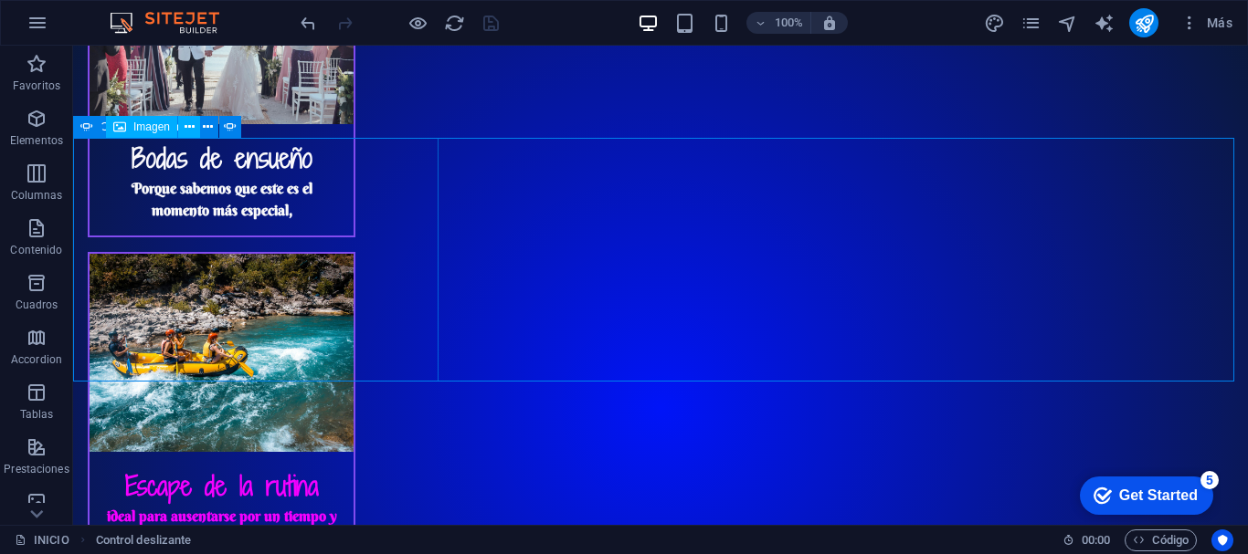
click at [140, 126] on span "Imagen" at bounding box center [151, 126] width 37 height 11
select select "px"
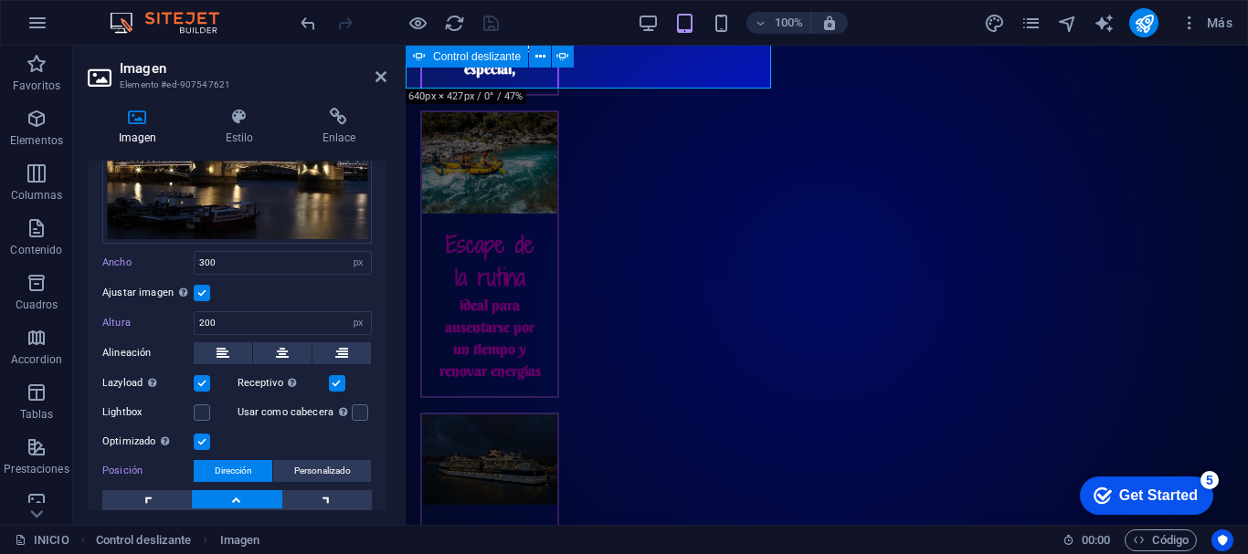
scroll to position [160, 0]
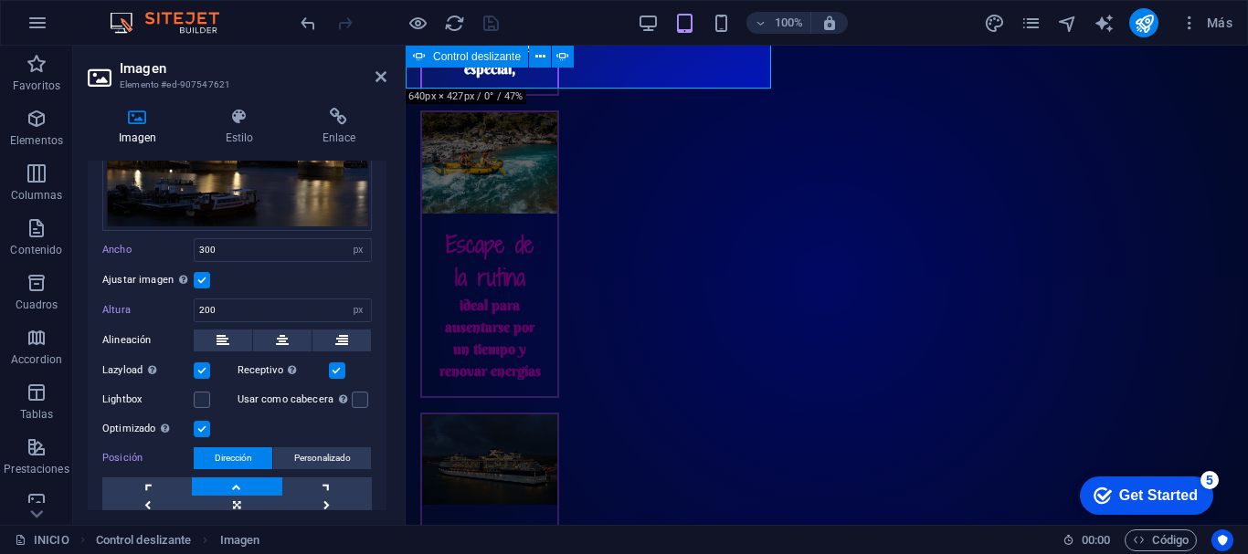
click at [399, 451] on div "Imagen Estilo Enlace Imagen Arrastra archivos aquí, haz clic para escoger archi…" at bounding box center [237, 309] width 328 height 432
click at [385, 198] on div "Imagen Estilo Enlace Imagen Arrastra archivos aquí, haz clic para escoger archi…" at bounding box center [237, 309] width 328 height 432
click at [384, 75] on icon at bounding box center [380, 76] width 11 height 15
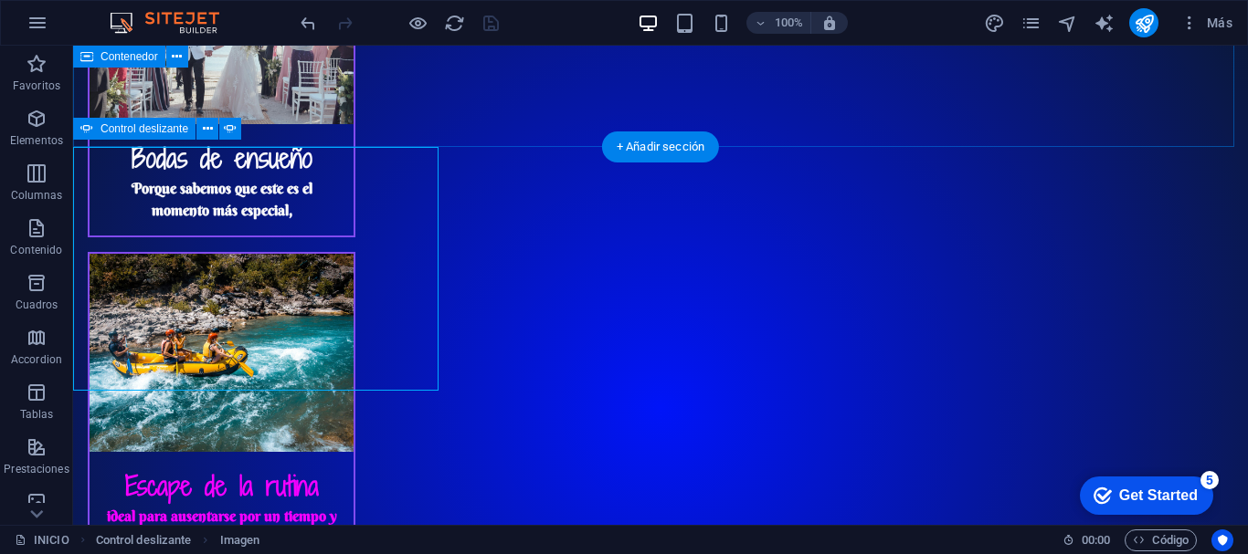
scroll to position [2682, 0]
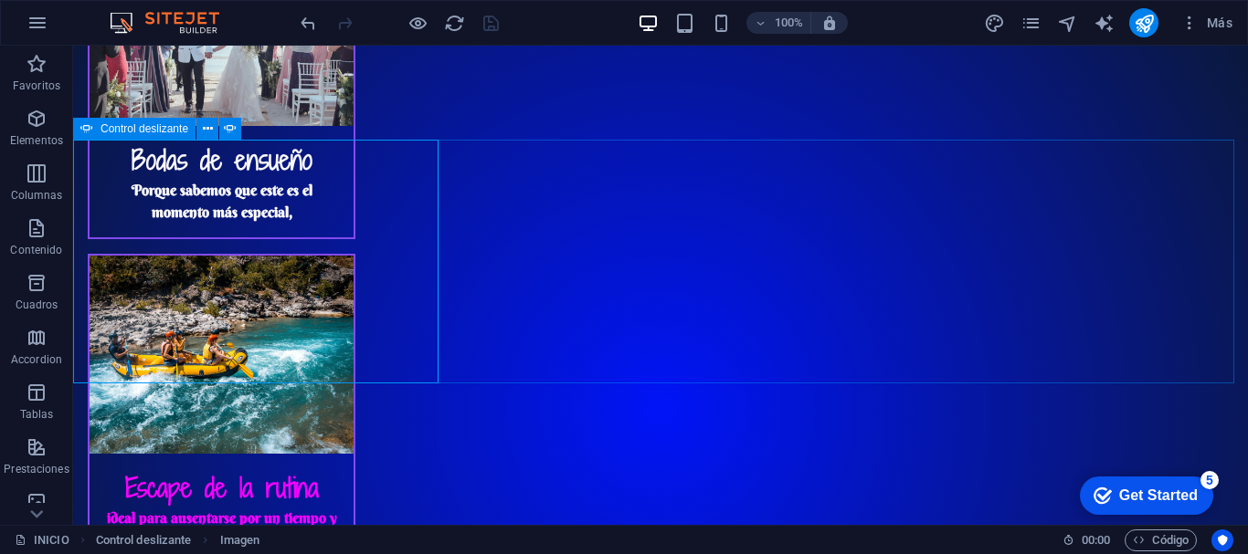
click at [159, 123] on span "Control deslizante" at bounding box center [144, 128] width 88 height 11
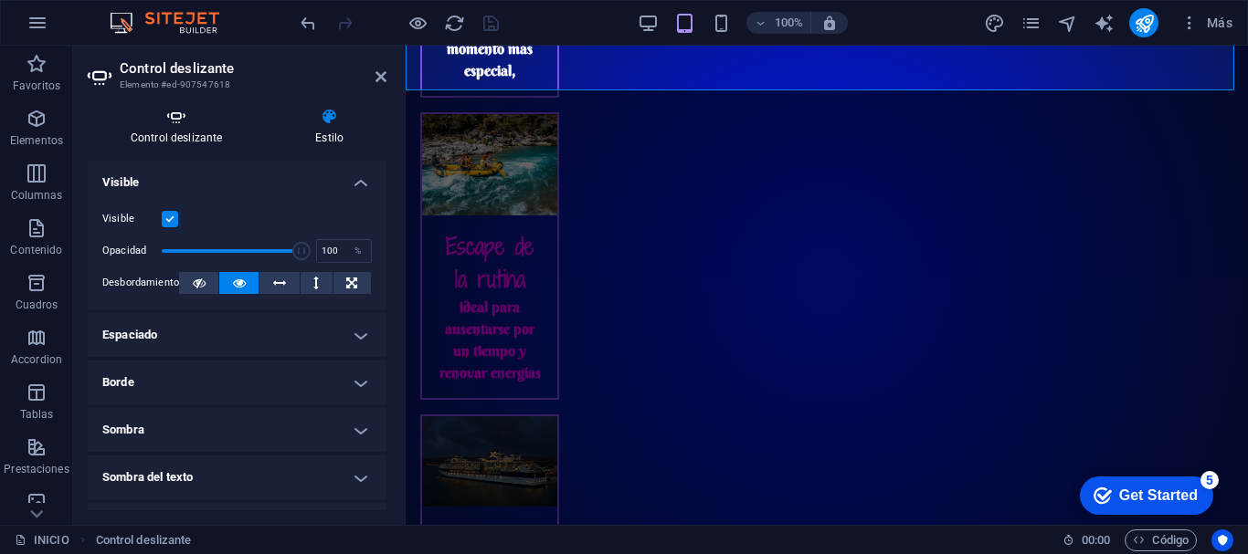
click at [171, 127] on h4 "Control deslizante" at bounding box center [180, 127] width 185 height 38
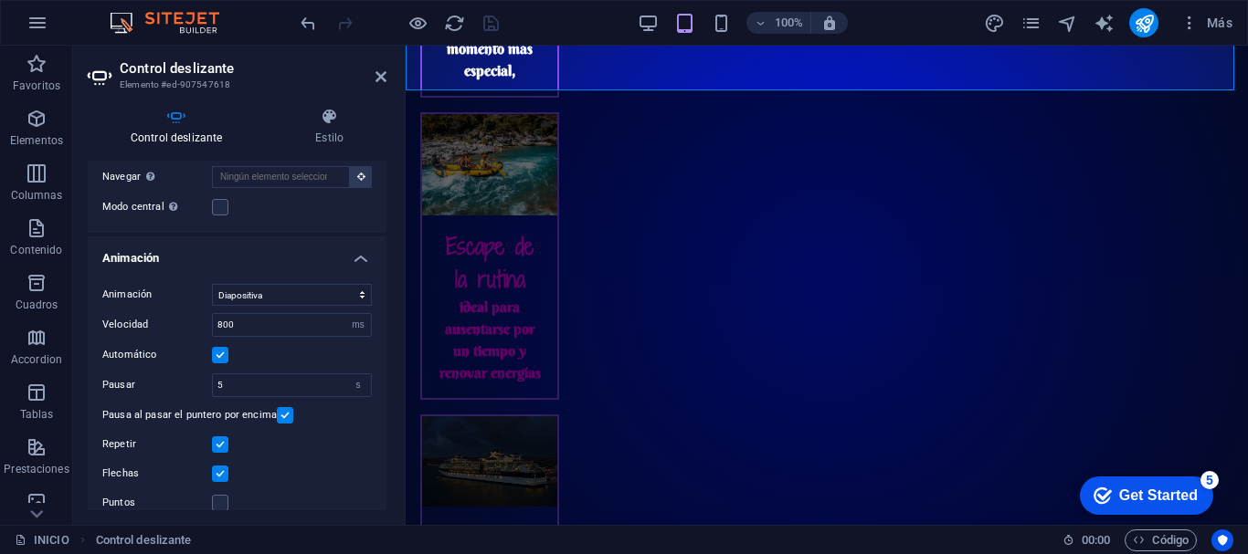
scroll to position [430, 0]
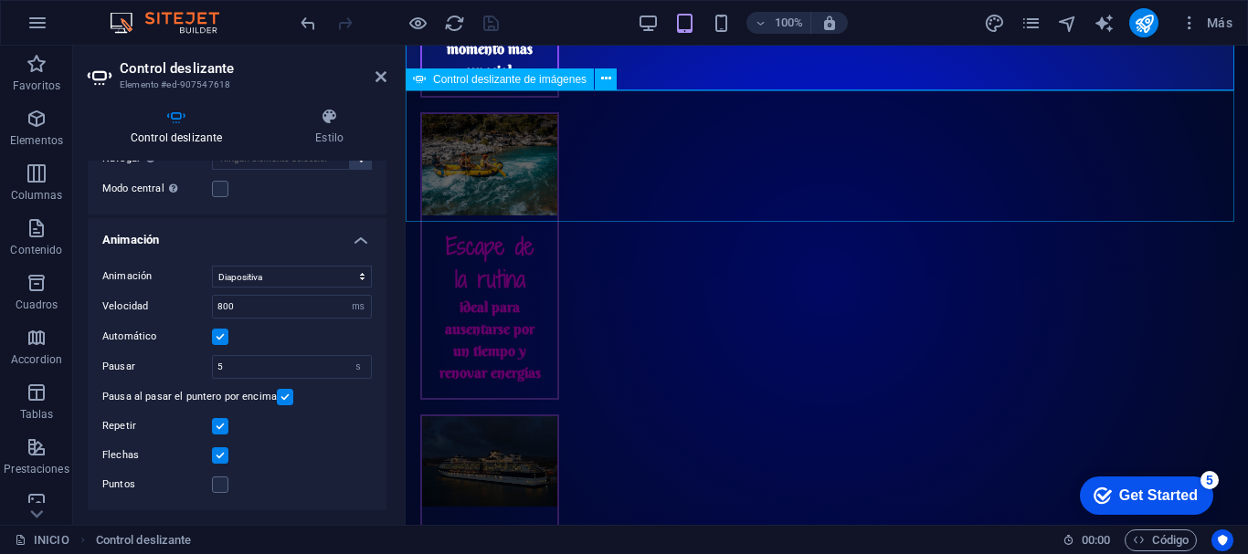
select select "px"
select select "ms"
select select "s"
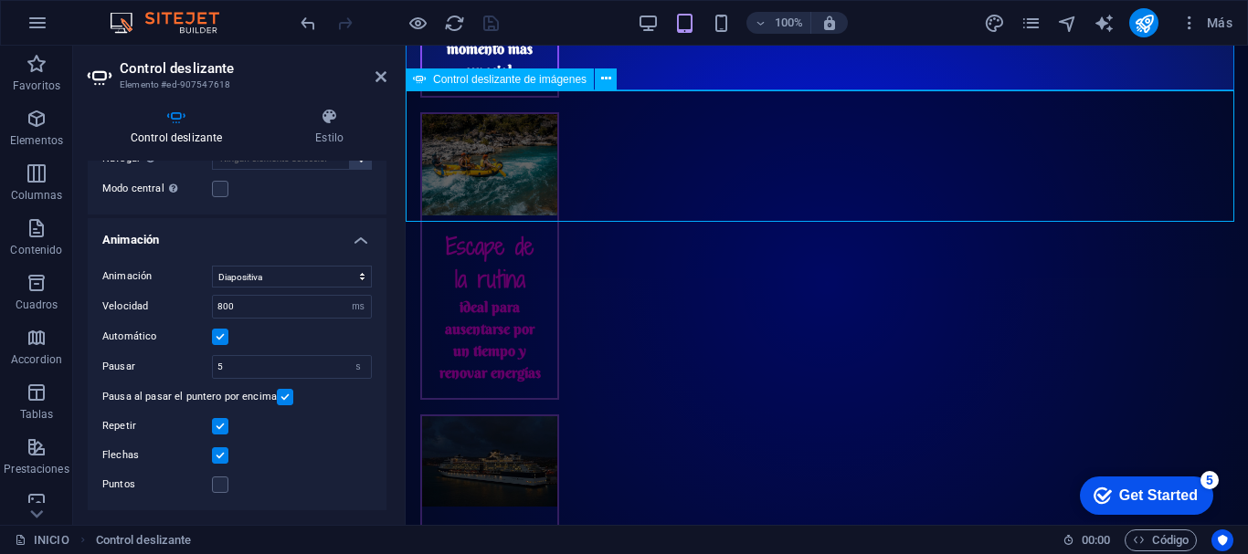
select select "progressive"
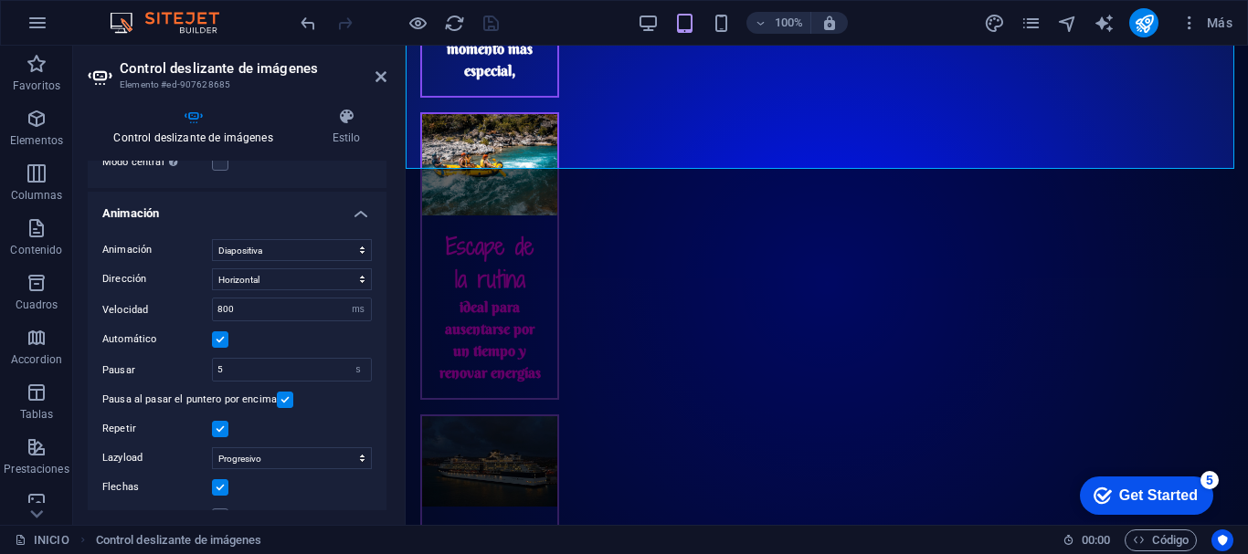
scroll to position [656, 0]
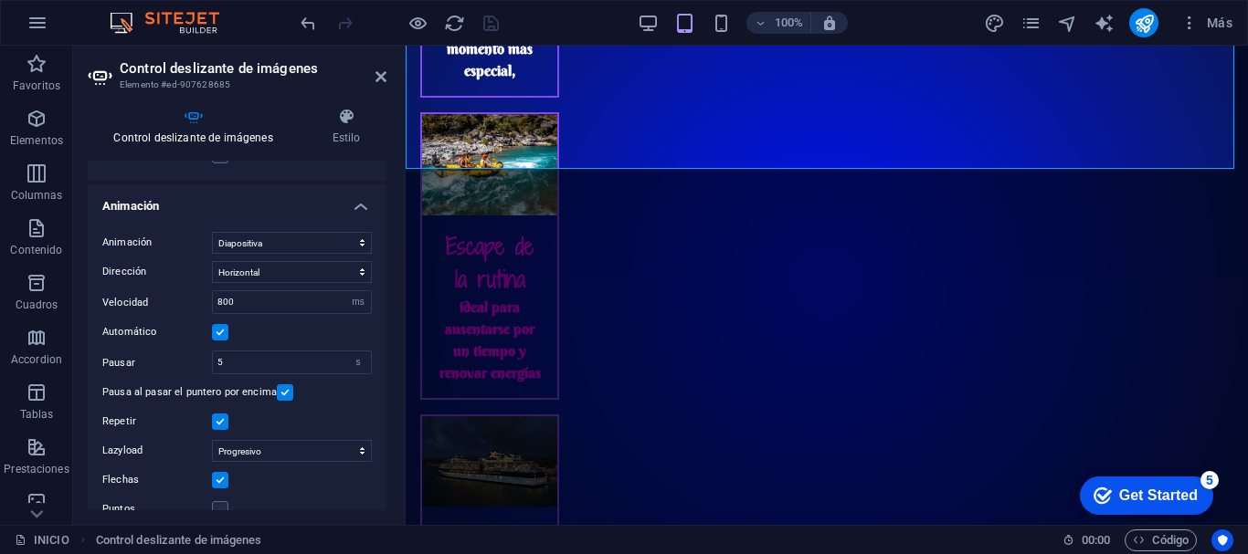
drag, startPoint x: 386, startPoint y: 473, endPoint x: 370, endPoint y: 292, distance: 181.6
click at [370, 292] on div "Control deslizante de imágenes Estilo Control deslizante de imágenes Arrastra a…" at bounding box center [237, 309] width 328 height 432
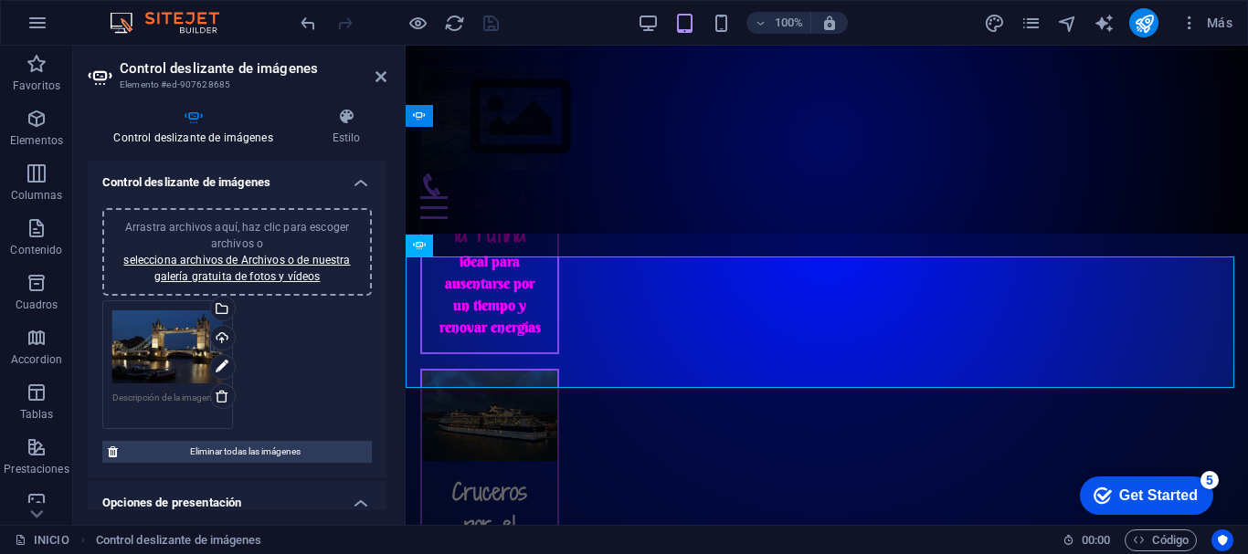
scroll to position [2385, 0]
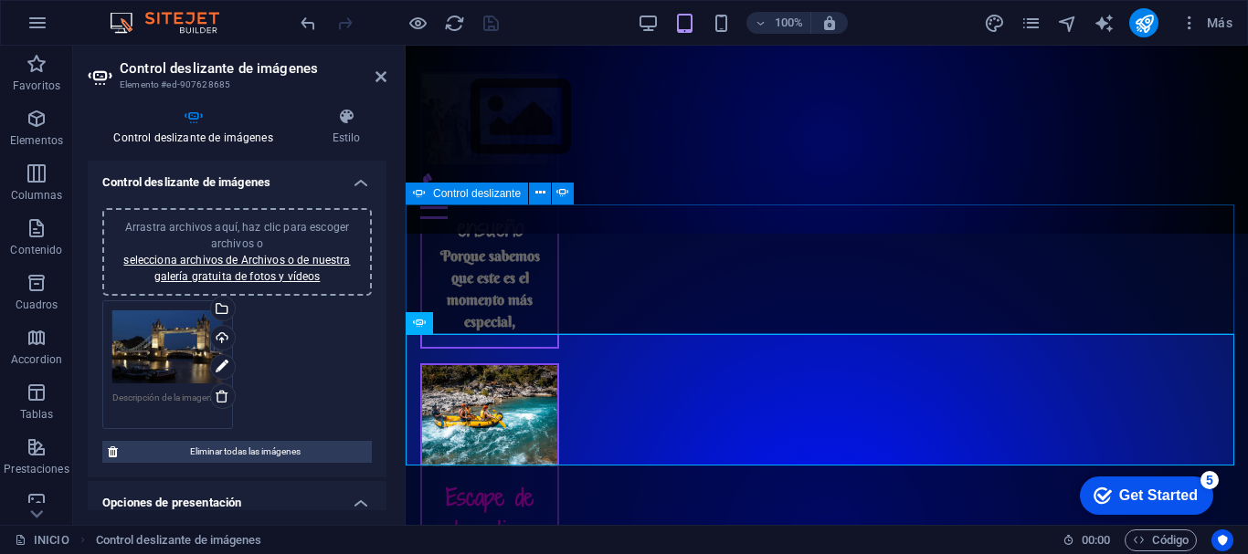
click at [424, 191] on icon at bounding box center [419, 194] width 13 height 22
select select "px"
select select "ms"
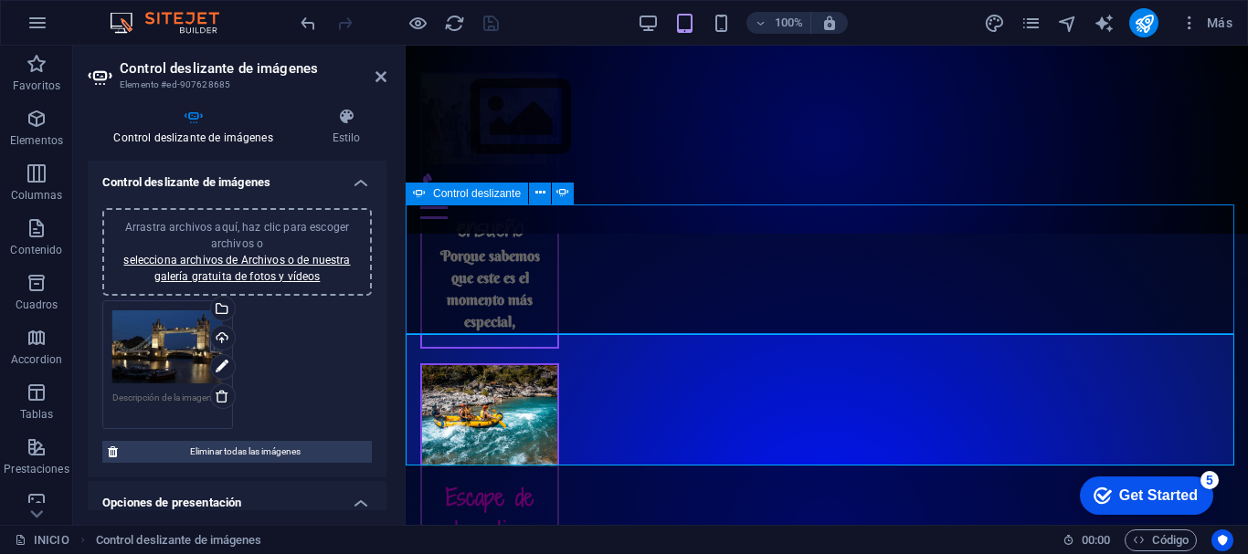
select select "s"
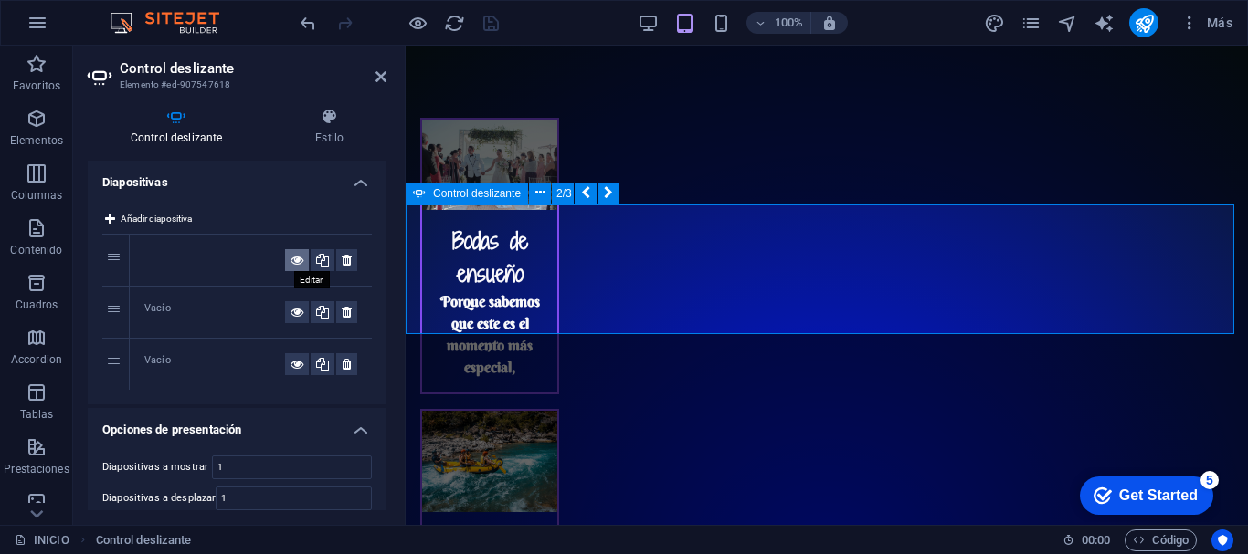
click at [285, 262] on button at bounding box center [297, 260] width 24 height 22
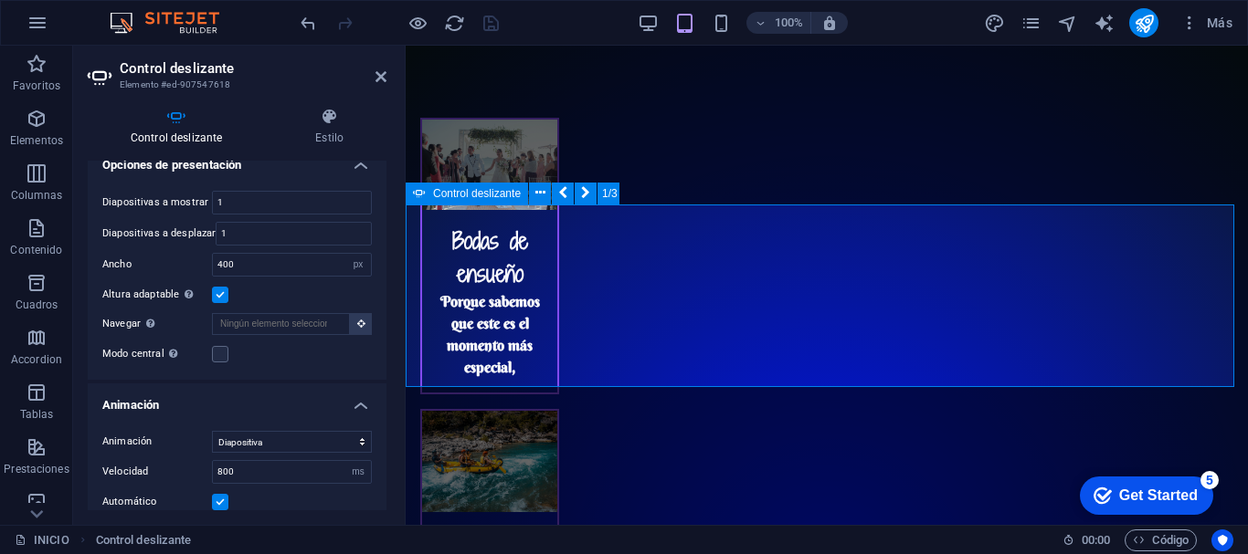
scroll to position [281, 0]
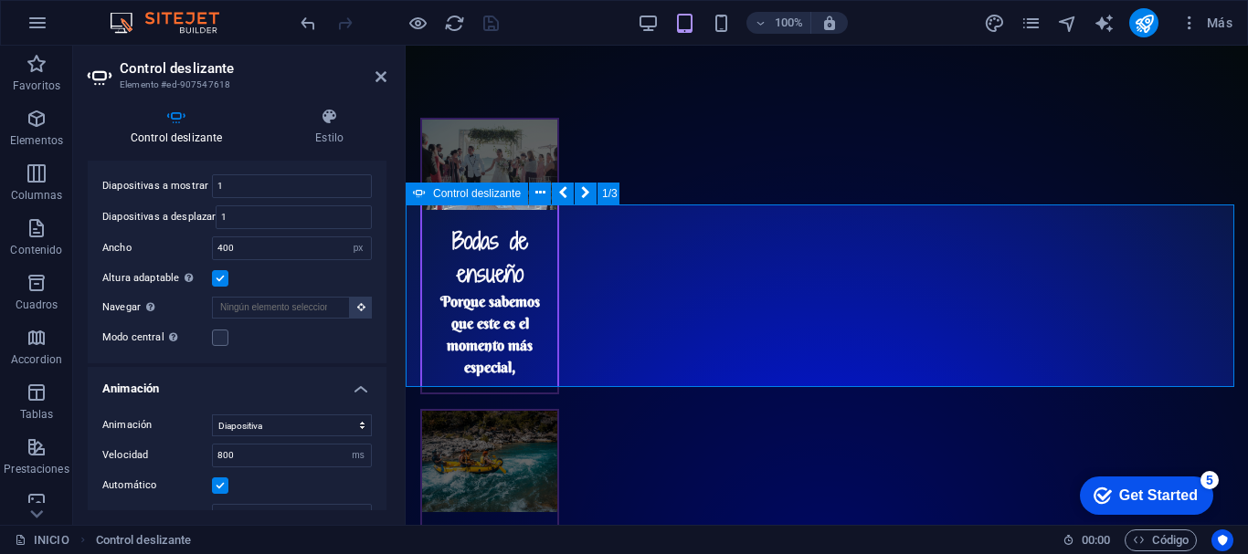
click at [387, 432] on div "Control deslizante Estilo Diapositivas Añadir diapositiva 1 2 Vacío 3 Vacío Opc…" at bounding box center [237, 309] width 328 height 432
click at [519, 193] on icon at bounding box center [522, 193] width 10 height 19
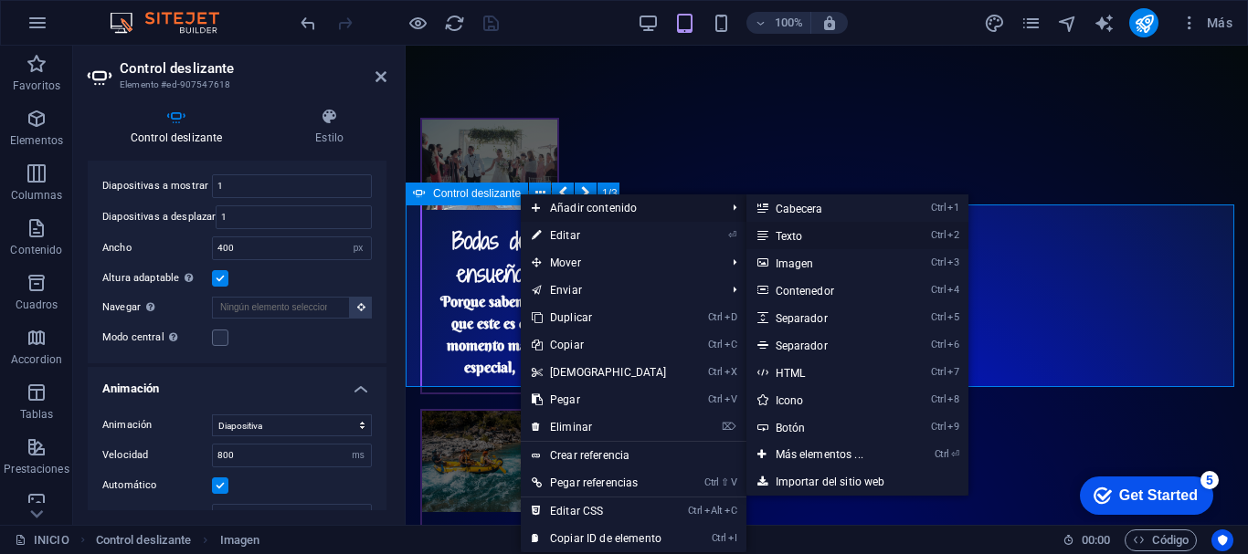
click at [801, 238] on link "Ctrl 2 Texto" at bounding box center [822, 235] width 153 height 27
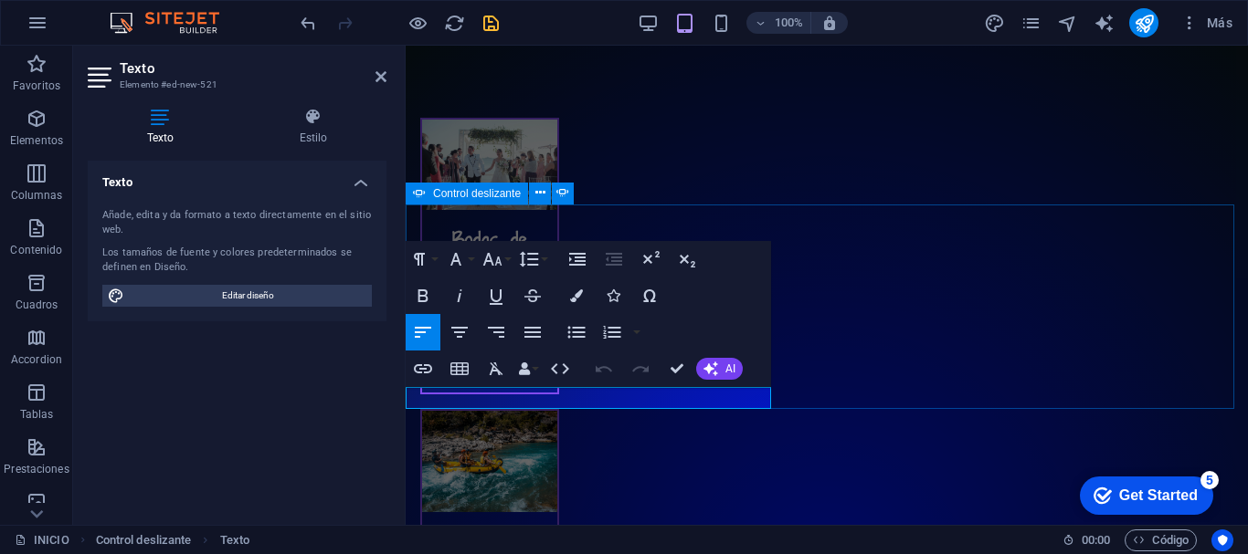
scroll to position [0, 0]
click at [461, 336] on icon "button" at bounding box center [459, 332] width 16 height 11
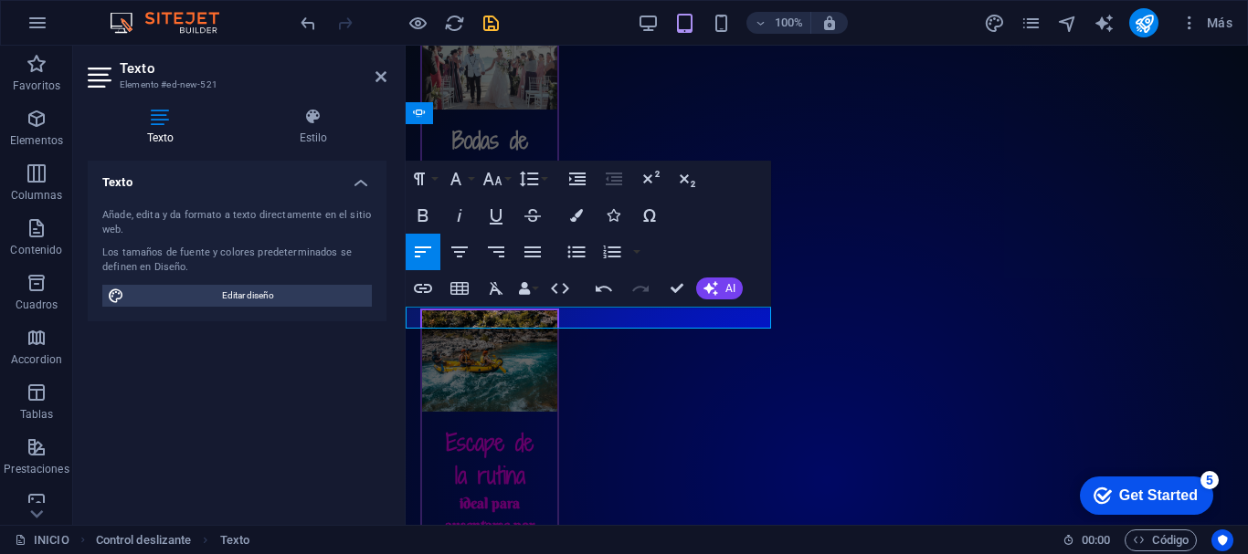
scroll to position [2487, 0]
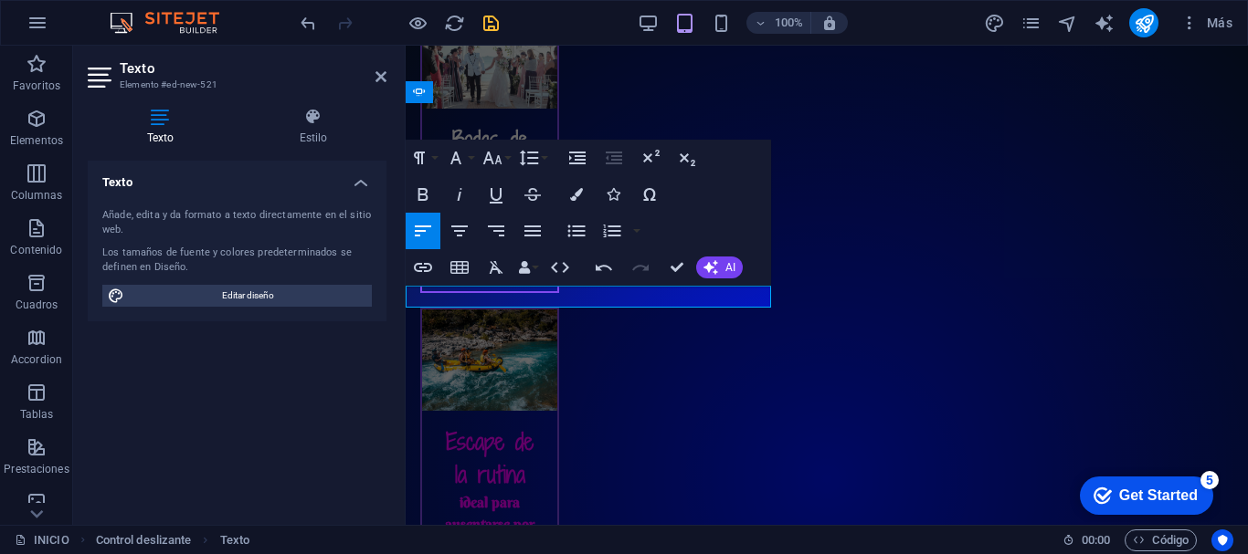
drag, startPoint x: 456, startPoint y: 299, endPoint x: 792, endPoint y: 344, distance: 339.3
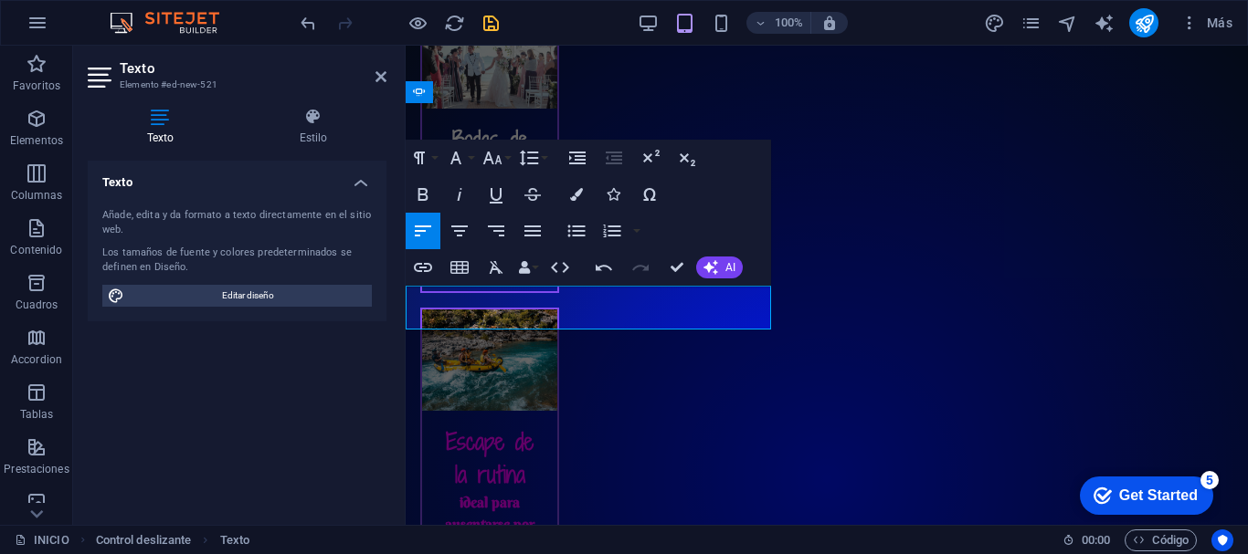
scroll to position [20, 0]
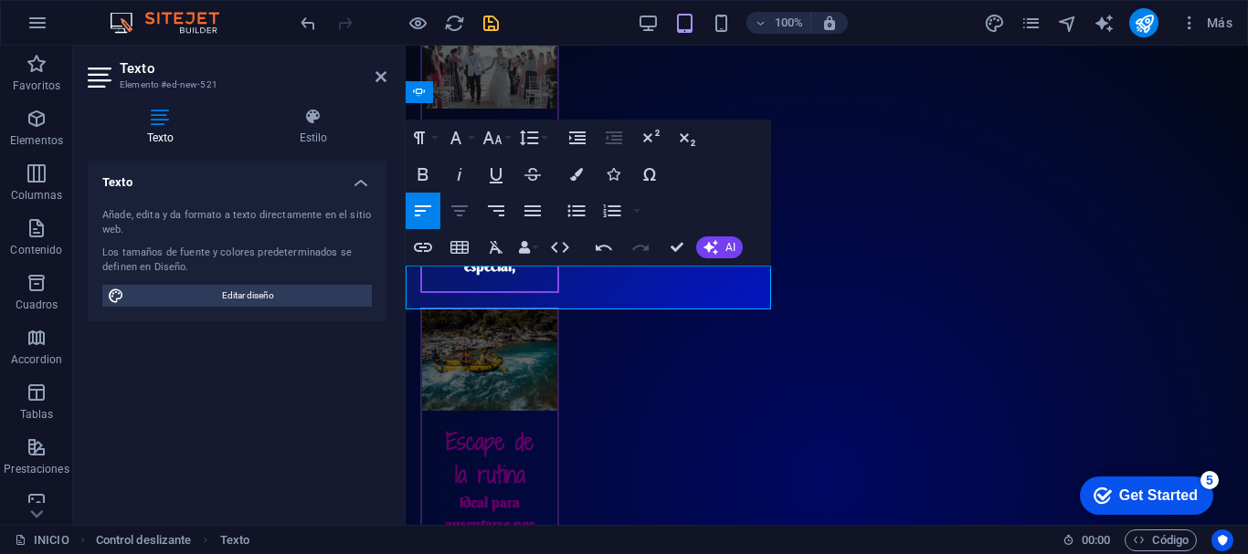
click at [463, 214] on icon "button" at bounding box center [460, 211] width 22 height 22
drag, startPoint x: 650, startPoint y: 273, endPoint x: 398, endPoint y: 281, distance: 252.3
click at [467, 214] on icon "button" at bounding box center [460, 211] width 22 height 22
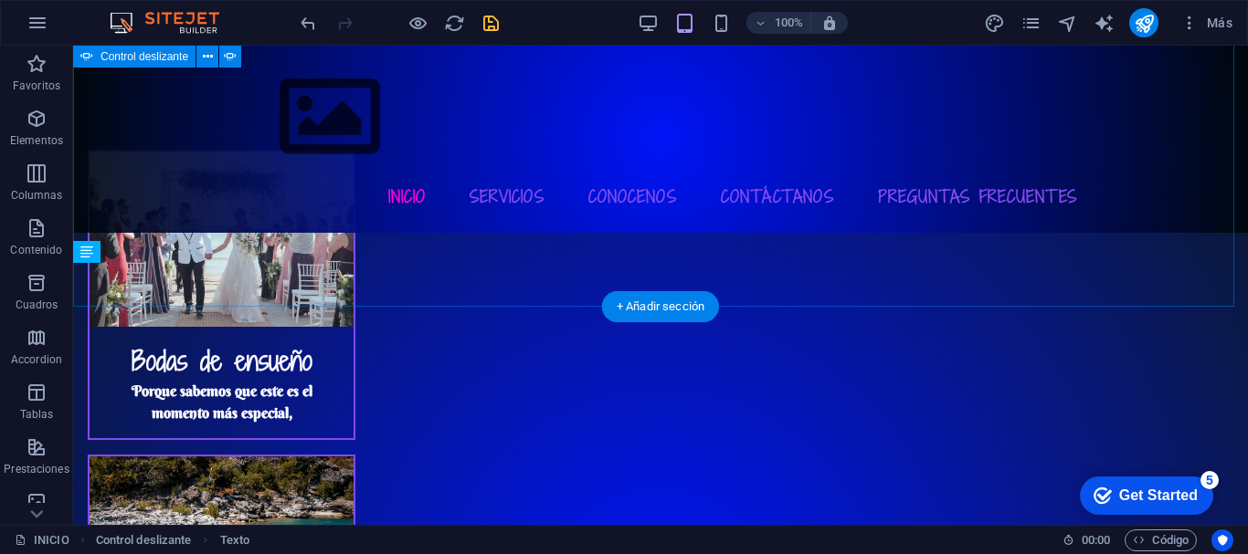
scroll to position [2809, 0]
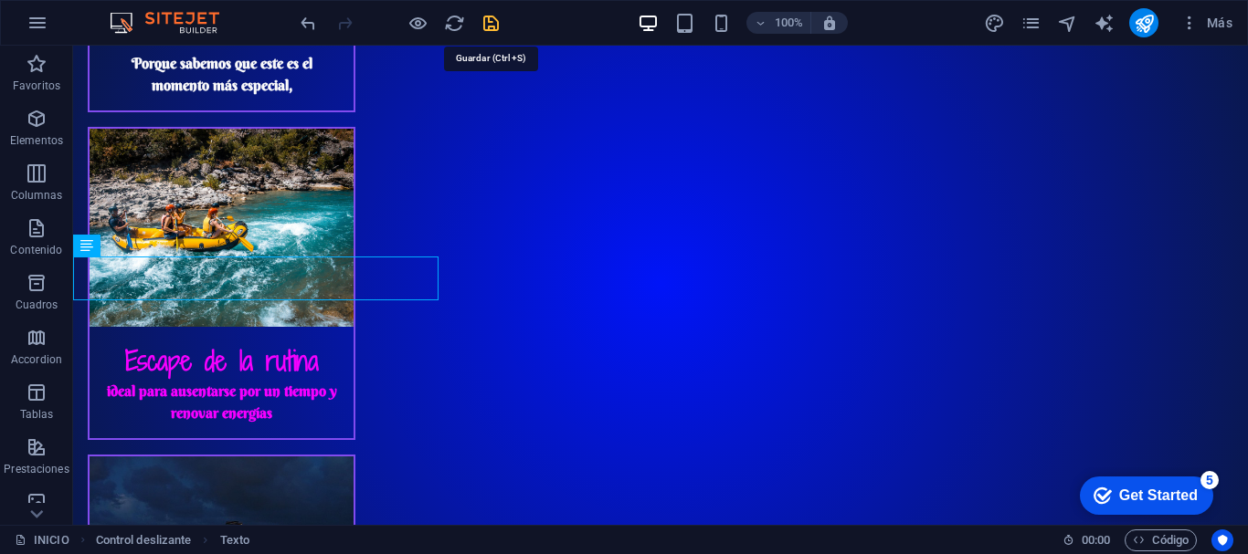
click at [494, 22] on icon "save" at bounding box center [490, 23] width 21 height 21
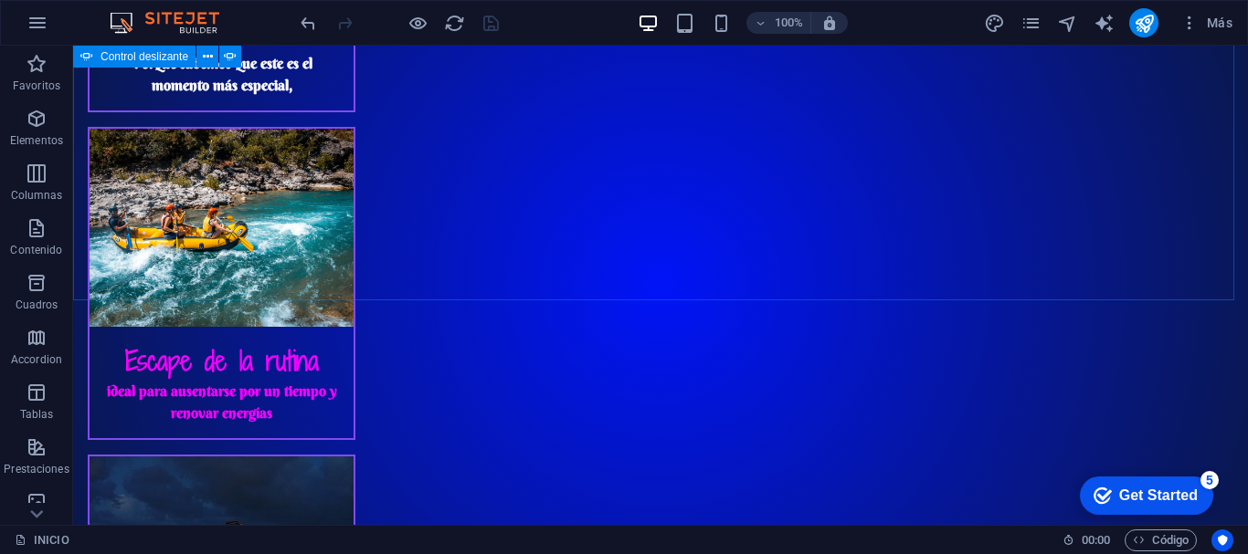
click at [100, 55] on span "Control deslizante" at bounding box center [144, 56] width 88 height 11
select select "px"
select select "ms"
select select "s"
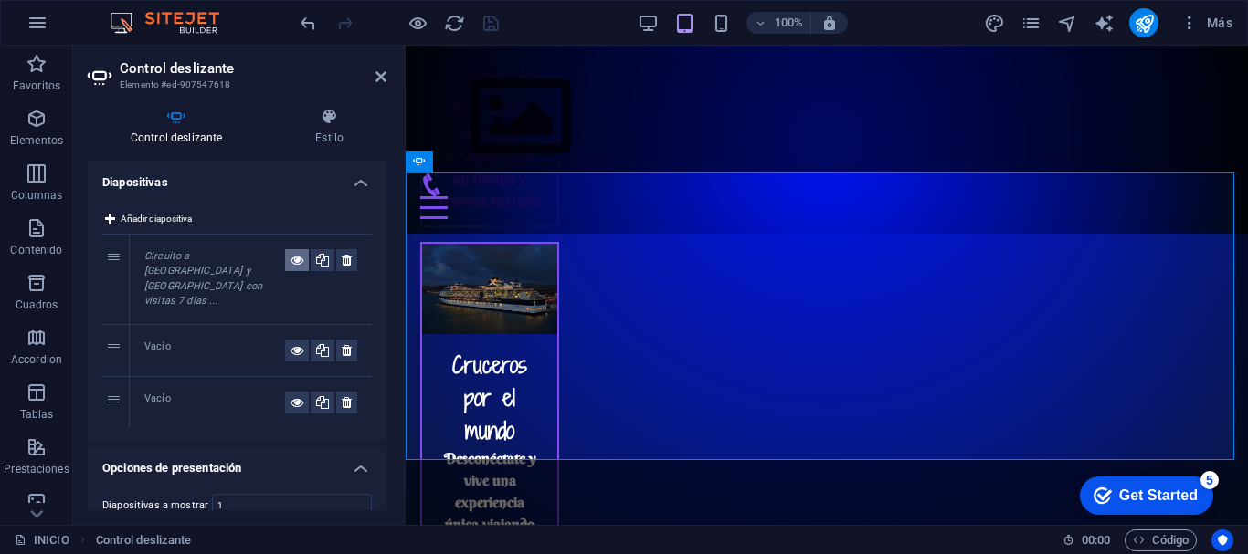
scroll to position [2417, 0]
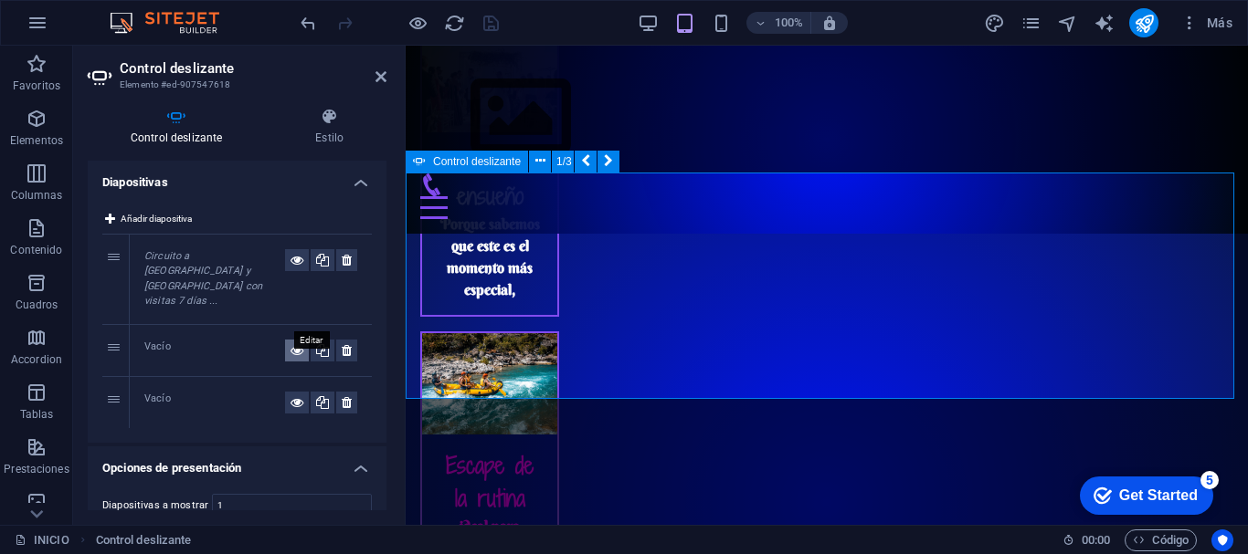
click at [290, 340] on icon at bounding box center [296, 351] width 13 height 22
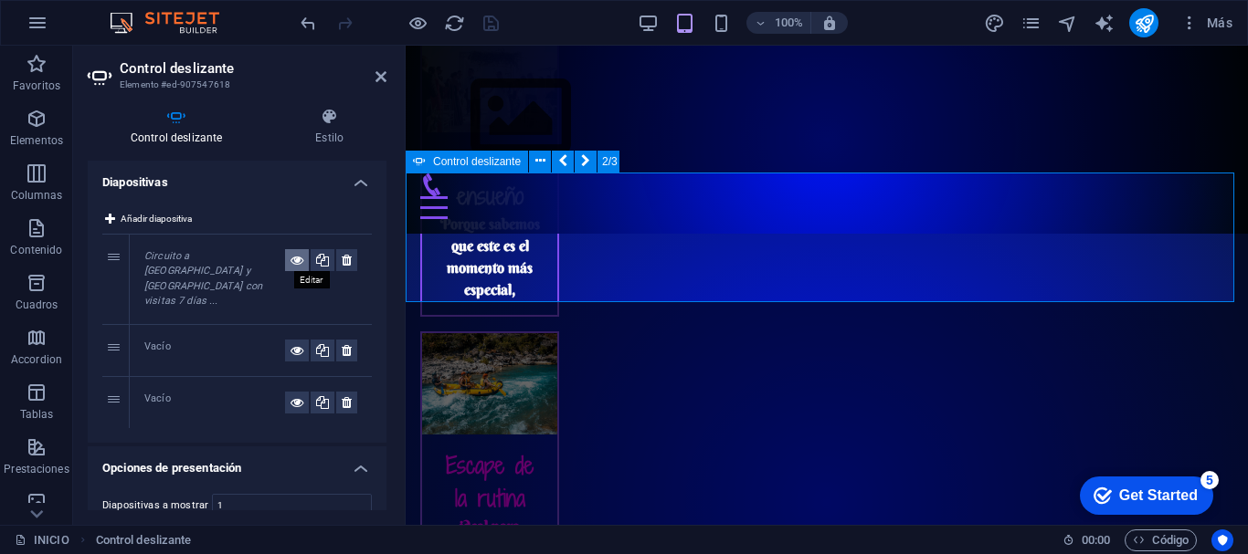
click at [295, 261] on icon at bounding box center [296, 260] width 13 height 22
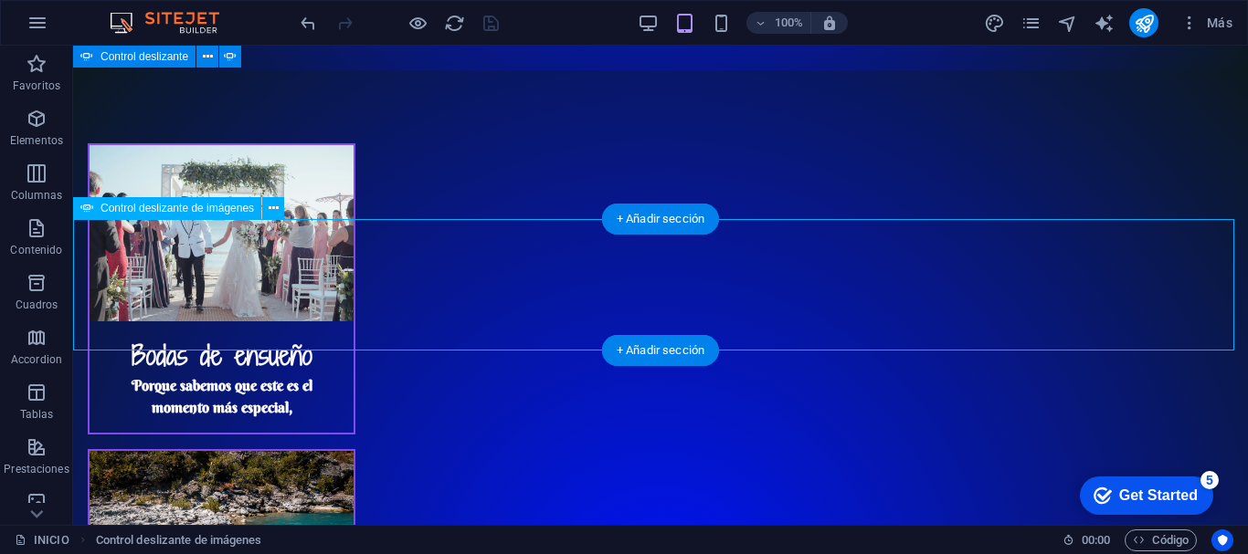
scroll to position [2860, 0]
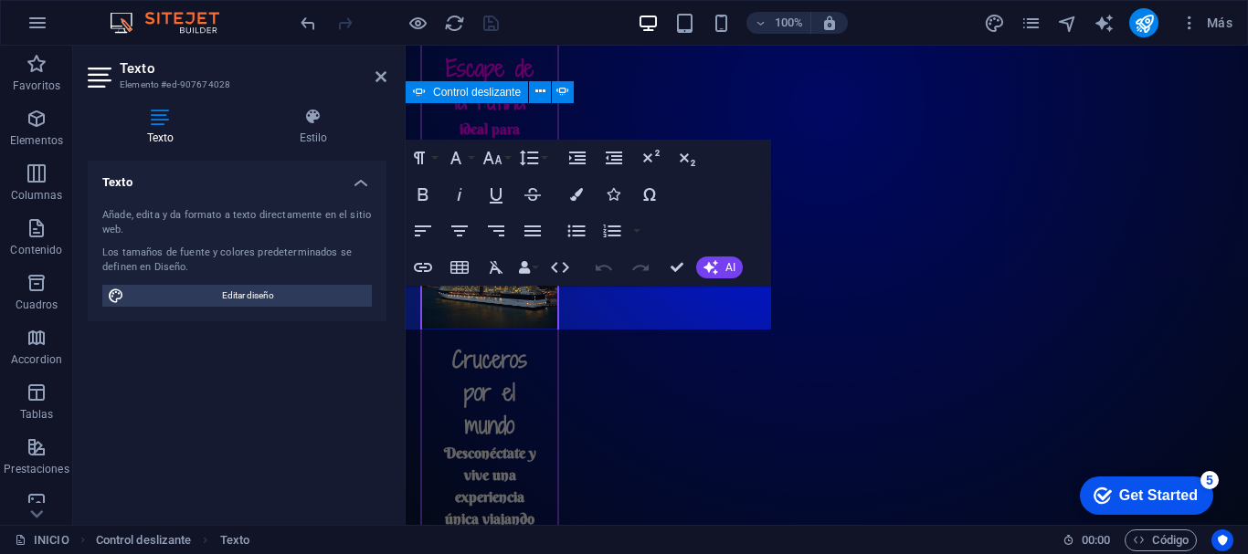
scroll to position [2487, 0]
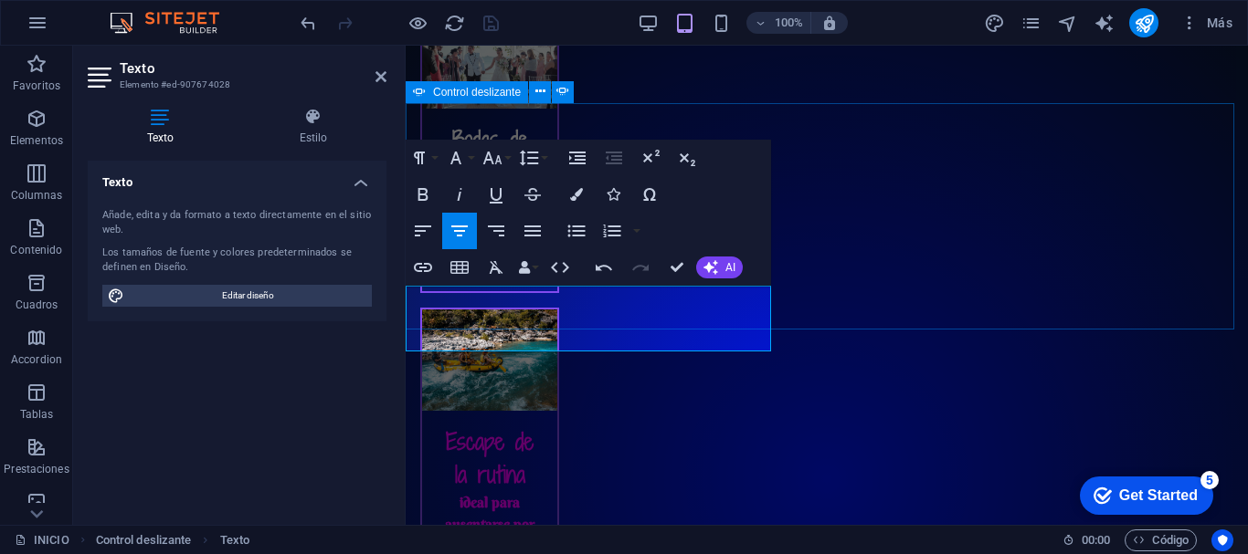
drag, startPoint x: 613, startPoint y: 301, endPoint x: 550, endPoint y: 301, distance: 63.0
click at [575, 195] on icon "button" at bounding box center [576, 194] width 13 height 13
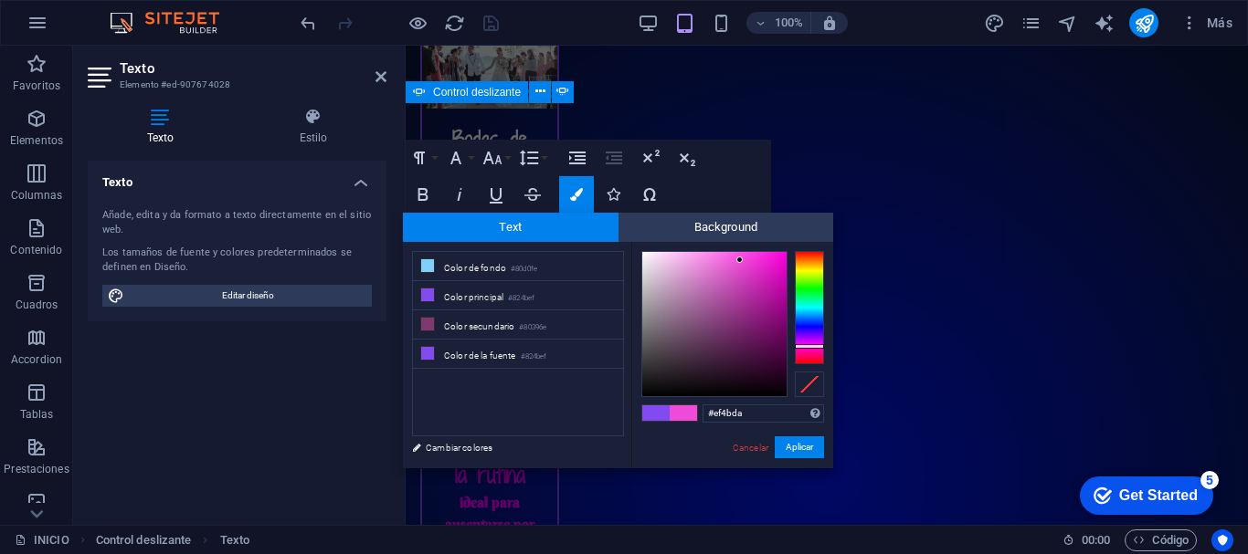
drag, startPoint x: 810, startPoint y: 329, endPoint x: 810, endPoint y: 346, distance: 17.4
click at [810, 346] on div at bounding box center [809, 346] width 29 height 5
click at [744, 292] on div at bounding box center [714, 324] width 144 height 144
type input "#ac0d98"
click at [775, 298] on div at bounding box center [714, 324] width 144 height 144
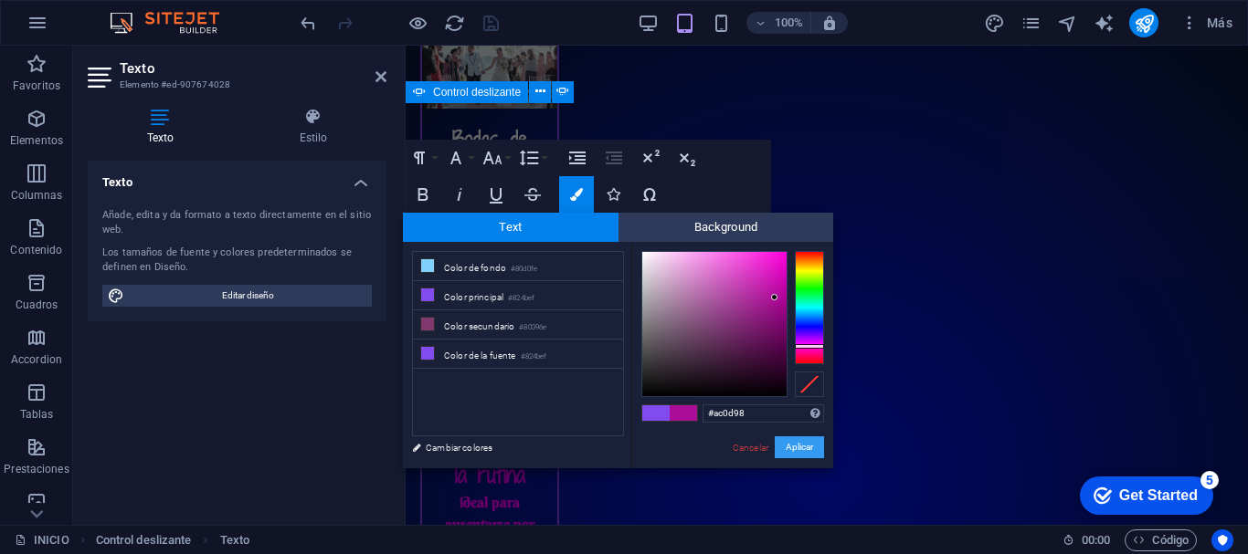
click at [792, 442] on button "Aplicar" at bounding box center [799, 448] width 49 height 22
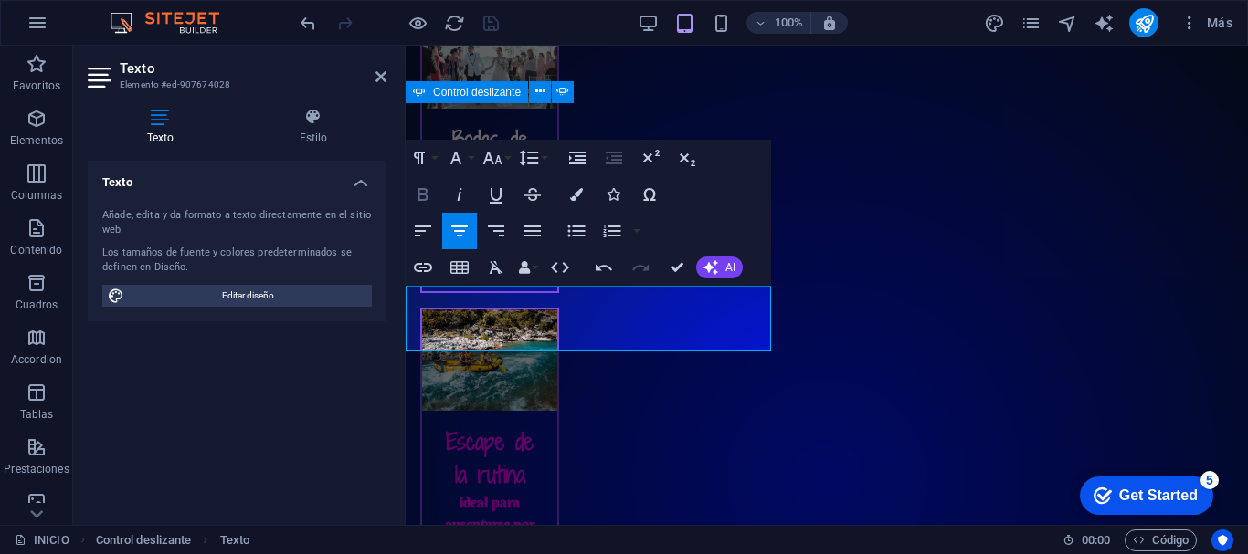
click at [420, 194] on icon "button" at bounding box center [423, 194] width 10 height 13
drag, startPoint x: 615, startPoint y: 302, endPoint x: 560, endPoint y: 302, distance: 54.8
drag, startPoint x: 622, startPoint y: 301, endPoint x: 543, endPoint y: 297, distance: 79.6
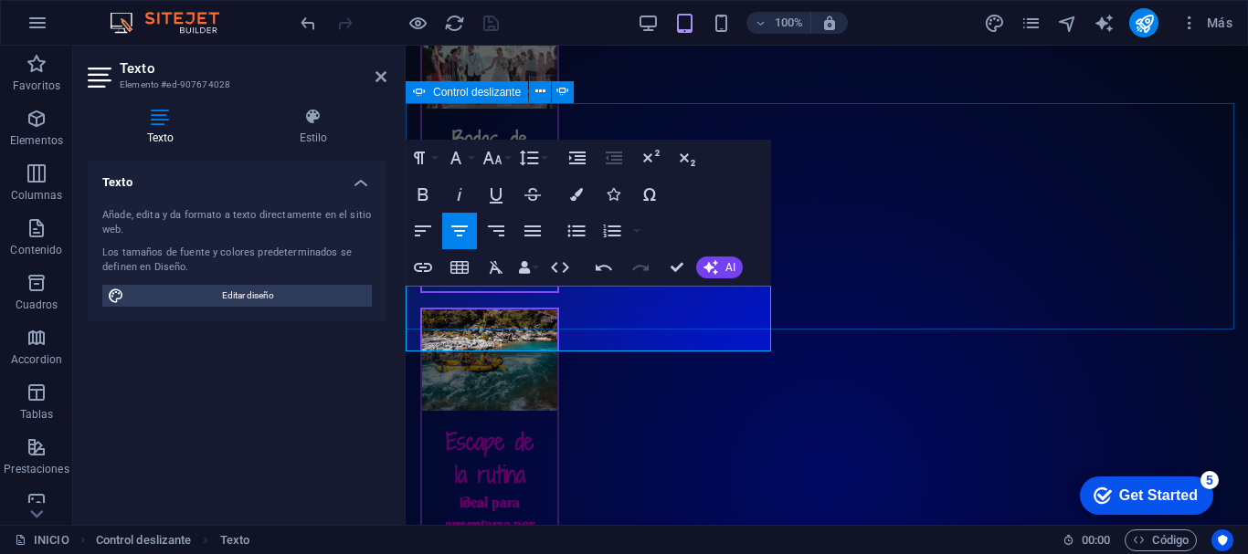
click at [453, 159] on icon "button" at bounding box center [455, 158] width 11 height 13
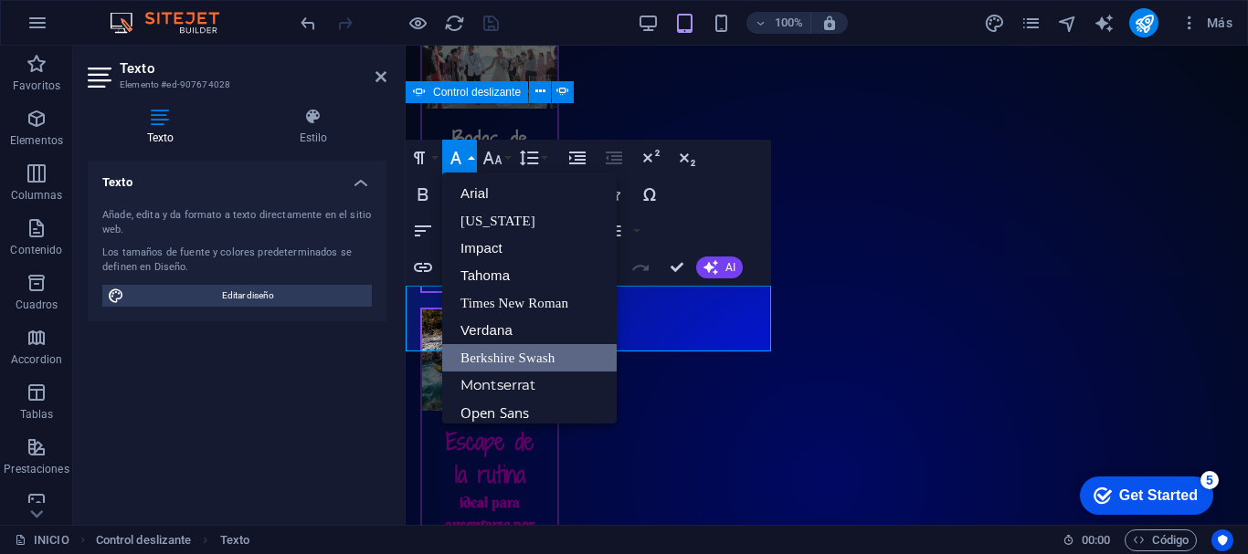
scroll to position [37, 0]
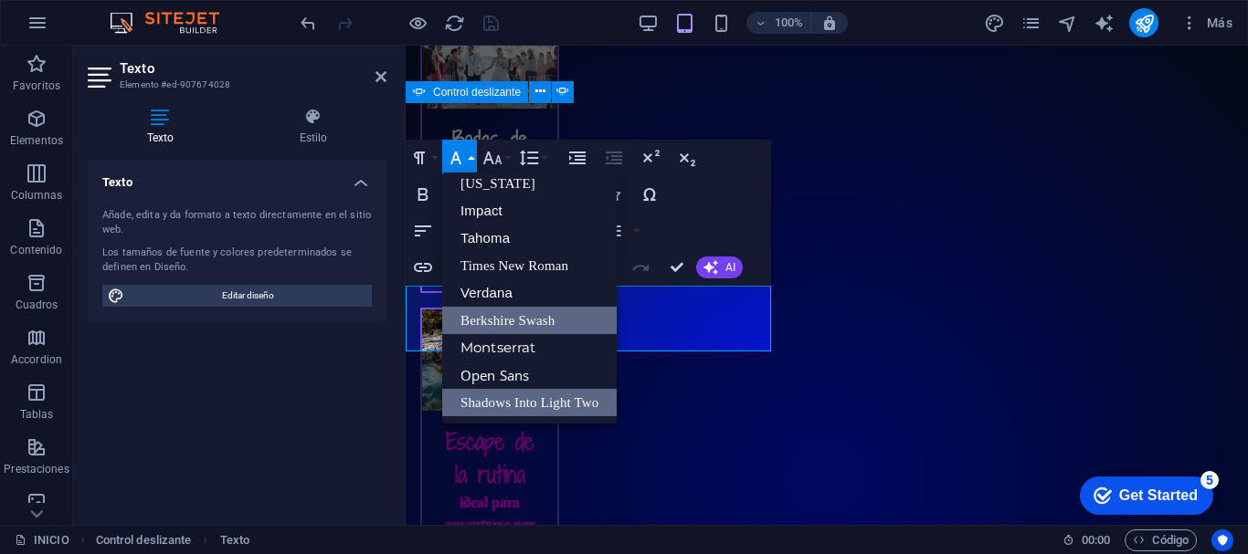
click at [516, 404] on link "Shadows Into Light Two" at bounding box center [529, 402] width 174 height 27
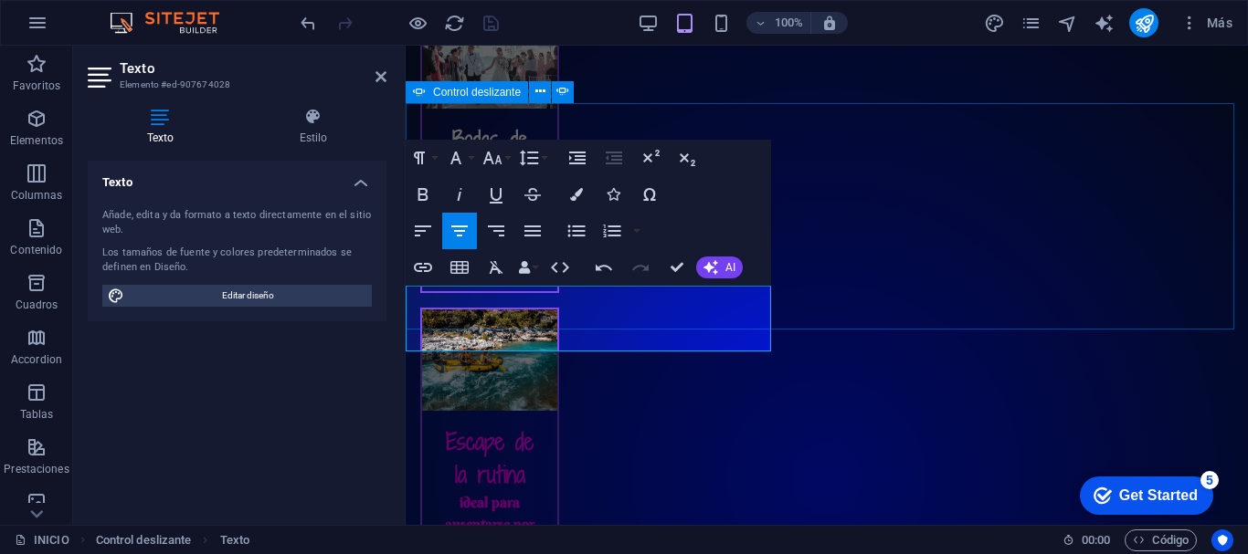
drag, startPoint x: 633, startPoint y: 300, endPoint x: 554, endPoint y: 300, distance: 79.5
click at [428, 190] on icon "button" at bounding box center [423, 195] width 22 height 22
click at [576, 191] on icon "button" at bounding box center [576, 194] width 13 height 13
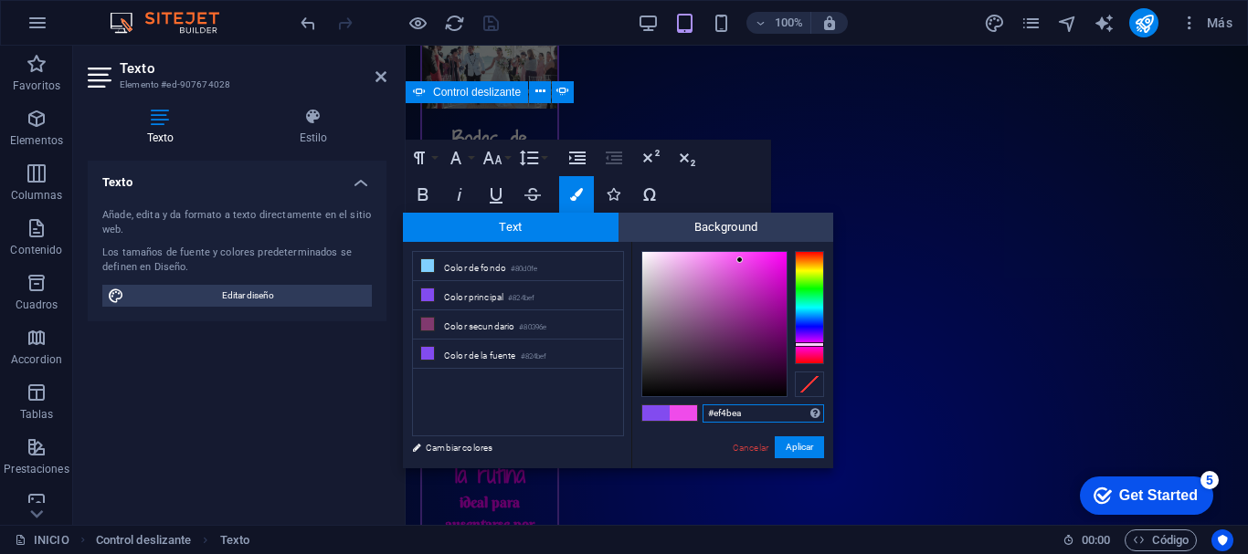
drag, startPoint x: 808, startPoint y: 330, endPoint x: 808, endPoint y: 344, distance: 14.6
click at [808, 344] on div at bounding box center [809, 345] width 29 height 5
click at [776, 311] on div at bounding box center [714, 324] width 144 height 144
click at [810, 443] on button "Aplicar" at bounding box center [799, 448] width 49 height 22
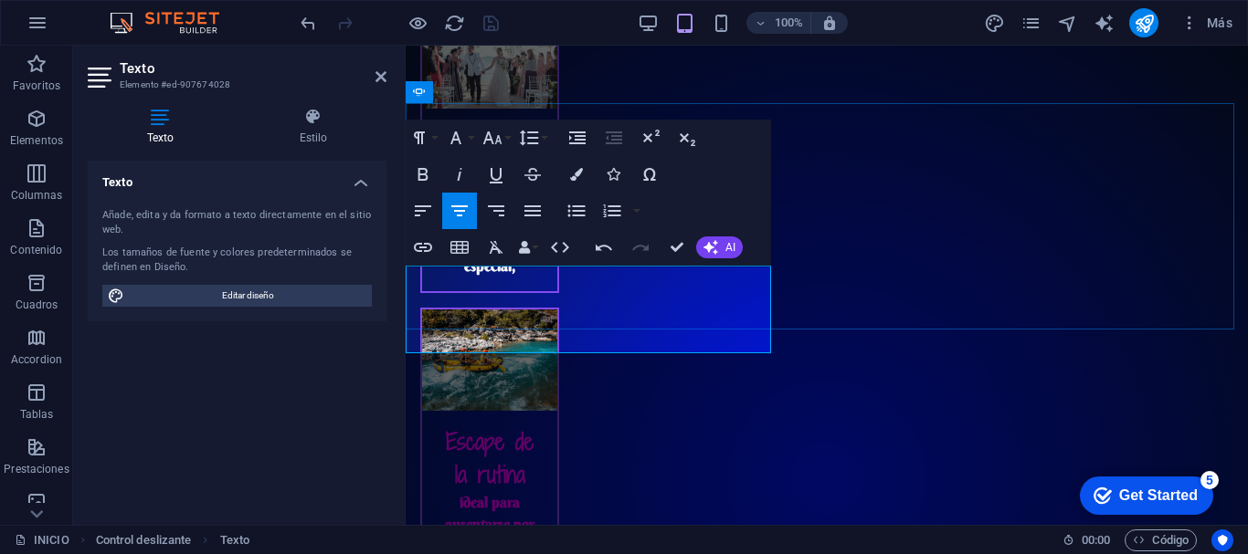
scroll to position [42, 0]
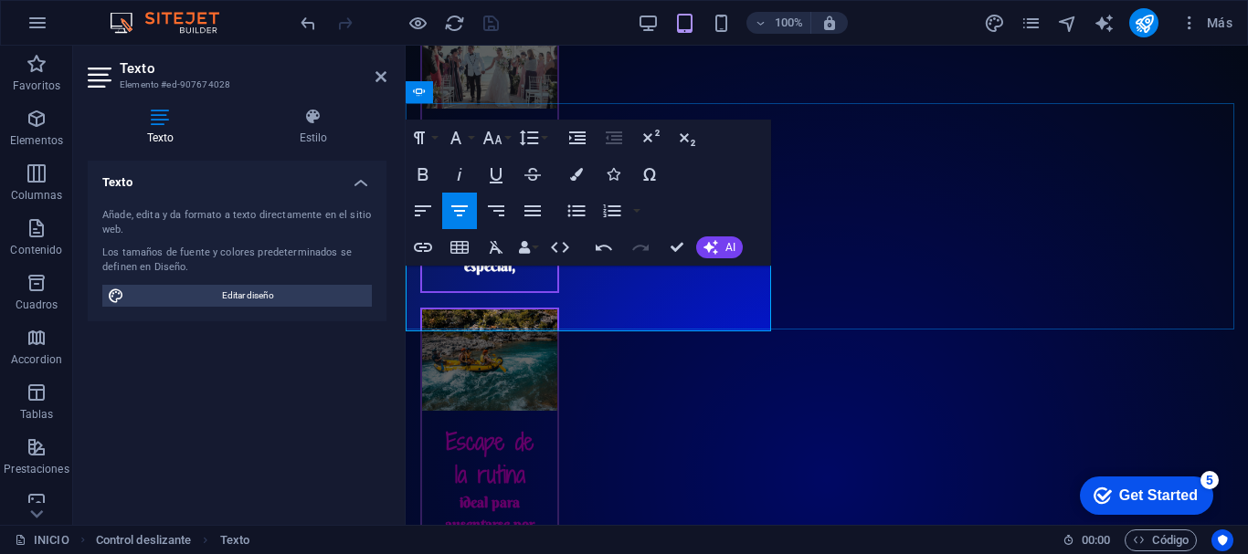
drag, startPoint x: 554, startPoint y: 320, endPoint x: 647, endPoint y: 316, distance: 93.2
drag, startPoint x: 553, startPoint y: 321, endPoint x: 520, endPoint y: 321, distance: 32.9
drag, startPoint x: 553, startPoint y: 317, endPoint x: 515, endPoint y: 317, distance: 37.5
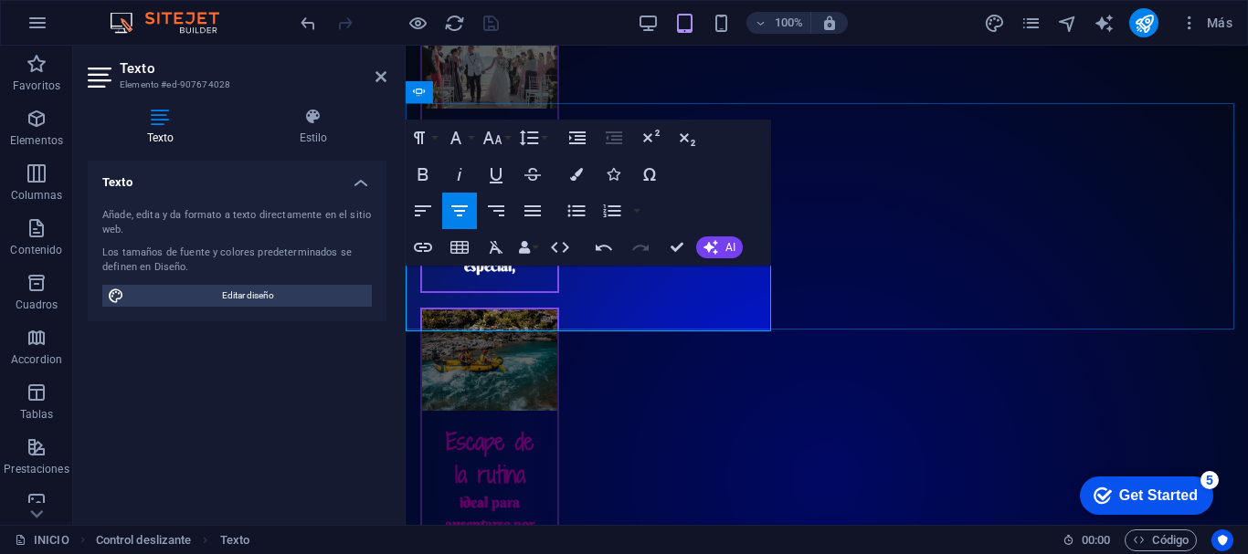
click at [575, 182] on button "Colors" at bounding box center [576, 174] width 35 height 37
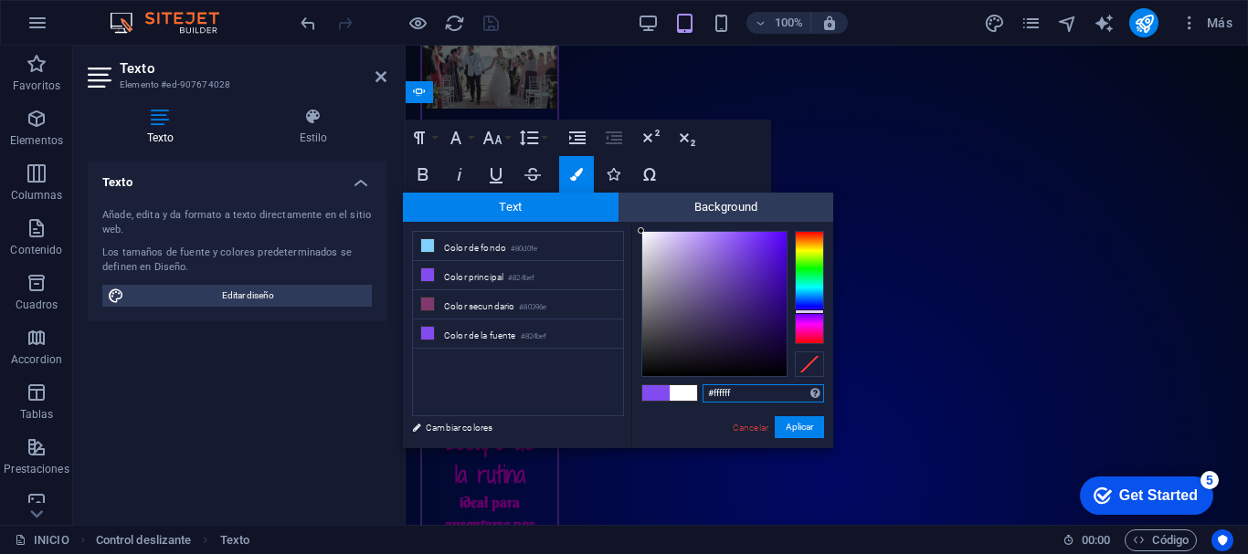
drag, startPoint x: 739, startPoint y: 240, endPoint x: 641, endPoint y: 230, distance: 98.3
click at [641, 230] on div at bounding box center [641, 230] width 6 height 6
click at [798, 425] on button "Aplicar" at bounding box center [799, 428] width 49 height 22
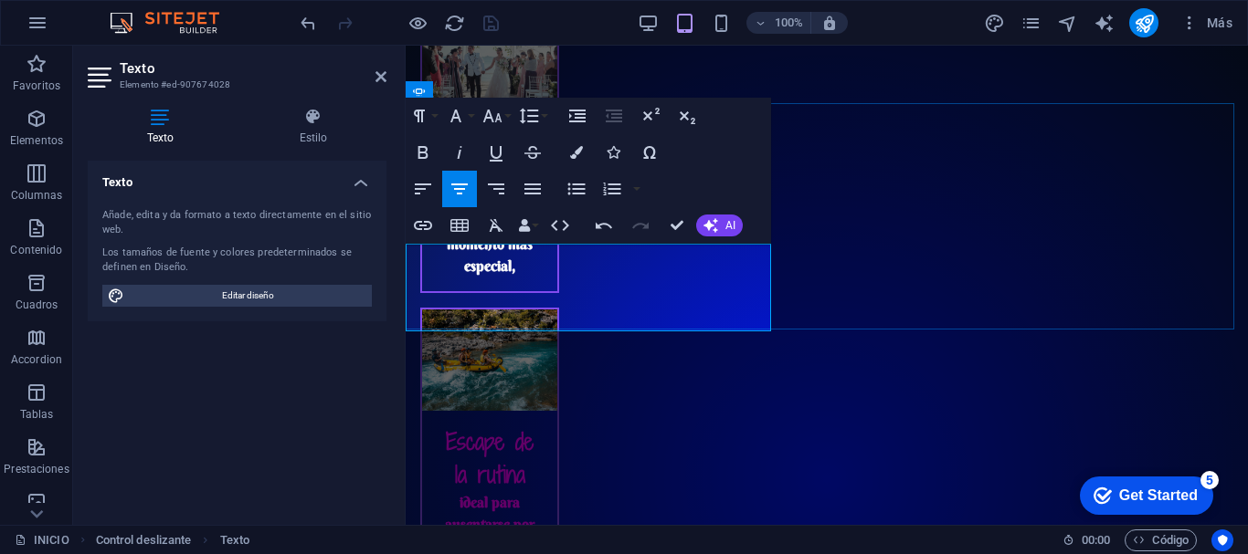
drag, startPoint x: 552, startPoint y: 322, endPoint x: 510, endPoint y: 322, distance: 42.0
click at [586, 153] on button "Colors" at bounding box center [576, 152] width 35 height 37
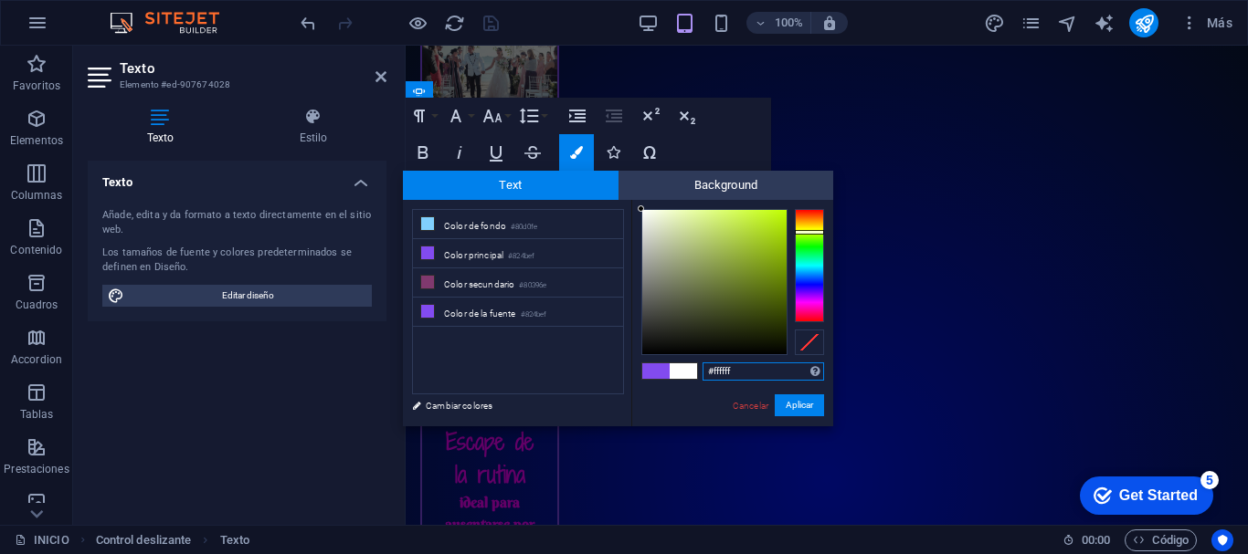
drag, startPoint x: 808, startPoint y: 288, endPoint x: 808, endPoint y: 232, distance: 55.7
click at [808, 232] on div at bounding box center [809, 232] width 29 height 5
click at [766, 237] on div at bounding box center [714, 282] width 144 height 144
click at [777, 220] on div at bounding box center [714, 282] width 144 height 144
click at [747, 241] on div at bounding box center [714, 282] width 144 height 144
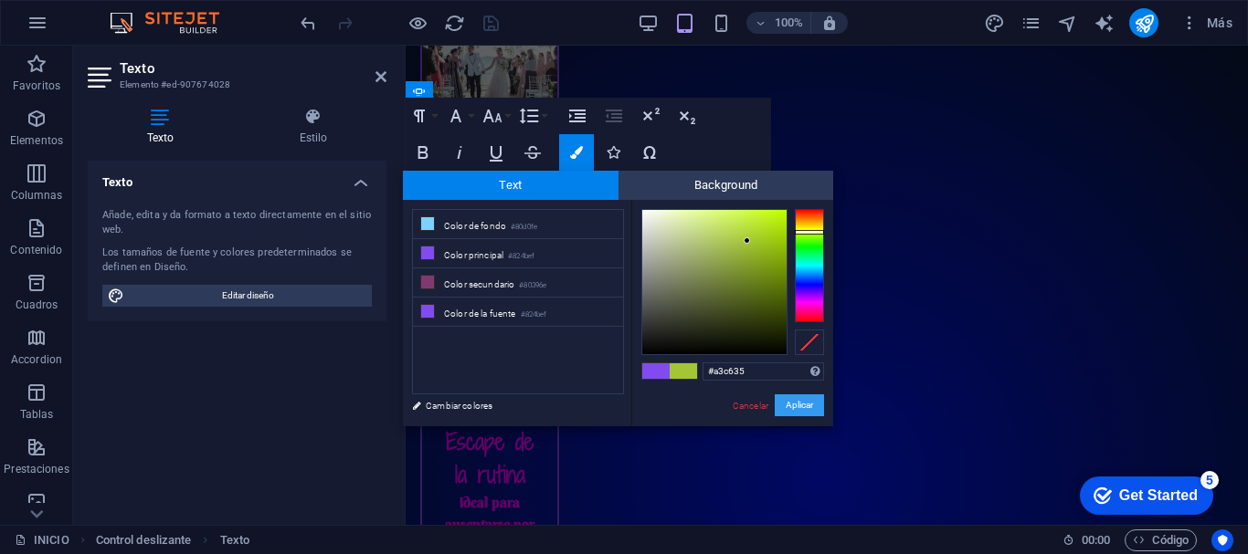
click at [797, 404] on button "Aplicar" at bounding box center [799, 406] width 49 height 22
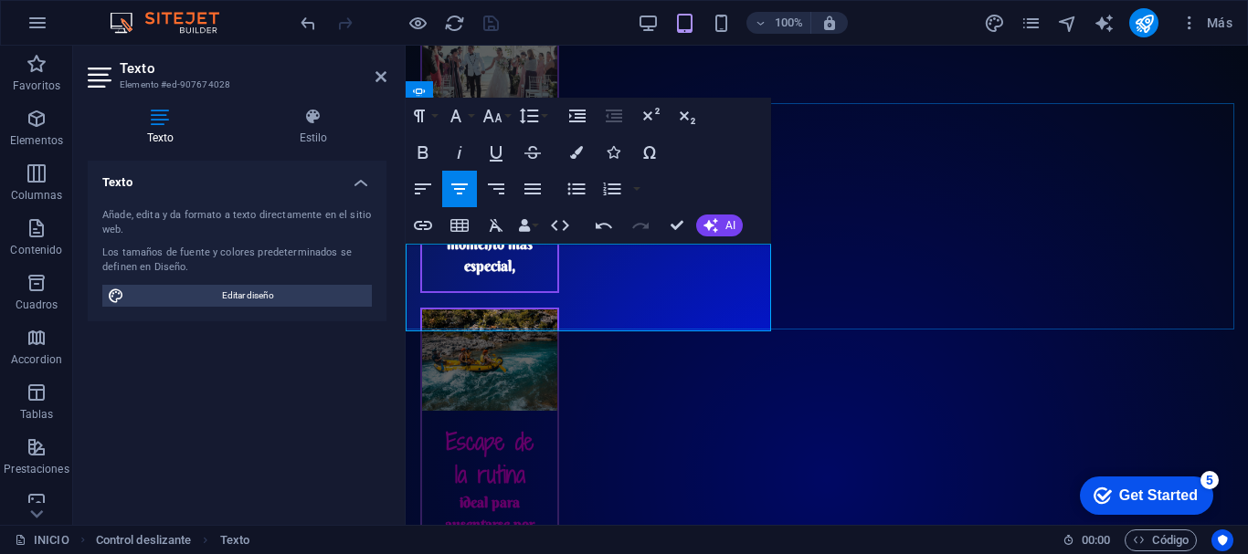
drag, startPoint x: 554, startPoint y: 324, endPoint x: 504, endPoint y: 324, distance: 49.3
click at [575, 155] on icon "button" at bounding box center [576, 152] width 13 height 13
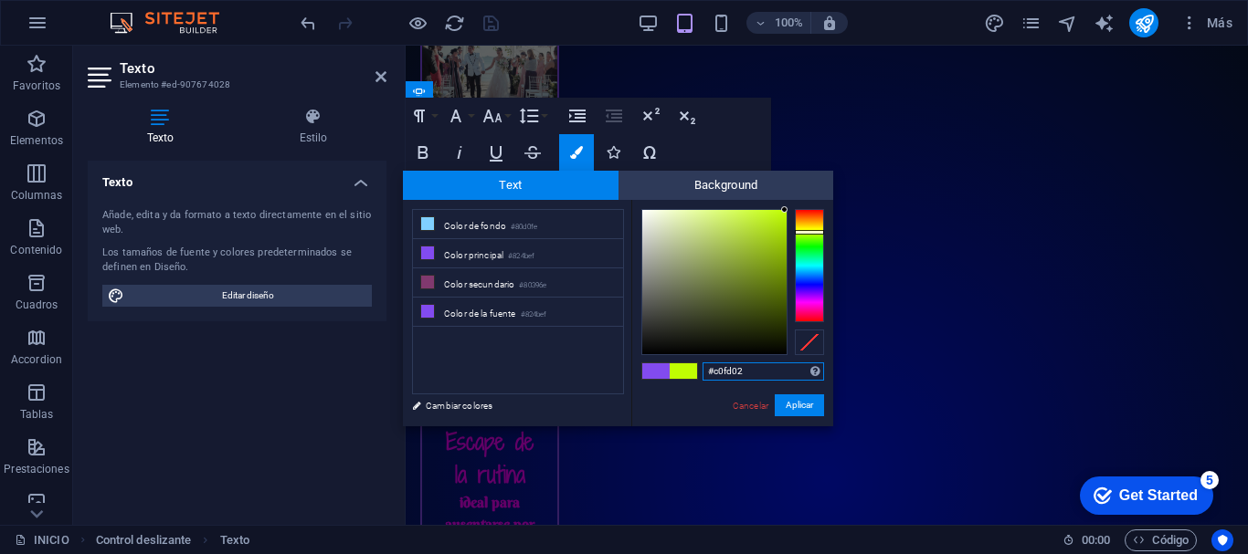
click at [785, 210] on div at bounding box center [714, 282] width 144 height 144
click at [802, 398] on button "Aplicar" at bounding box center [799, 406] width 49 height 22
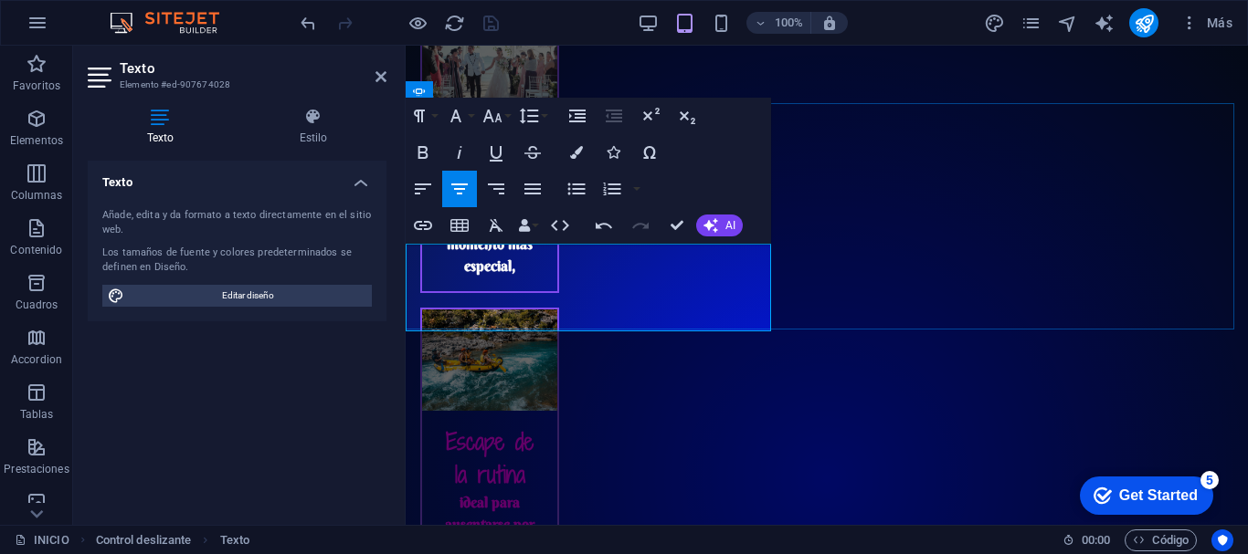
drag, startPoint x: 554, startPoint y: 325, endPoint x: 512, endPoint y: 321, distance: 41.4
click at [581, 160] on button "Colors" at bounding box center [576, 152] width 35 height 37
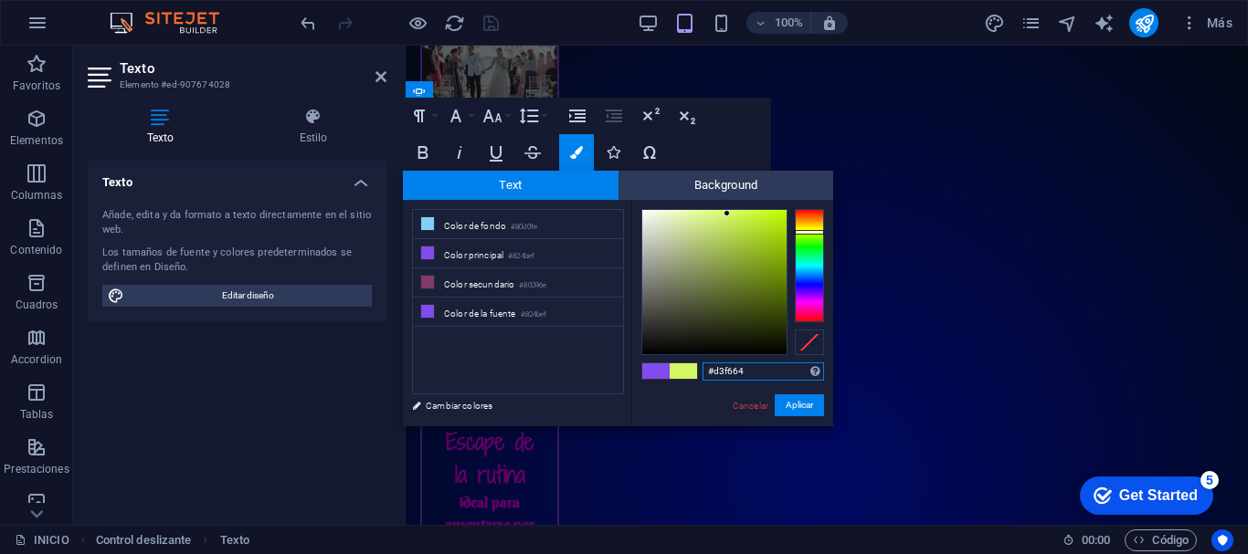
click at [727, 214] on div at bounding box center [714, 282] width 144 height 144
click at [744, 221] on div at bounding box center [714, 282] width 144 height 144
click at [759, 217] on div at bounding box center [714, 282] width 144 height 144
click at [791, 409] on button "Aplicar" at bounding box center [799, 406] width 49 height 22
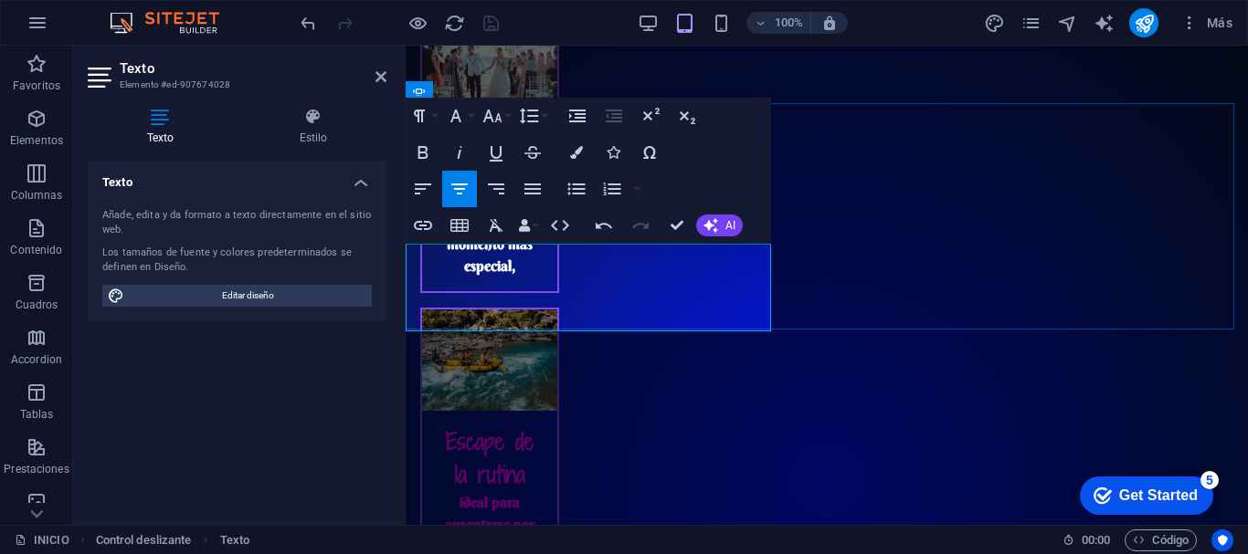
drag, startPoint x: 554, startPoint y: 321, endPoint x: 515, endPoint y: 319, distance: 38.4
click at [585, 160] on button "Colors" at bounding box center [576, 152] width 35 height 37
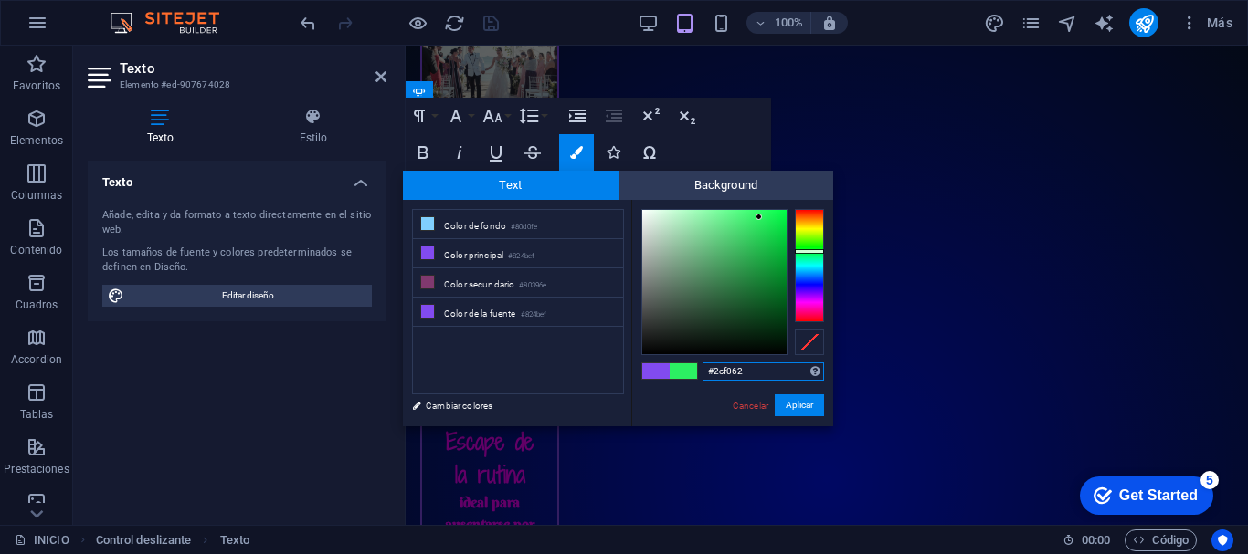
drag, startPoint x: 800, startPoint y: 233, endPoint x: 803, endPoint y: 251, distance: 18.5
click at [803, 251] on div at bounding box center [809, 251] width 29 height 5
click at [791, 407] on button "Aplicar" at bounding box center [799, 406] width 49 height 22
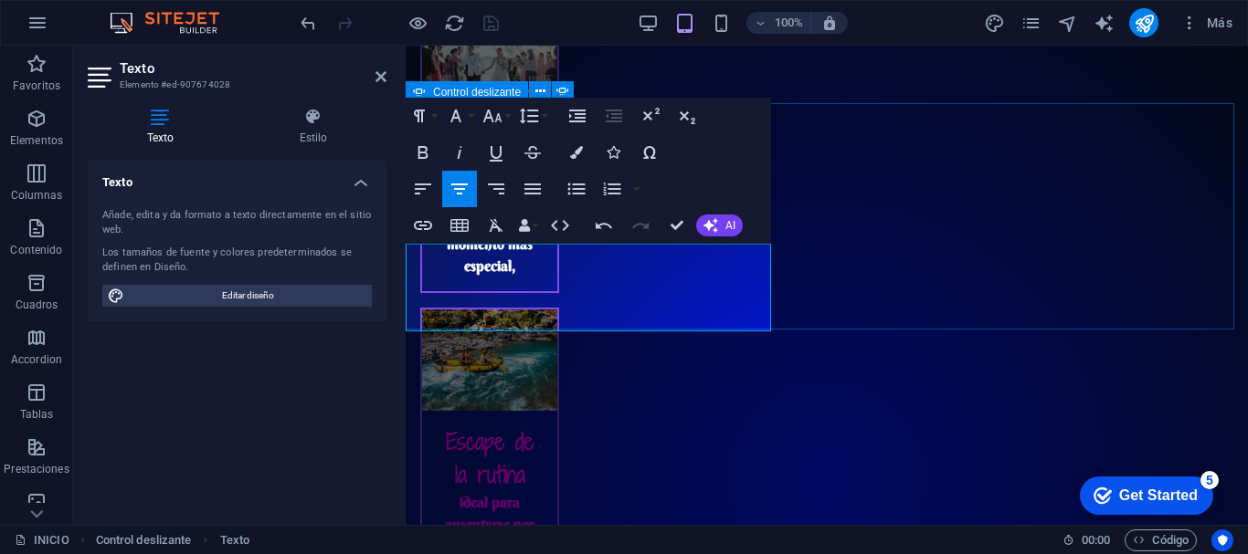
drag, startPoint x: 551, startPoint y: 318, endPoint x: 502, endPoint y: 318, distance: 48.4
click at [579, 149] on icon "button" at bounding box center [576, 152] width 13 height 13
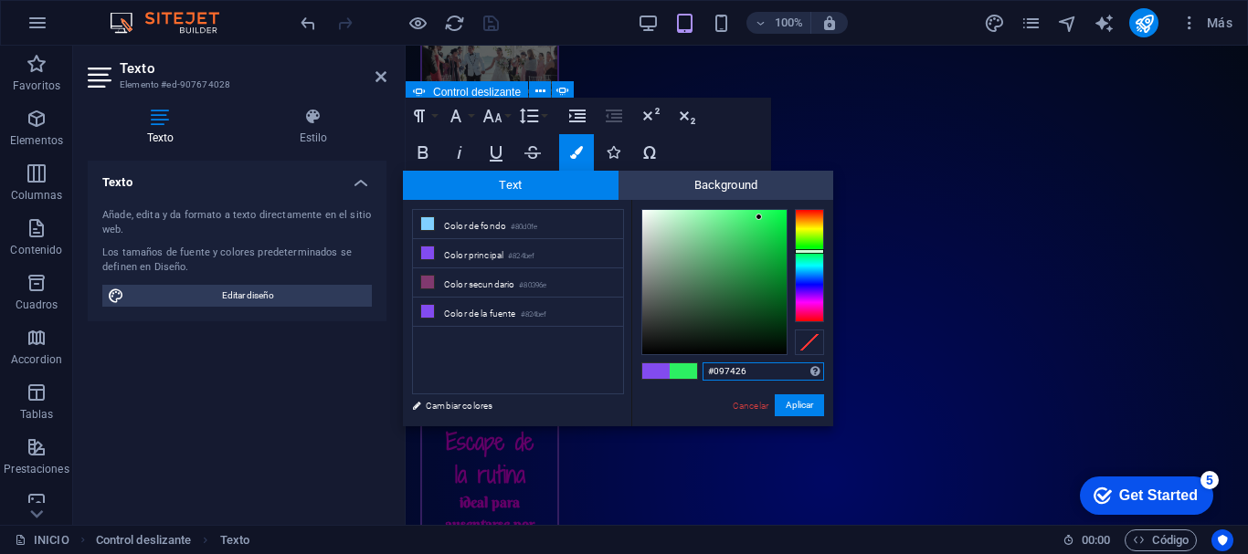
click at [775, 288] on div at bounding box center [714, 282] width 144 height 144
click at [775, 269] on div at bounding box center [714, 282] width 144 height 144
click at [810, 404] on button "Aplicar" at bounding box center [799, 406] width 49 height 22
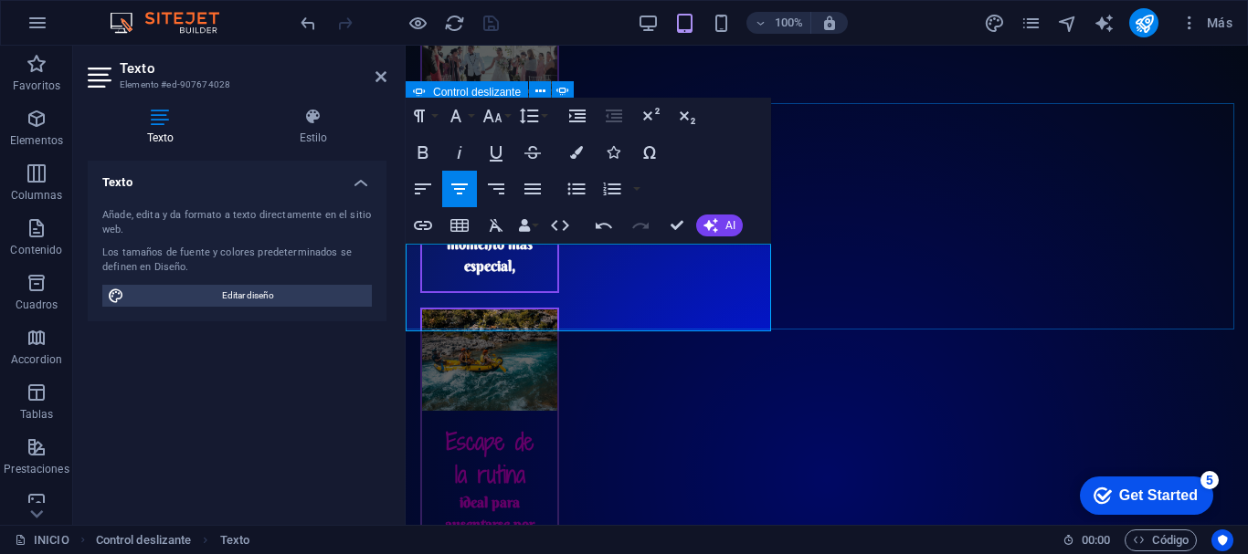
drag, startPoint x: 616, startPoint y: 253, endPoint x: 551, endPoint y: 257, distance: 65.0
click at [423, 122] on icon "button" at bounding box center [419, 116] width 22 height 22
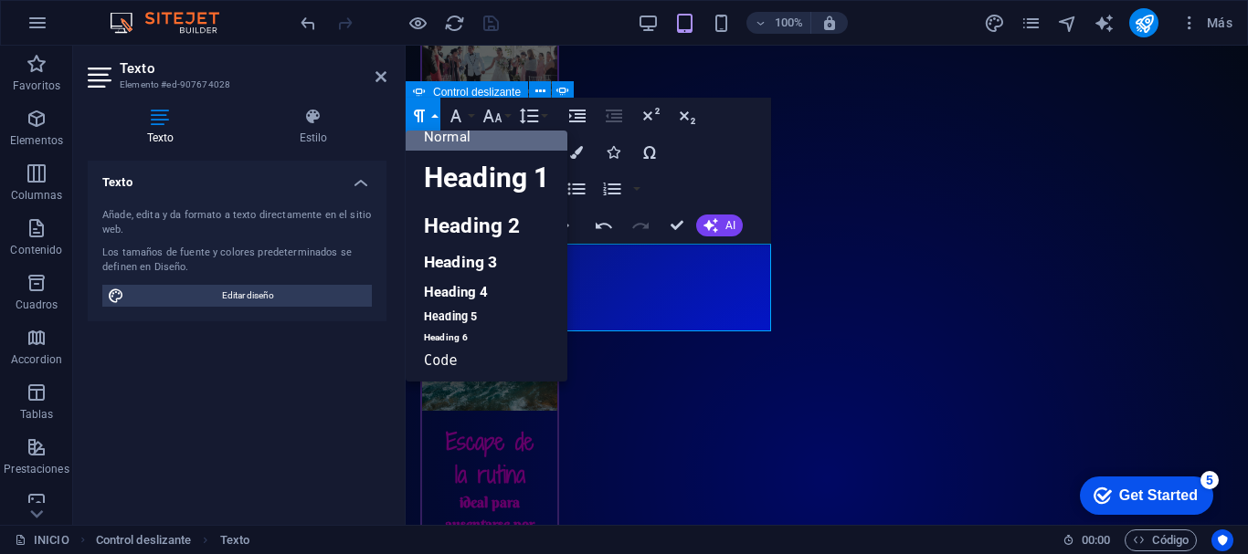
scroll to position [15, 0]
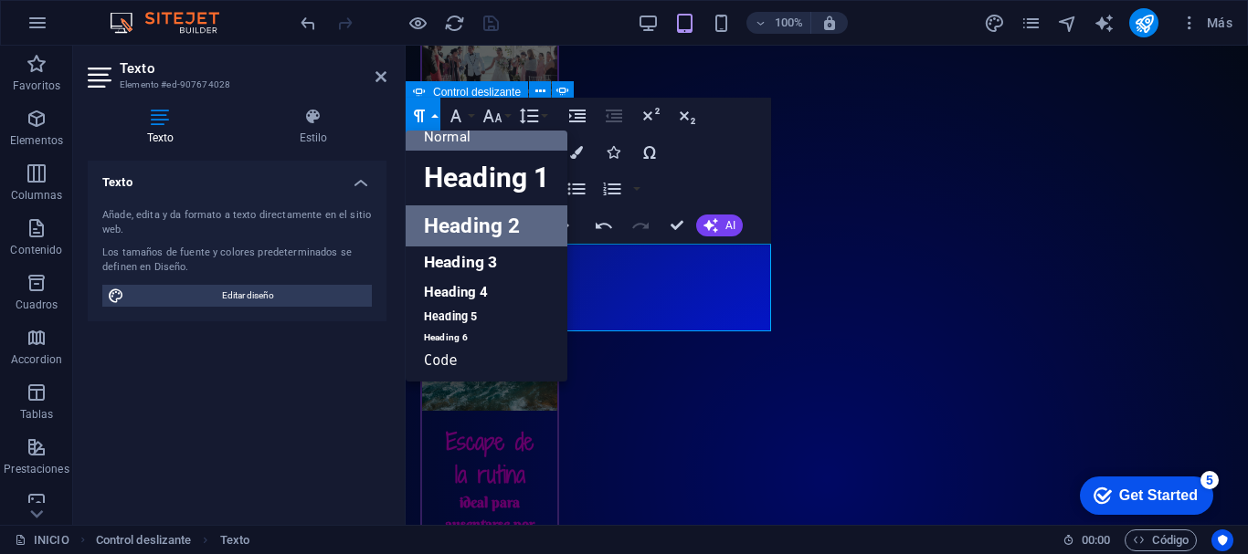
click at [477, 219] on link "Heading 2" at bounding box center [487, 226] width 162 height 41
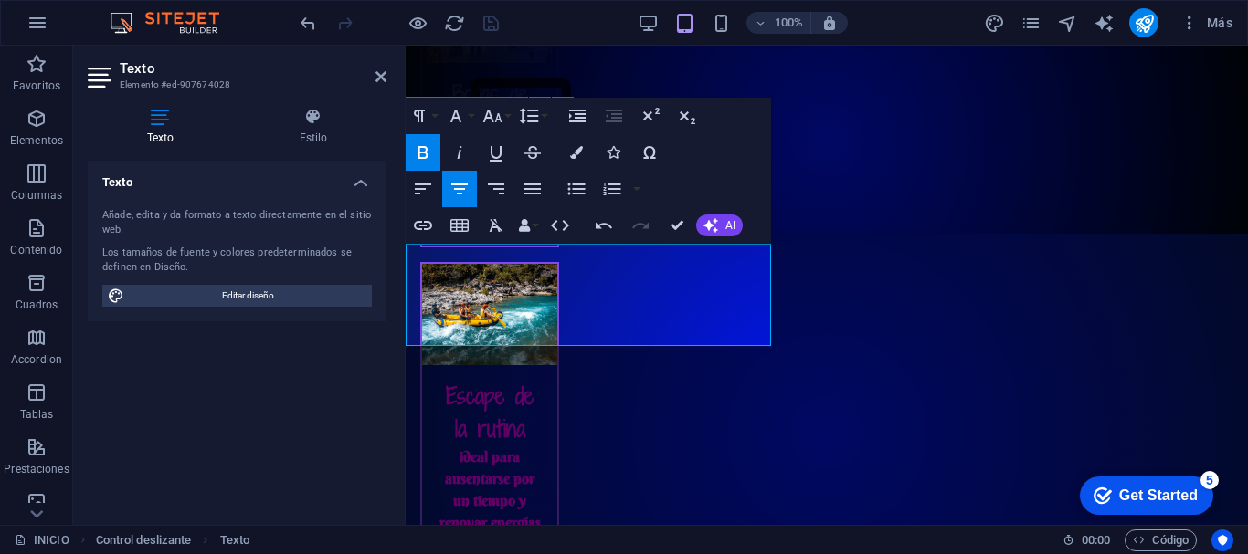
scroll to position [58, 0]
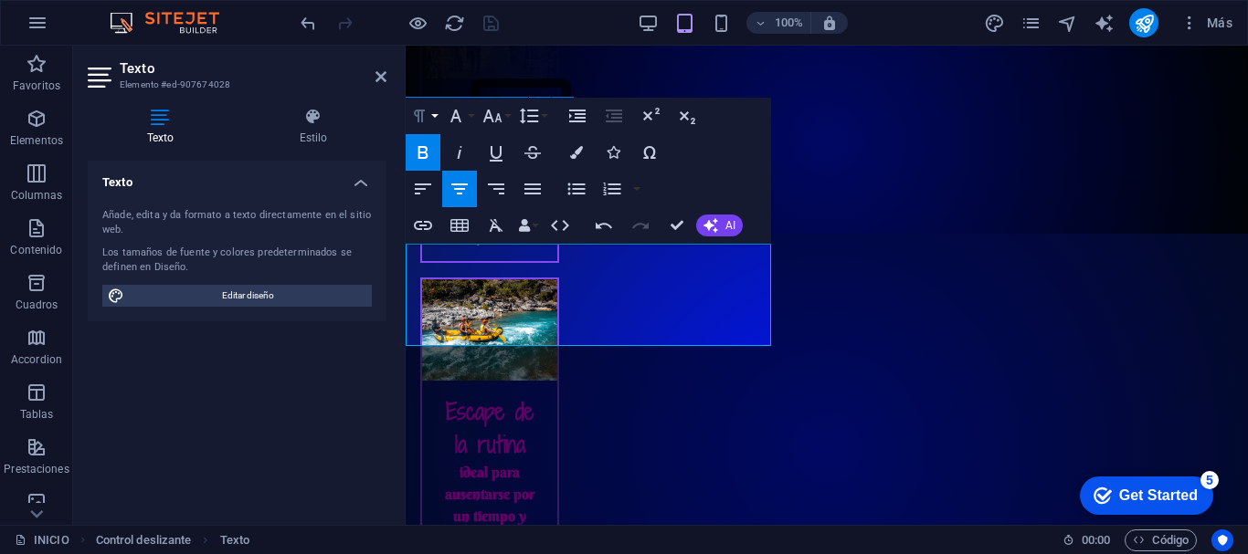
click at [428, 112] on icon "button" at bounding box center [419, 116] width 22 height 22
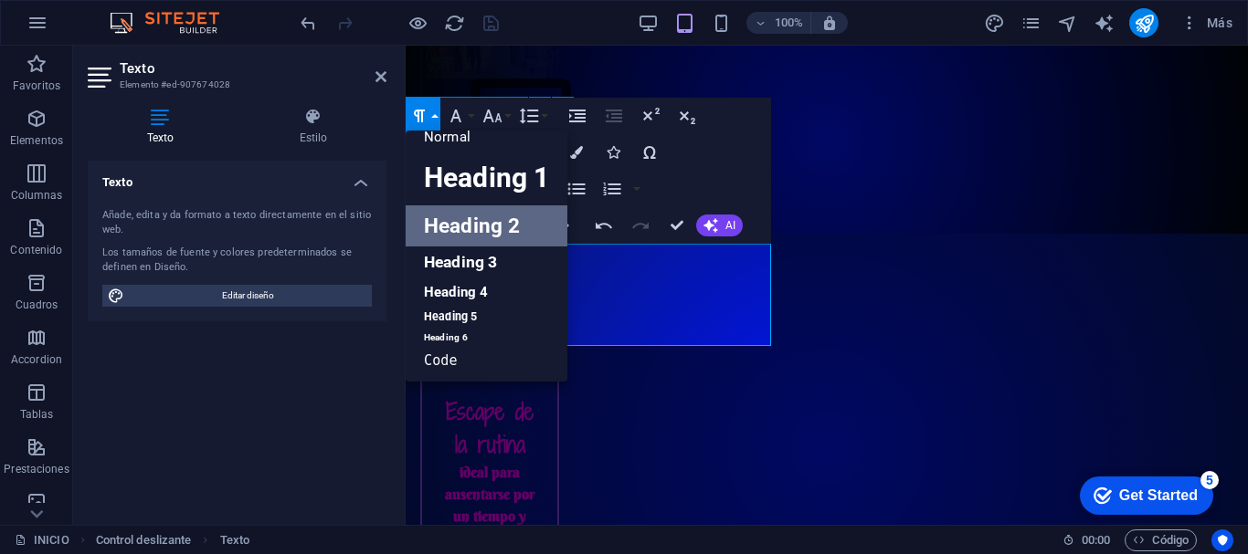
scroll to position [15, 0]
click at [465, 266] on link "Heading 3" at bounding box center [487, 263] width 162 height 32
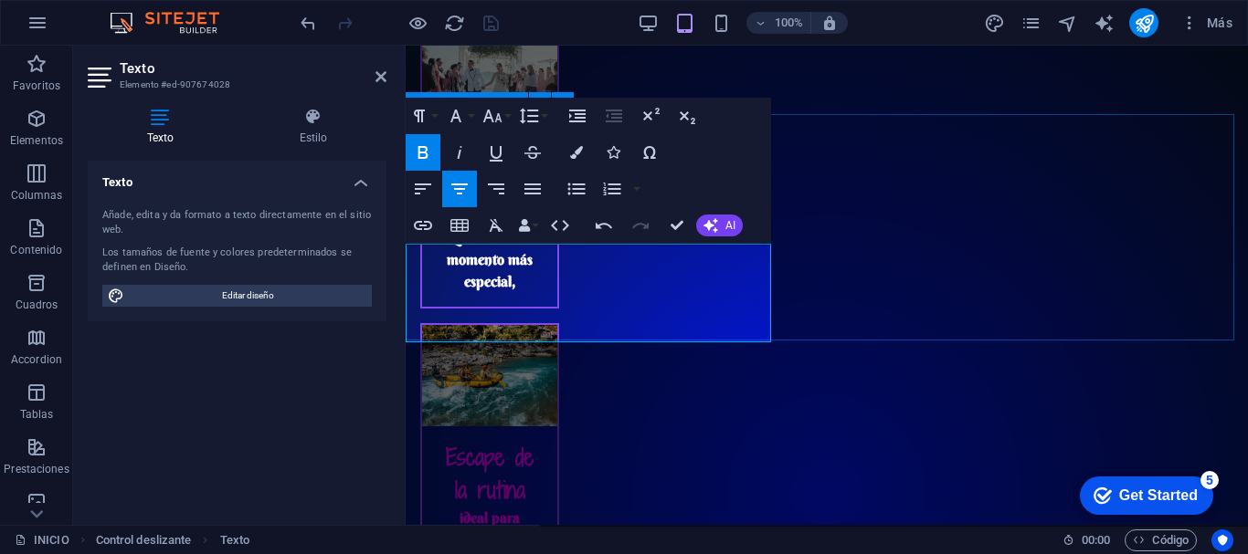
scroll to position [53, 0]
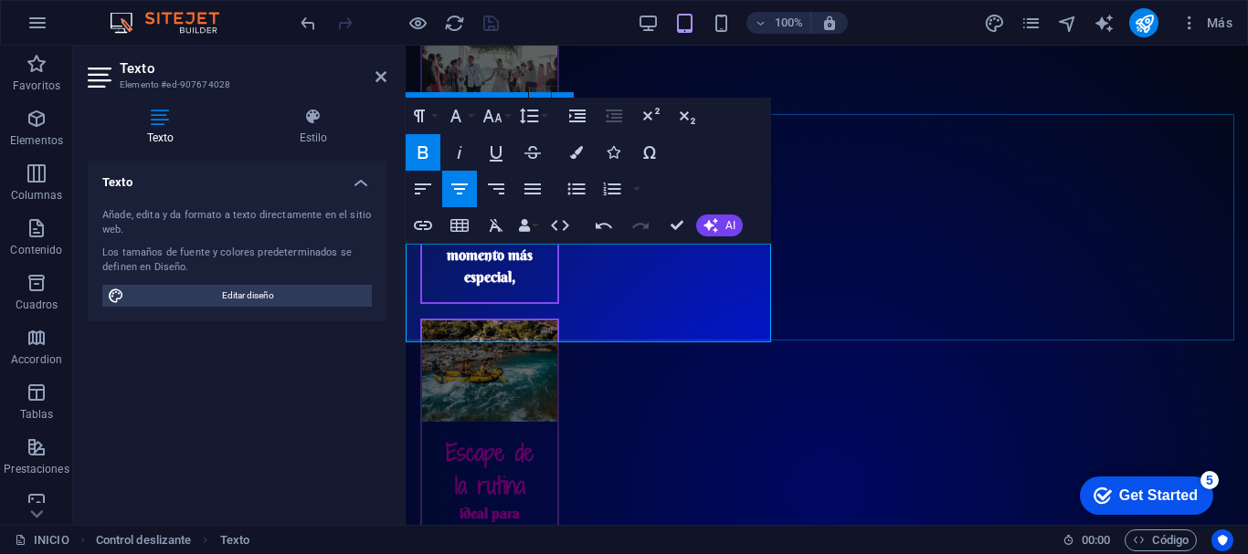
drag, startPoint x: 669, startPoint y: 291, endPoint x: 500, endPoint y: 285, distance: 169.1
click at [460, 114] on icon "button" at bounding box center [456, 116] width 22 height 22
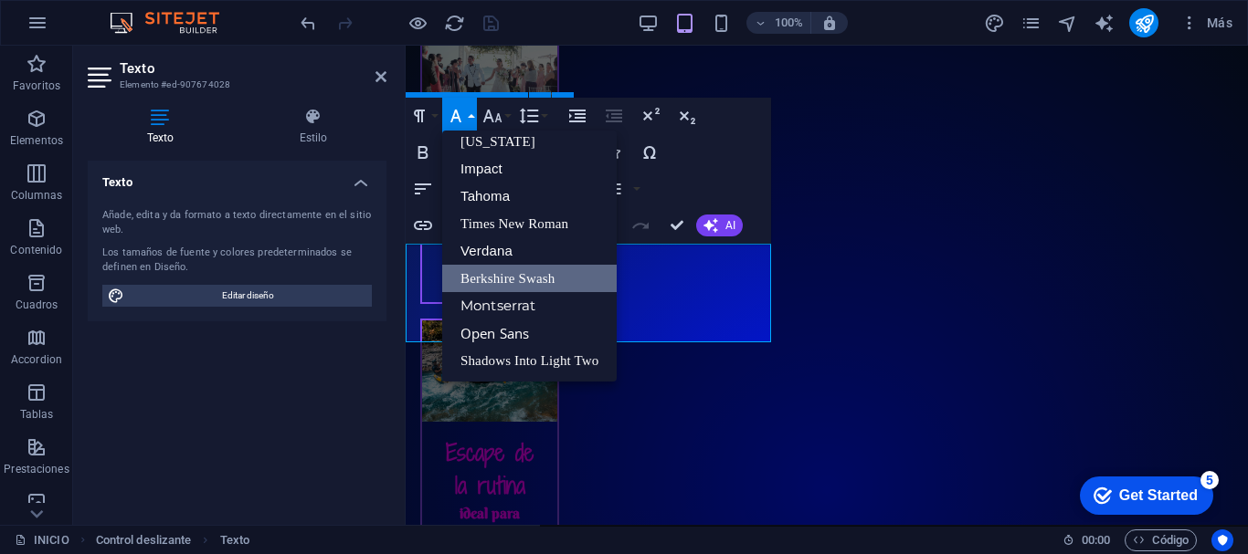
scroll to position [37, 0]
click at [504, 114] on button "Font Size" at bounding box center [496, 116] width 35 height 37
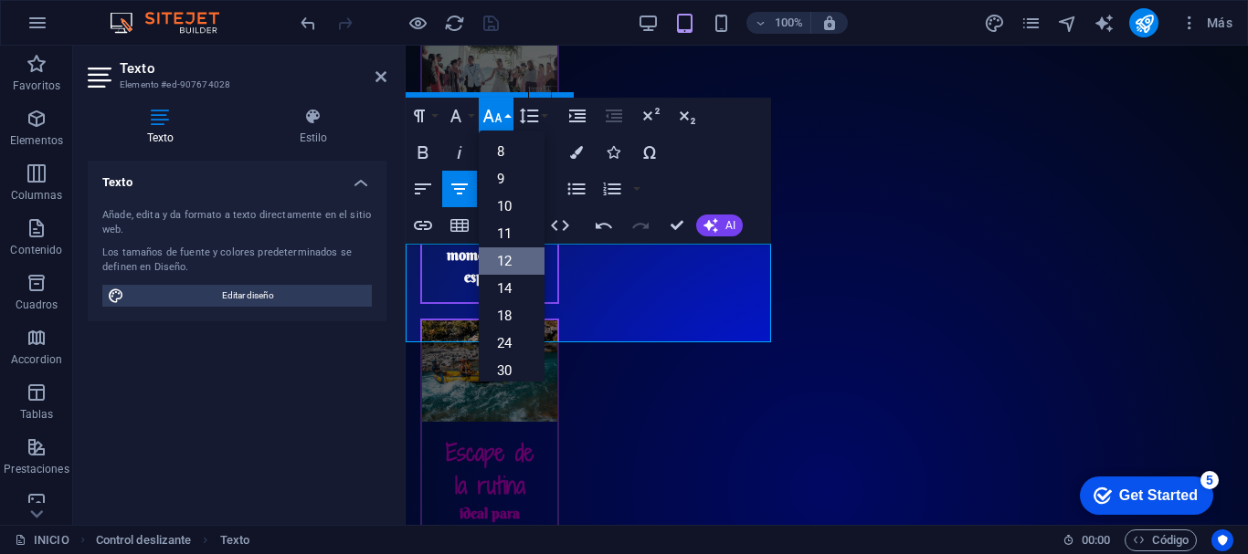
click at [508, 252] on link "12" at bounding box center [512, 261] width 66 height 27
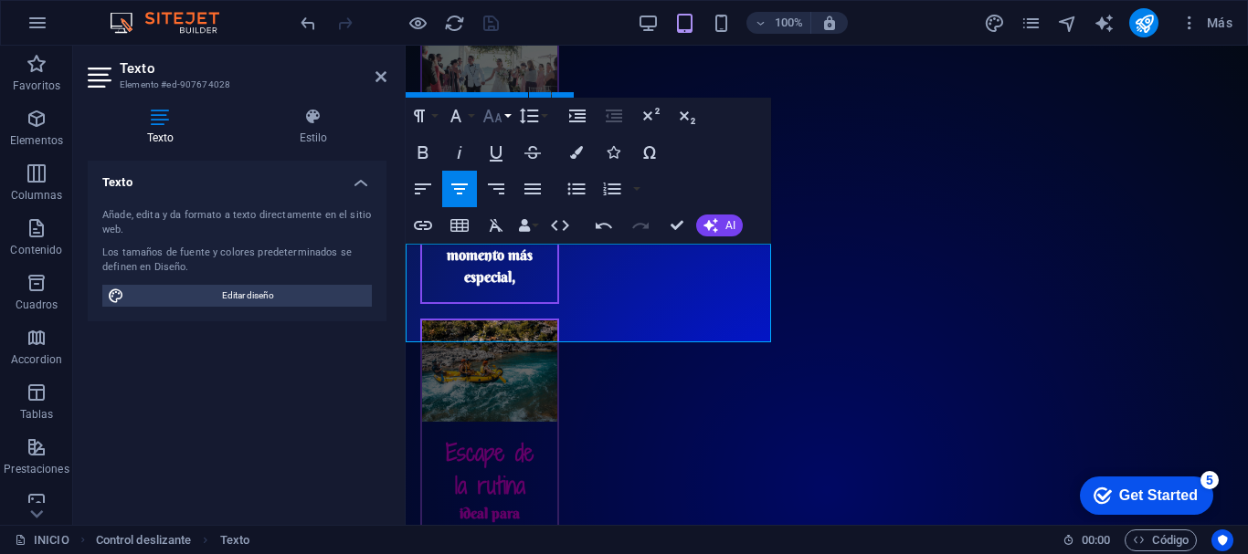
click at [496, 109] on icon "button" at bounding box center [492, 116] width 22 height 22
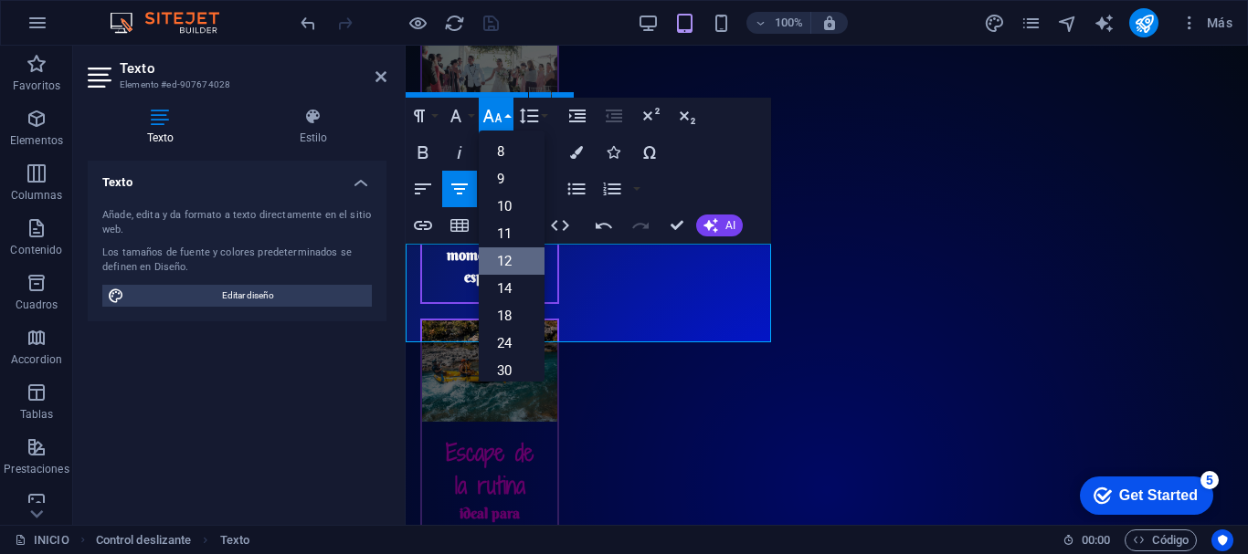
scroll to position [131, 0]
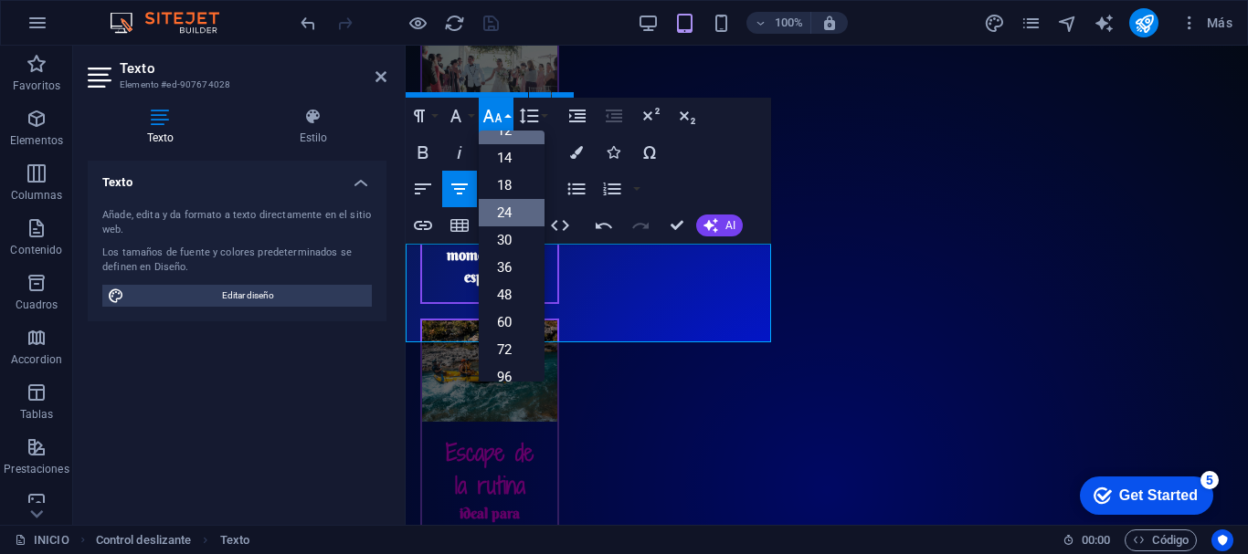
click at [509, 209] on link "24" at bounding box center [512, 212] width 66 height 27
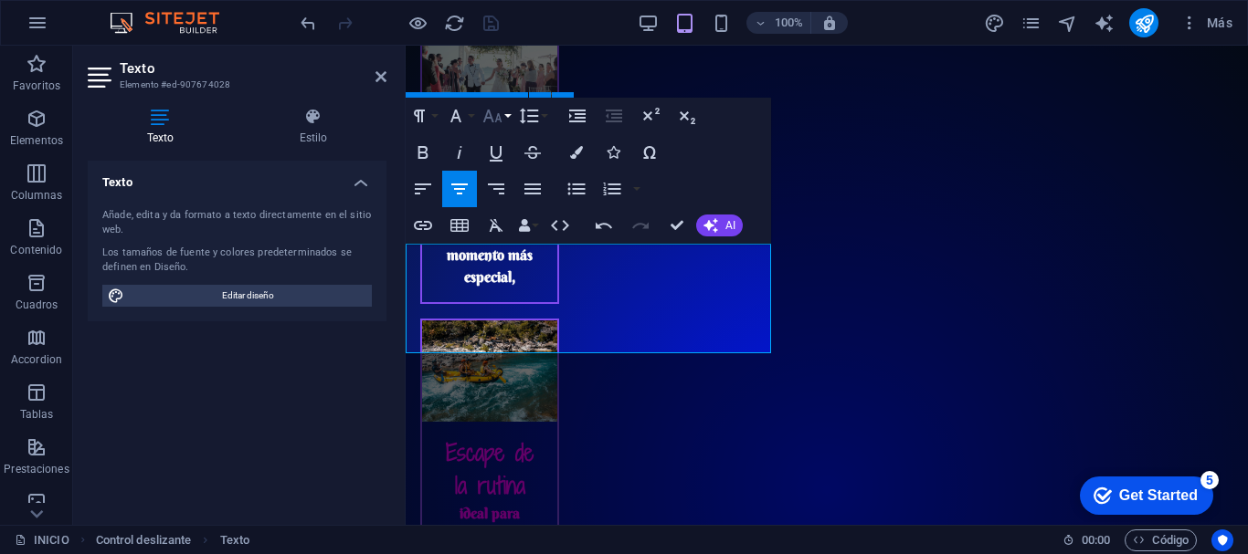
click at [494, 118] on icon "button" at bounding box center [492, 116] width 22 height 22
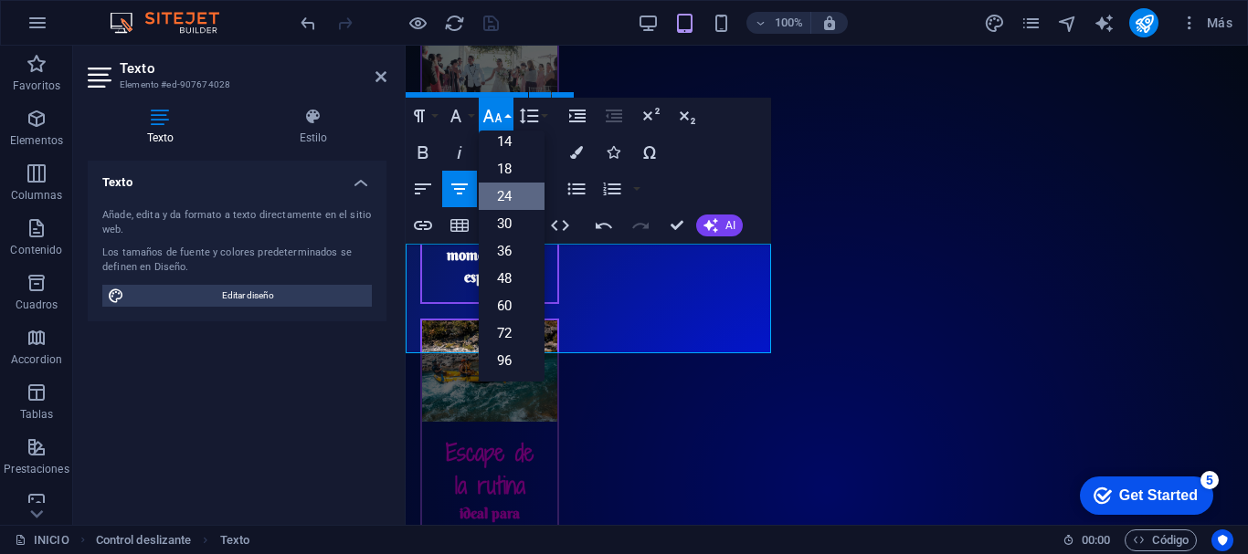
scroll to position [147, 0]
click at [506, 142] on link "14" at bounding box center [512, 141] width 66 height 27
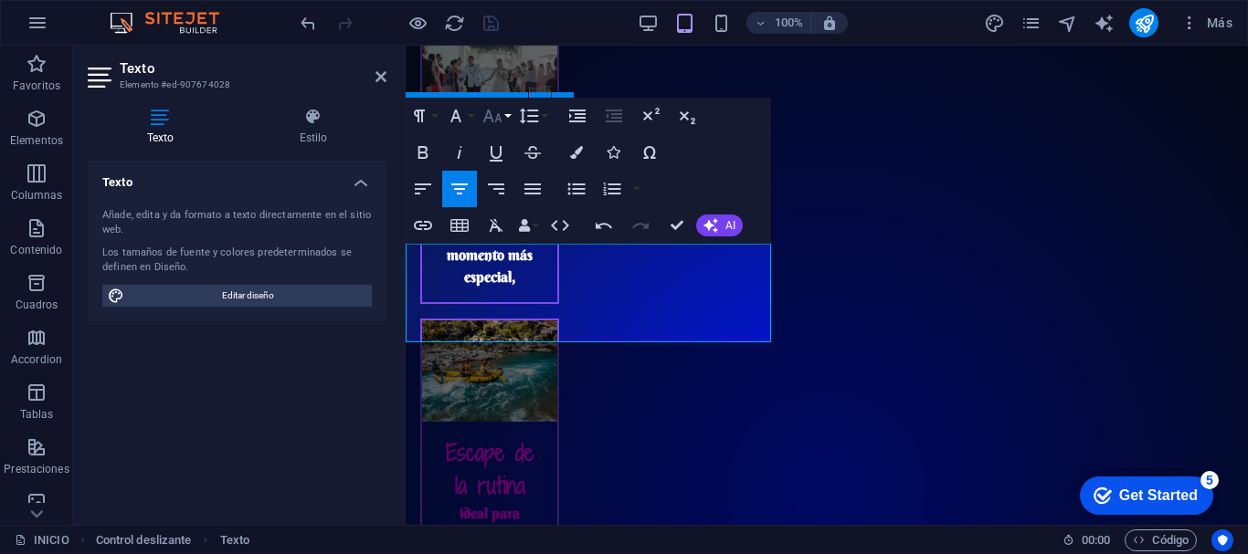
click at [500, 105] on icon "button" at bounding box center [492, 116] width 22 height 22
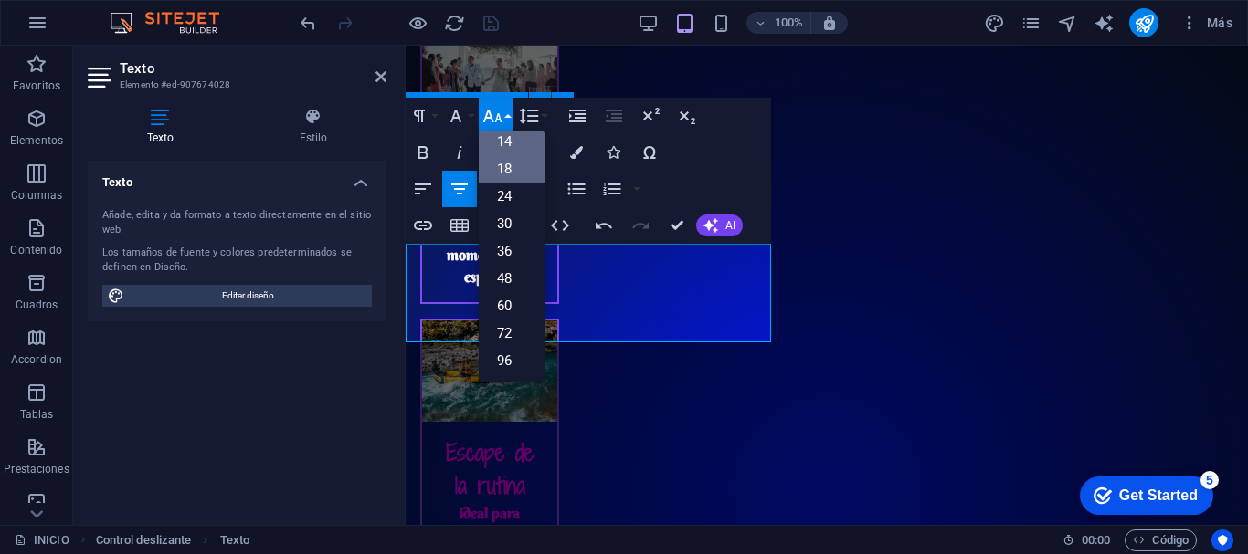
click at [497, 173] on link "18" at bounding box center [512, 168] width 66 height 27
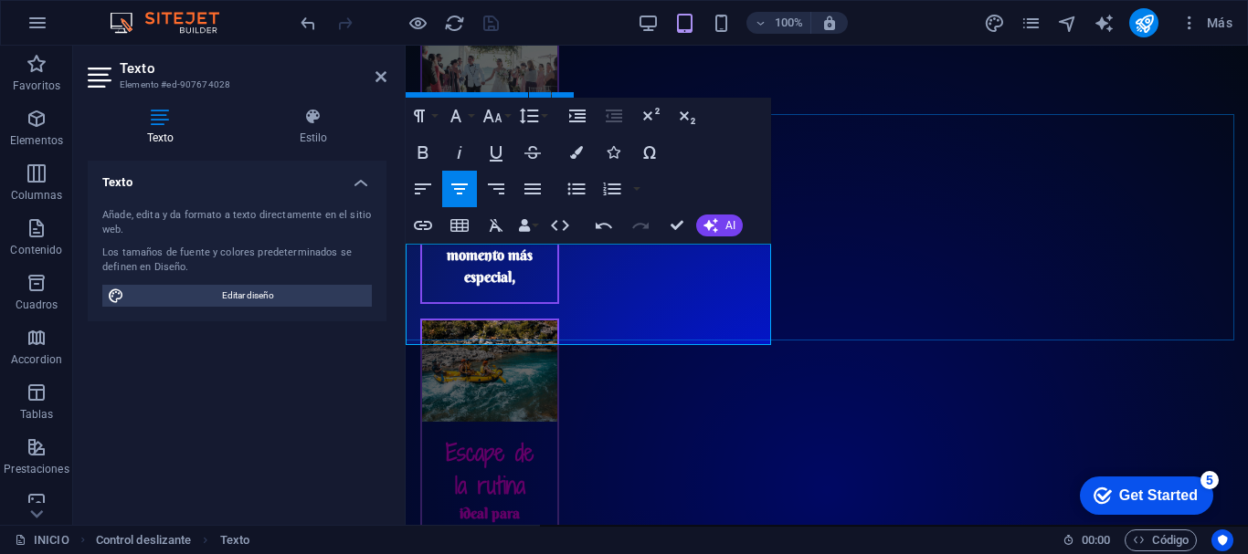
drag, startPoint x: 638, startPoint y: 313, endPoint x: 533, endPoint y: 312, distance: 104.1
click at [574, 146] on icon "button" at bounding box center [576, 152] width 13 height 13
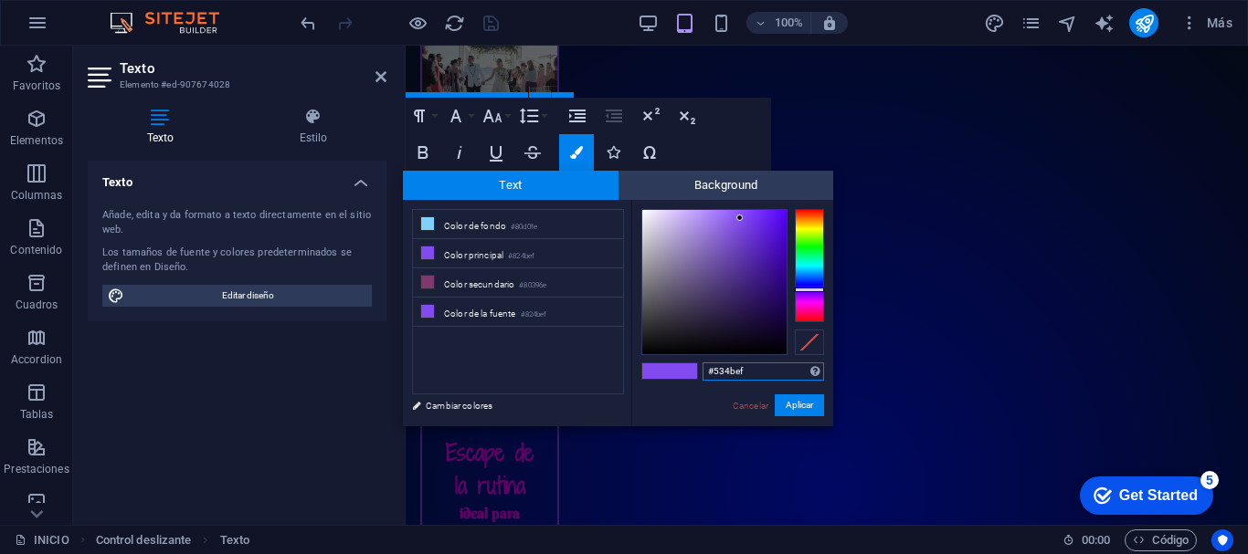
click at [809, 284] on div at bounding box center [809, 265] width 29 height 113
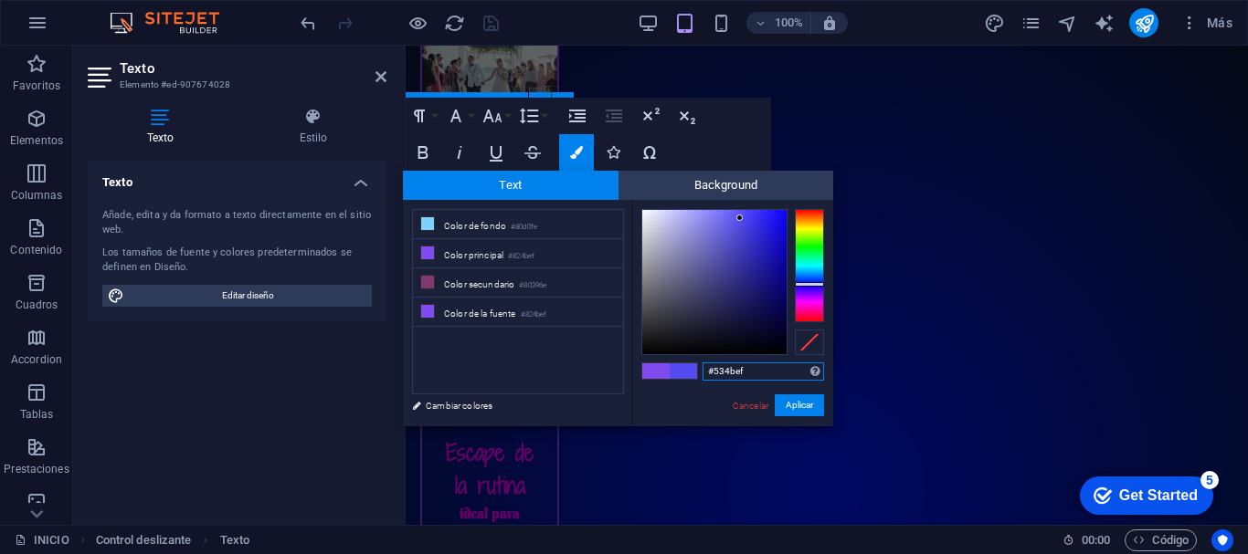
type input "#0d02fa"
click at [785, 212] on div at bounding box center [714, 282] width 144 height 144
click at [792, 407] on button "Aplicar" at bounding box center [799, 406] width 49 height 22
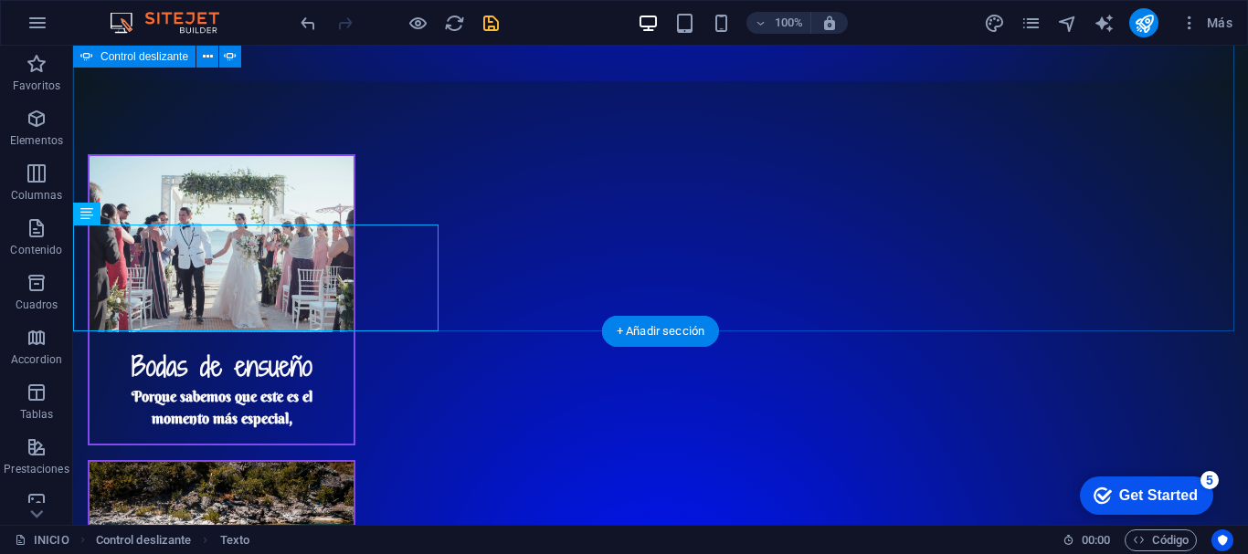
scroll to position [2841, 0]
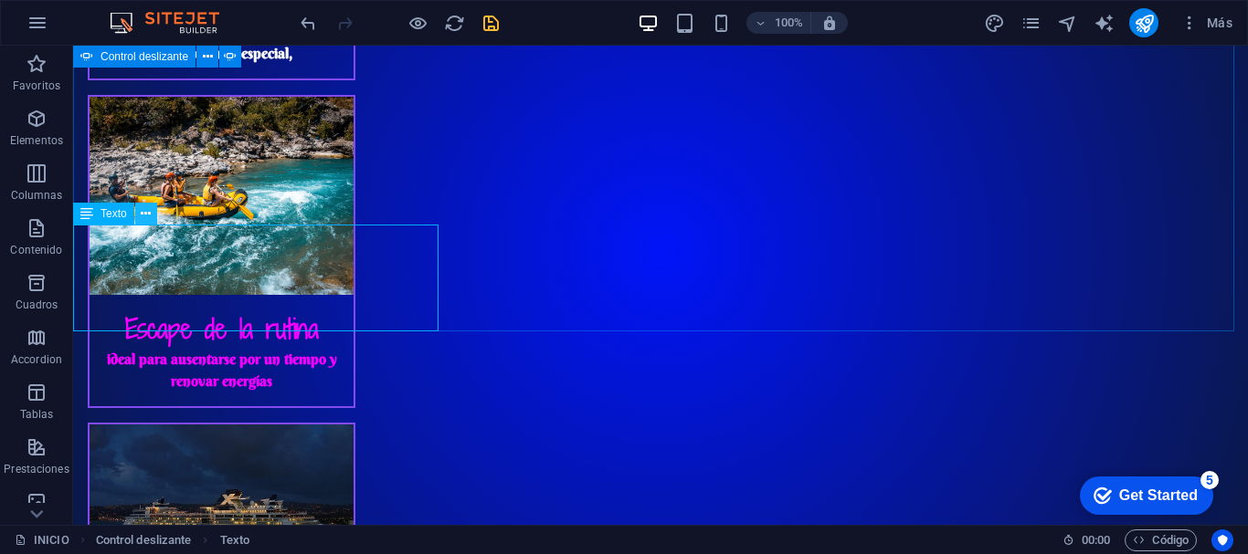
click at [141, 216] on icon at bounding box center [146, 214] width 10 height 19
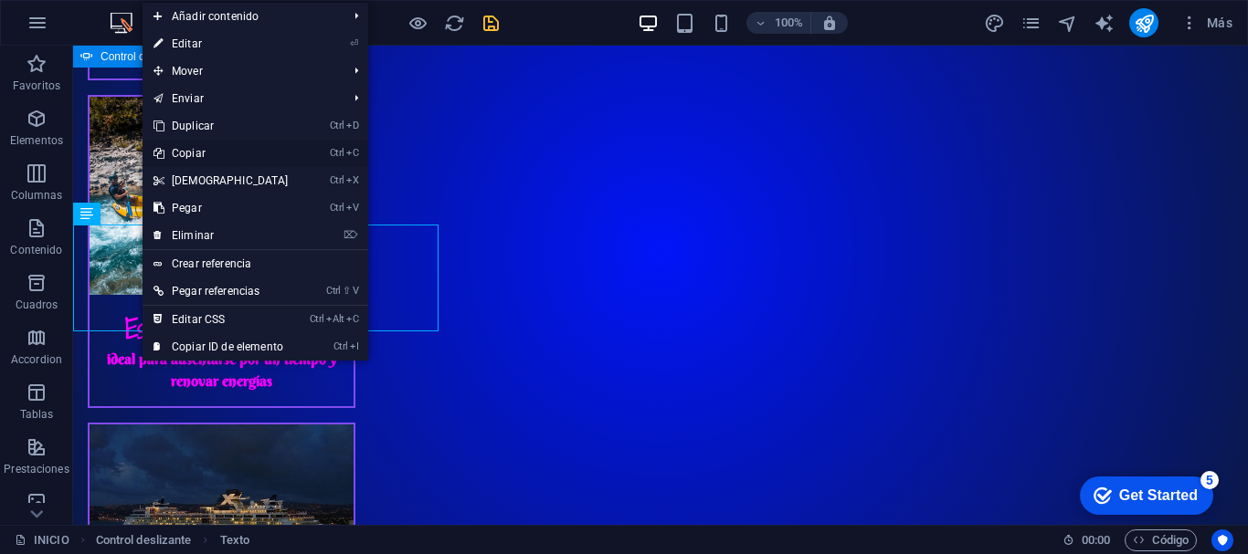
click at [229, 149] on link "Ctrl C Copiar" at bounding box center [221, 153] width 157 height 27
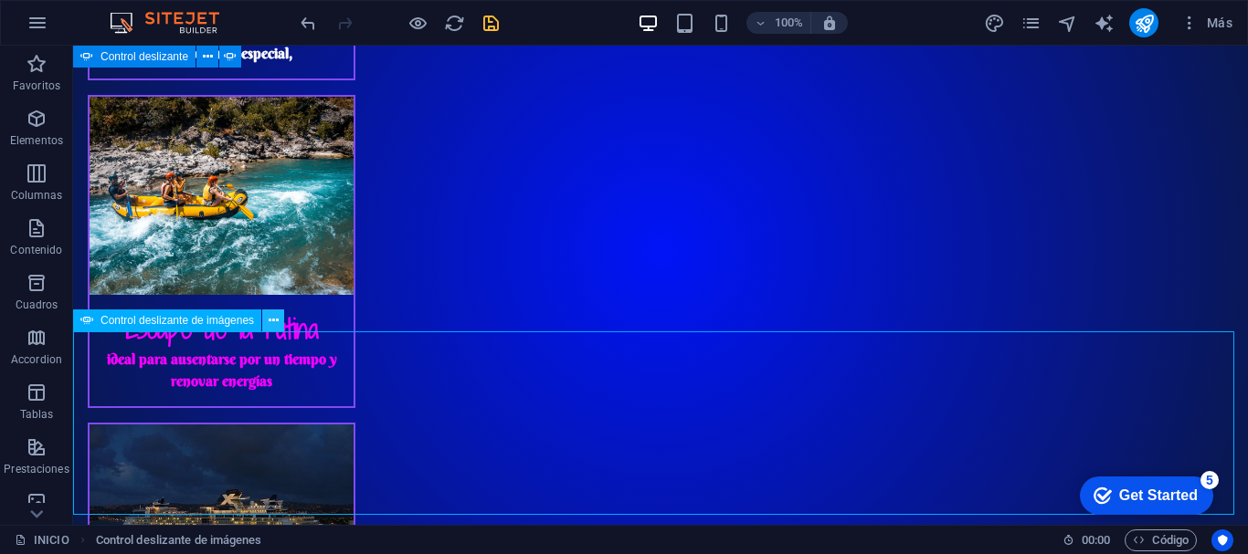
click at [273, 322] on icon at bounding box center [274, 320] width 10 height 19
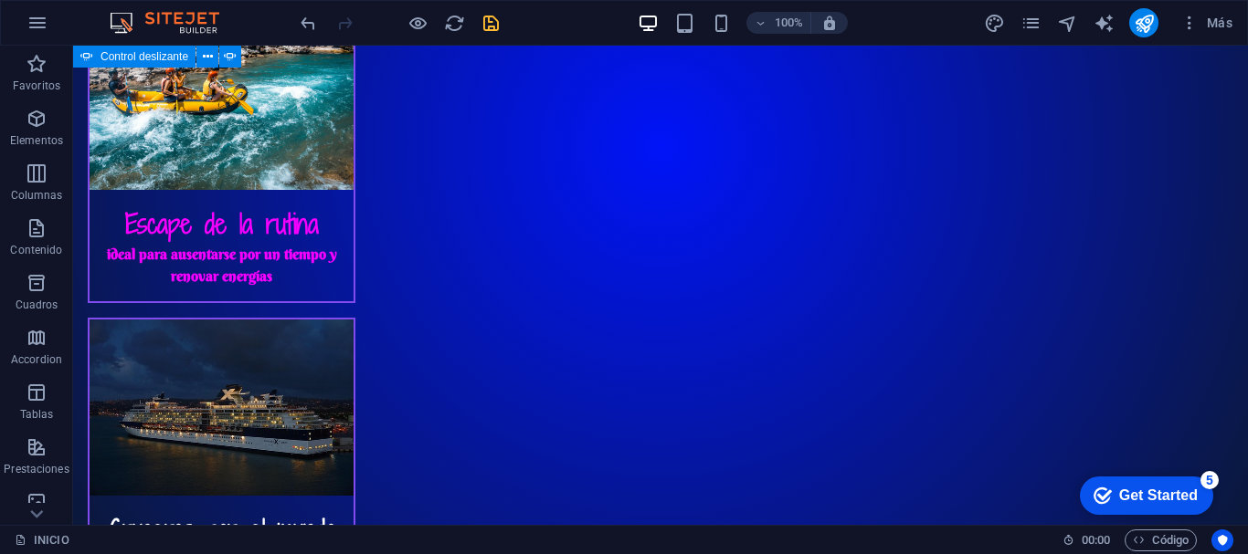
scroll to position [2953, 0]
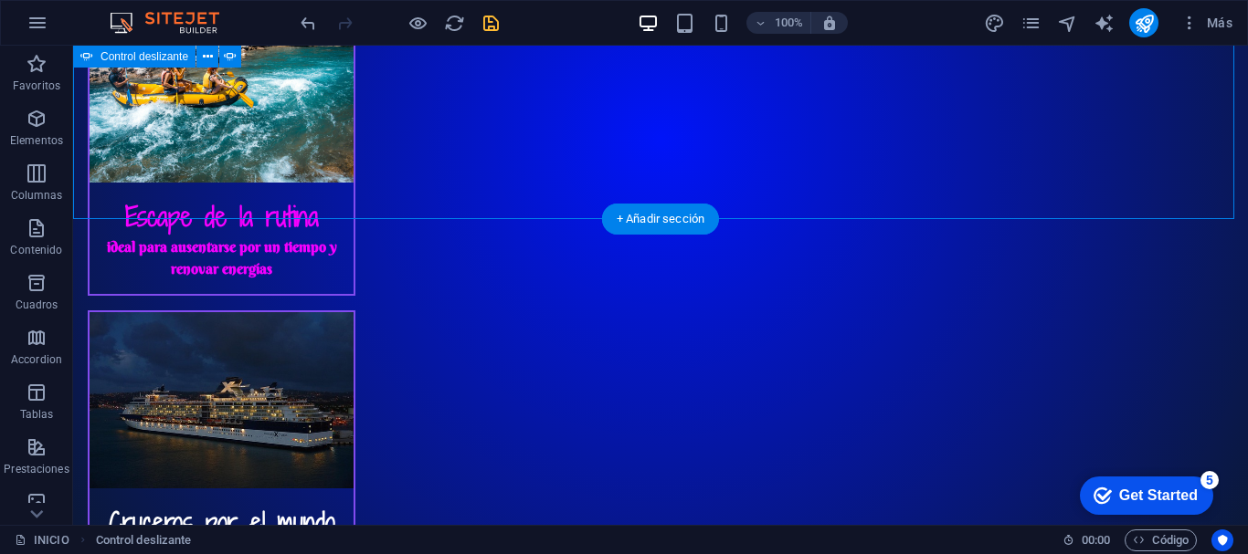
drag, startPoint x: 276, startPoint y: 212, endPoint x: 209, endPoint y: 209, distance: 66.7
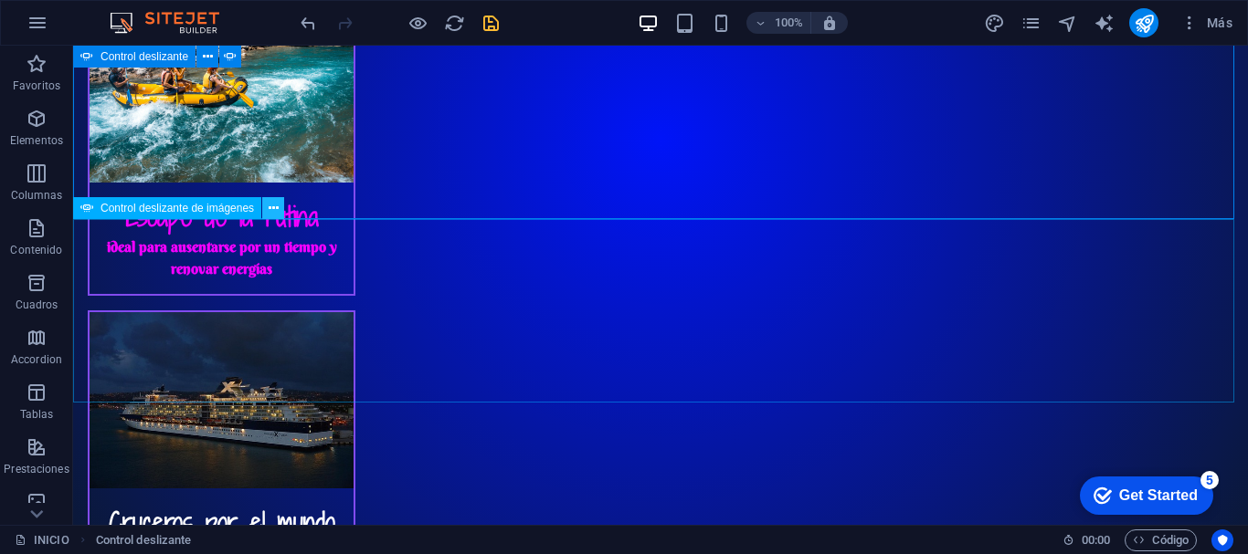
click at [277, 212] on icon at bounding box center [274, 208] width 10 height 19
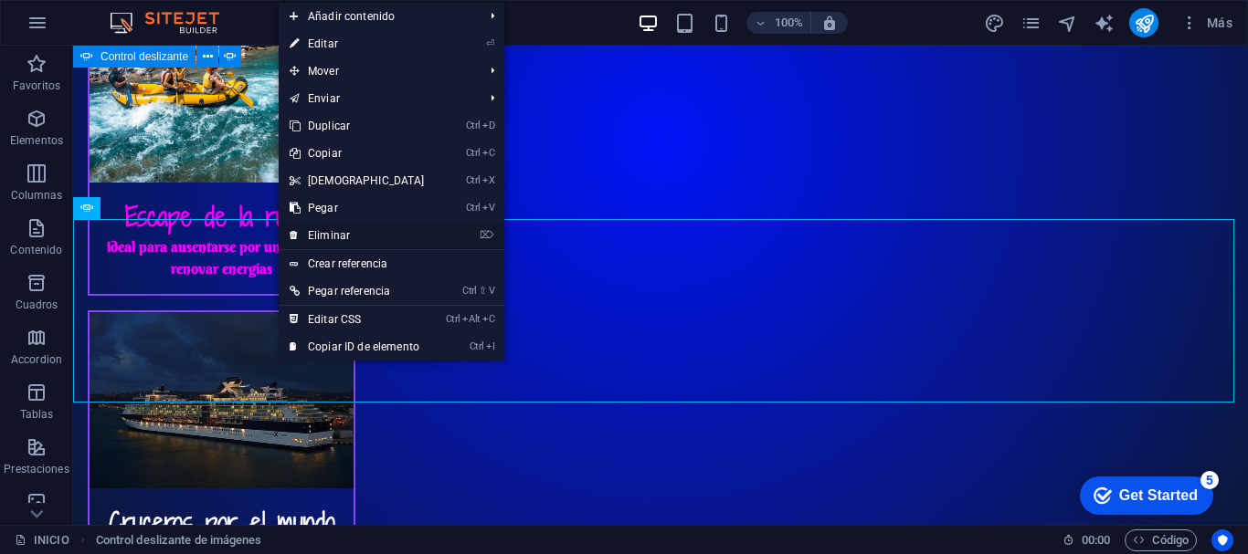
click at [302, 231] on link "⌦ Eliminar" at bounding box center [357, 235] width 157 height 27
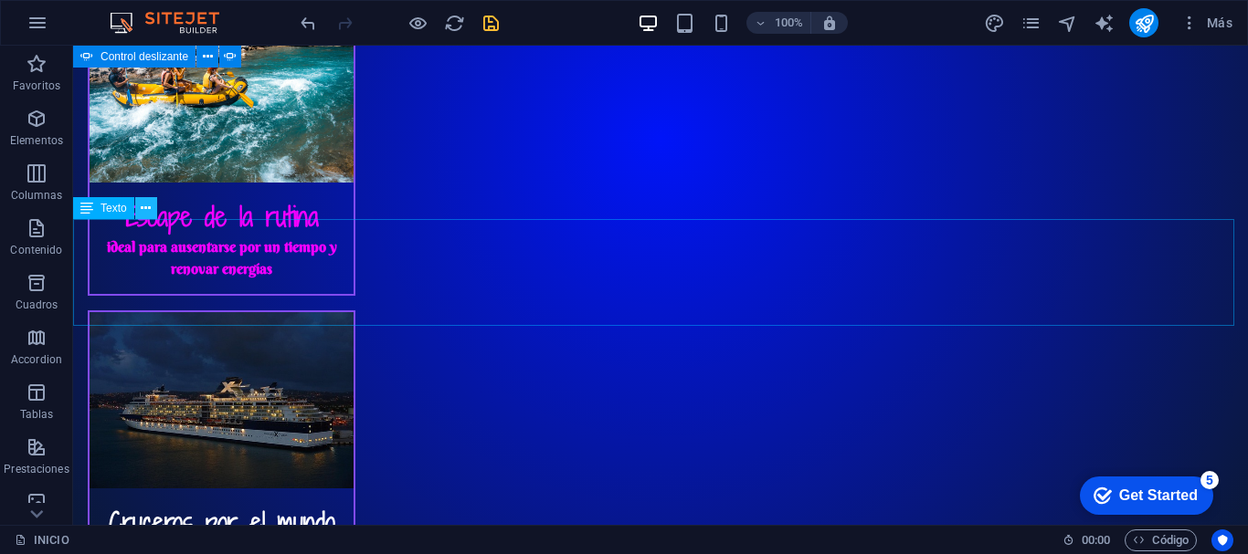
click at [148, 201] on icon at bounding box center [146, 208] width 10 height 19
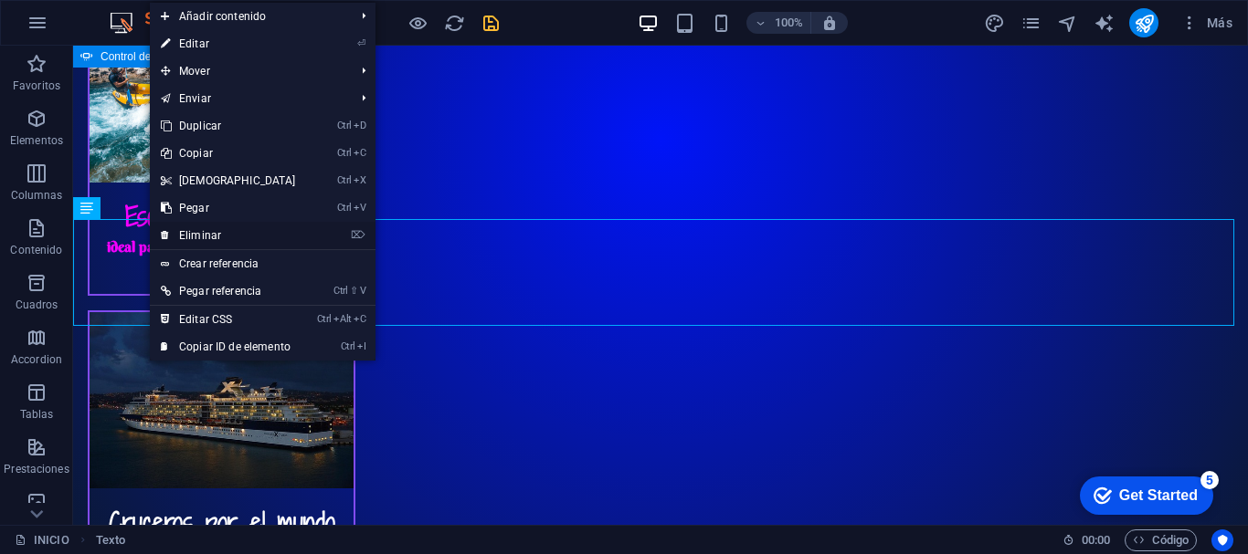
click at [174, 230] on link "⌦ Eliminar" at bounding box center [228, 235] width 157 height 27
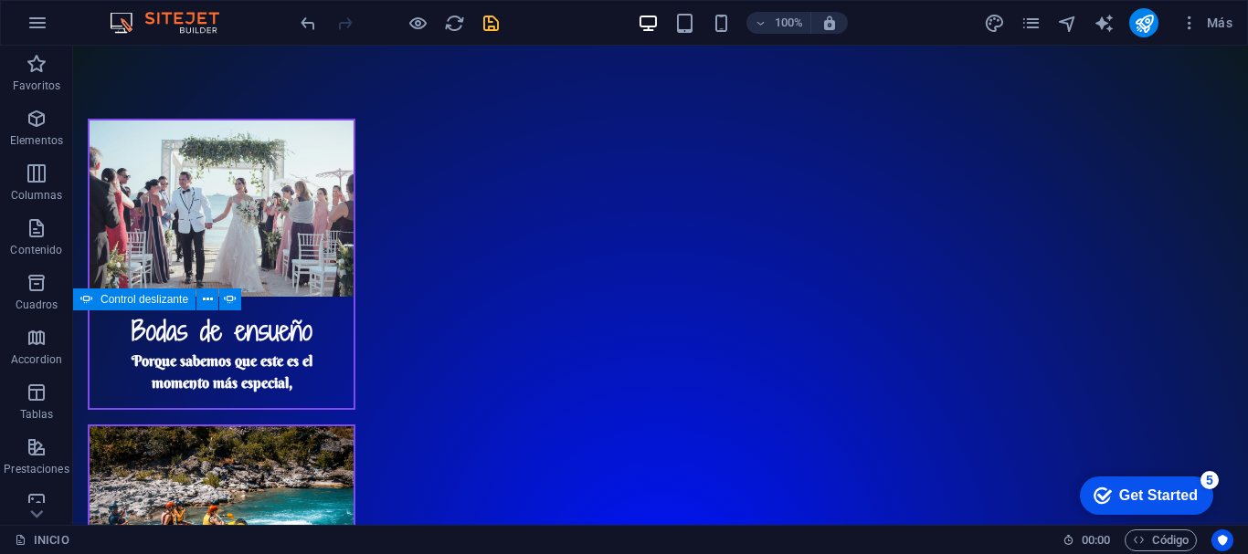
scroll to position [2526, 0]
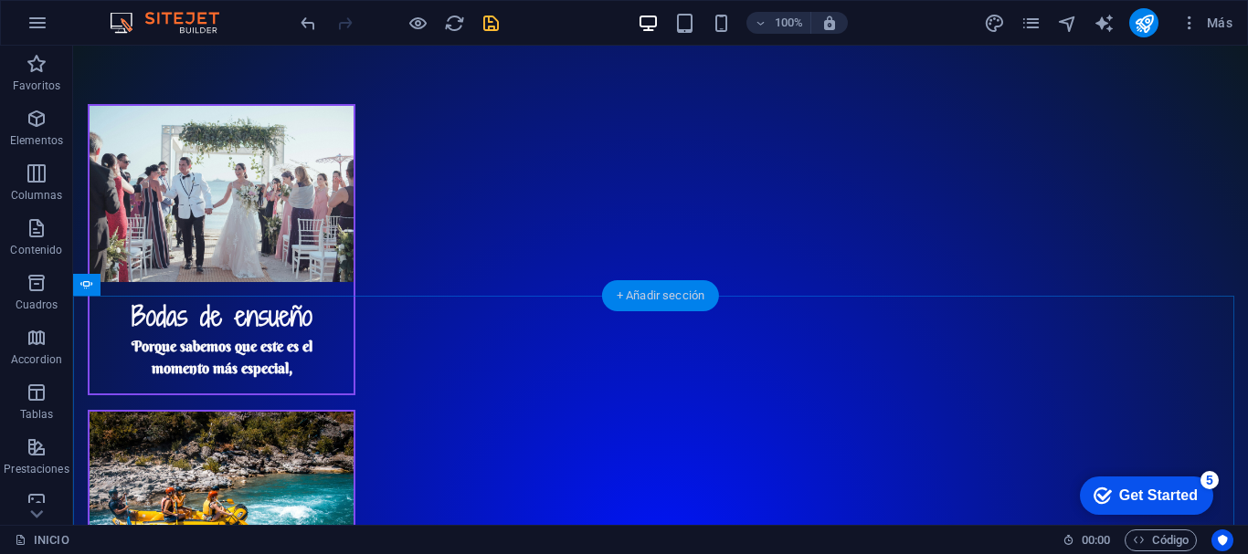
click at [677, 293] on div "+ Añadir sección" at bounding box center [660, 295] width 117 height 31
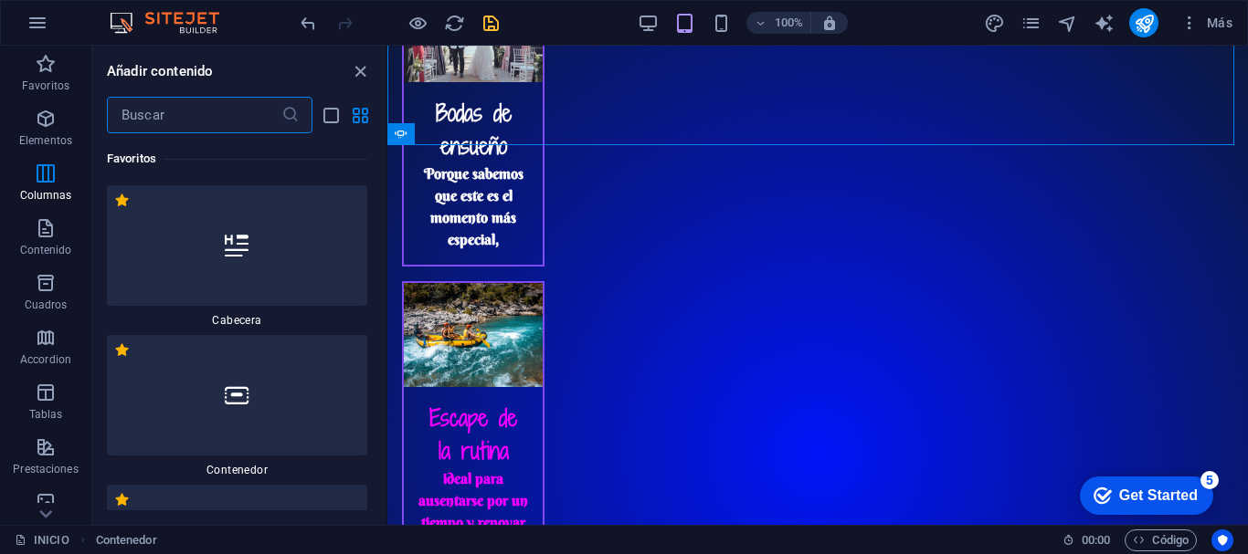
scroll to position [2457, 0]
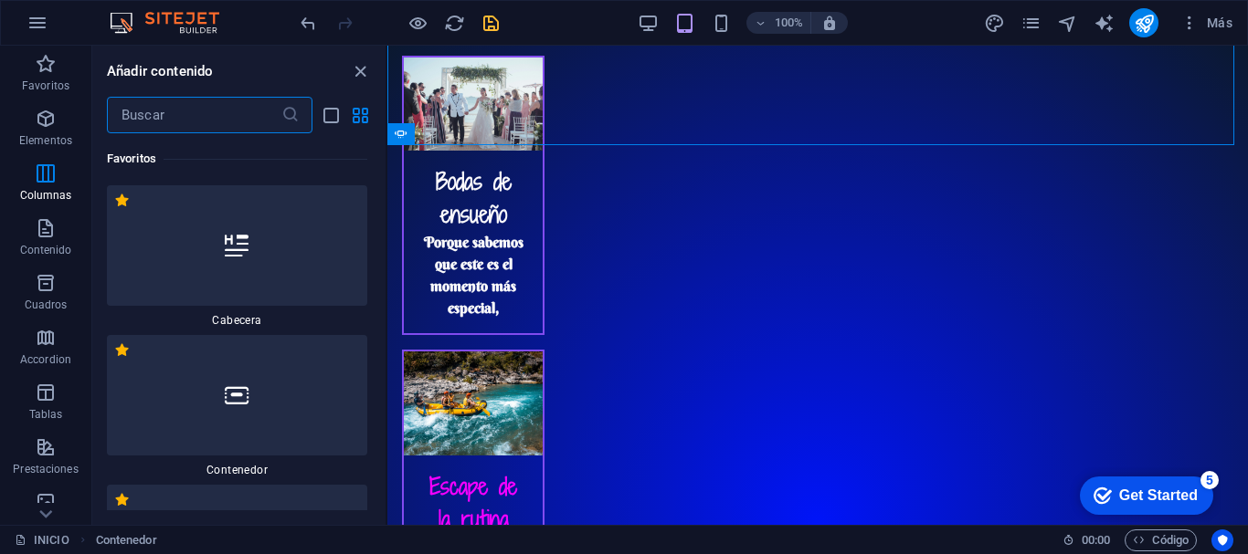
click at [214, 122] on input "text" at bounding box center [194, 115] width 174 height 37
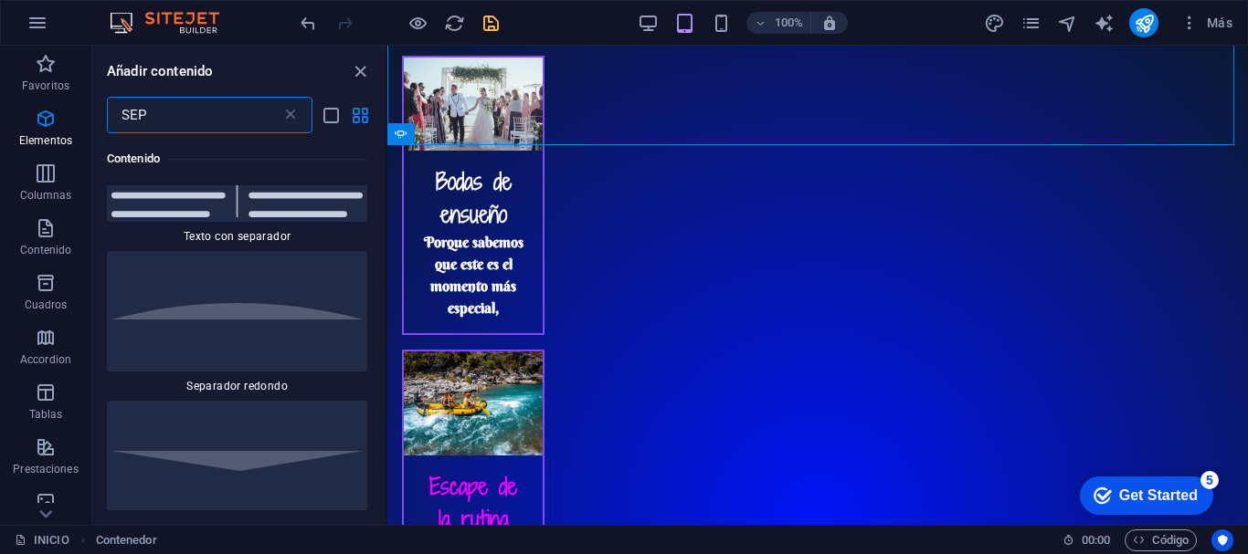
scroll to position [0, 0]
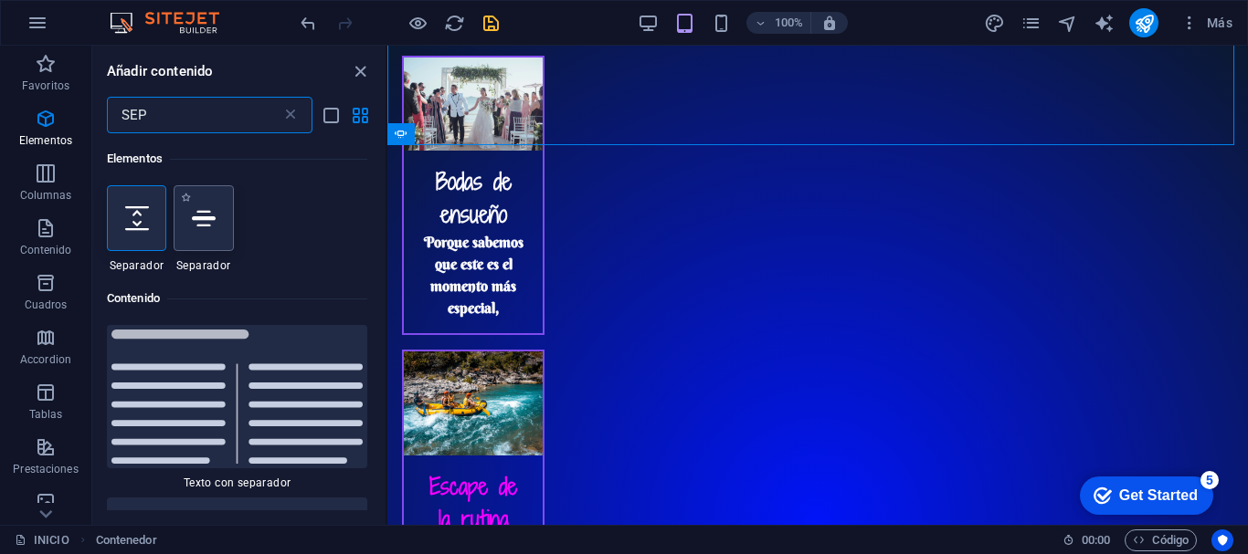
type input "SEP"
click at [206, 215] on icon at bounding box center [204, 218] width 24 height 24
select select "%"
select select "px"
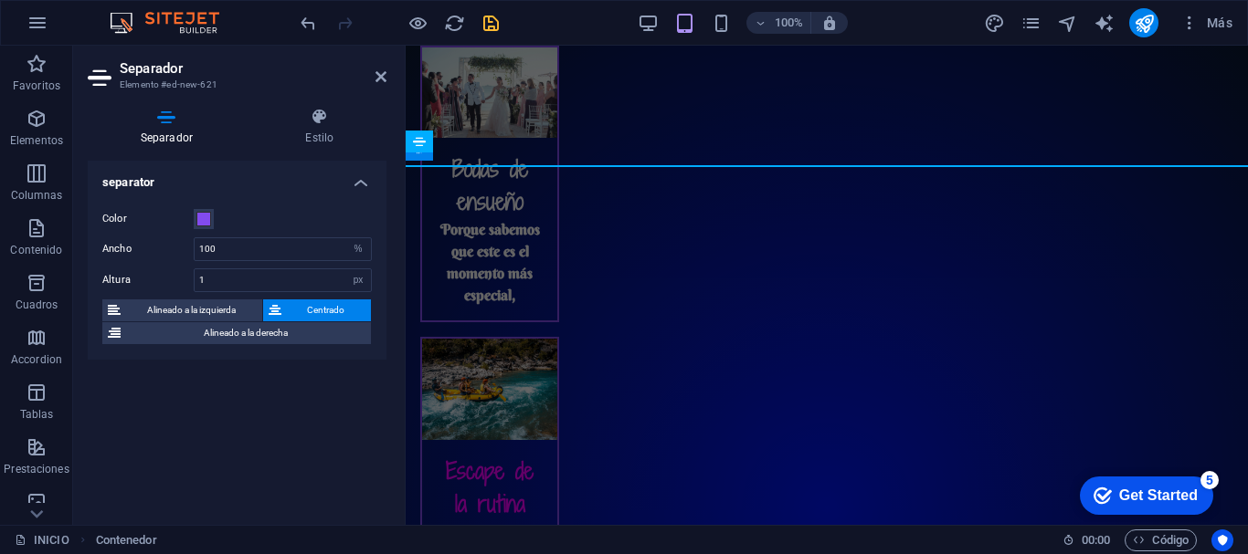
scroll to position [2444, 0]
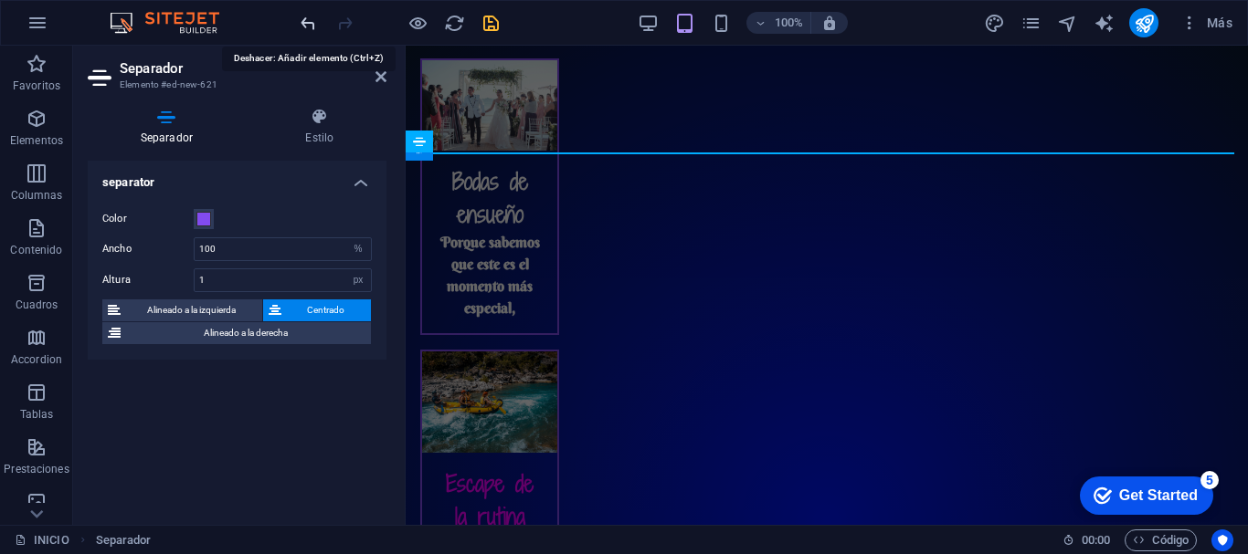
click at [310, 27] on icon "undo" at bounding box center [308, 23] width 21 height 21
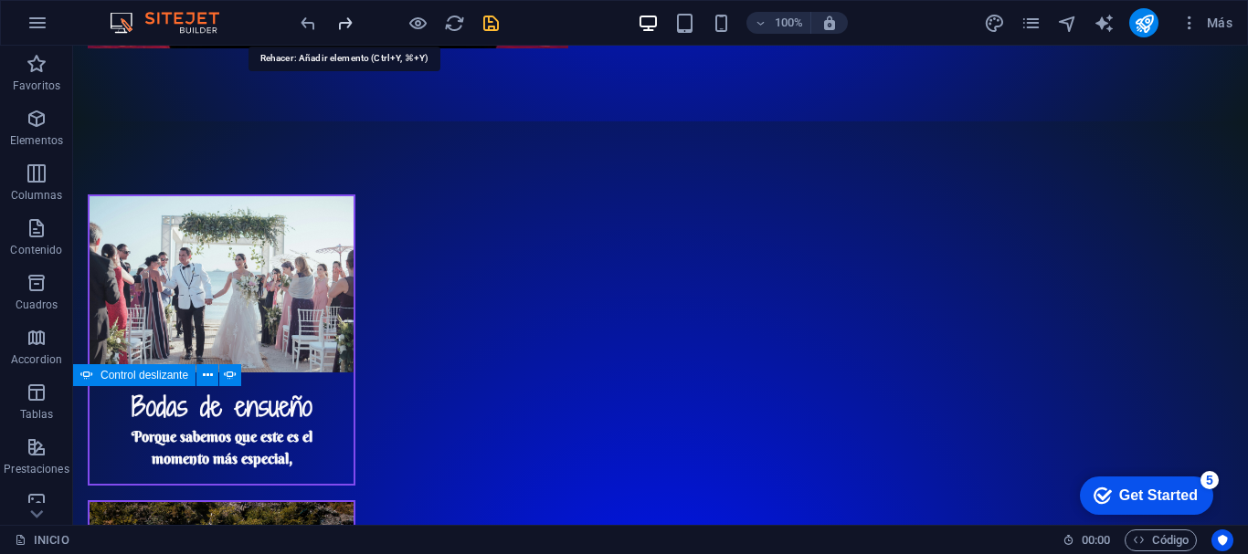
click at [335, 33] on icon "redo" at bounding box center [344, 23] width 21 height 21
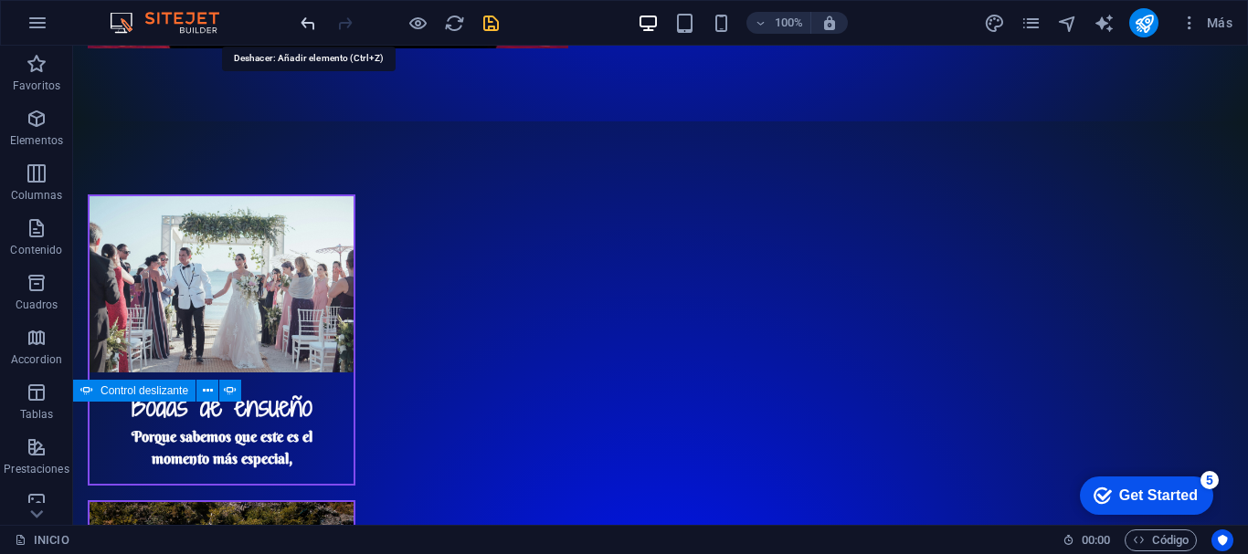
click at [299, 17] on icon "undo" at bounding box center [308, 23] width 21 height 21
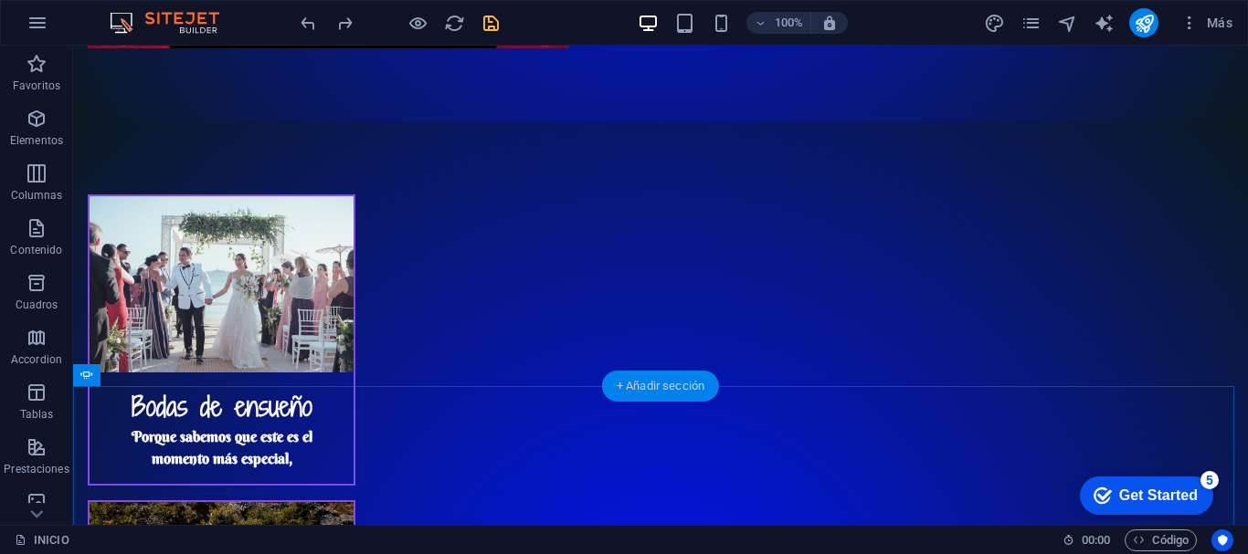
click at [637, 393] on div "+ Añadir sección" at bounding box center [660, 386] width 117 height 31
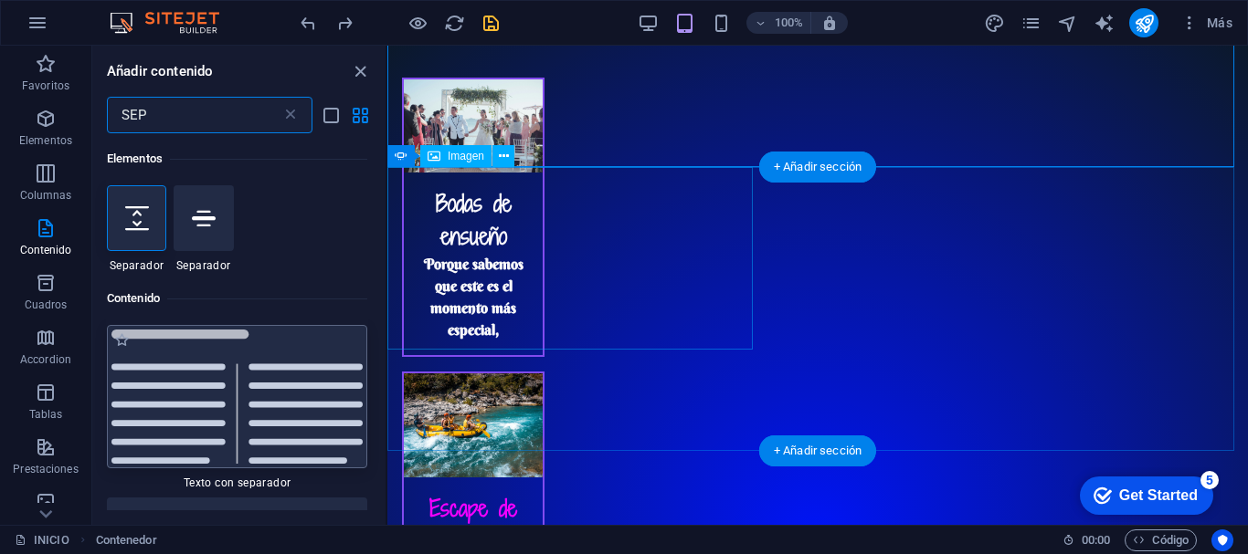
scroll to position [140, 0]
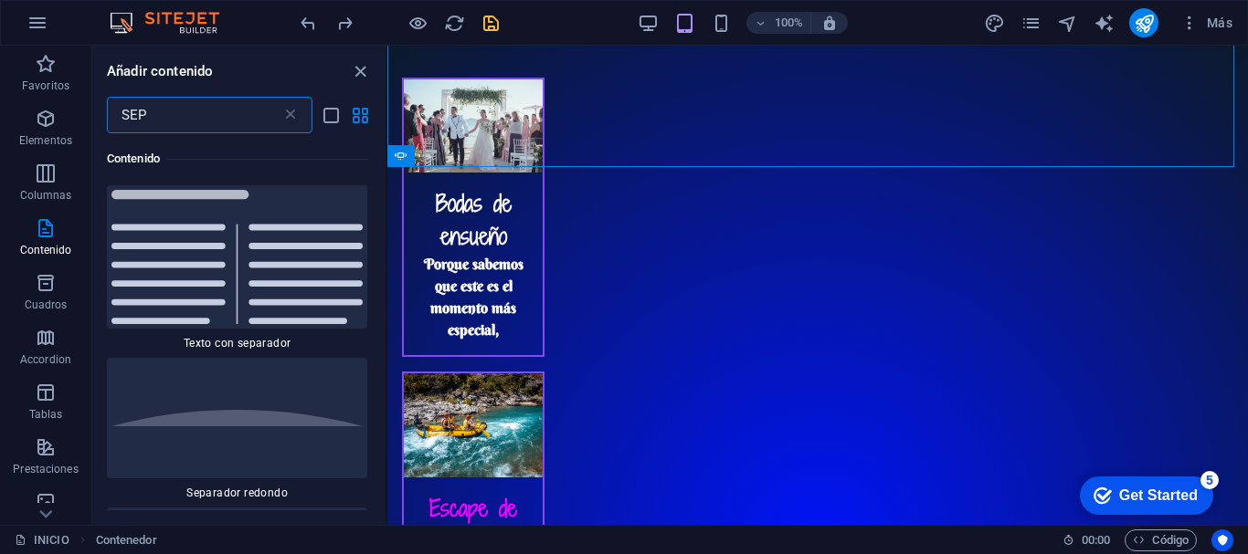
click at [219, 106] on input "SEP" at bounding box center [194, 115] width 174 height 37
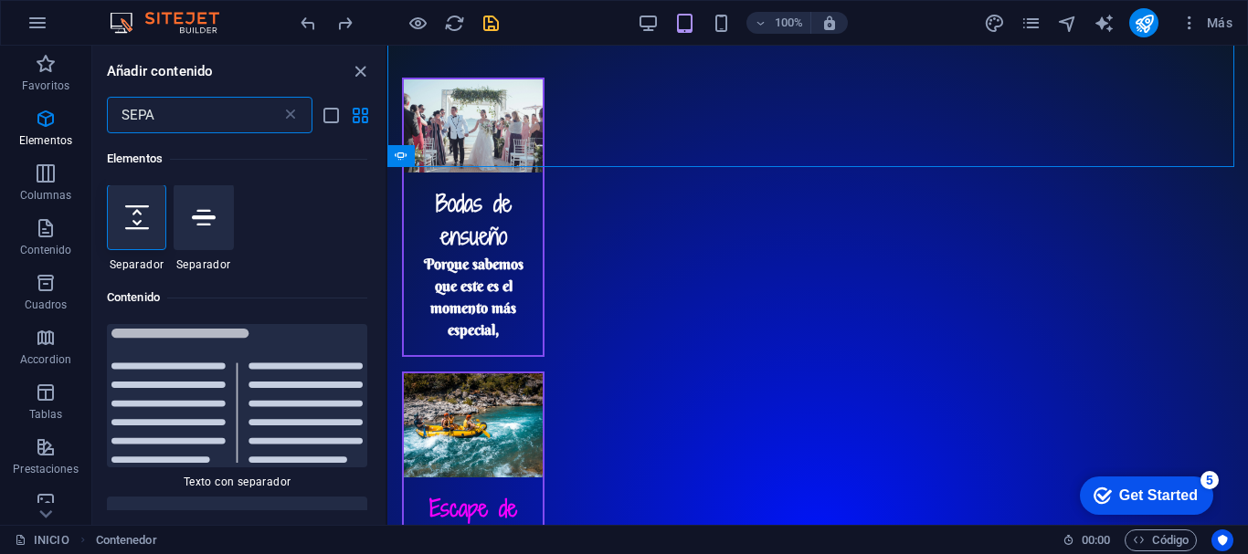
scroll to position [0, 0]
type input "SEPA"
click at [145, 232] on div at bounding box center [136, 218] width 59 height 66
select select "px"
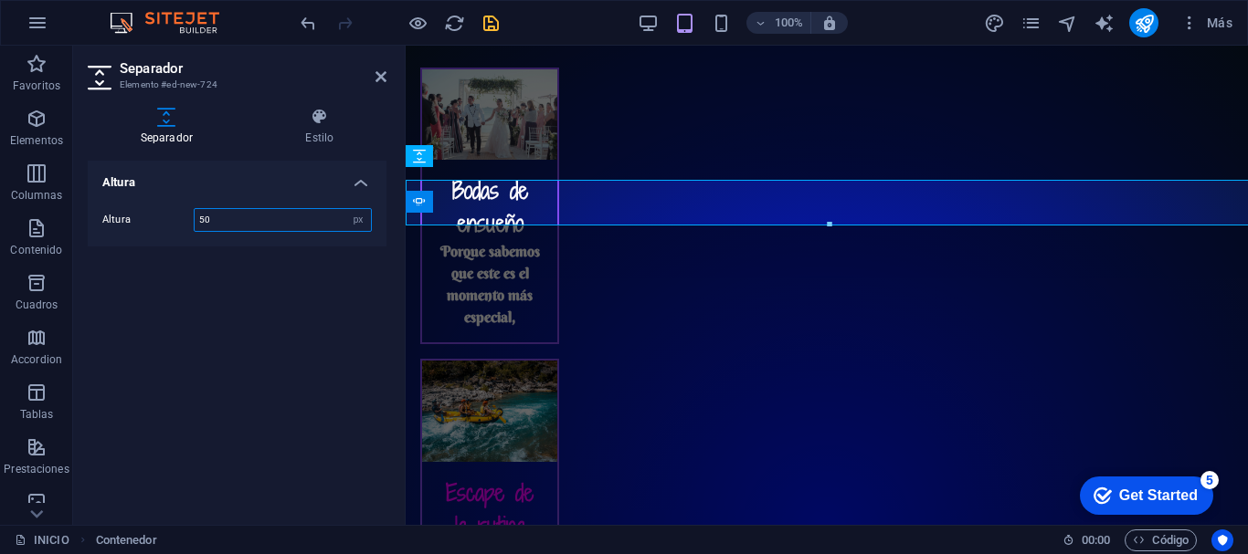
scroll to position [2423, 0]
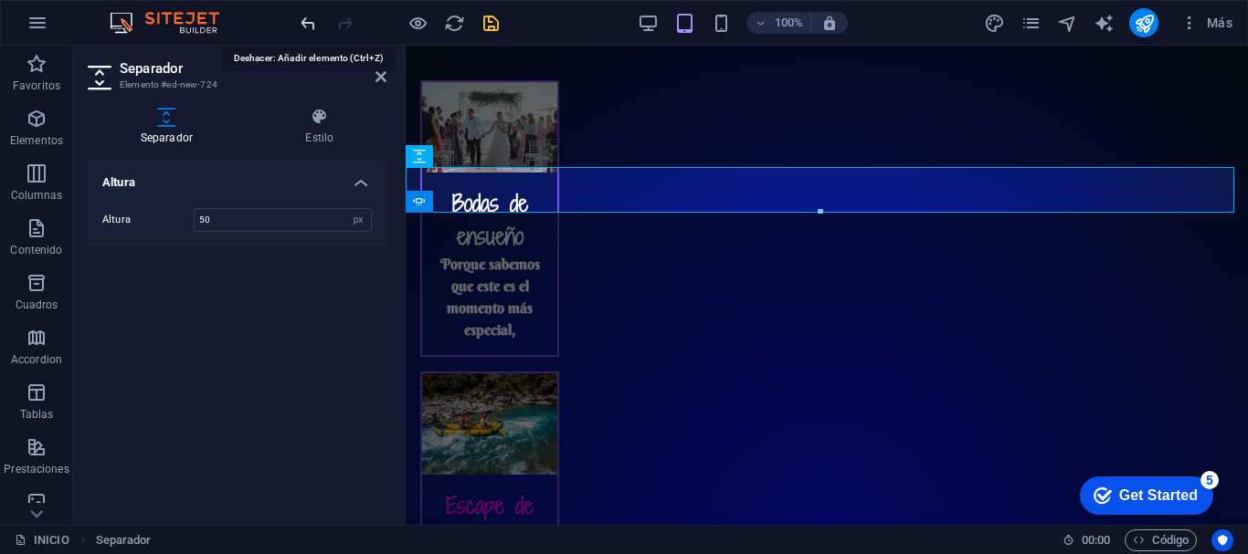
click at [305, 27] on icon "undo" at bounding box center [308, 23] width 21 height 21
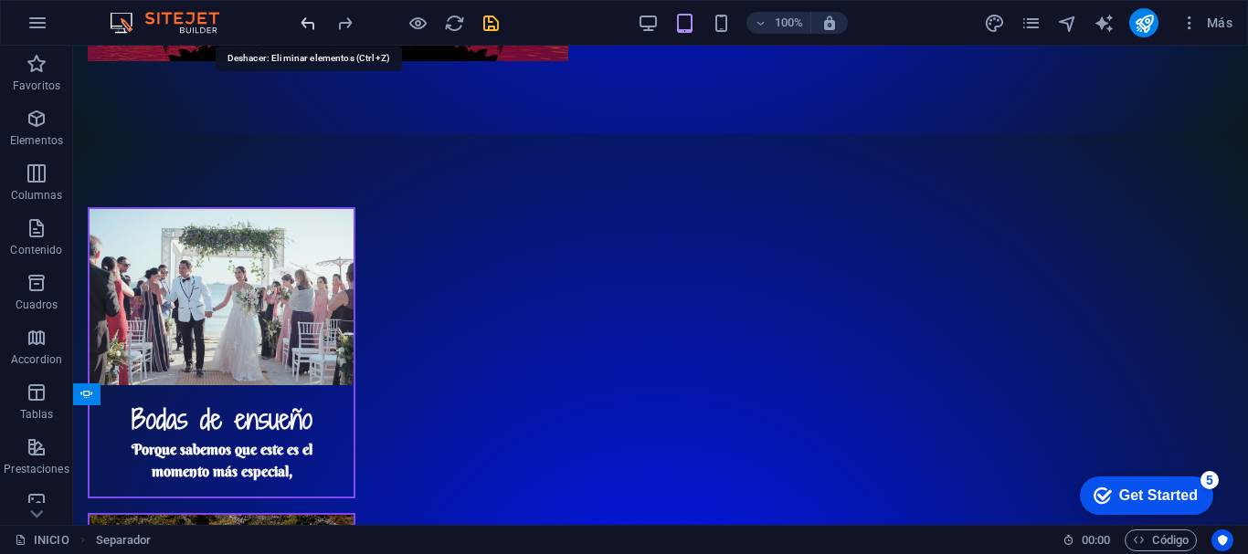
scroll to position [2413, 0]
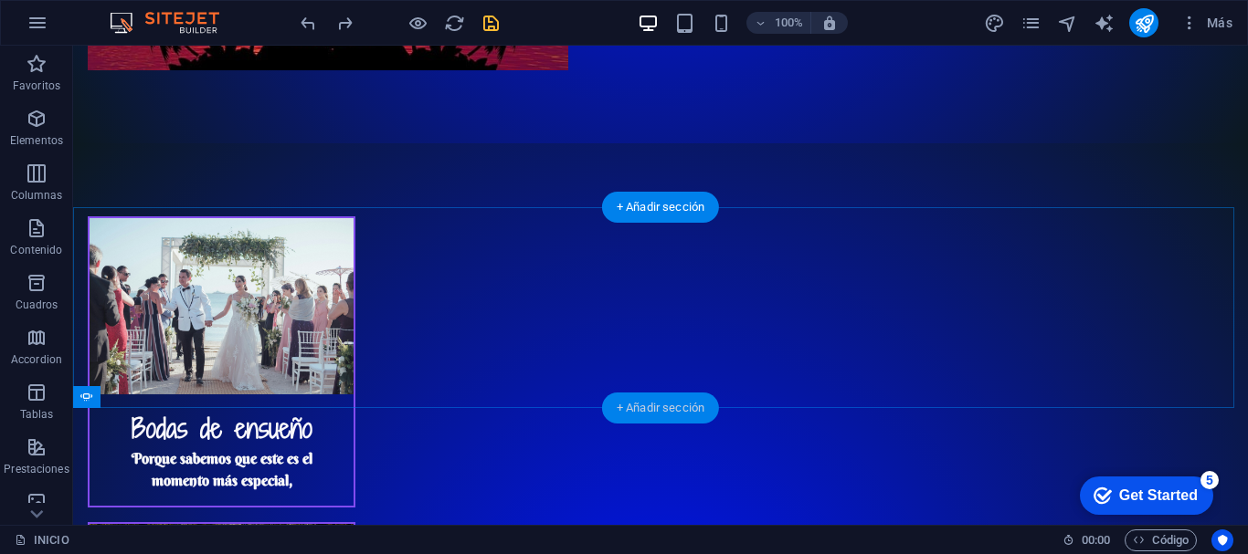
click at [666, 407] on div "+ Añadir sección" at bounding box center [660, 408] width 117 height 31
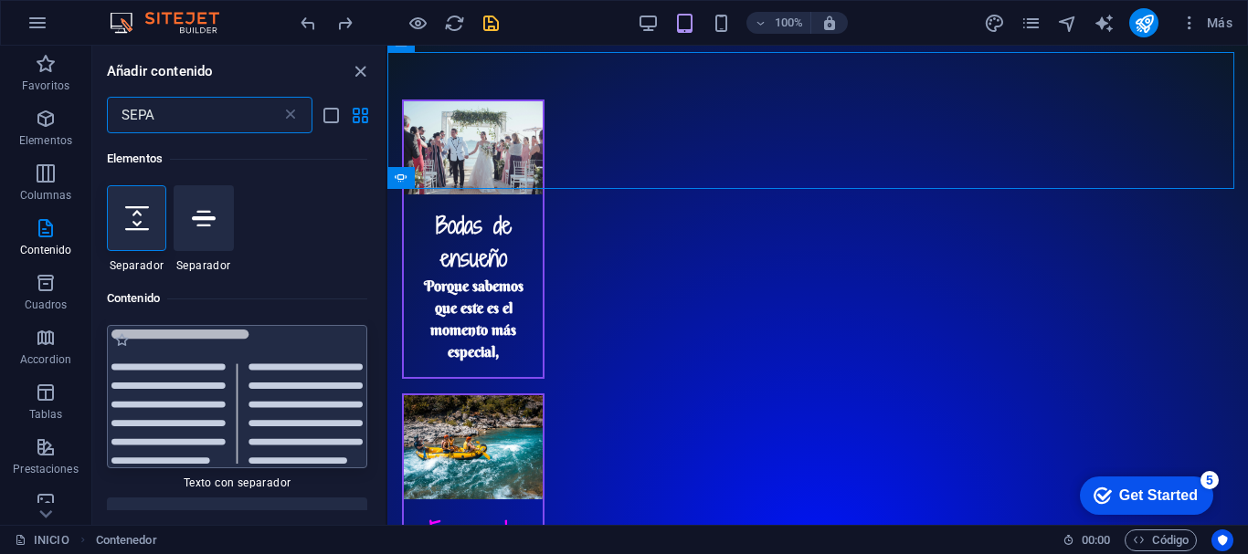
scroll to position [140, 0]
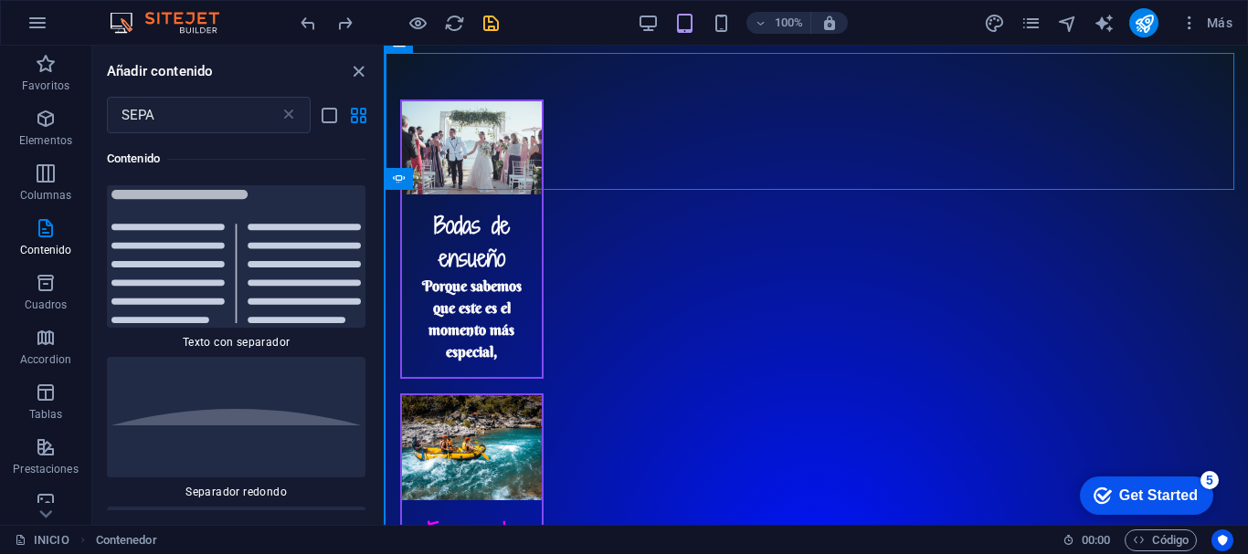
click at [385, 214] on section "Favoritos Elementos Columnas Contenido Cuadros Accordion Tablas Prestaciones Im…" at bounding box center [624, 286] width 1248 height 480
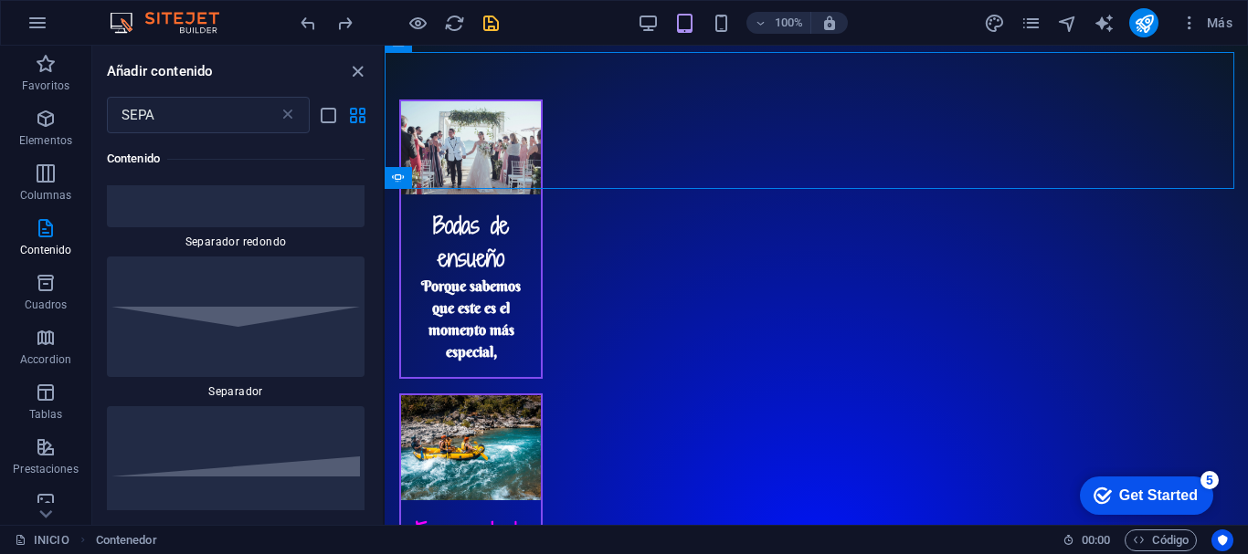
scroll to position [401, 0]
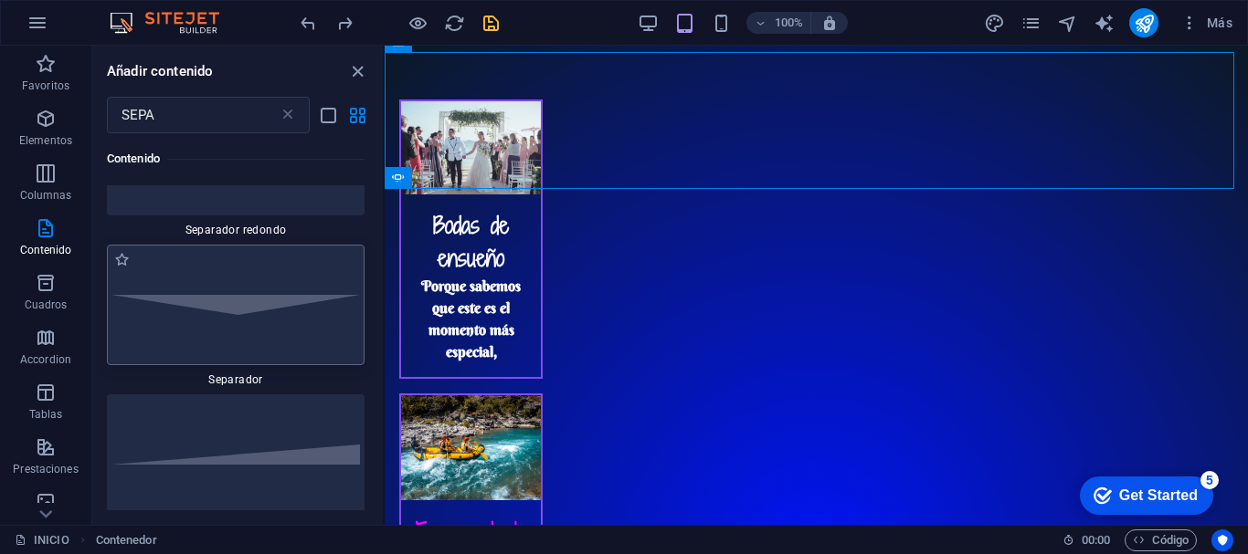
click at [240, 323] on div at bounding box center [236, 305] width 258 height 121
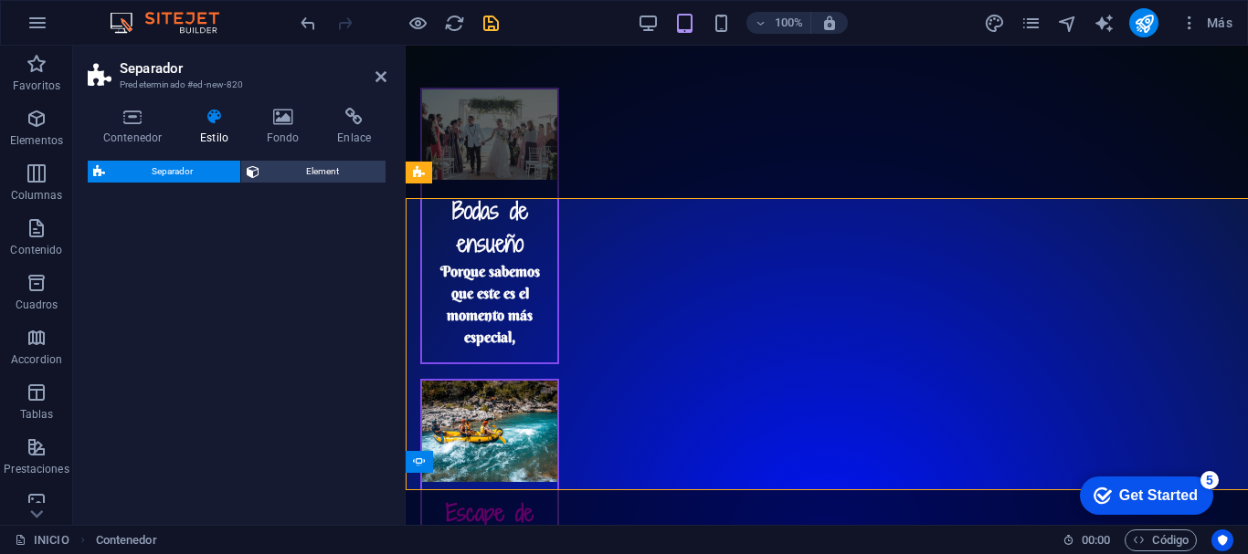
select select "rem"
select select "preset-separator-v3-default"
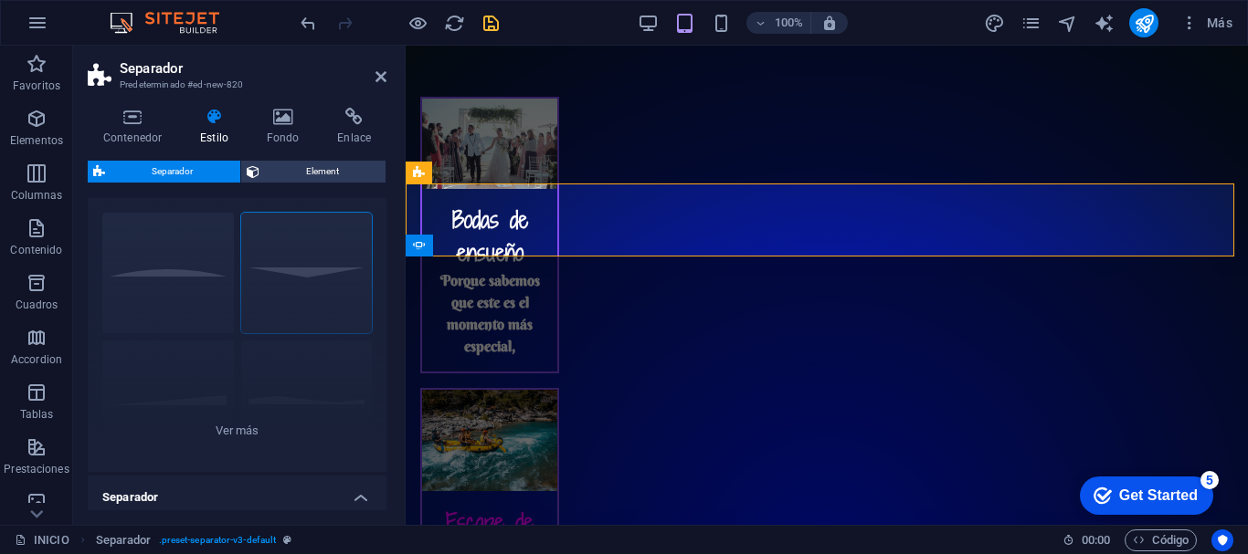
scroll to position [37, 0]
click at [173, 287] on div "Círculo Predeterminado Diagonal Polígono 1 Polígono 2 Cuadrado Zigzag" at bounding box center [237, 332] width 299 height 274
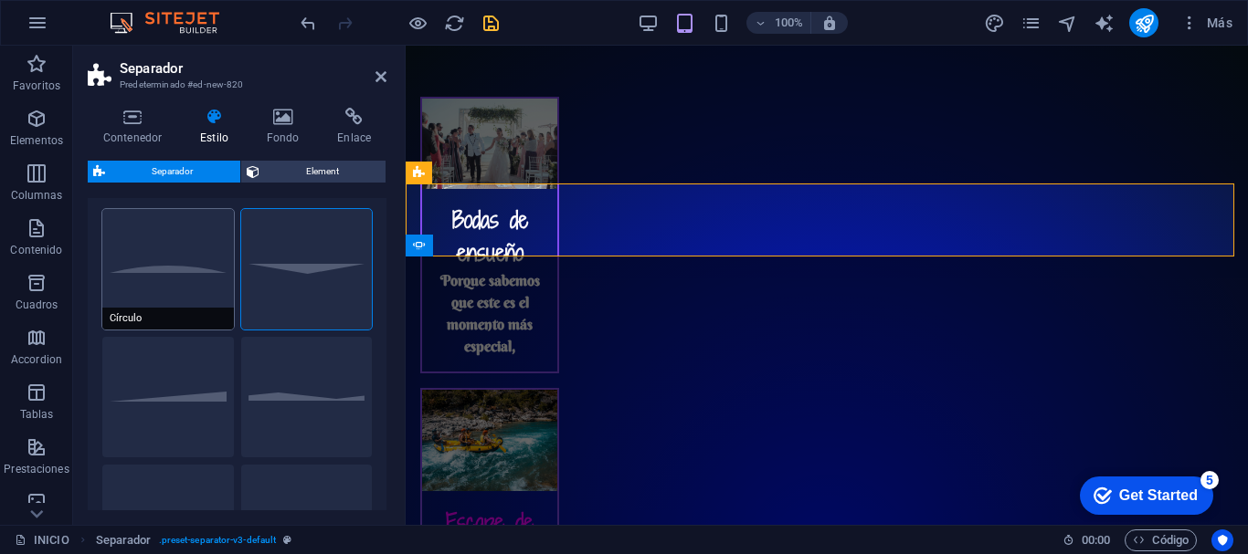
click at [197, 276] on button "Círculo" at bounding box center [168, 269] width 132 height 121
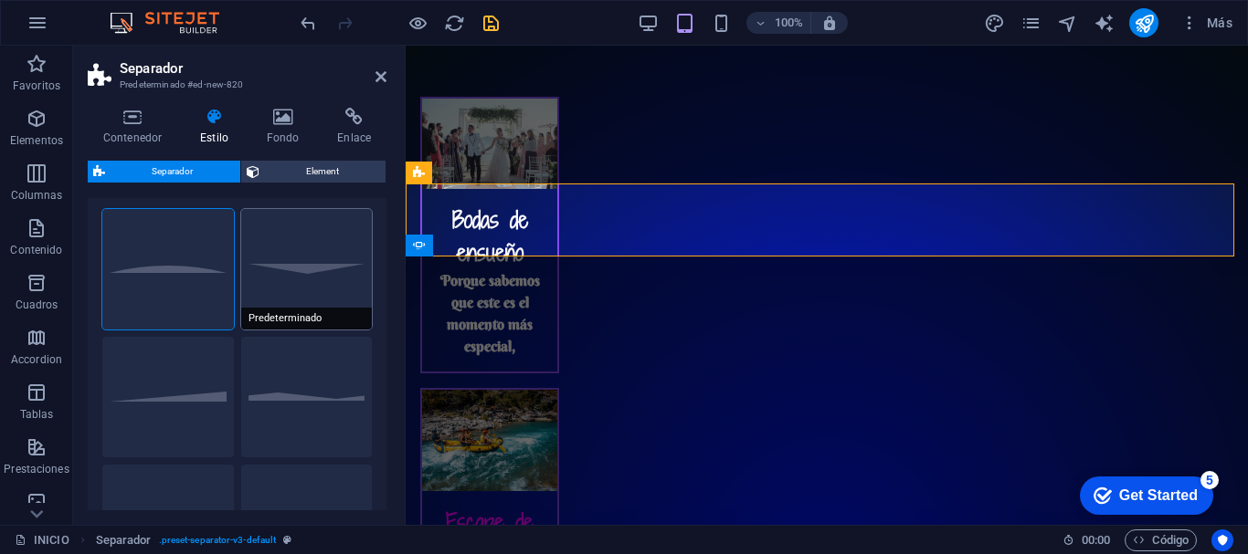
click at [261, 277] on button "Predeterminado" at bounding box center [307, 269] width 132 height 121
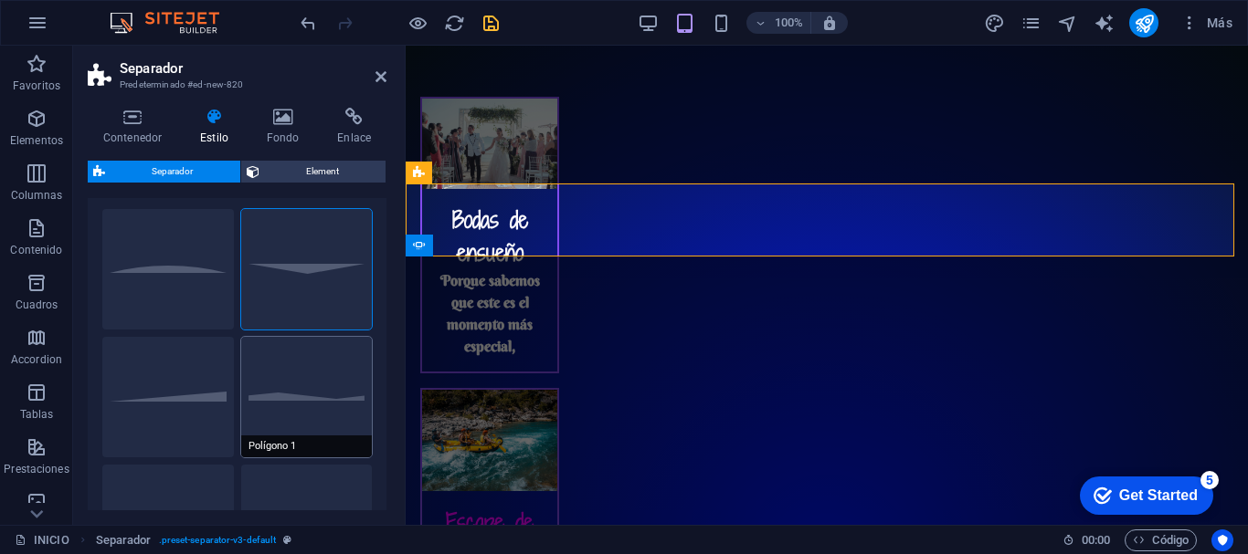
click at [278, 361] on button "Polígono 1" at bounding box center [307, 397] width 132 height 121
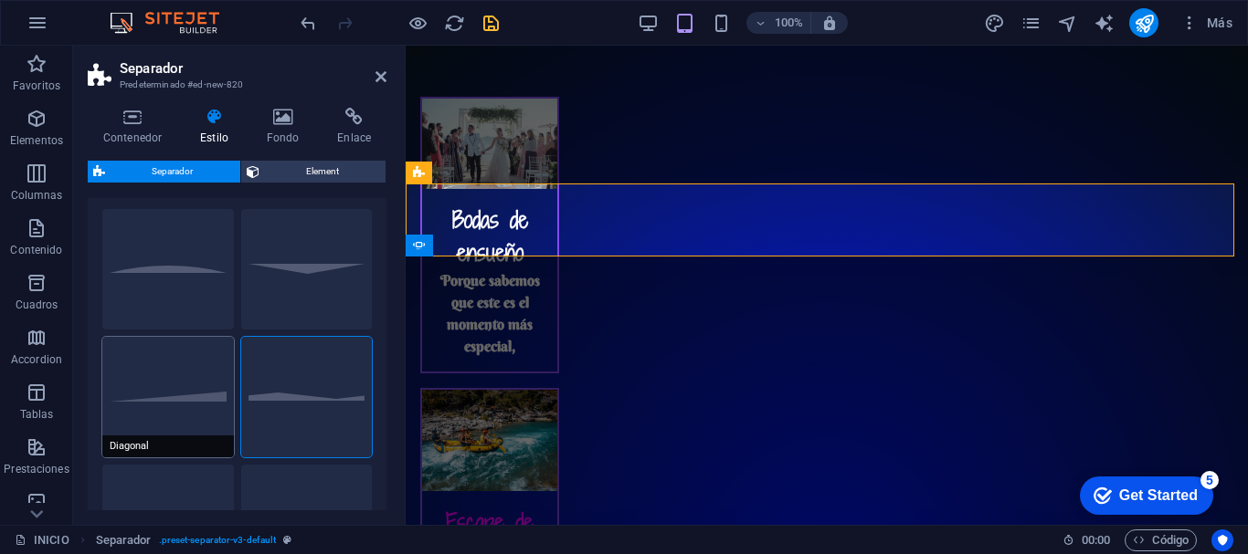
click at [190, 364] on button "Diagonal" at bounding box center [168, 397] width 132 height 121
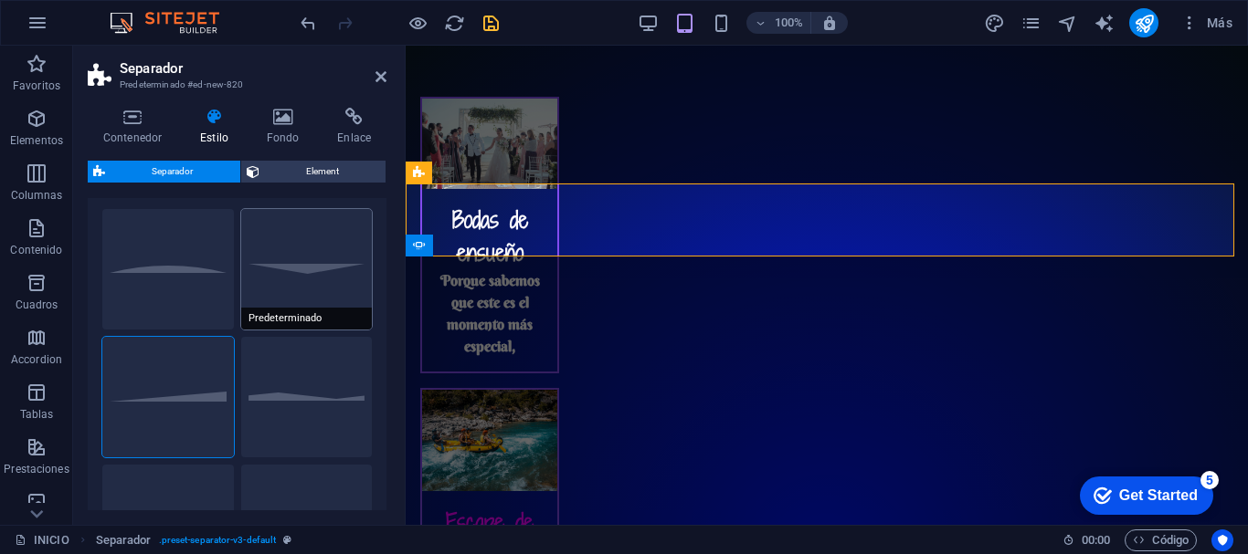
click at [256, 286] on button "Predeterminado" at bounding box center [307, 269] width 132 height 121
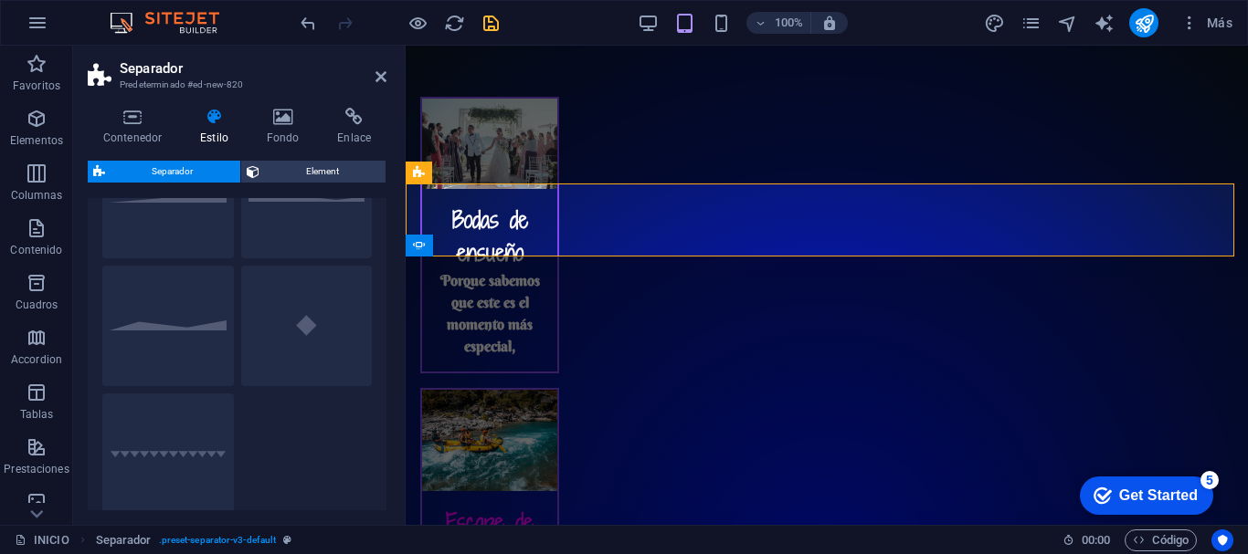
scroll to position [246, 0]
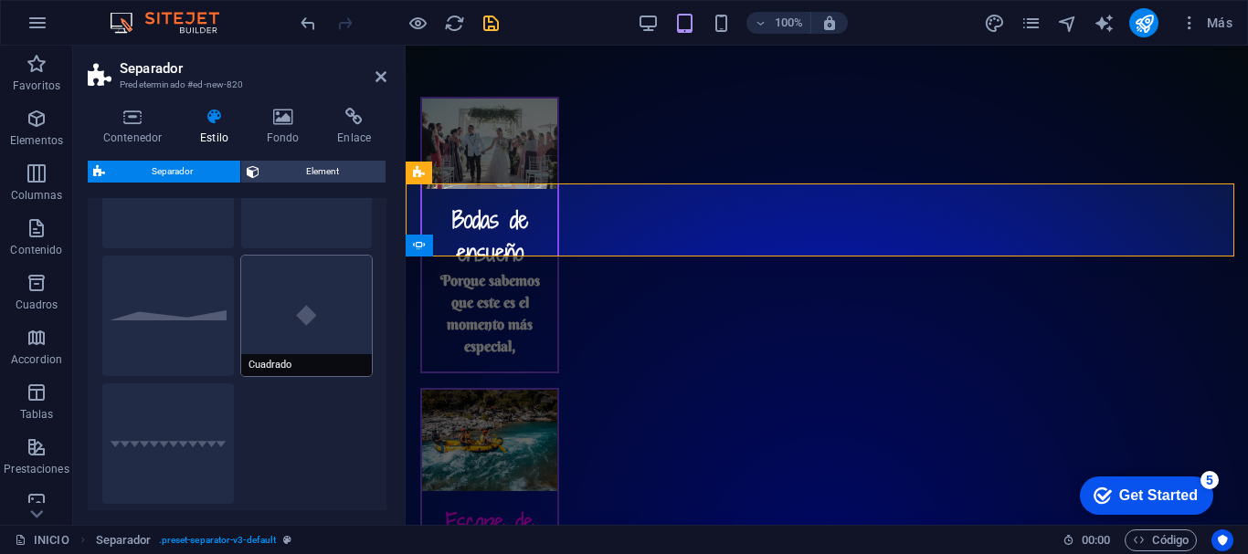
click at [327, 328] on button "Cuadrado" at bounding box center [307, 316] width 132 height 121
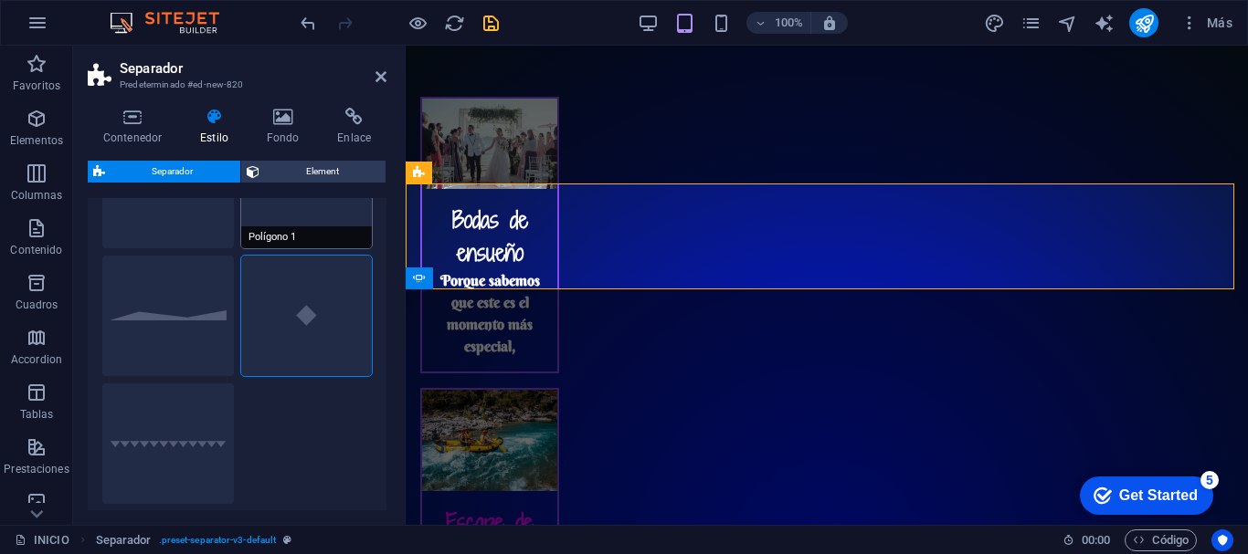
click at [317, 214] on button "Polígono 1" at bounding box center [307, 188] width 132 height 121
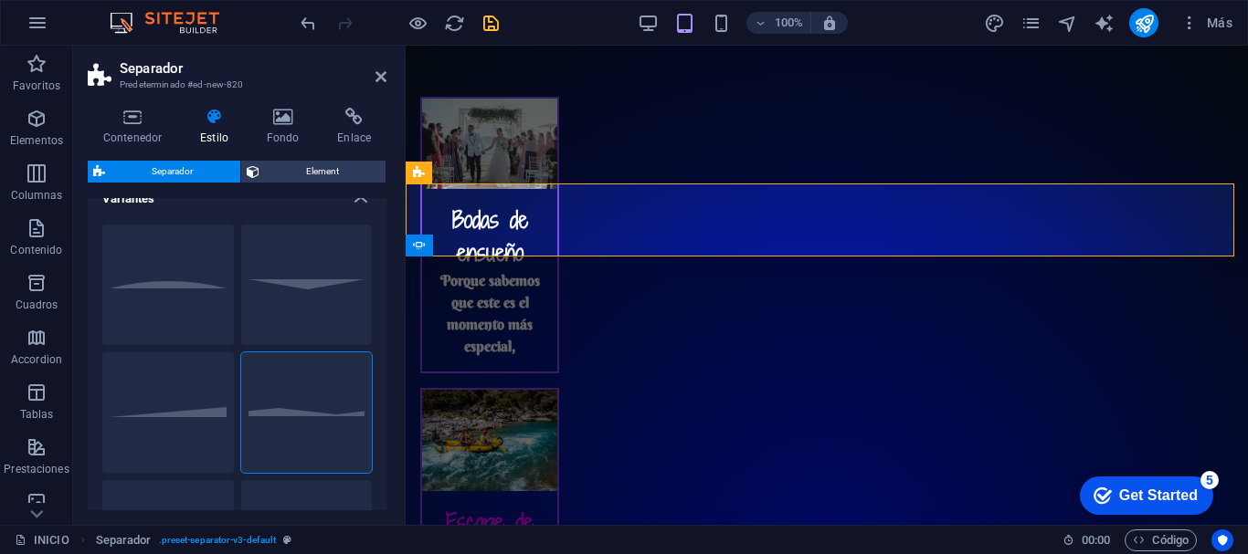
scroll to position [0, 0]
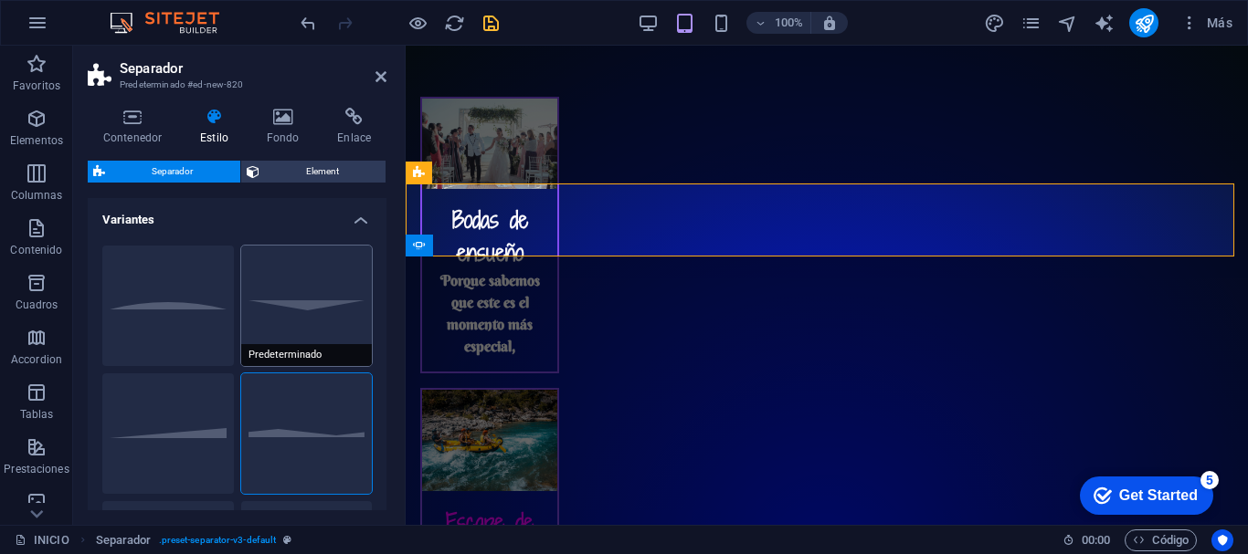
click at [259, 324] on button "Predeterminado" at bounding box center [307, 306] width 132 height 121
select select "triangle"
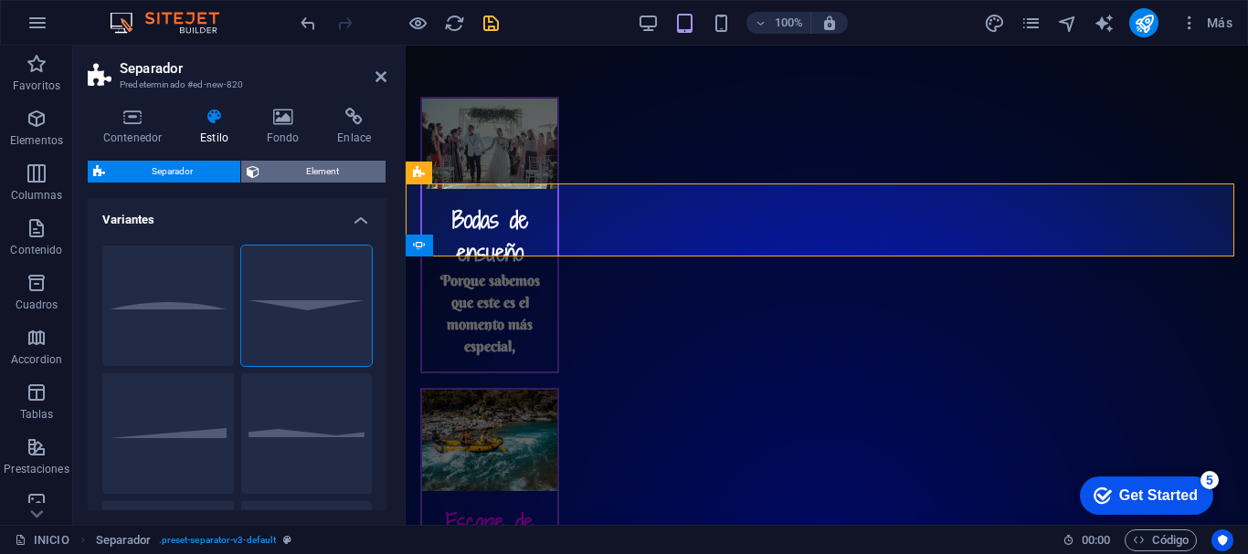
click at [318, 173] on span "Element" at bounding box center [323, 172] width 116 height 22
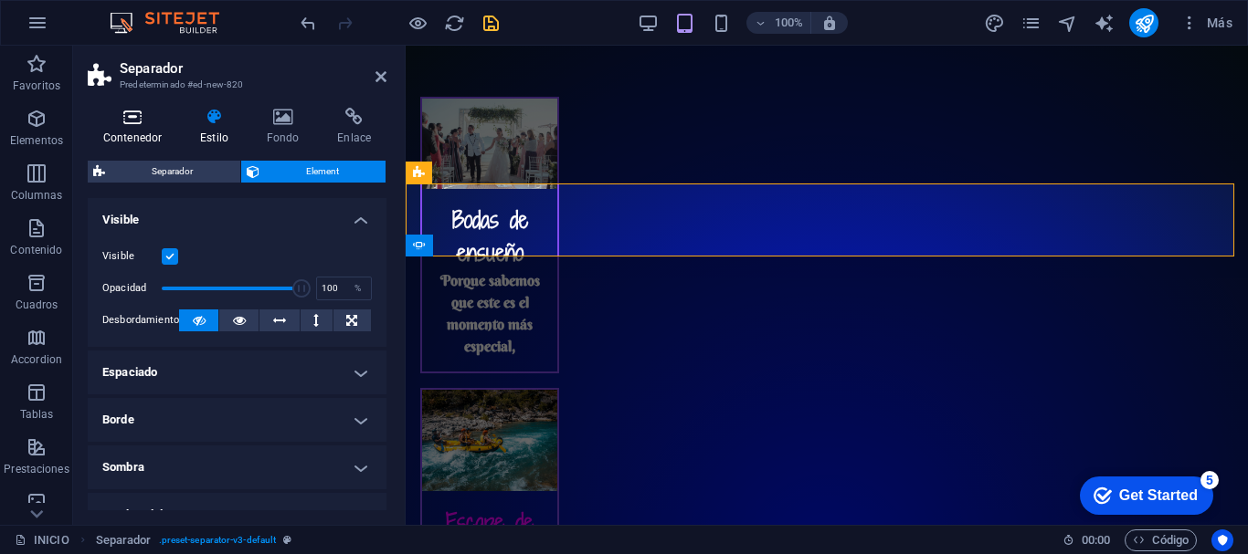
click at [147, 134] on h4 "Contenedor" at bounding box center [136, 127] width 97 height 38
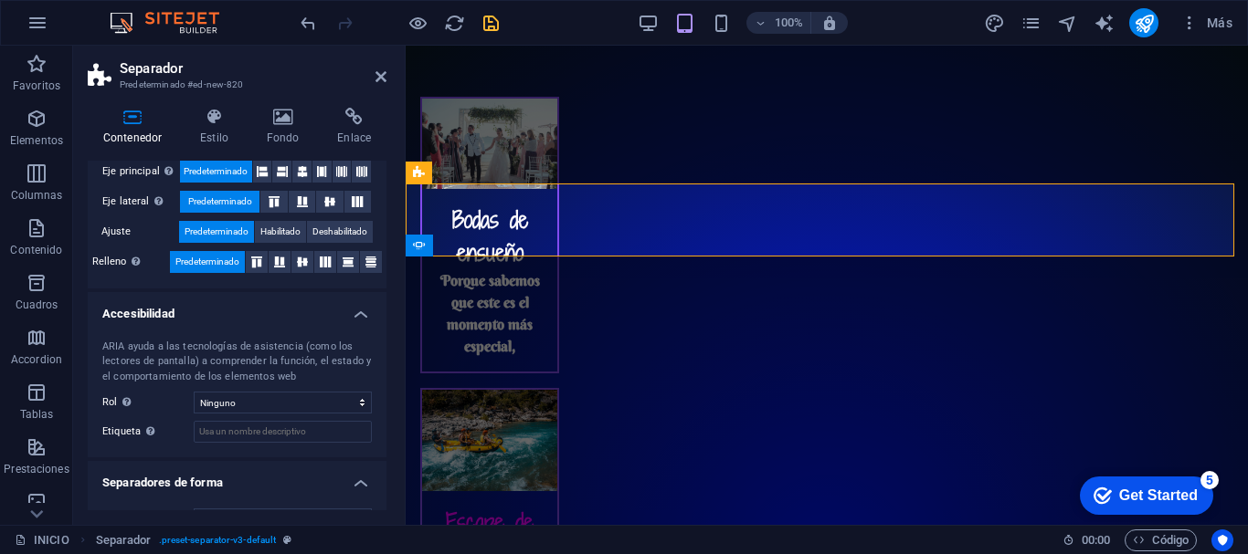
scroll to position [411, 0]
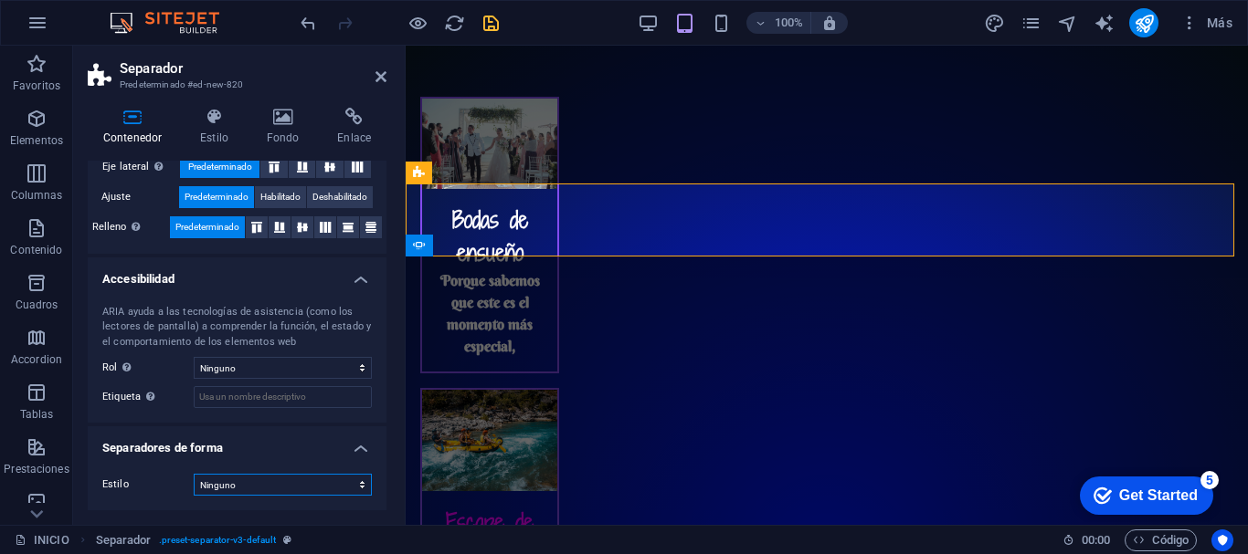
click at [309, 476] on select "Ninguno Triángulo Cuadrado Diagonal Polígono 1 Polígono 2 Zigzag Múltiples zigz…" at bounding box center [283, 485] width 178 height 22
select select "zigzag"
click at [194, 474] on select "Ninguno Triángulo Cuadrado Diagonal Polígono 1 Polígono 2 Zigzag Múltiples zigz…" at bounding box center [283, 485] width 178 height 22
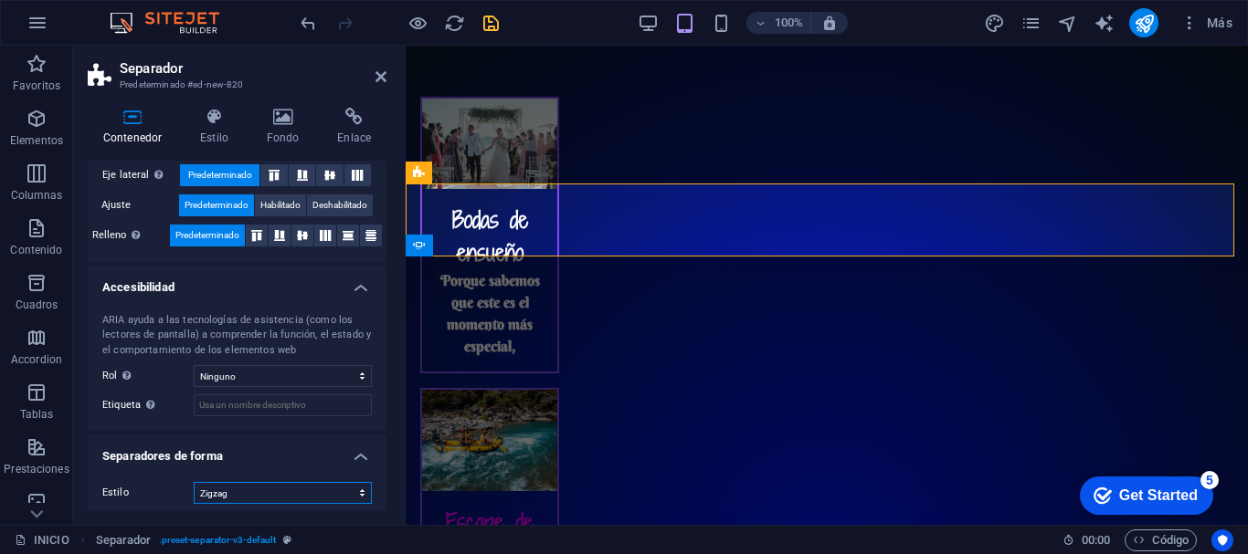
scroll to position [408, 0]
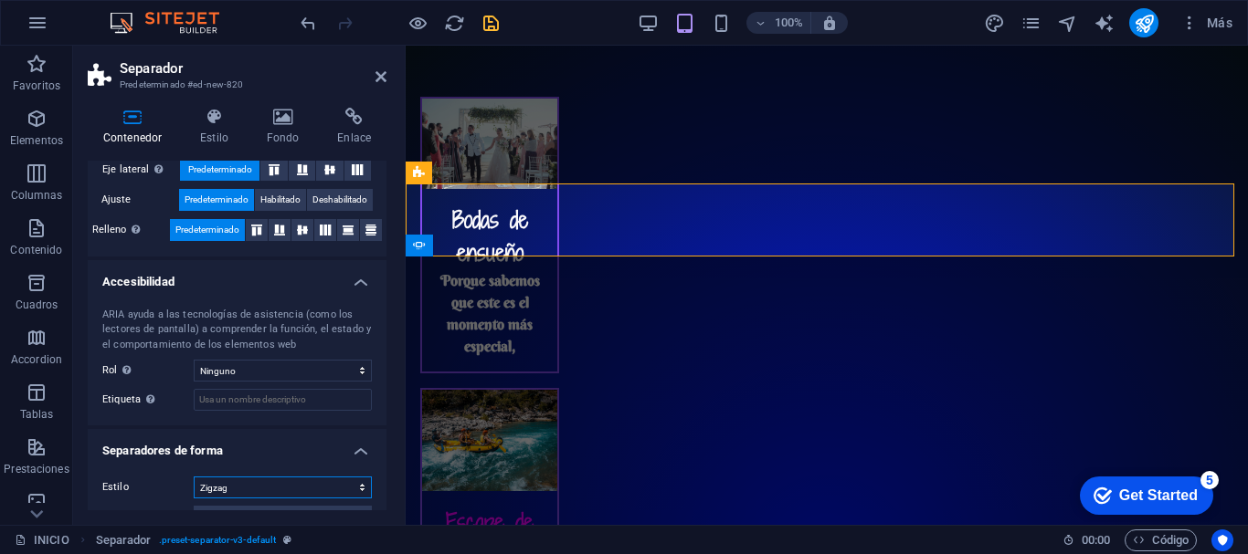
click at [285, 481] on select "Ninguno Triángulo Cuadrado Diagonal Polígono 1 Polígono 2 Zigzag Múltiples zigz…" at bounding box center [283, 488] width 178 height 22
click at [396, 367] on div "Contenedor Estilo Fondo Enlace Tamaño Altura Predeterminado px rem % vh vw Alto…" at bounding box center [237, 309] width 328 height 432
click at [131, 128] on h4 "Contenedor" at bounding box center [136, 127] width 97 height 38
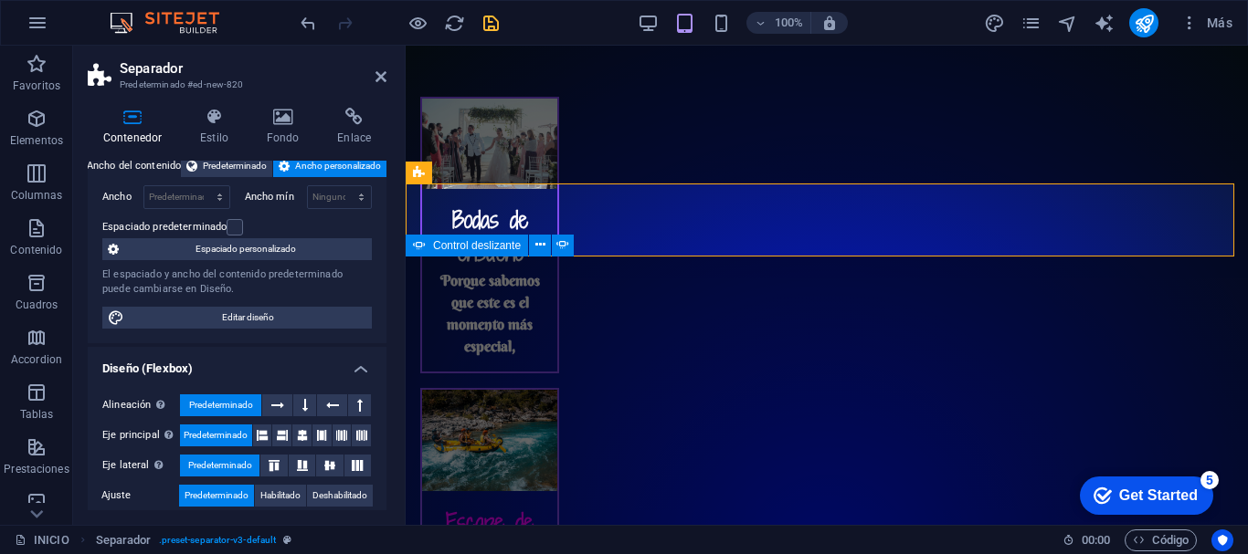
scroll to position [0, 0]
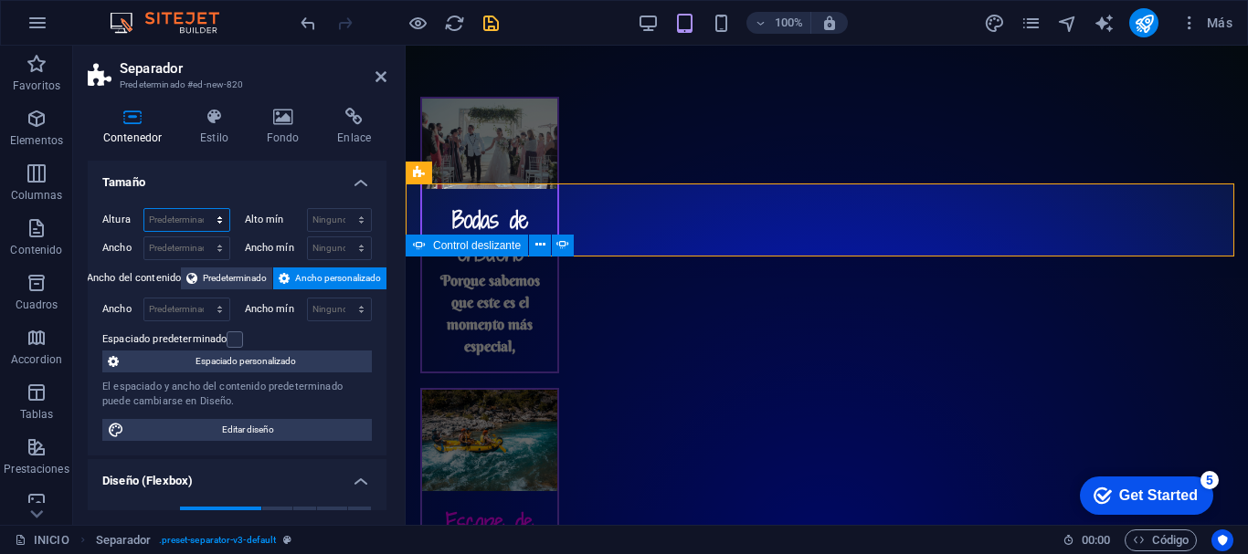
click at [184, 215] on select "Predeterminado px rem % vh vw" at bounding box center [186, 220] width 85 height 22
select select "px"
click at [201, 209] on select "Predeterminado px rem % vh vw" at bounding box center [186, 220] width 85 height 22
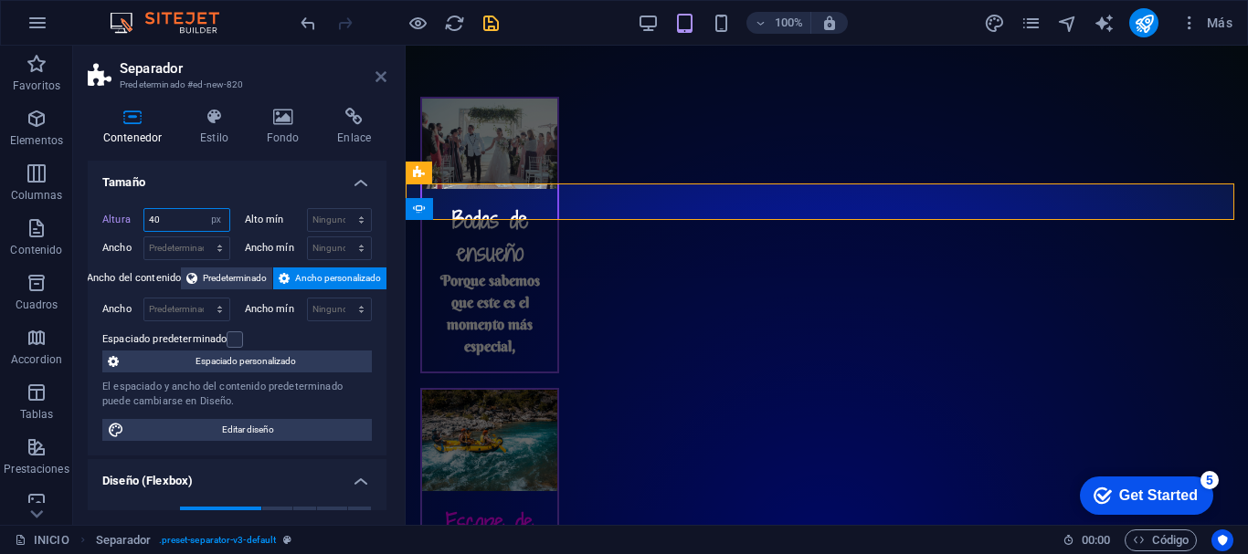
type input "40"
click at [380, 81] on icon at bounding box center [380, 76] width 11 height 15
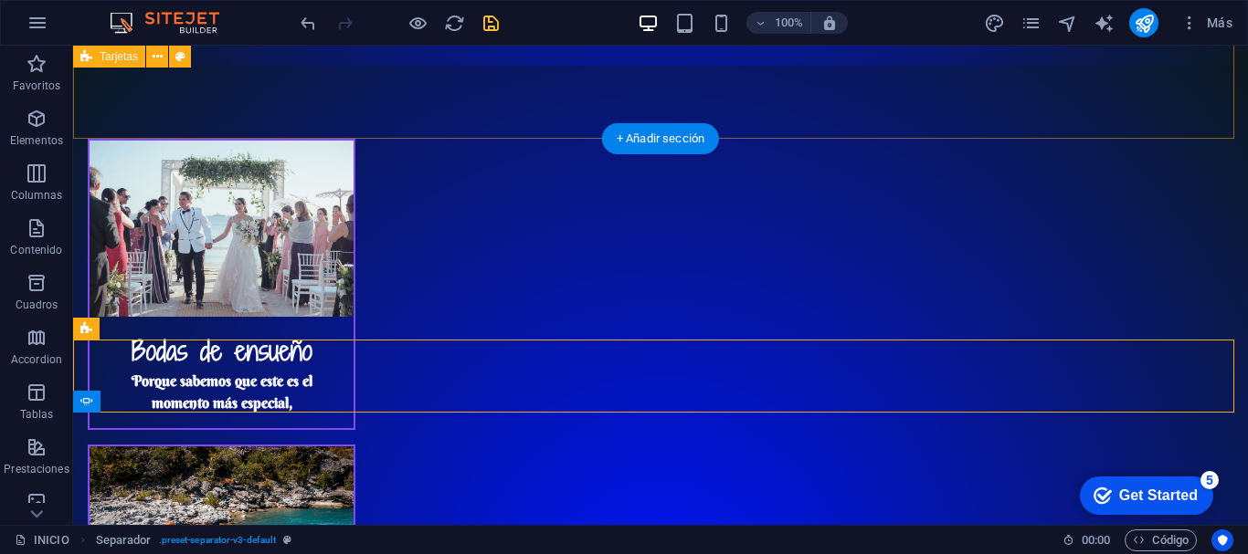
scroll to position [2482, 0]
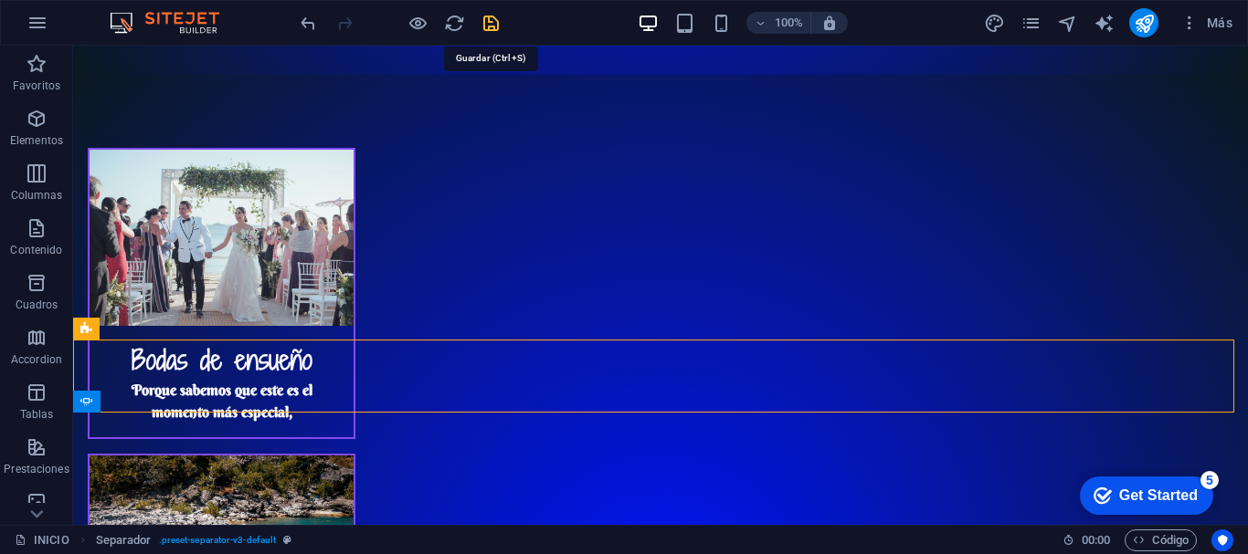
click at [491, 26] on icon "save" at bounding box center [490, 23] width 21 height 21
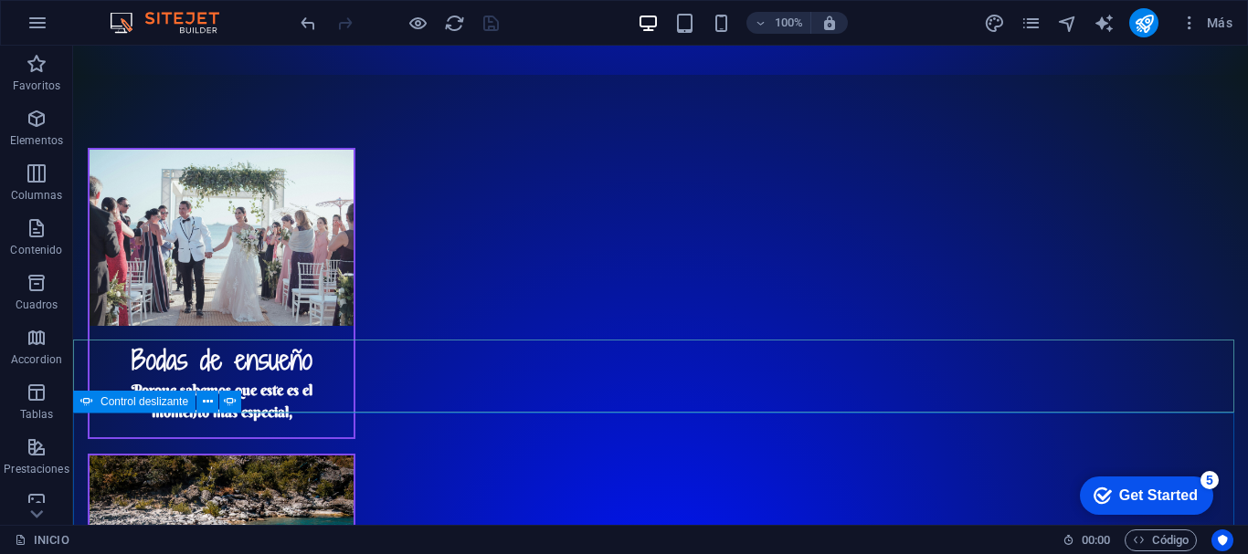
click at [100, 402] on div "Control deslizante" at bounding box center [134, 402] width 122 height 22
select select "px"
select select "ms"
select select "s"
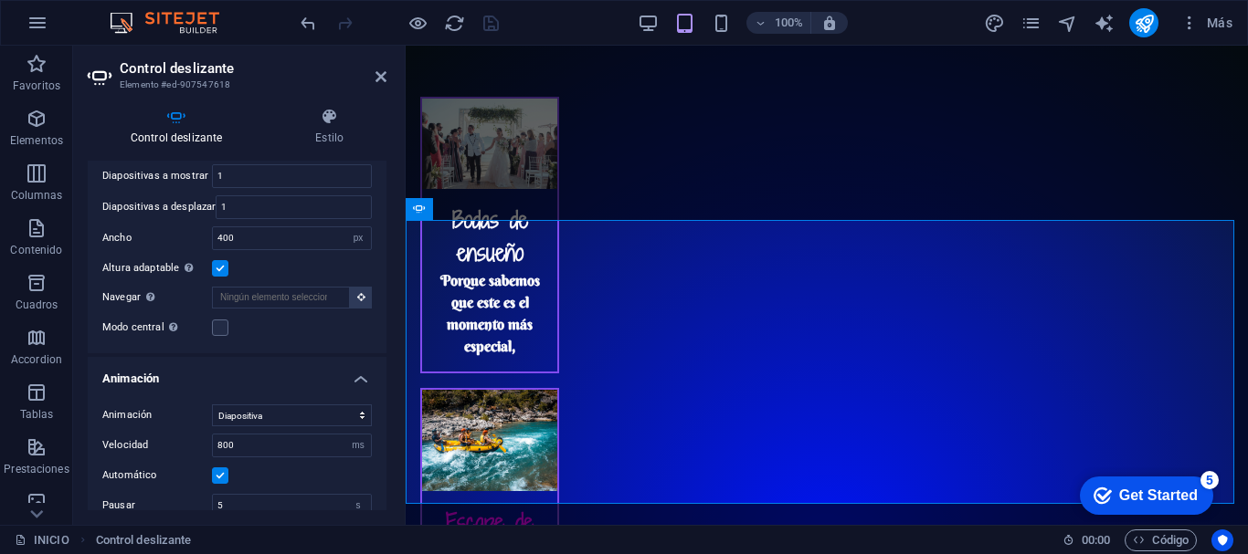
scroll to position [339, 0]
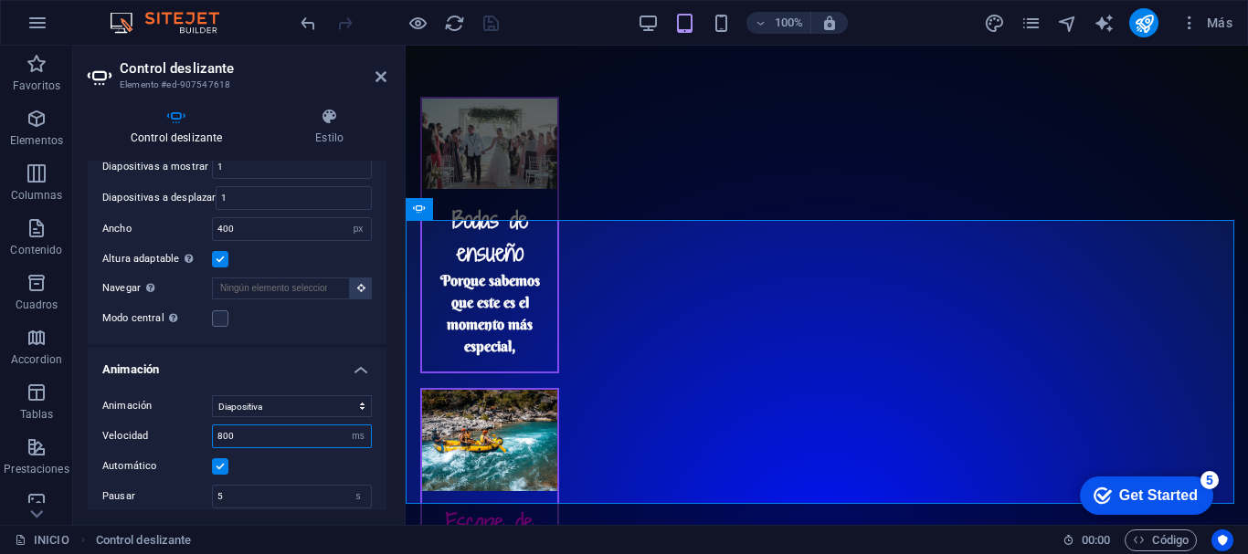
drag, startPoint x: 243, startPoint y: 407, endPoint x: 208, endPoint y: 411, distance: 35.0
click at [208, 425] on div "Velocidad 800 s ms" at bounding box center [236, 437] width 269 height 24
click at [354, 426] on select "s ms" at bounding box center [358, 437] width 26 height 22
select select "s"
click at [345, 426] on select "s ms" at bounding box center [358, 437] width 26 height 22
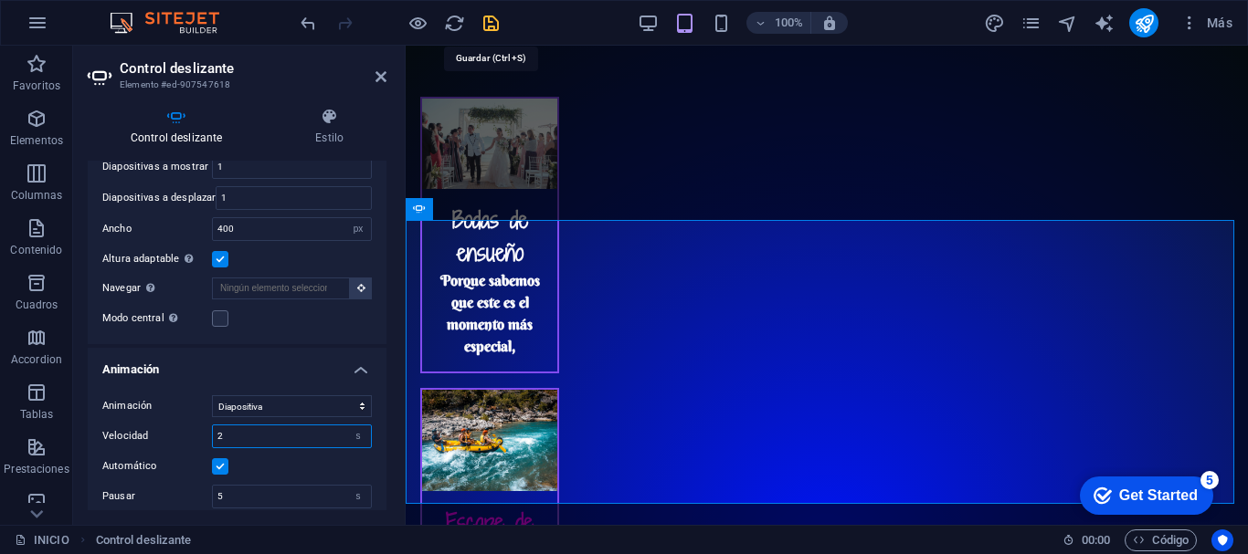
type input "2"
click at [483, 26] on icon "save" at bounding box center [490, 23] width 21 height 21
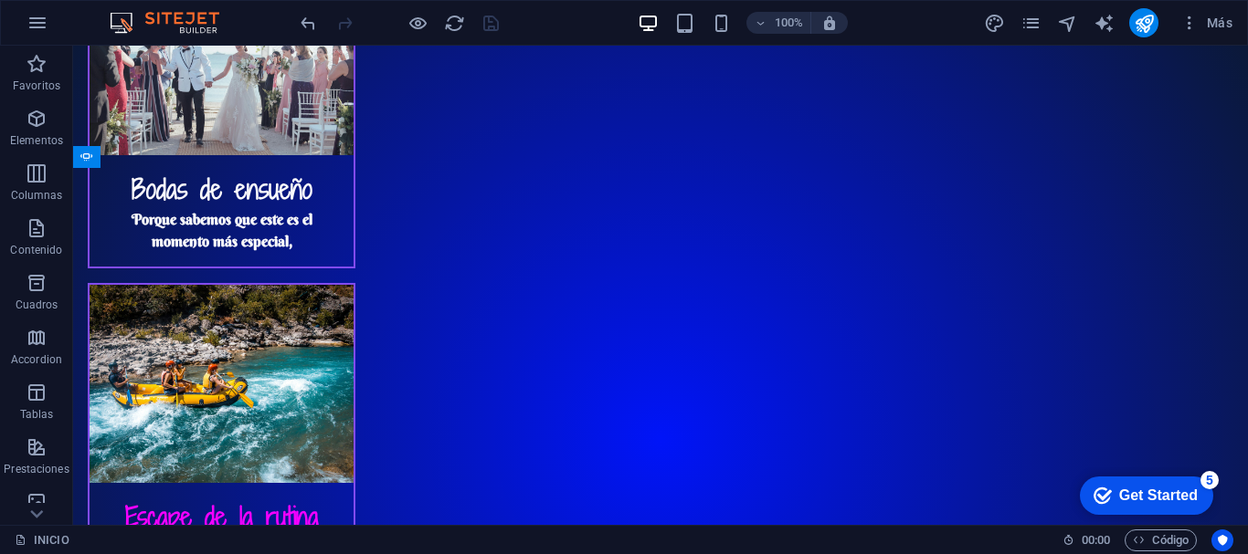
scroll to position [2734, 0]
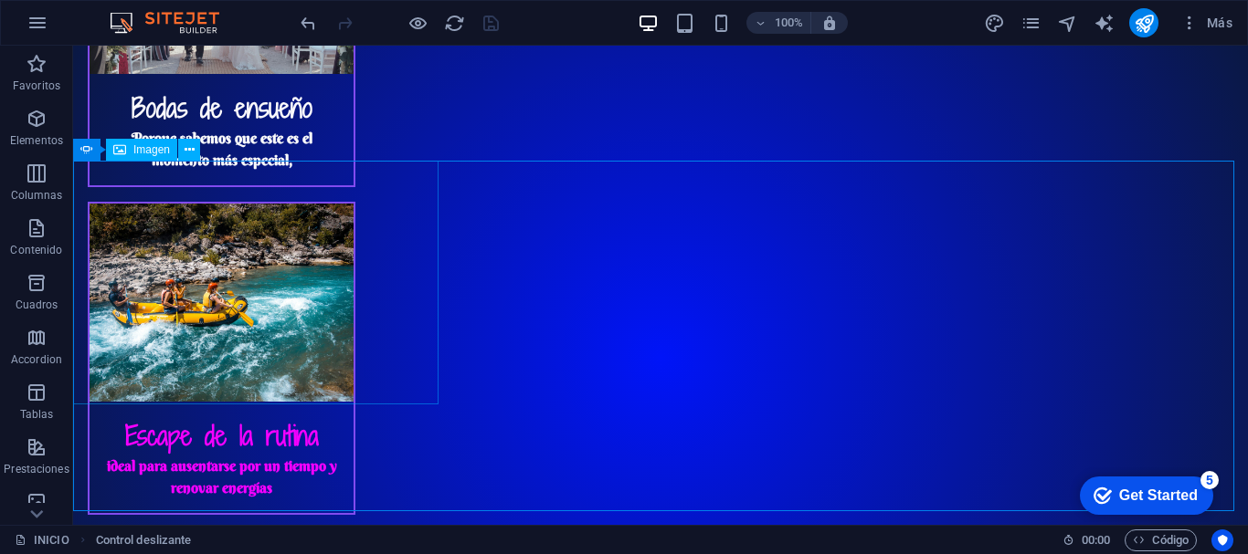
click at [149, 147] on span "Imagen" at bounding box center [151, 149] width 37 height 11
select select "px"
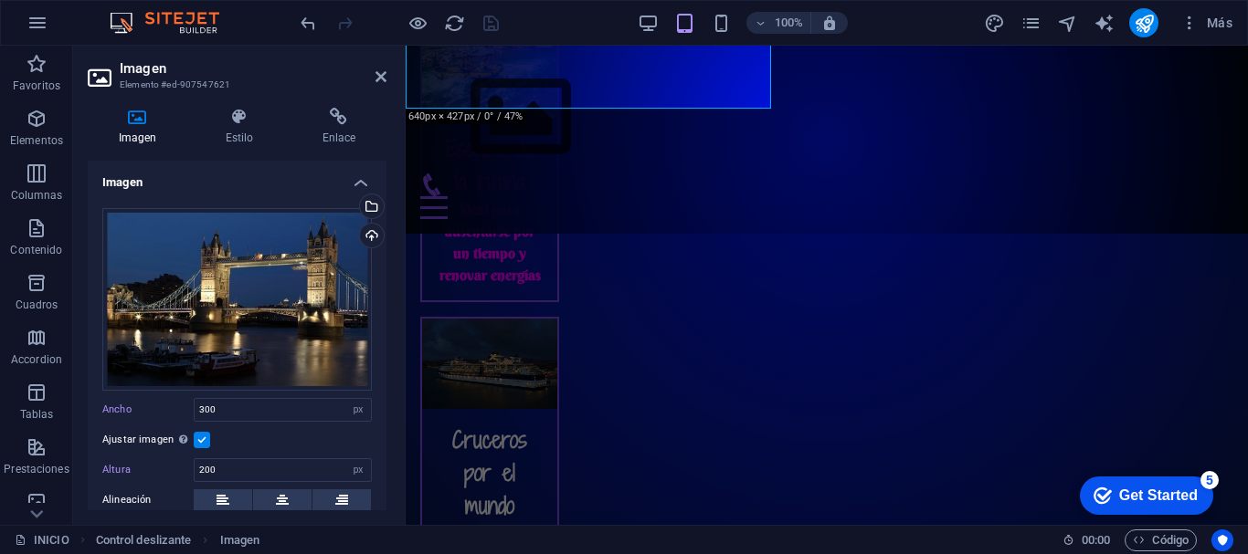
scroll to position [2700, 0]
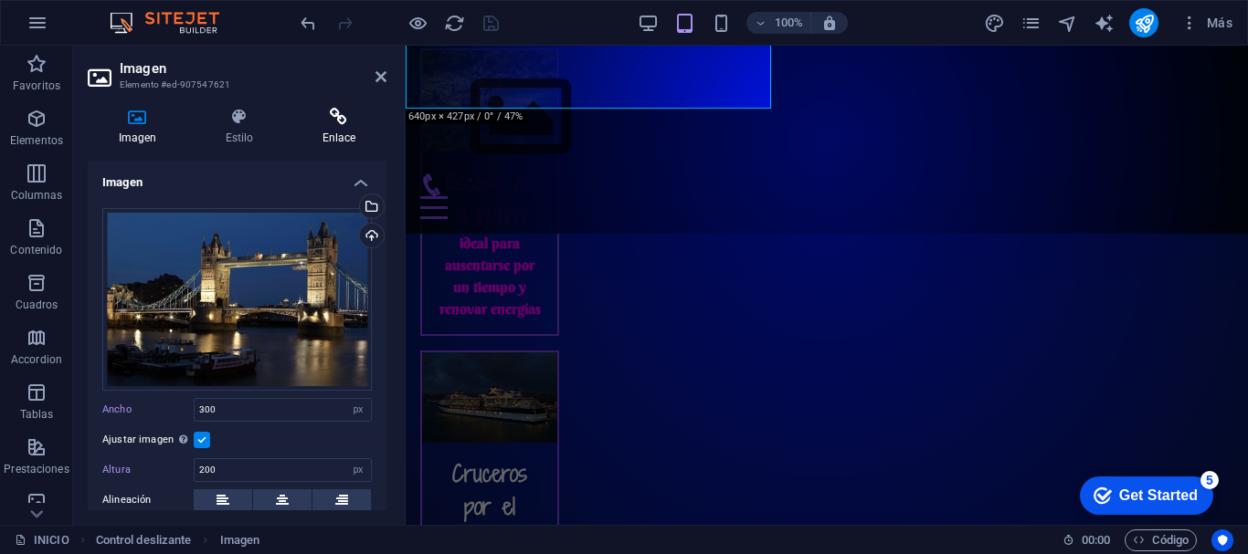
click at [331, 132] on h4 "Enlace" at bounding box center [338, 127] width 95 height 38
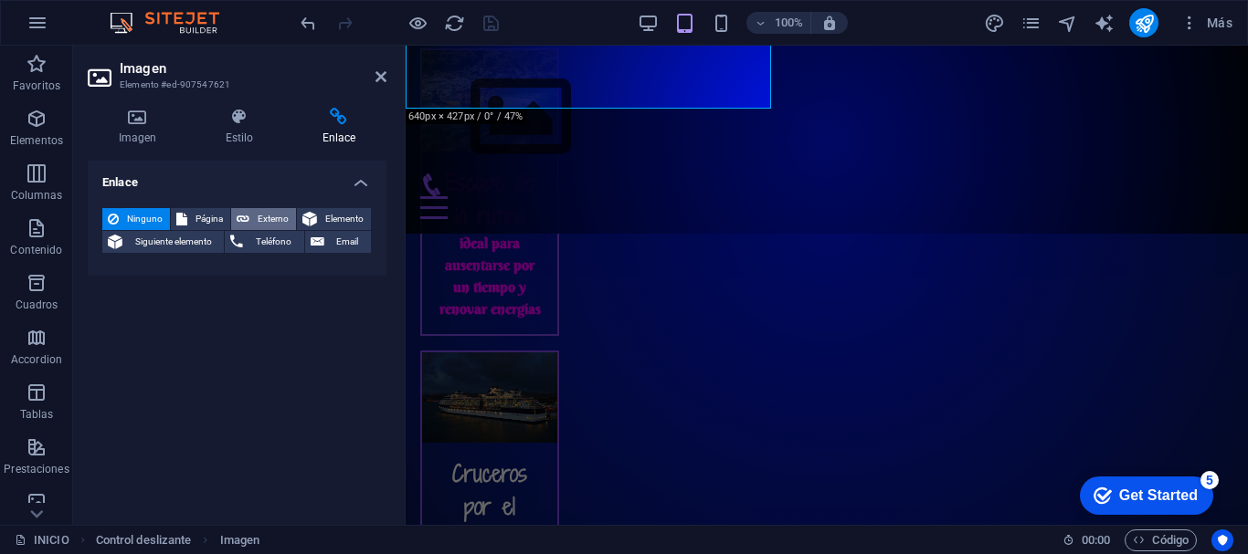
click at [284, 215] on span "Externo" at bounding box center [273, 219] width 36 height 22
select select "blank"
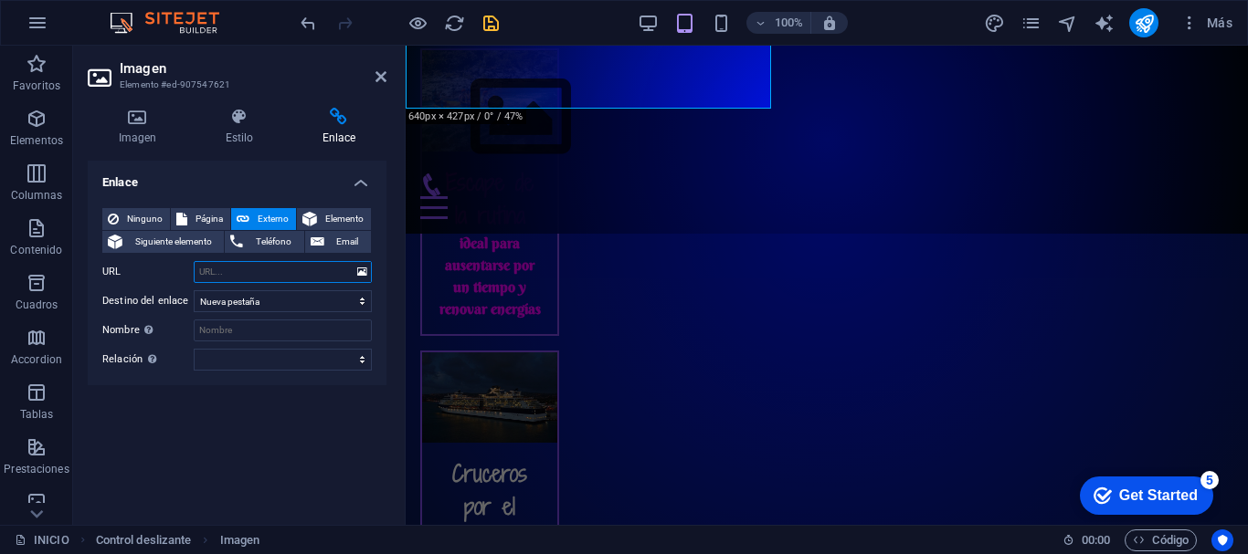
click at [204, 278] on input "URL" at bounding box center [283, 272] width 178 height 22
paste input "[URL][DOMAIN_NAME]"
type input "[URL][DOMAIN_NAME]"
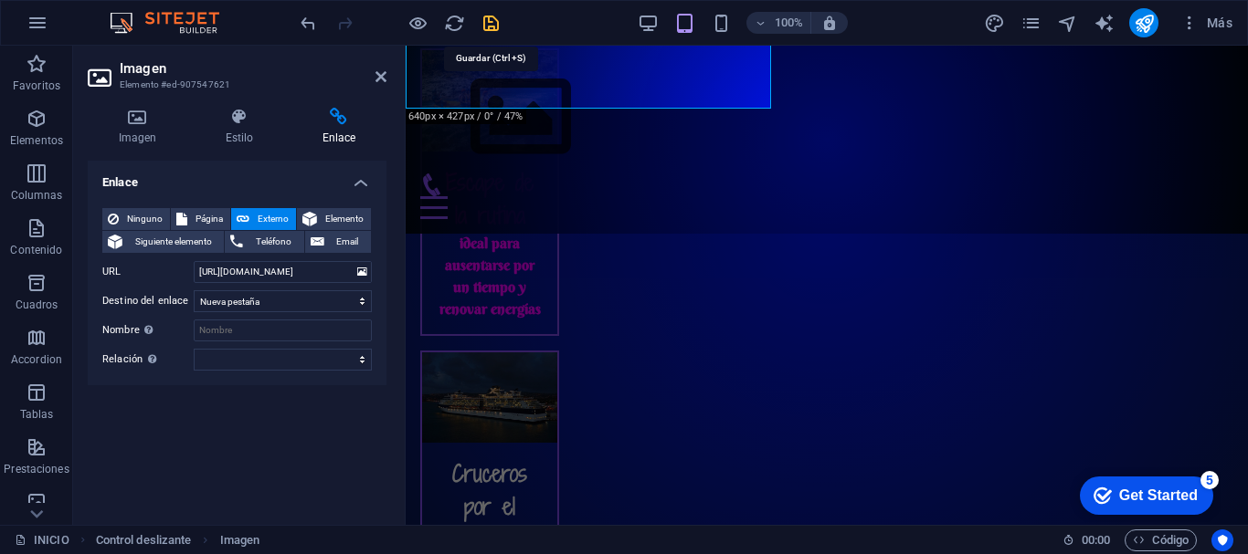
click at [491, 21] on icon "save" at bounding box center [490, 23] width 21 height 21
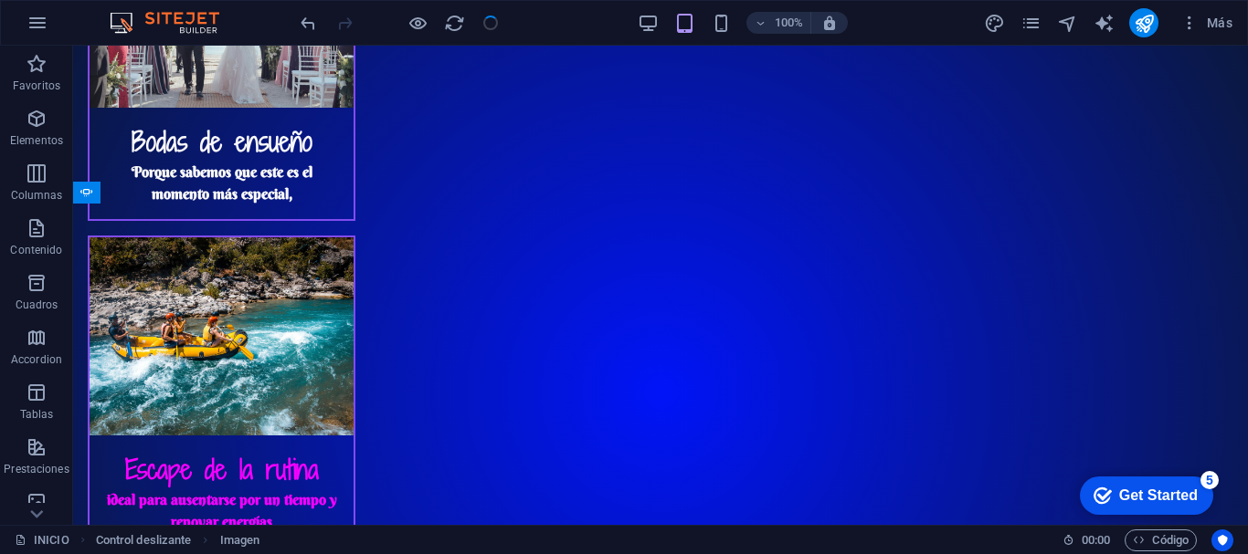
scroll to position [2691, 0]
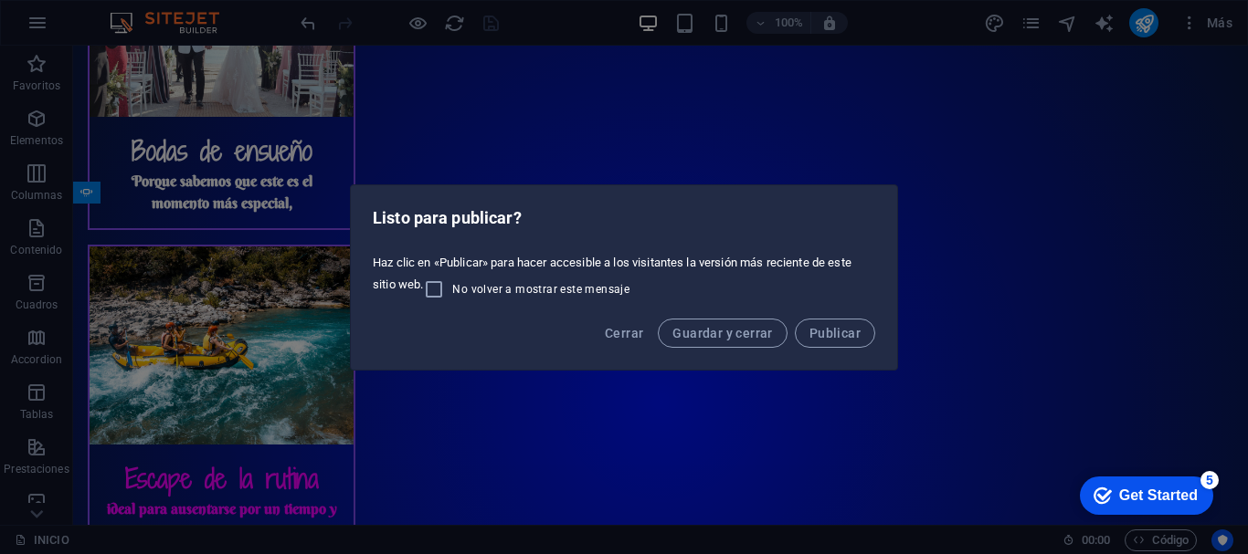
click at [982, 273] on div "Listo para publicar? Haz clic en «Publicar» para hacer accesible a los visitant…" at bounding box center [624, 277] width 1248 height 554
